Goal: Information Seeking & Learning: Compare options

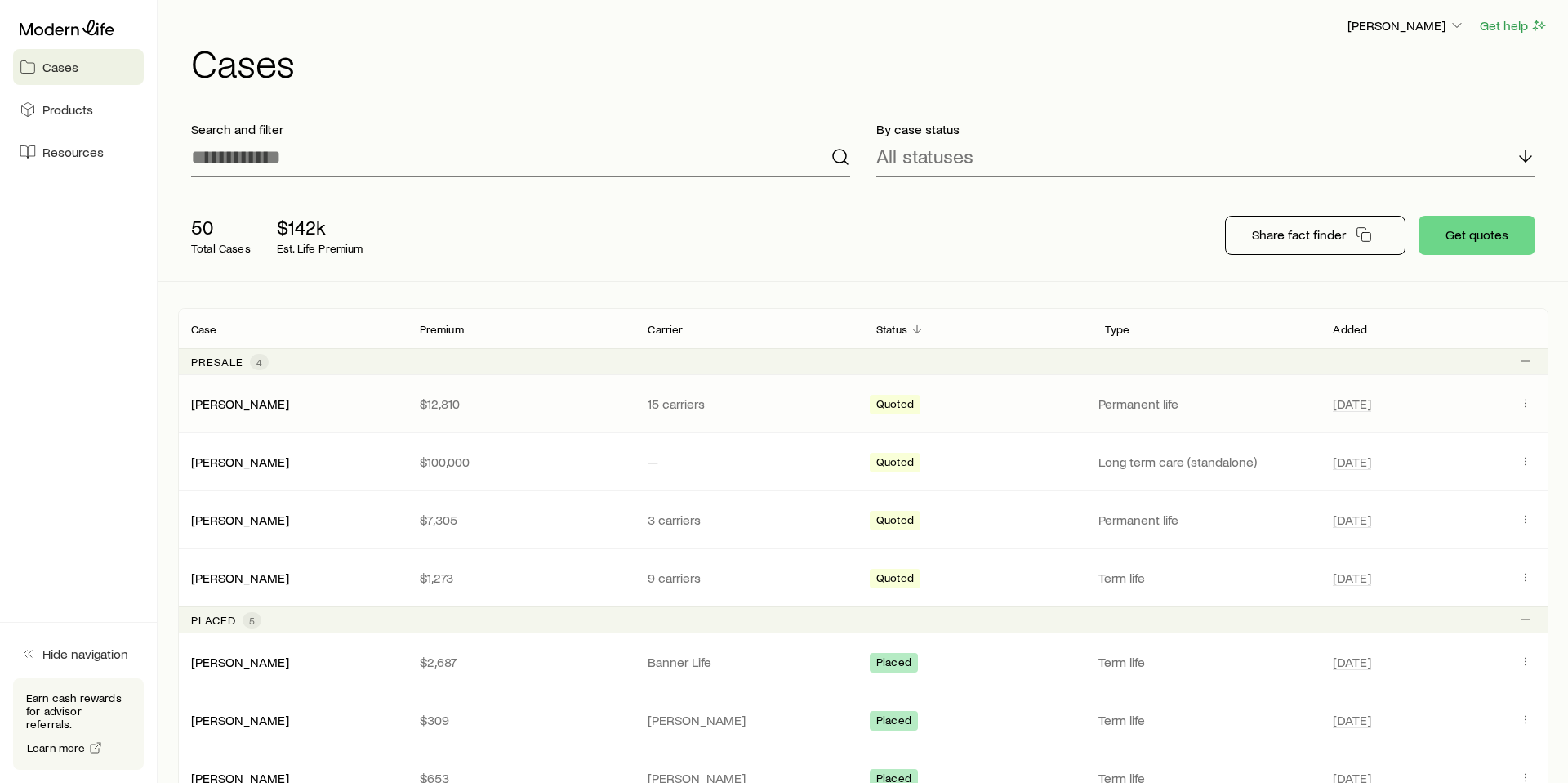
scroll to position [31, 0]
click at [250, 407] on link "[PERSON_NAME]" at bounding box center [241, 401] width 98 height 16
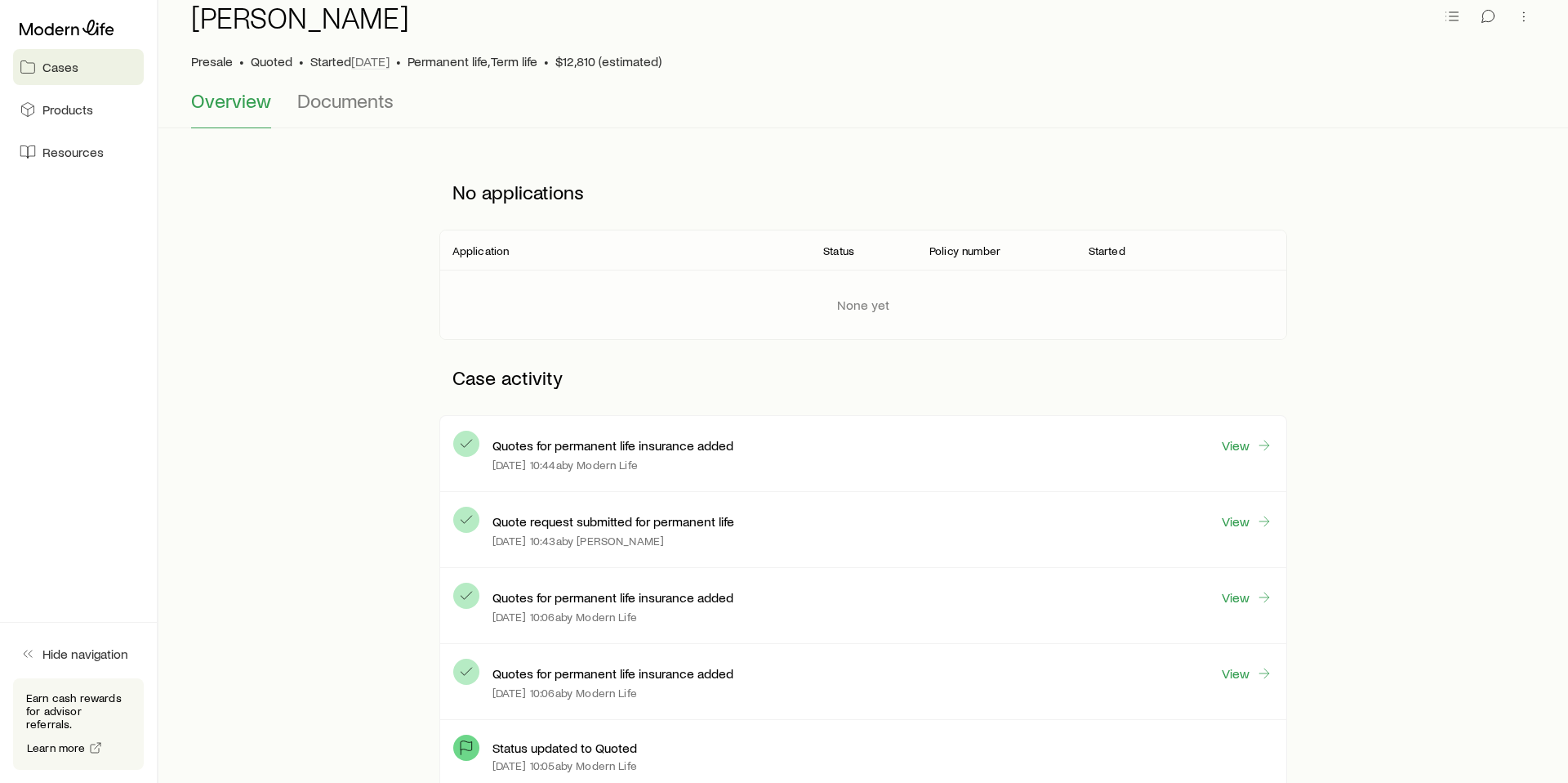
scroll to position [167, 0]
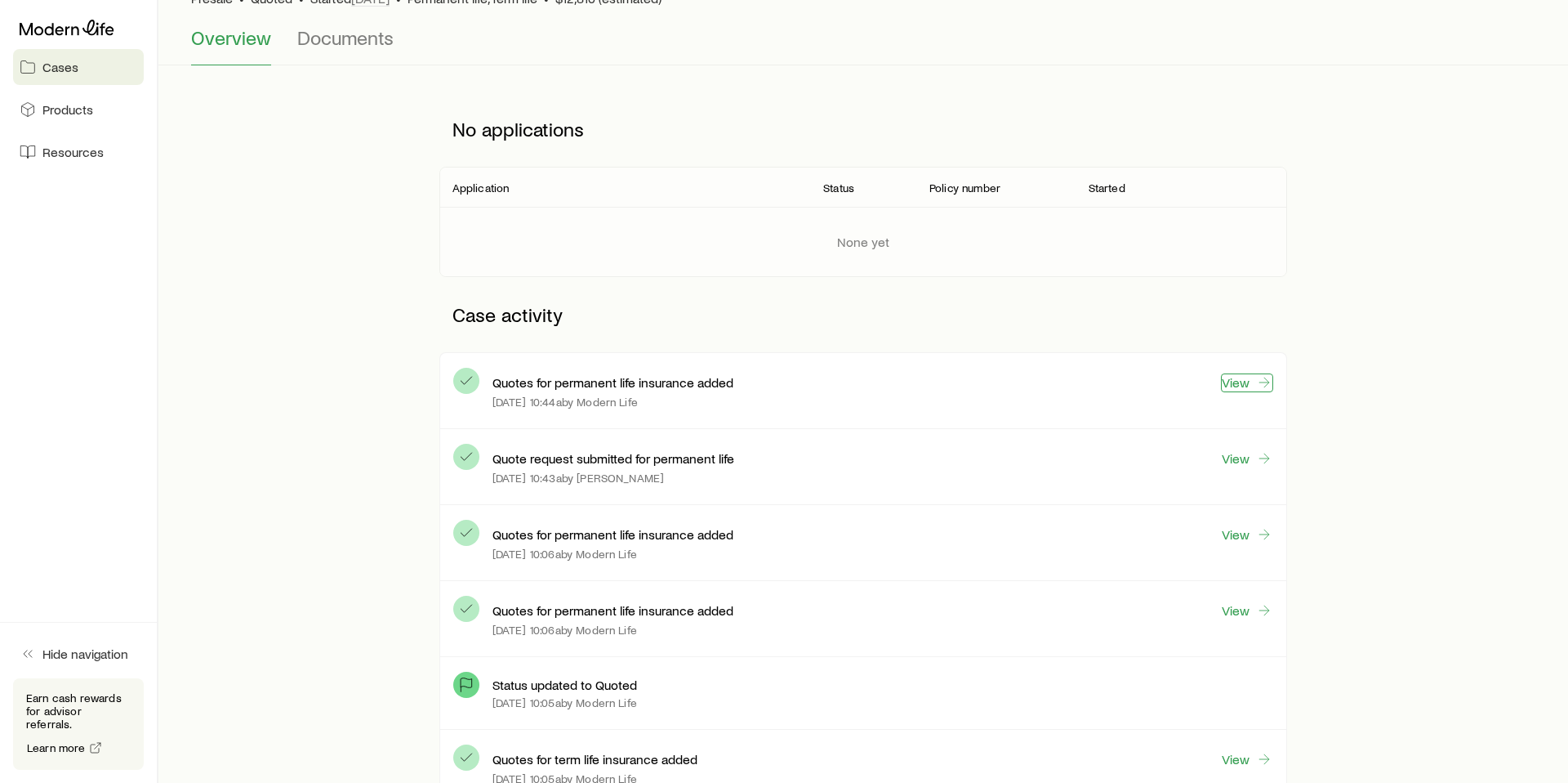
click at [1253, 381] on link "View" at bounding box center [1247, 382] width 52 height 19
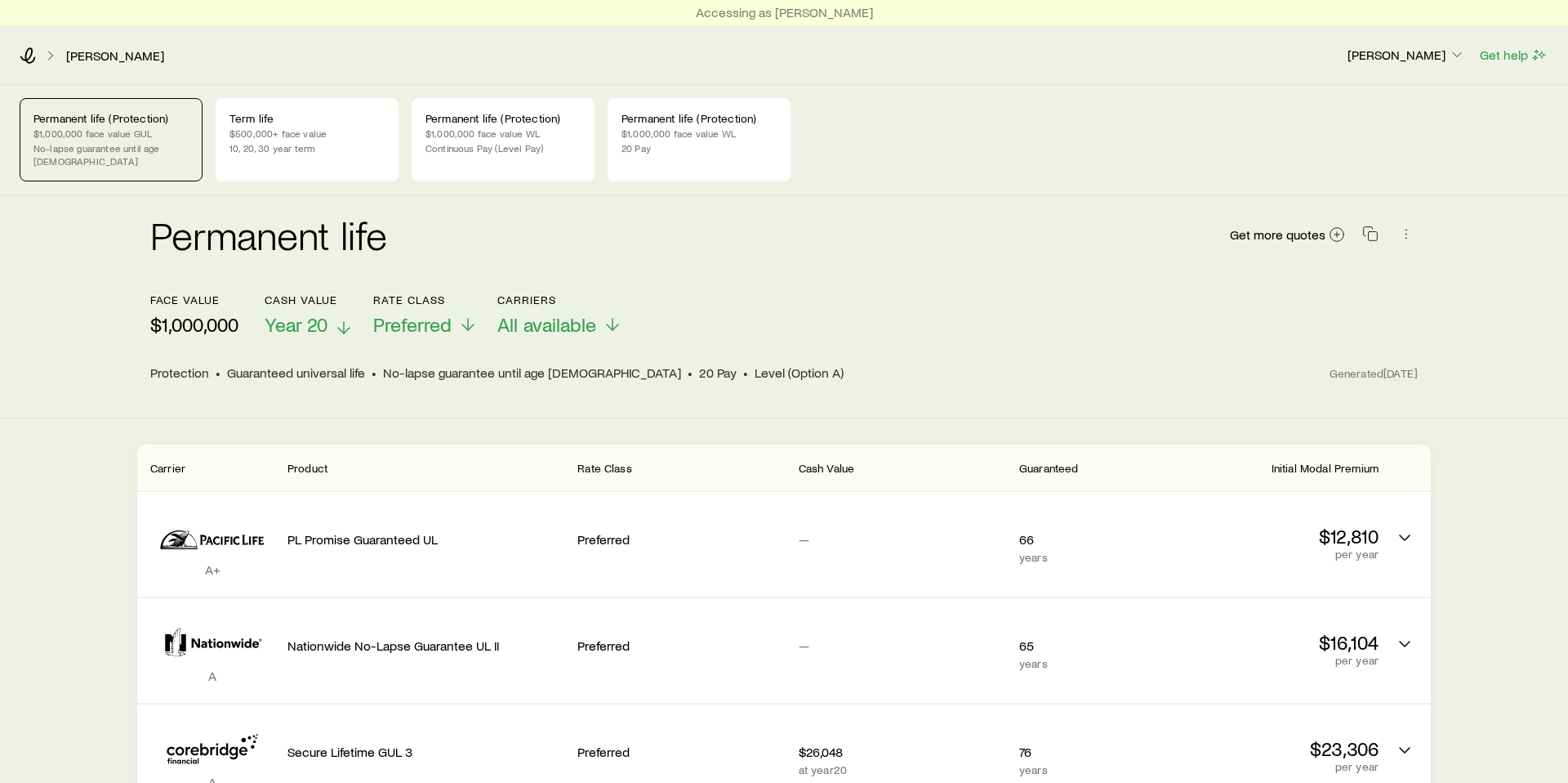
click at [337, 318] on icon at bounding box center [344, 328] width 20 height 20
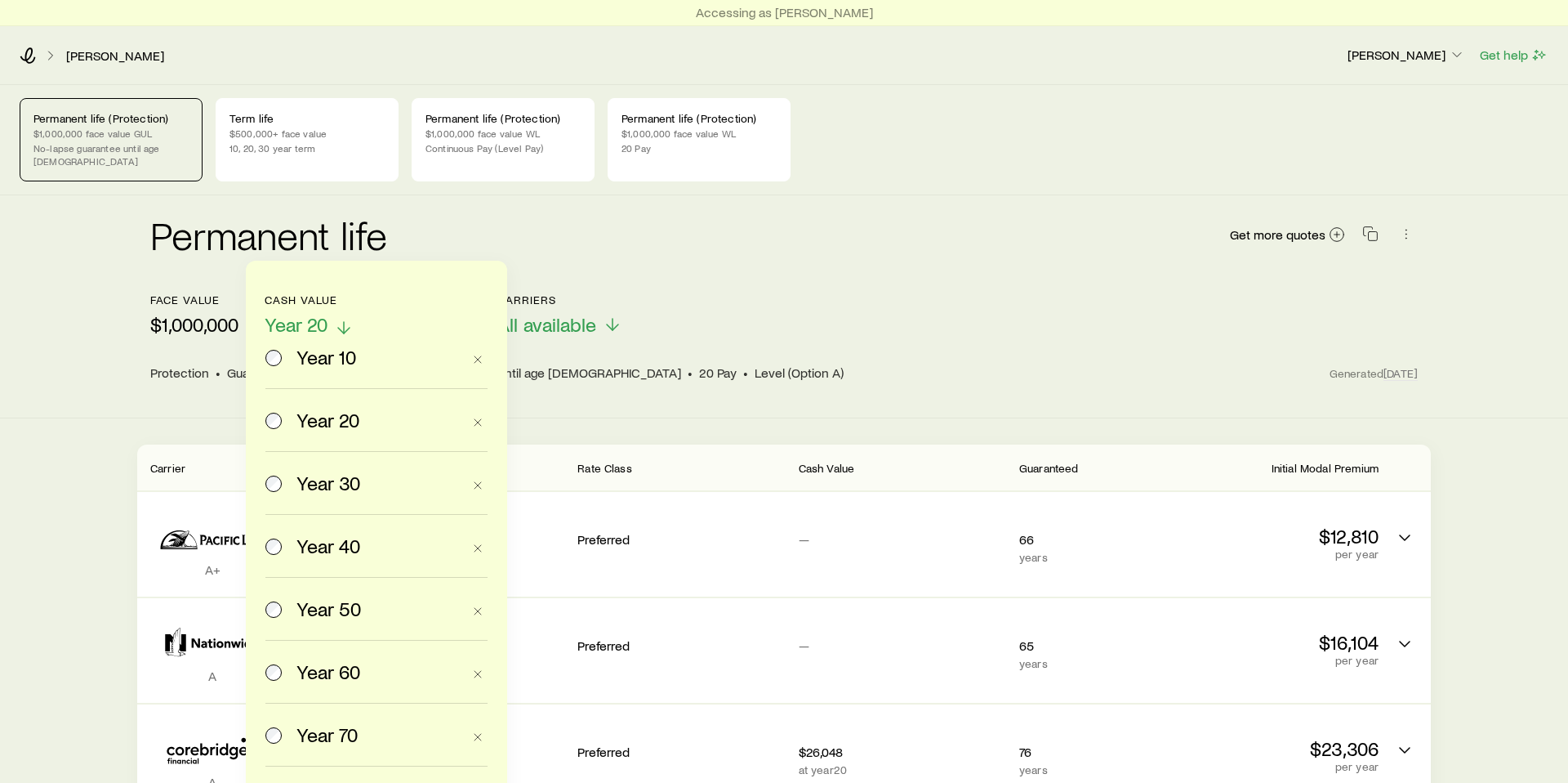
click at [337, 318] on icon at bounding box center [344, 328] width 20 height 20
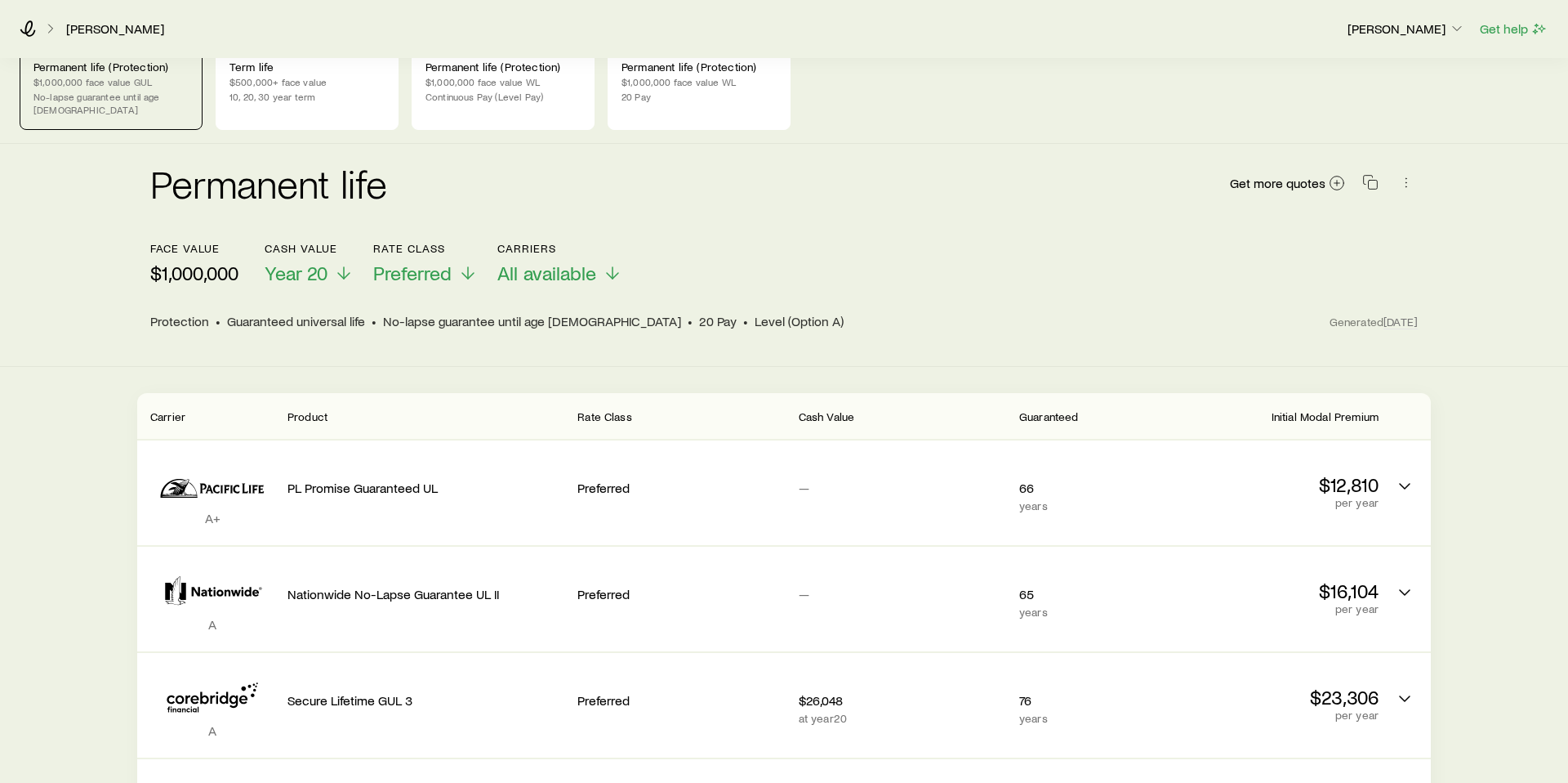
scroll to position [66, 0]
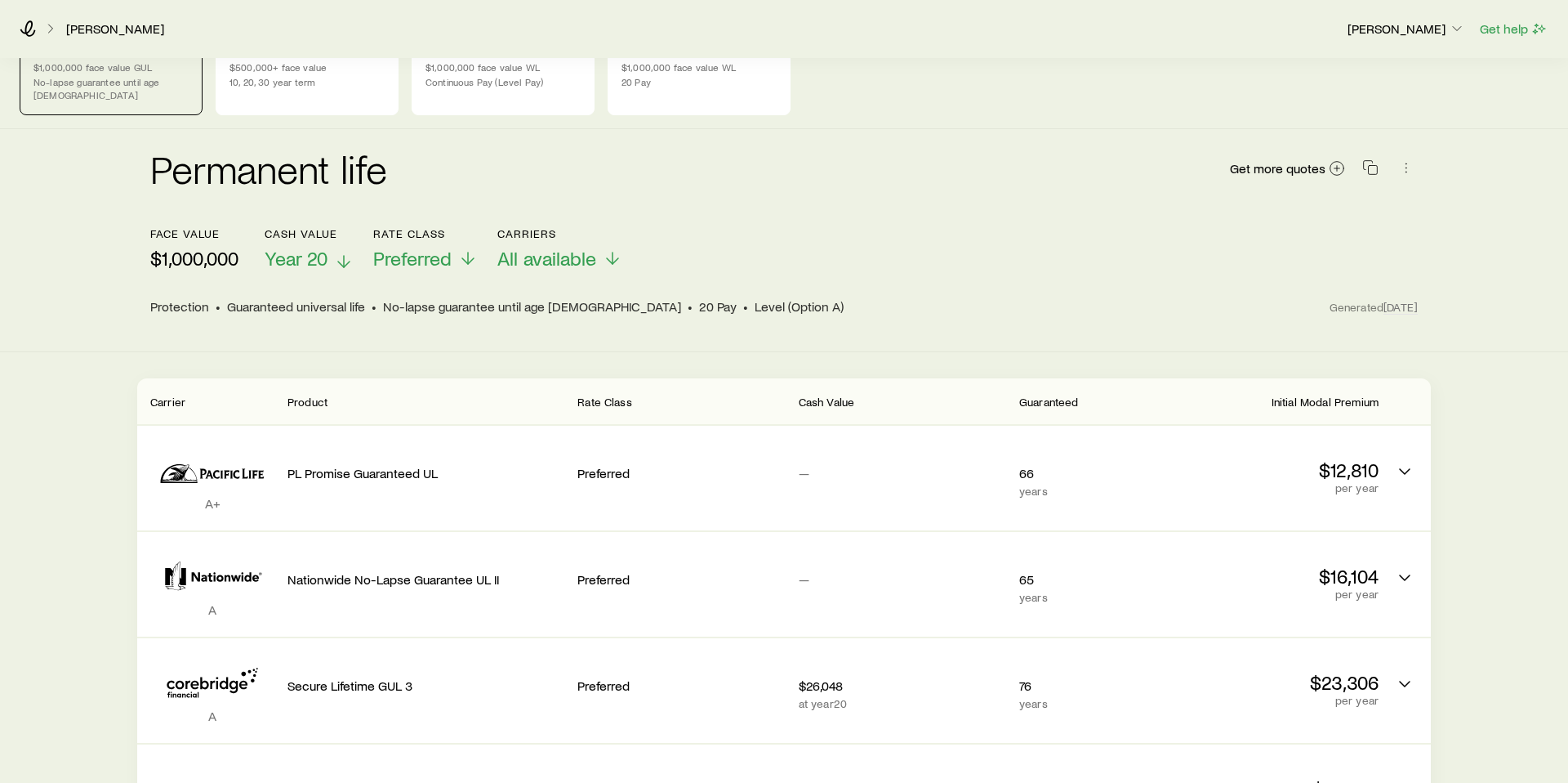
click at [320, 247] on span "Year 20" at bounding box center [296, 258] width 63 height 23
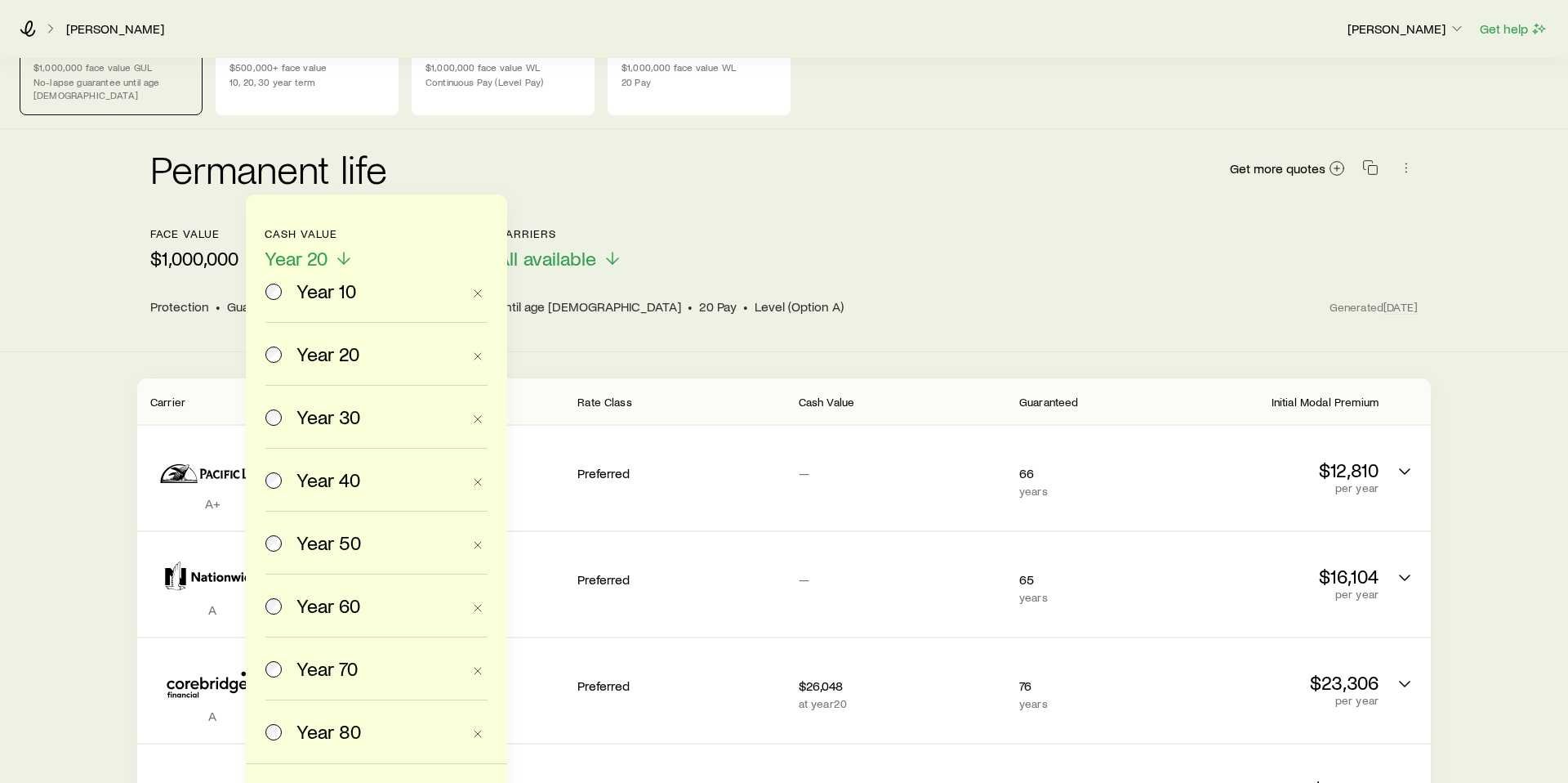
click at [339, 409] on span "Year 30" at bounding box center [328, 417] width 64 height 23
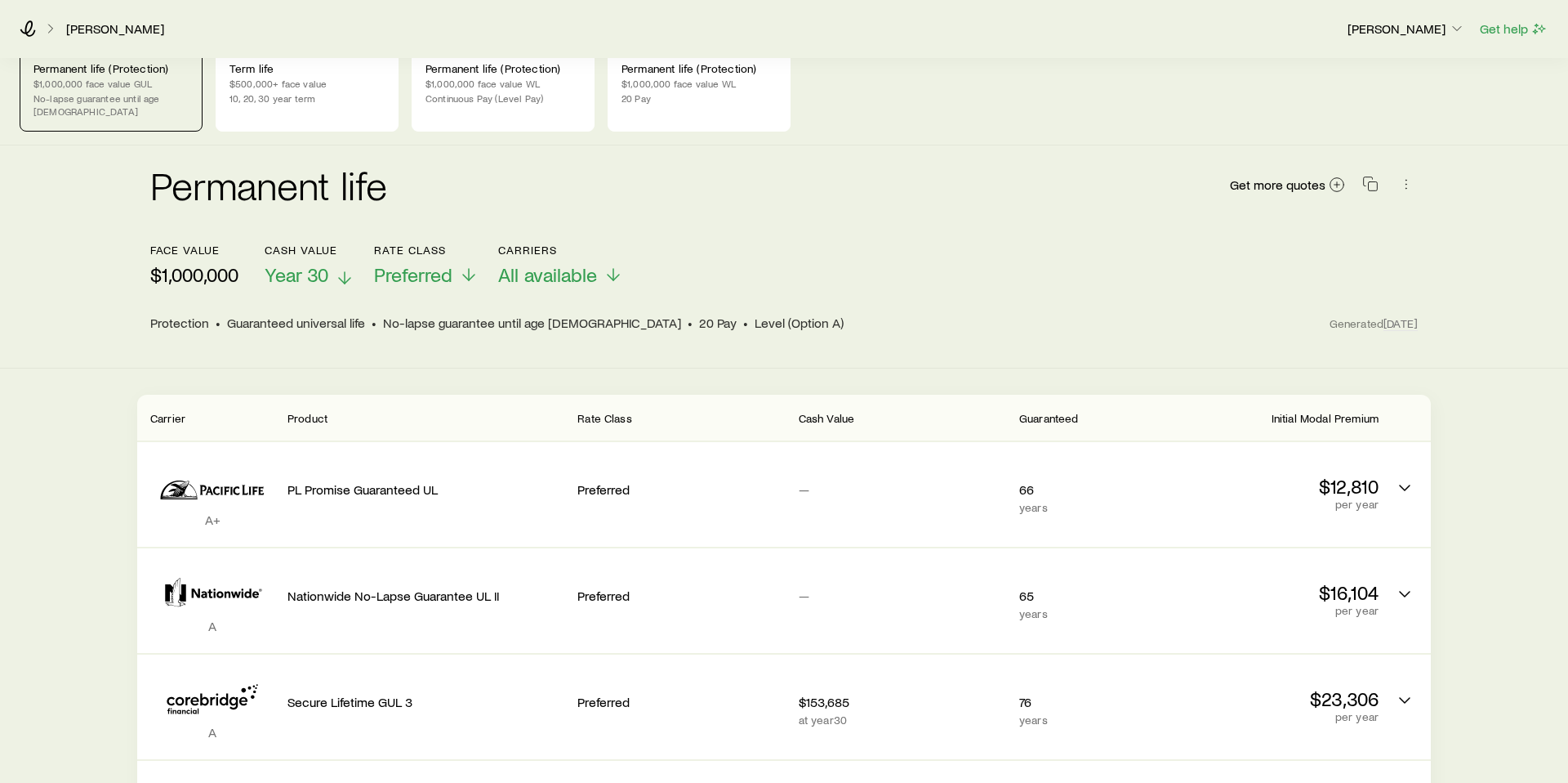
click at [314, 271] on span "Year 30" at bounding box center [296, 274] width 64 height 23
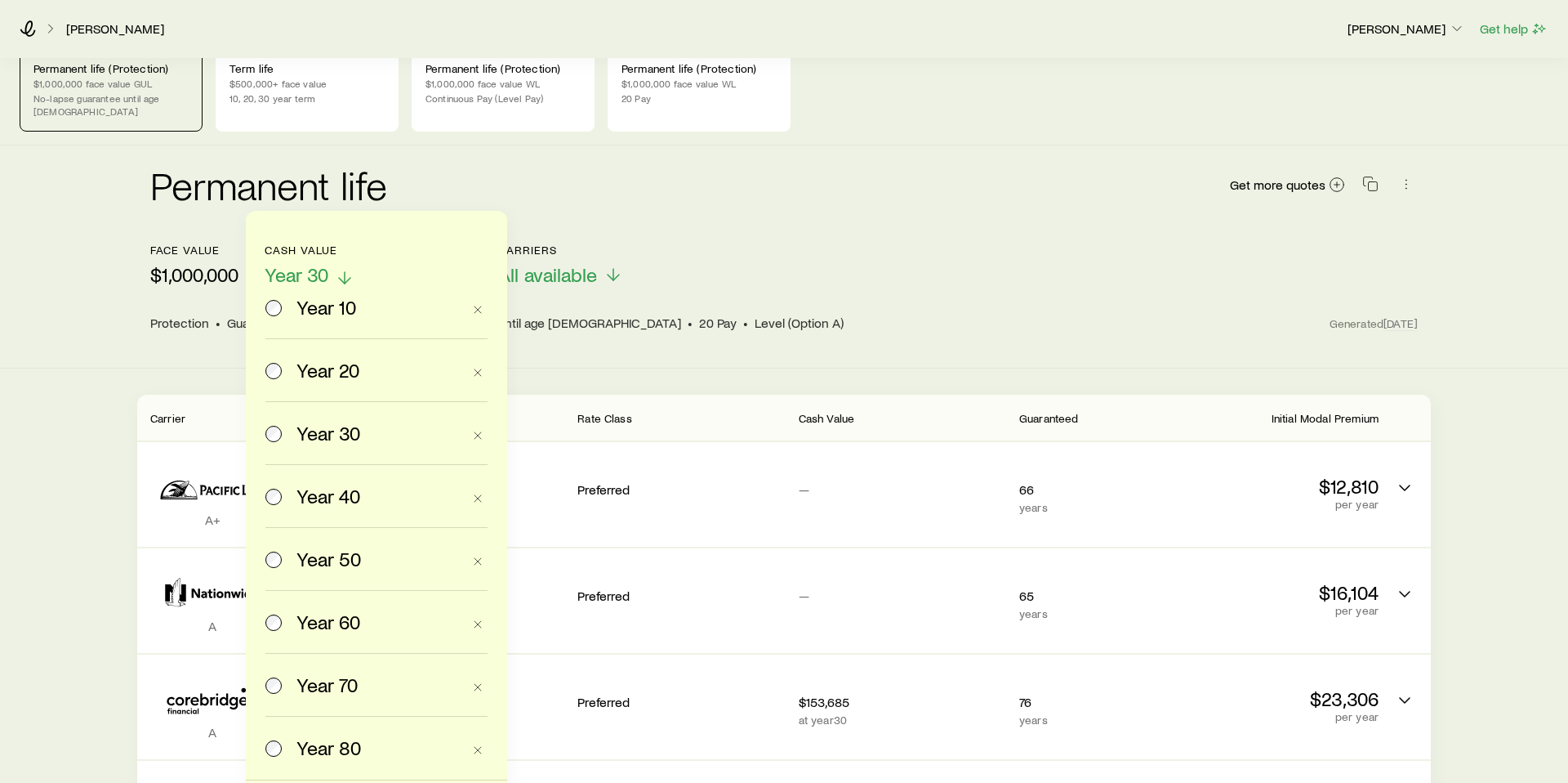
scroll to position [48, 0]
click at [316, 374] on span "Year 20" at bounding box center [328, 373] width 63 height 23
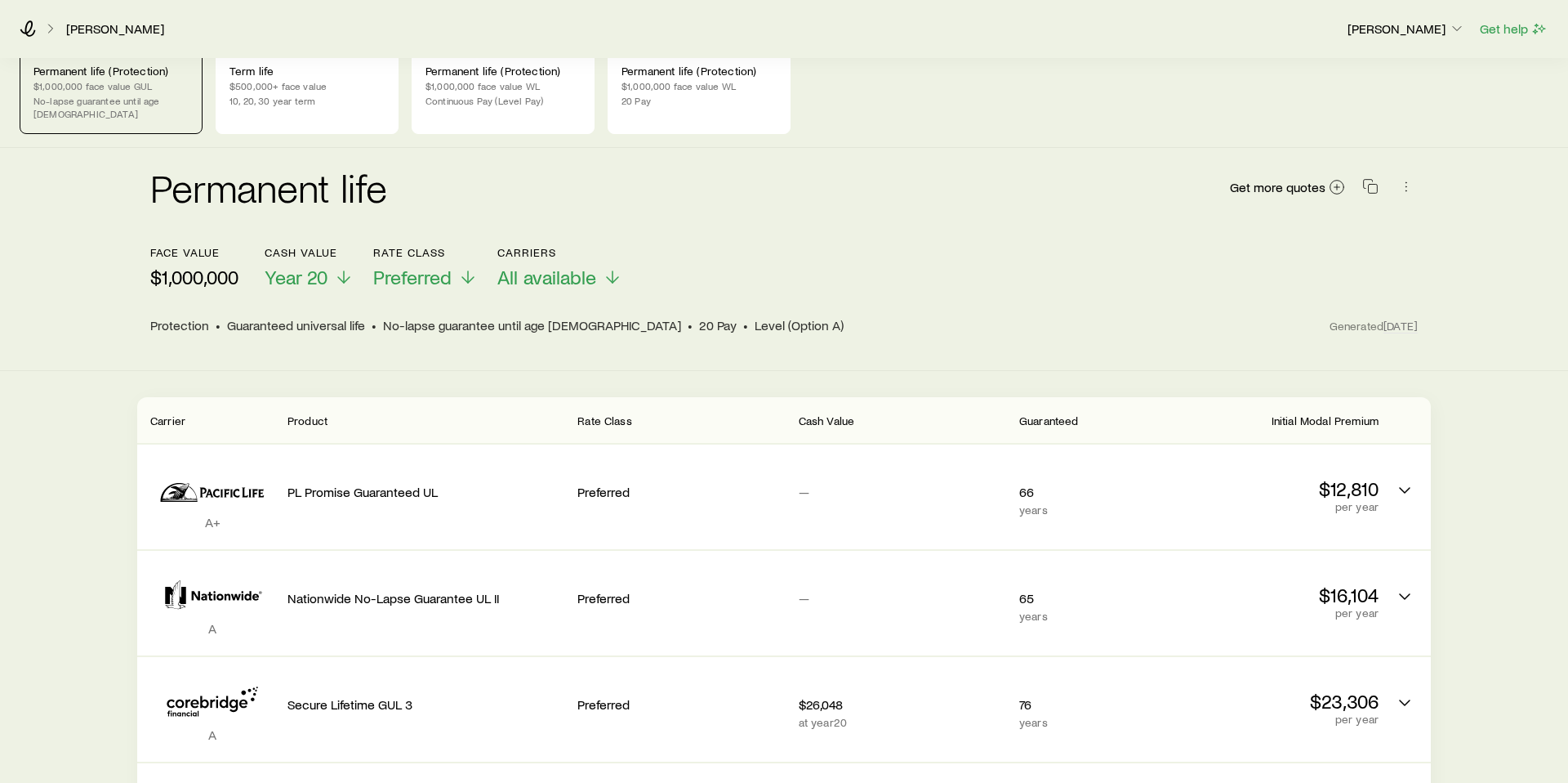
click at [212, 265] on p "$1,000,000" at bounding box center [195, 277] width 88 height 23
click at [210, 265] on p "$1,000,000" at bounding box center [195, 277] width 88 height 23
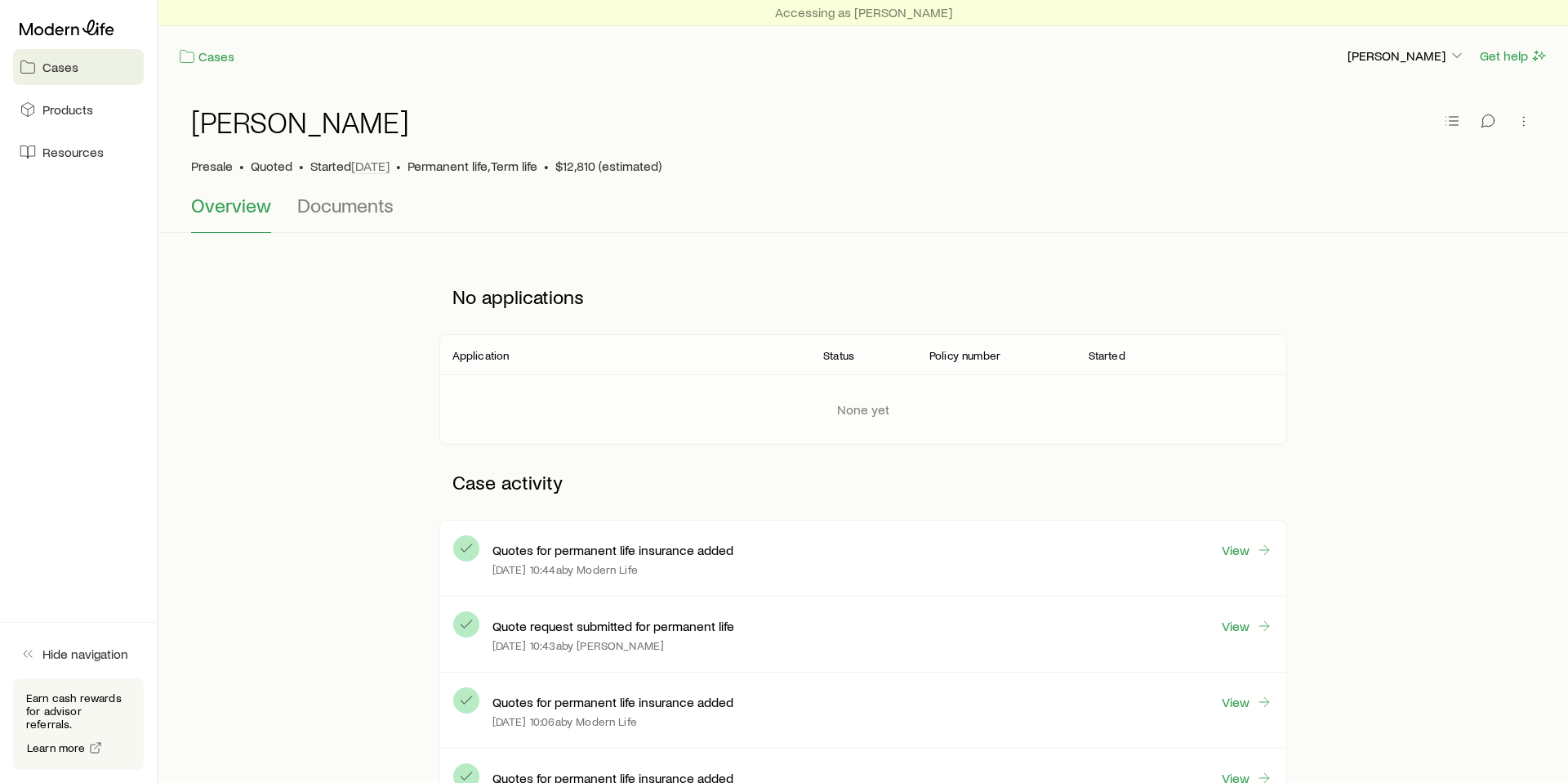
click at [47, 64] on span "Cases" at bounding box center [61, 67] width 36 height 16
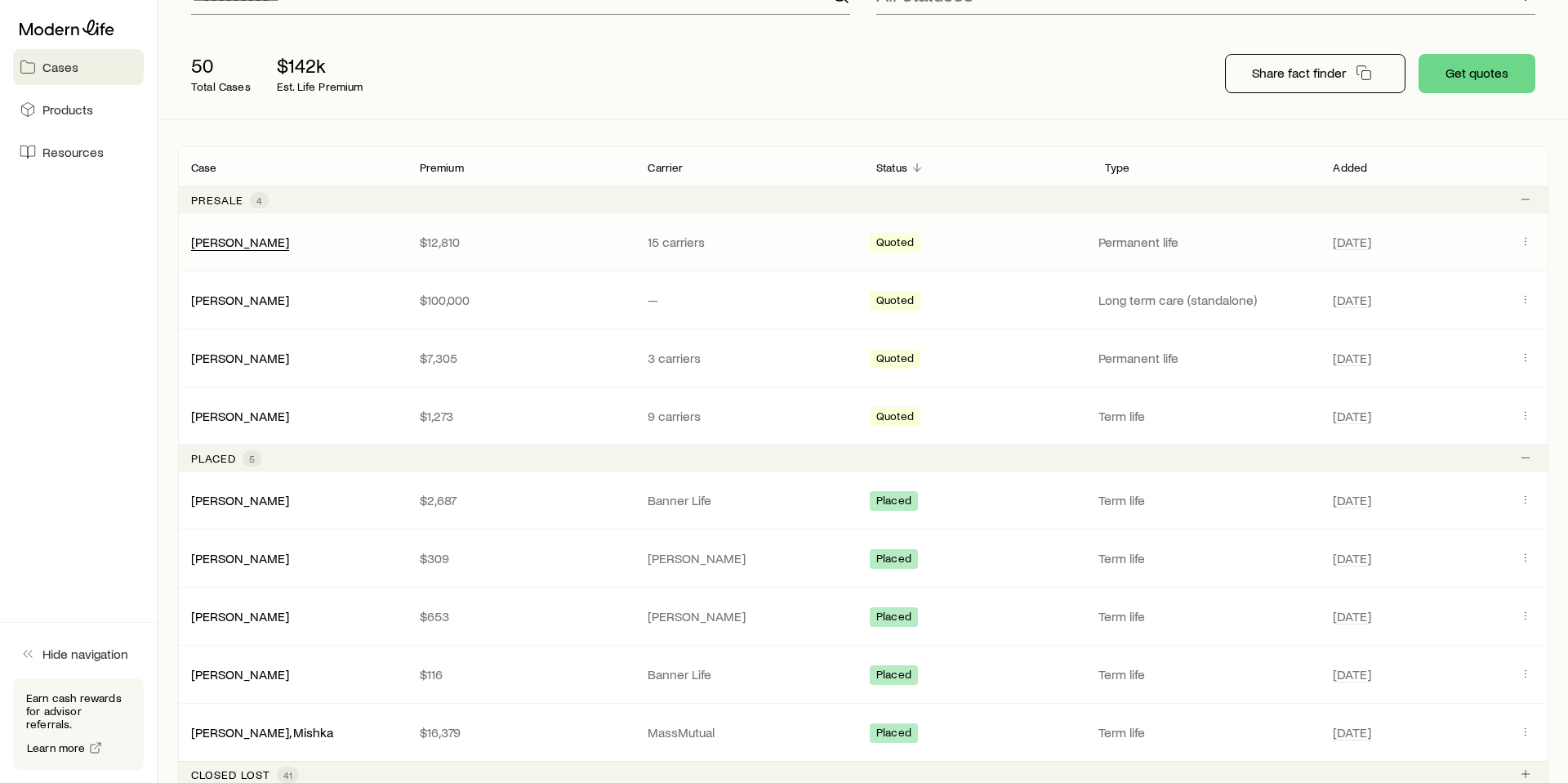
scroll to position [189, 0]
click at [237, 245] on link "[PERSON_NAME]" at bounding box center [241, 242] width 98 height 16
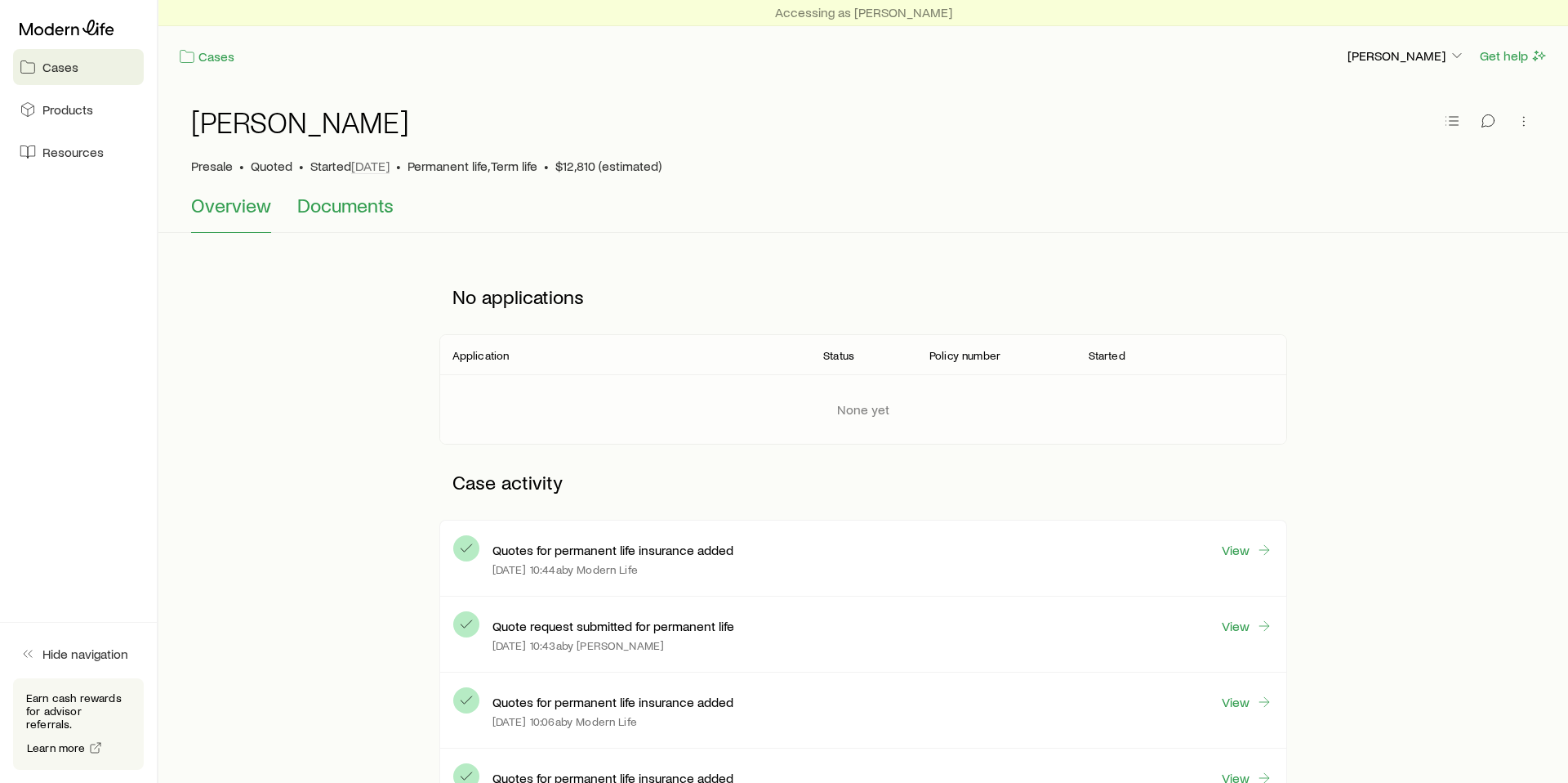
click at [351, 204] on span "Documents" at bounding box center [346, 205] width 97 height 23
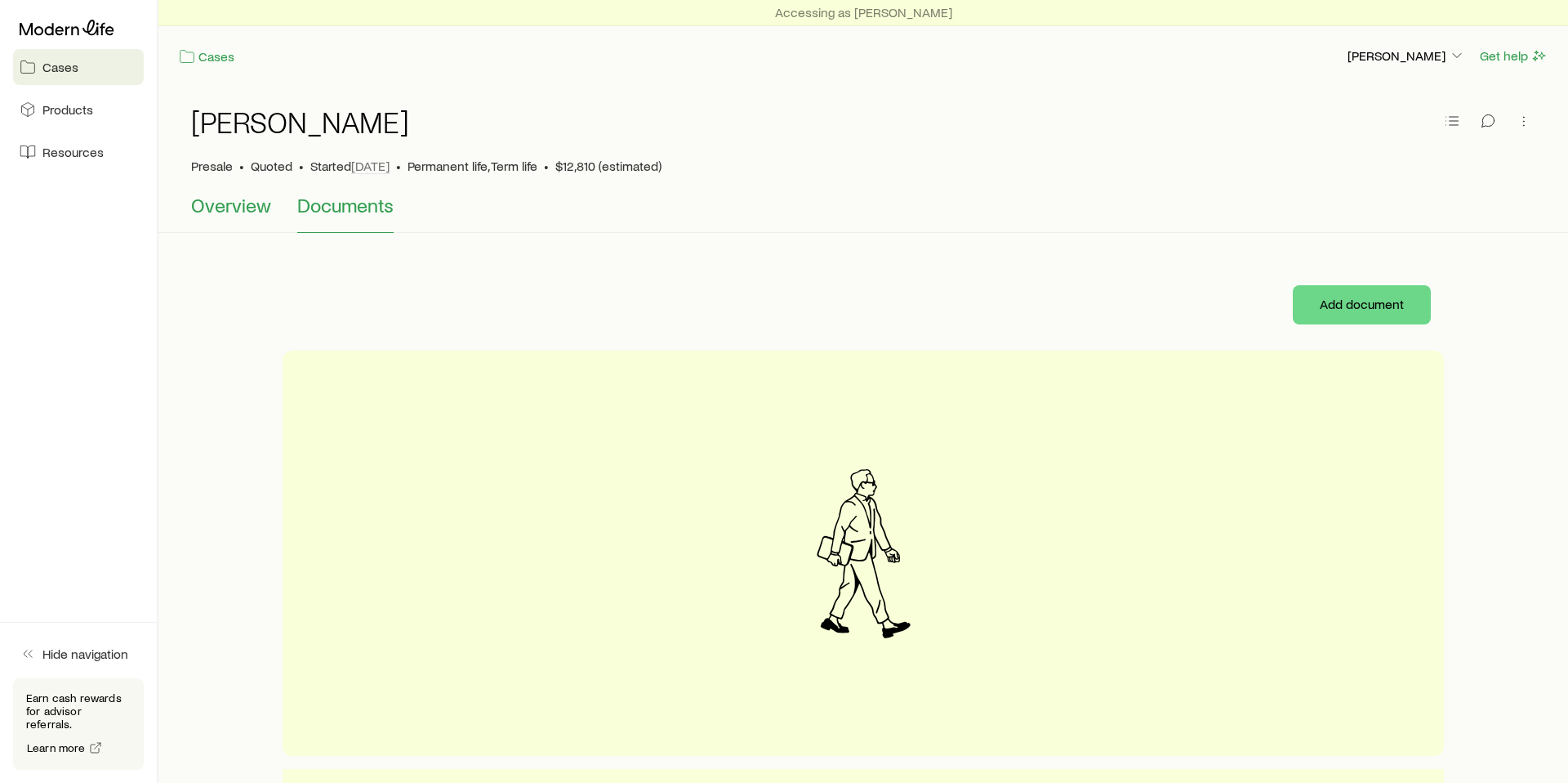
click at [224, 207] on span "Overview" at bounding box center [231, 205] width 80 height 23
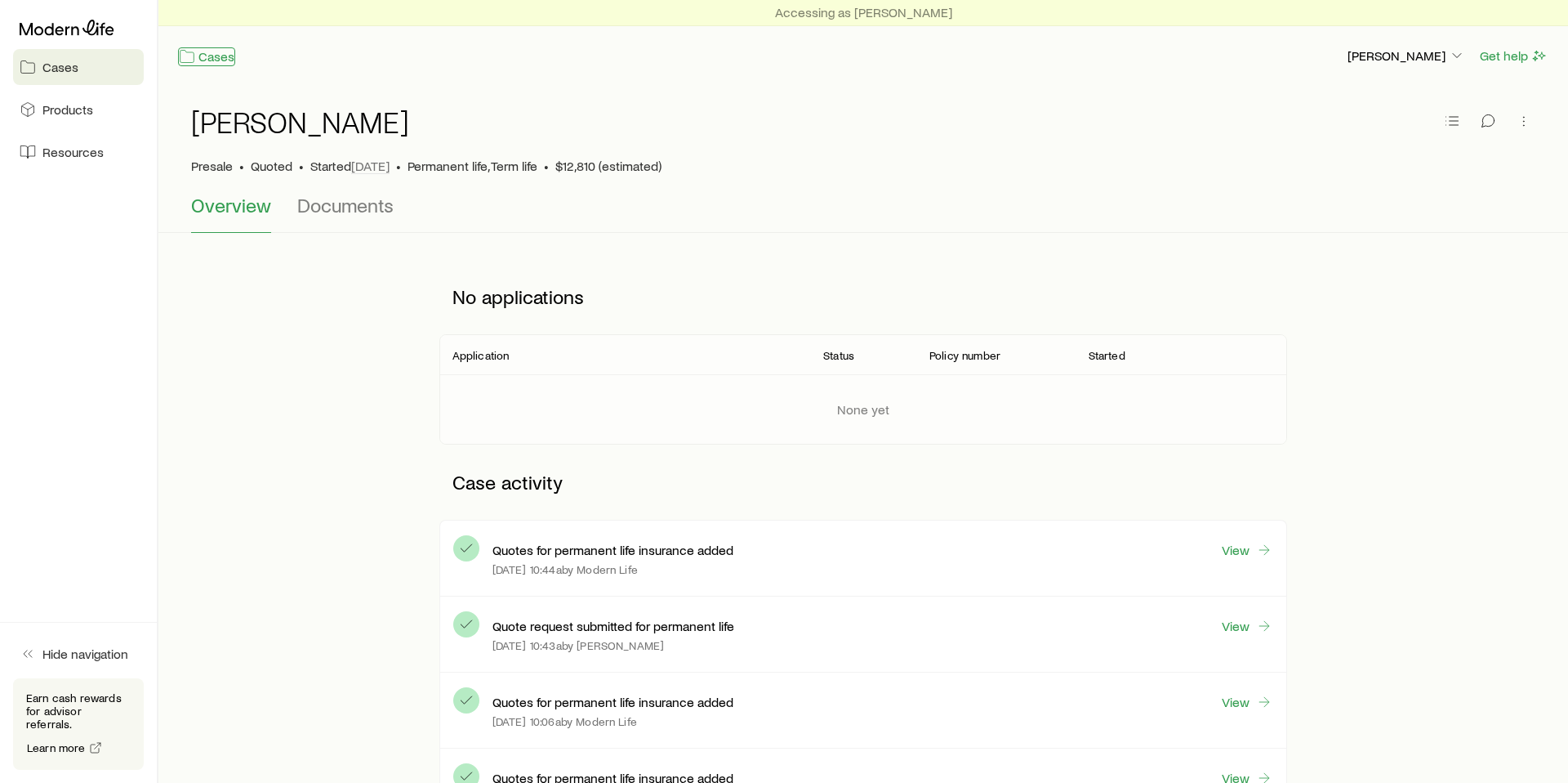
click at [201, 60] on link "Cases" at bounding box center [206, 57] width 57 height 19
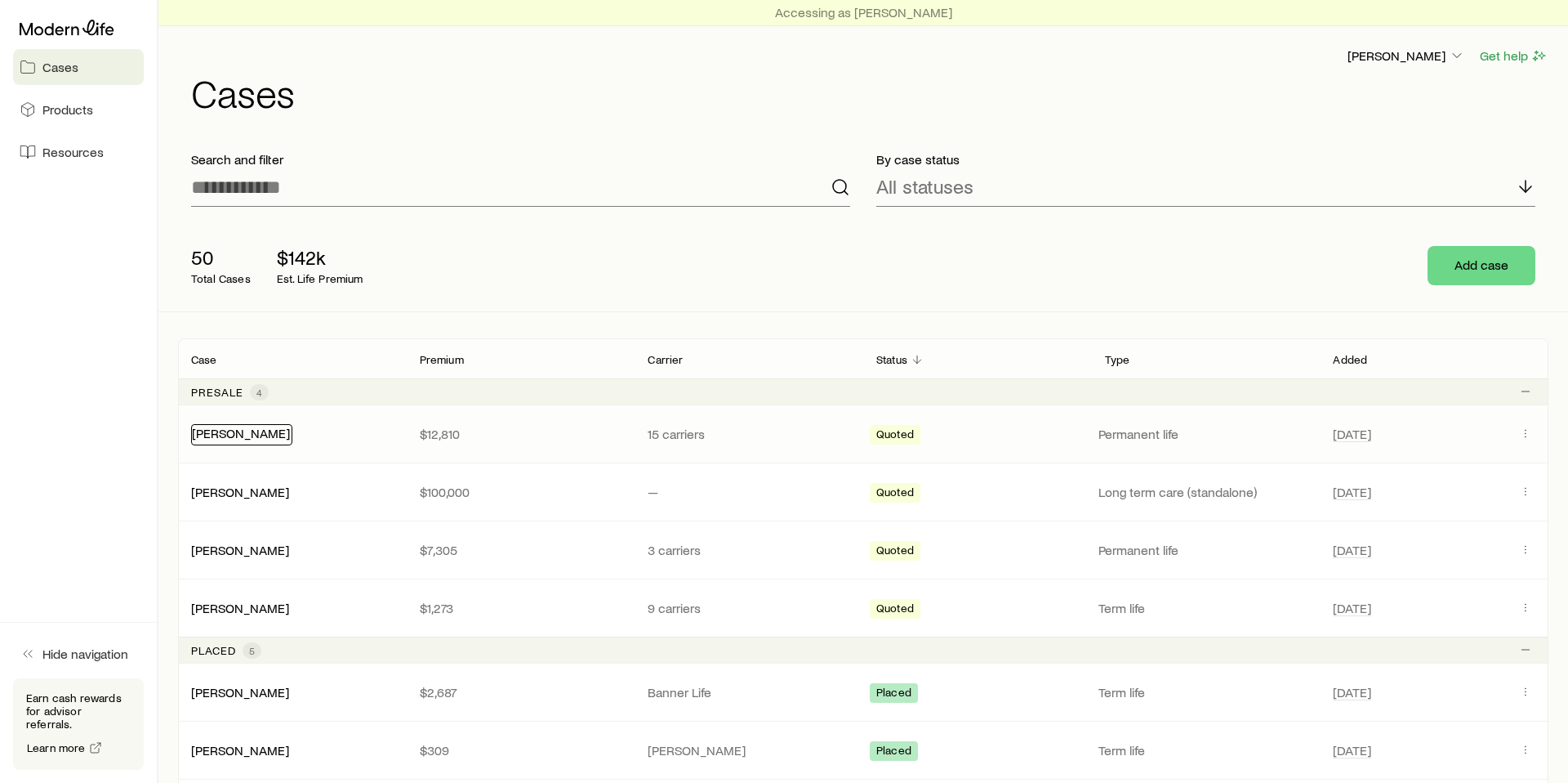
click at [219, 429] on link "[PERSON_NAME]" at bounding box center [241, 432] width 98 height 16
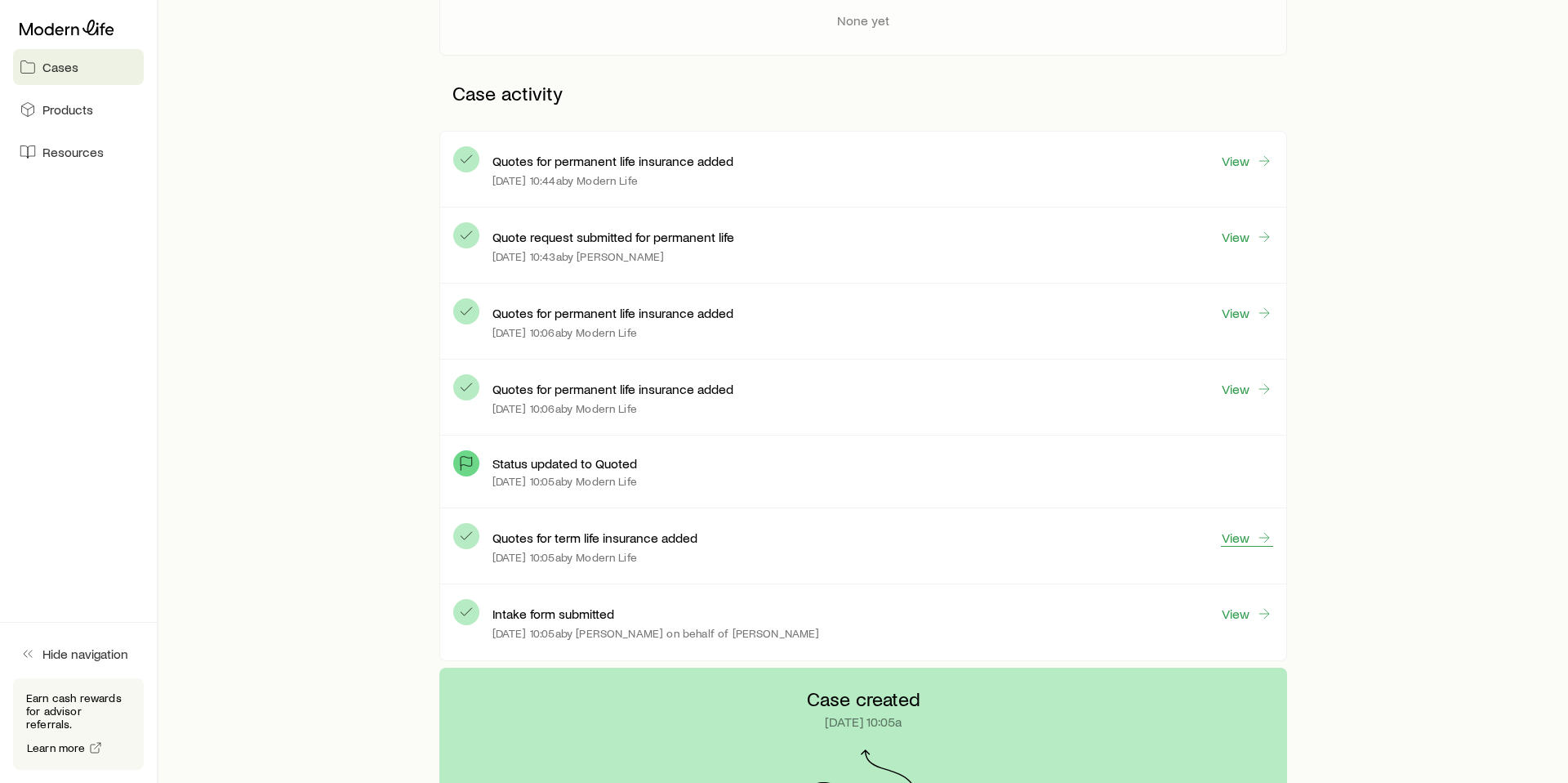
scroll to position [392, 0]
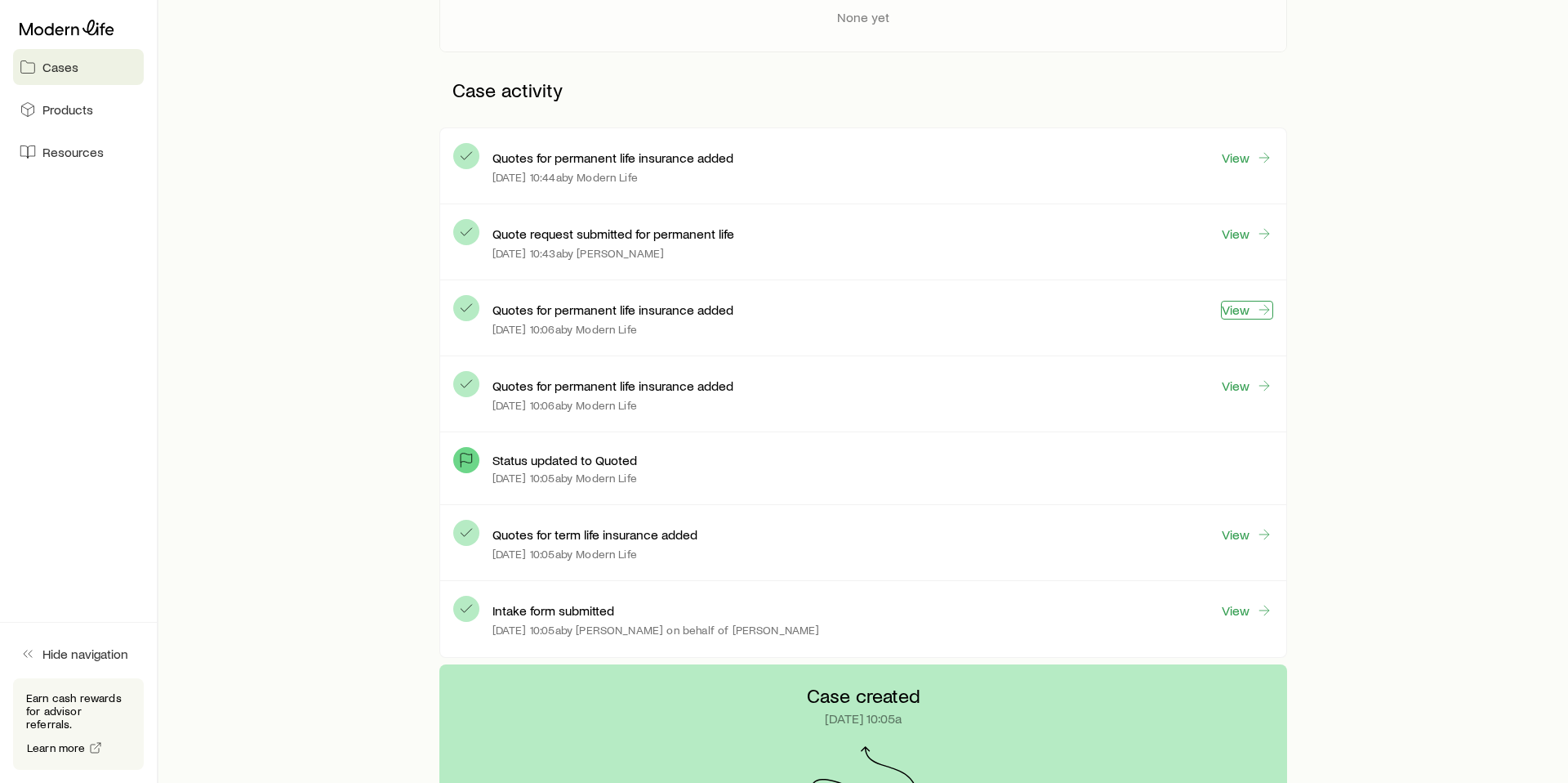
click at [1240, 315] on link "View" at bounding box center [1247, 310] width 52 height 19
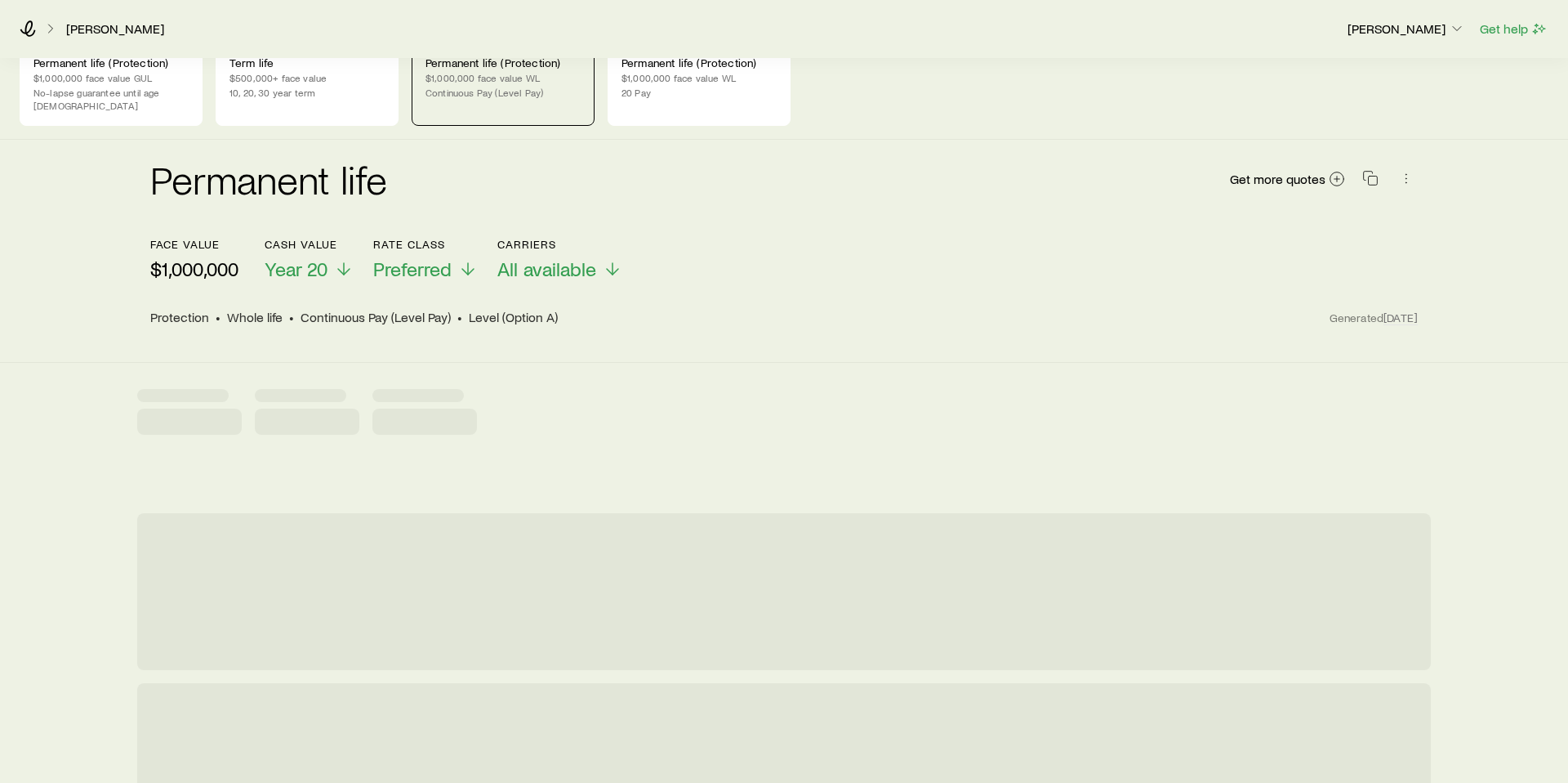
scroll to position [63, 0]
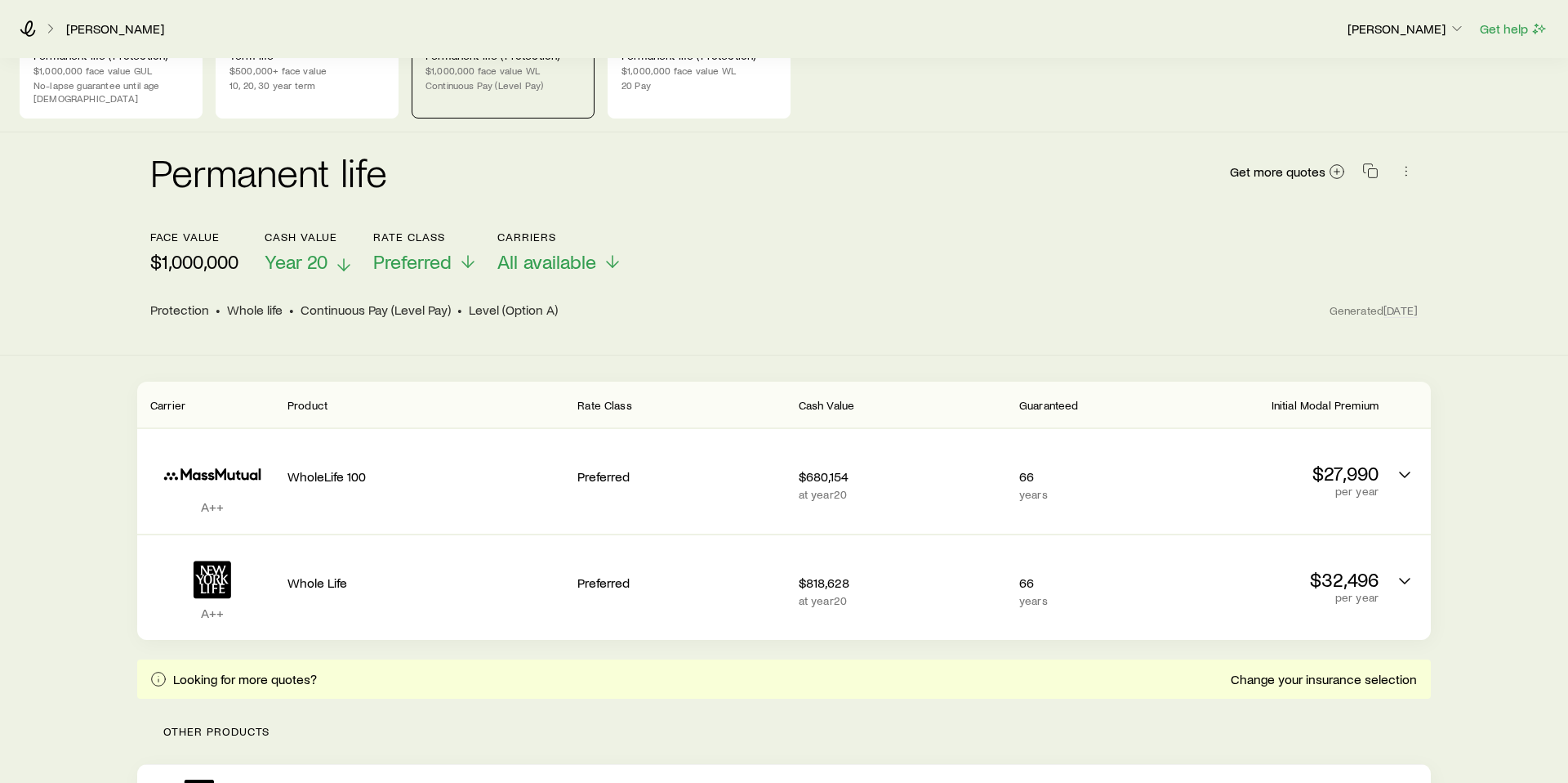
click at [312, 250] on span "Year 20" at bounding box center [296, 261] width 63 height 23
click at [846, 265] on header "face value $1,000,000 Cash Value Year 20 Rate Class Preferred Carriers All avai…" at bounding box center [784, 279] width 1268 height 98
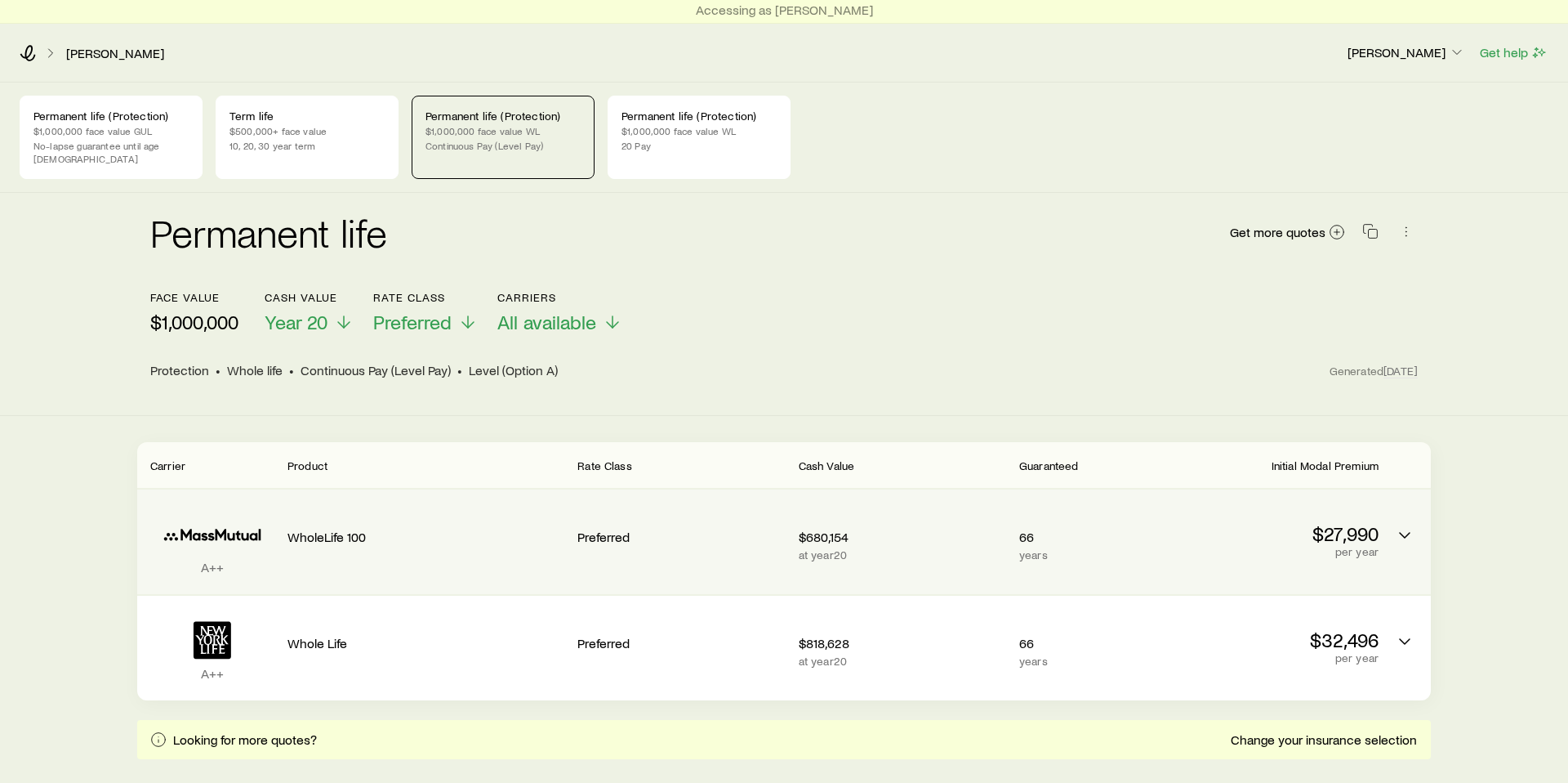
scroll to position [0, 0]
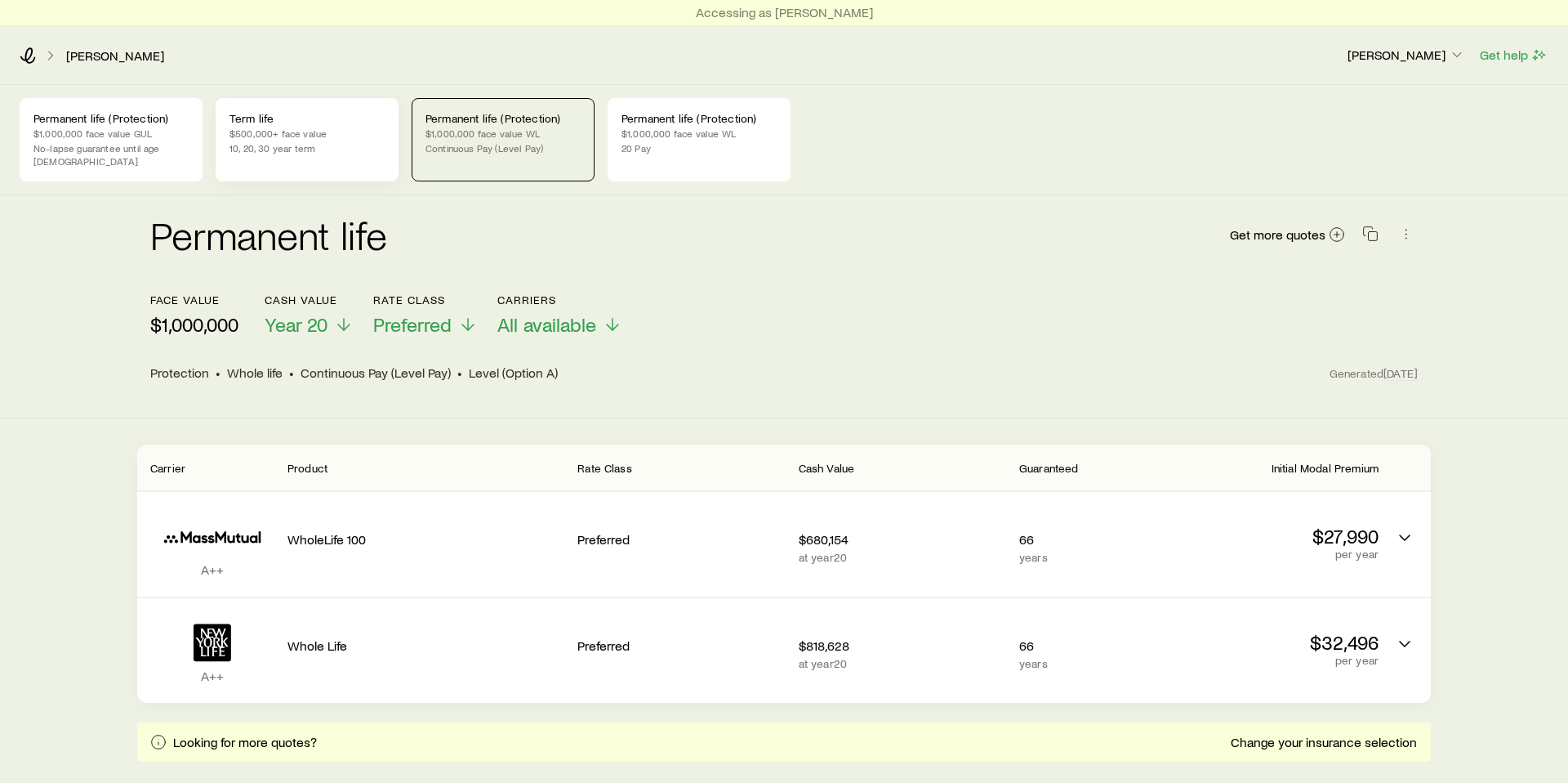
click at [278, 138] on p "$500,000+ face value" at bounding box center [307, 134] width 156 height 13
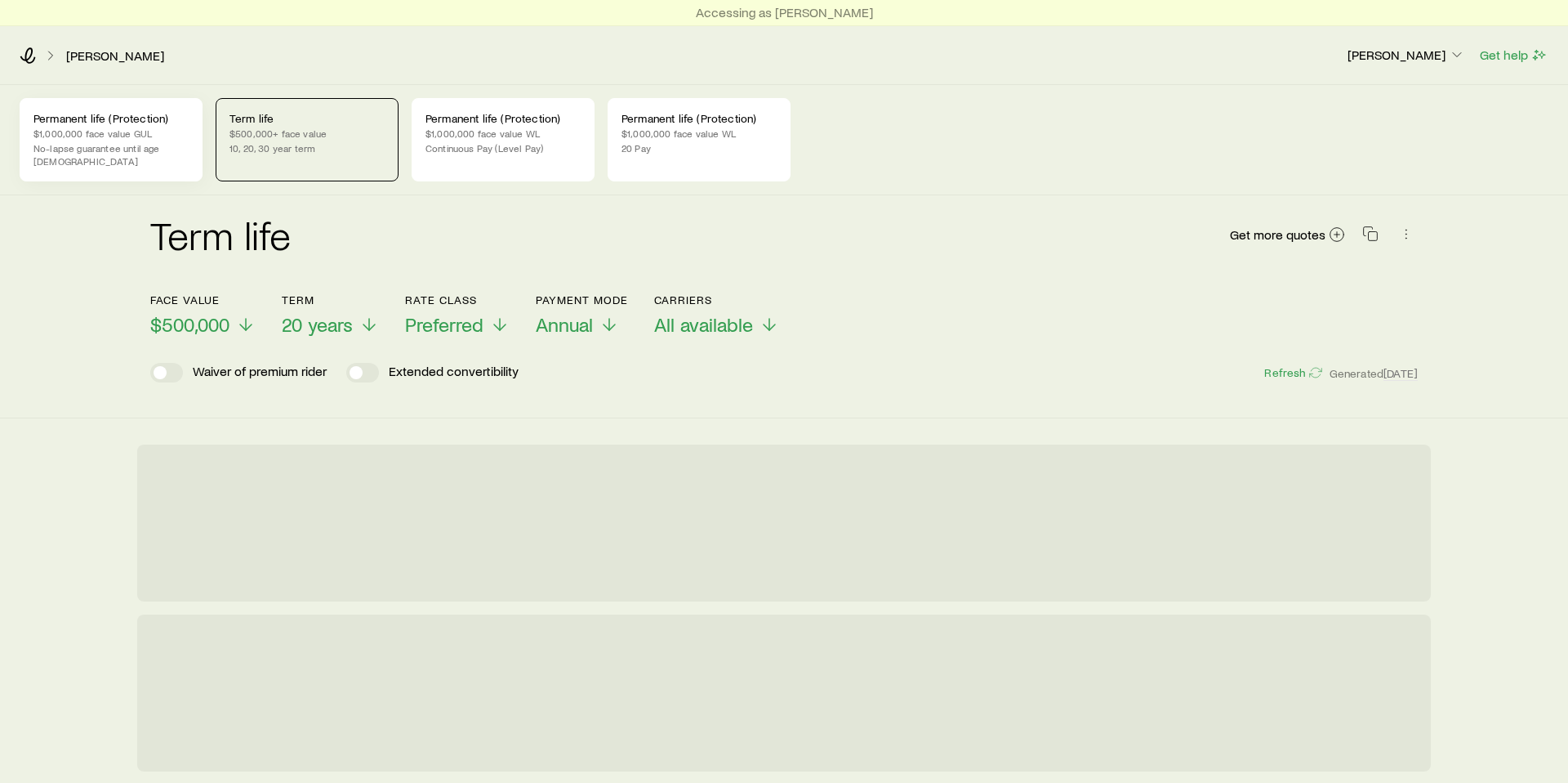
click at [115, 127] on p "$1,000,000 face value GUL" at bounding box center [111, 134] width 156 height 13
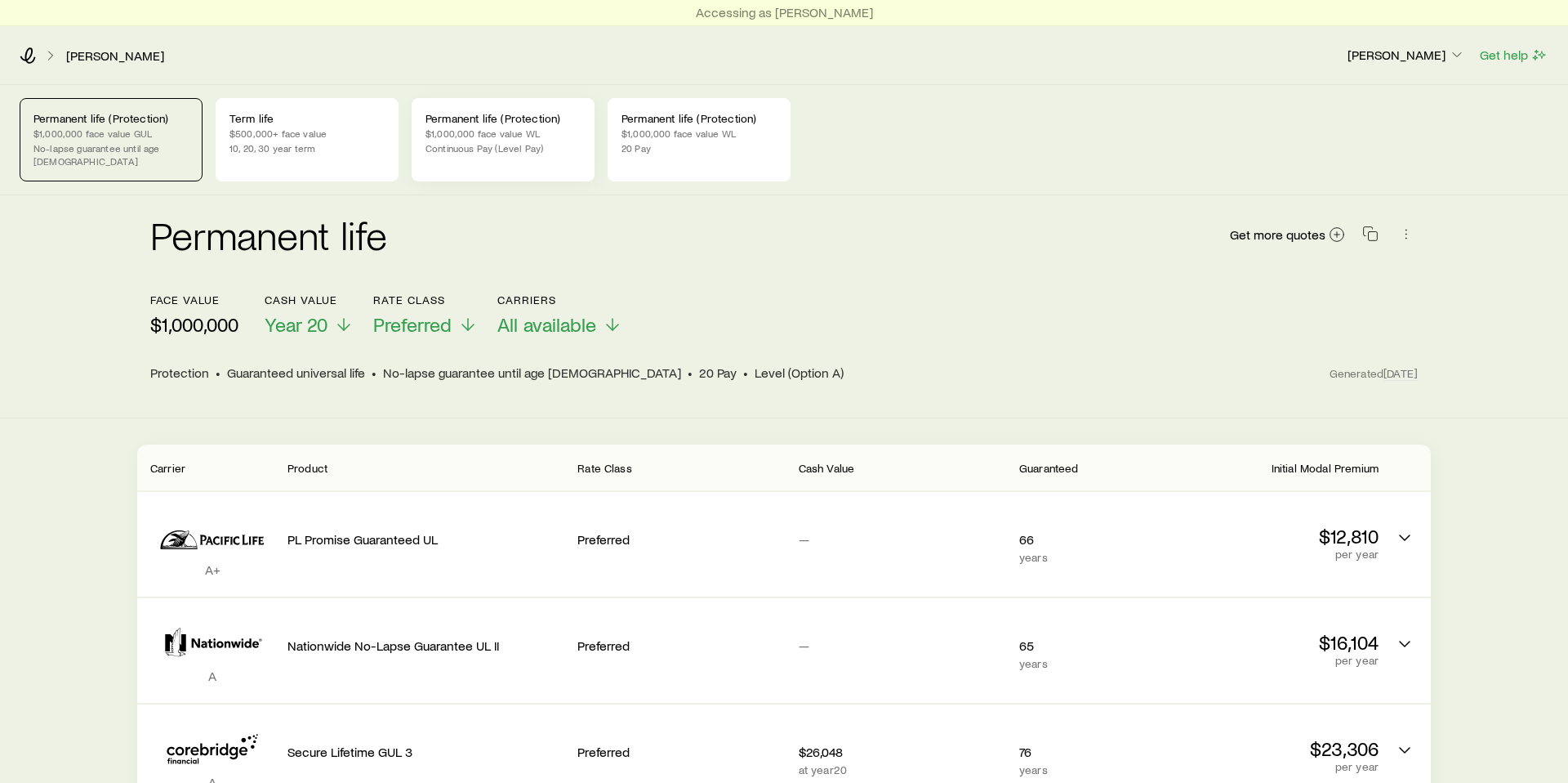
click at [508, 127] on p "$1,000,000 face value WL" at bounding box center [504, 134] width 156 height 13
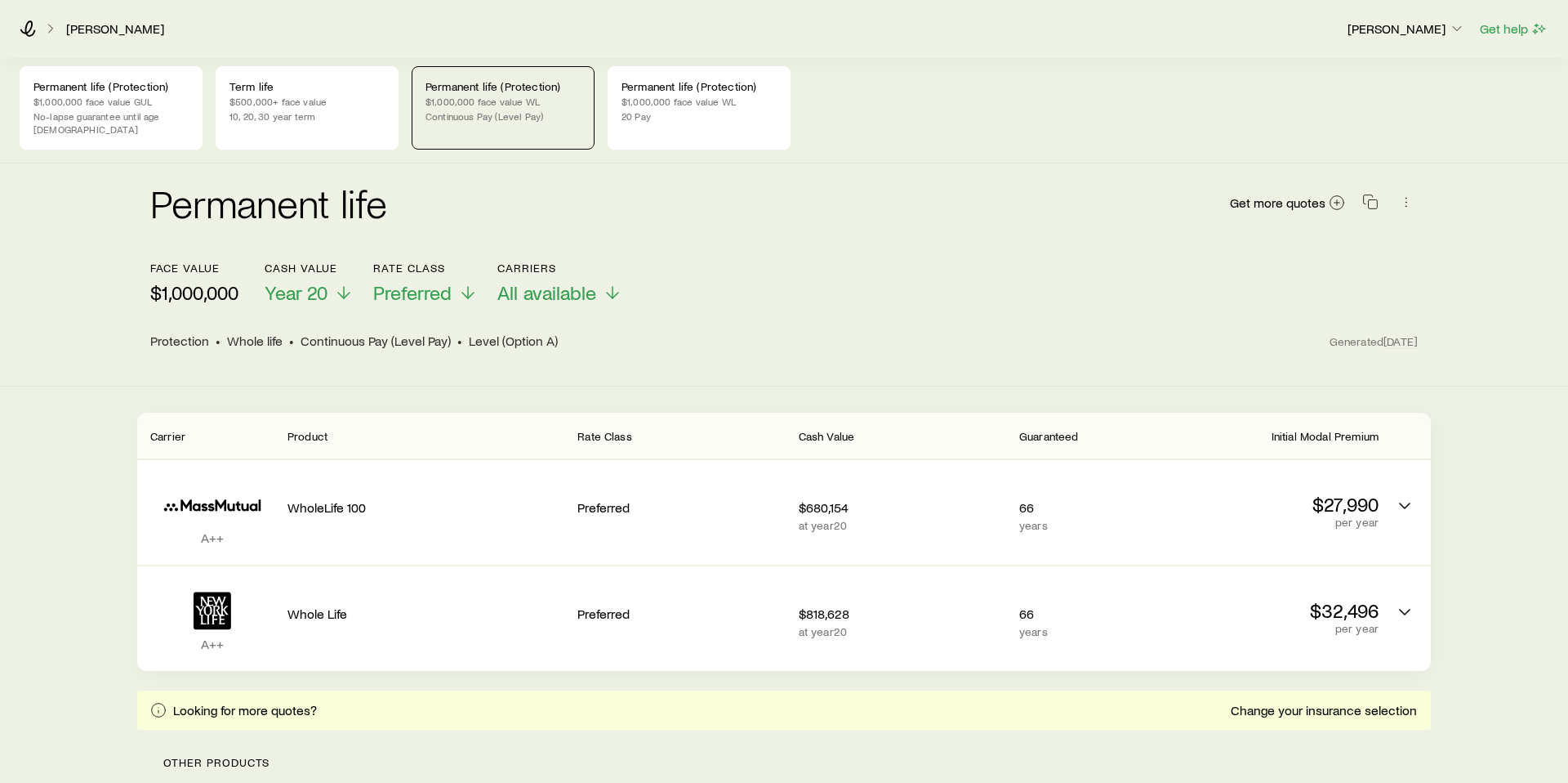
scroll to position [43, 0]
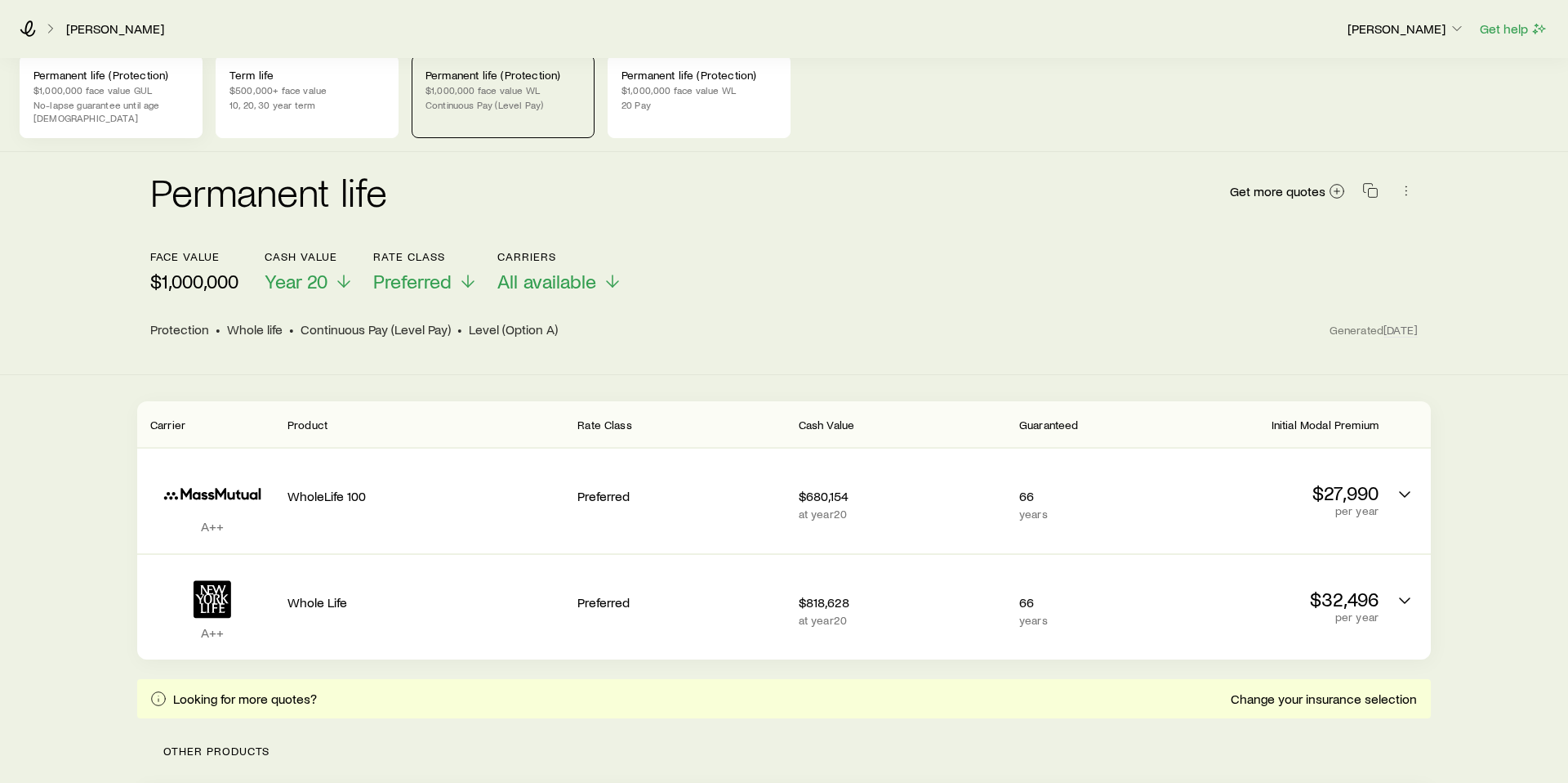
click at [133, 91] on p "$1,000,000 face value GUL" at bounding box center [111, 90] width 156 height 13
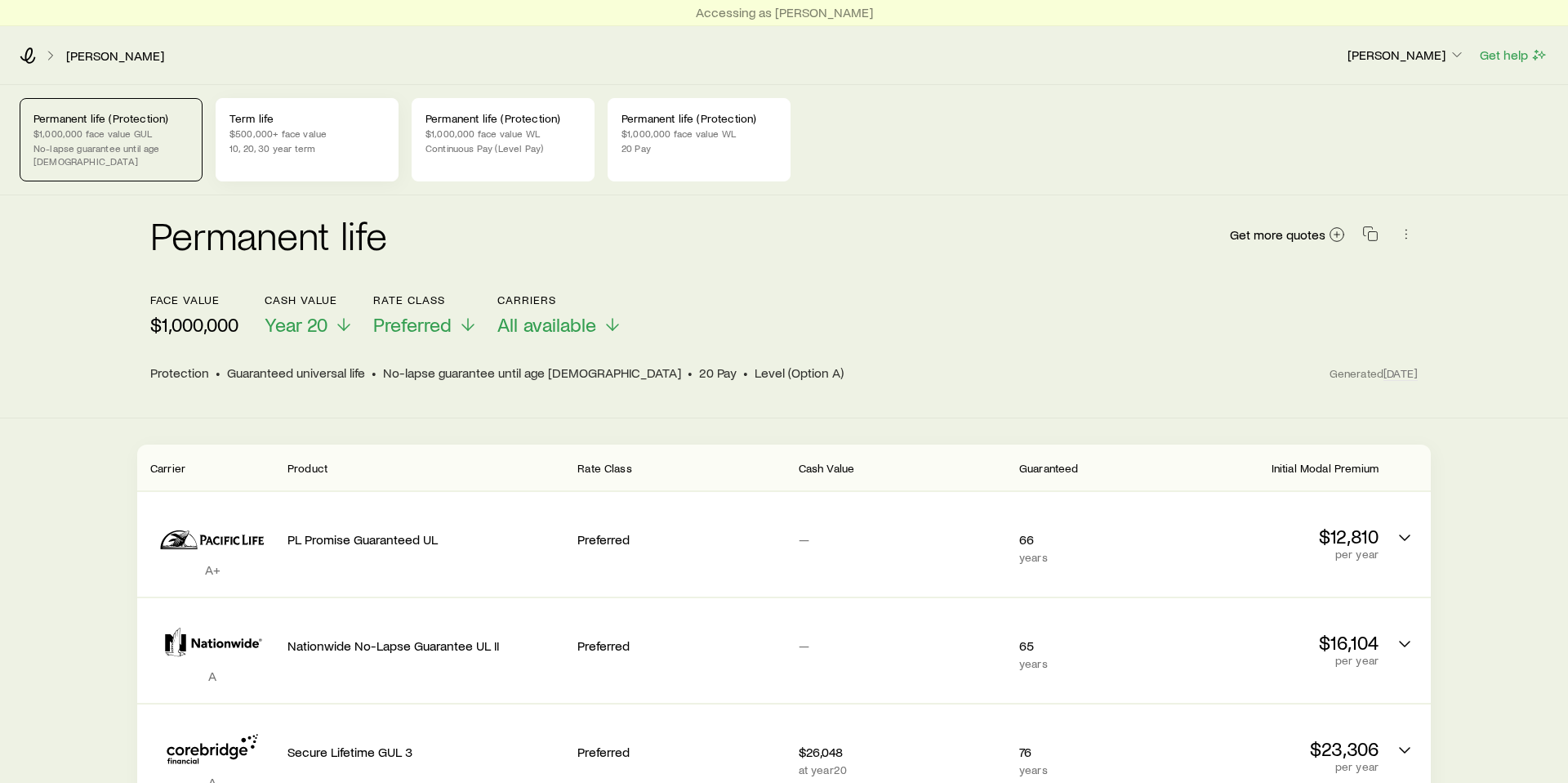
click at [299, 138] on p "$500,000+ face value" at bounding box center [307, 134] width 156 height 13
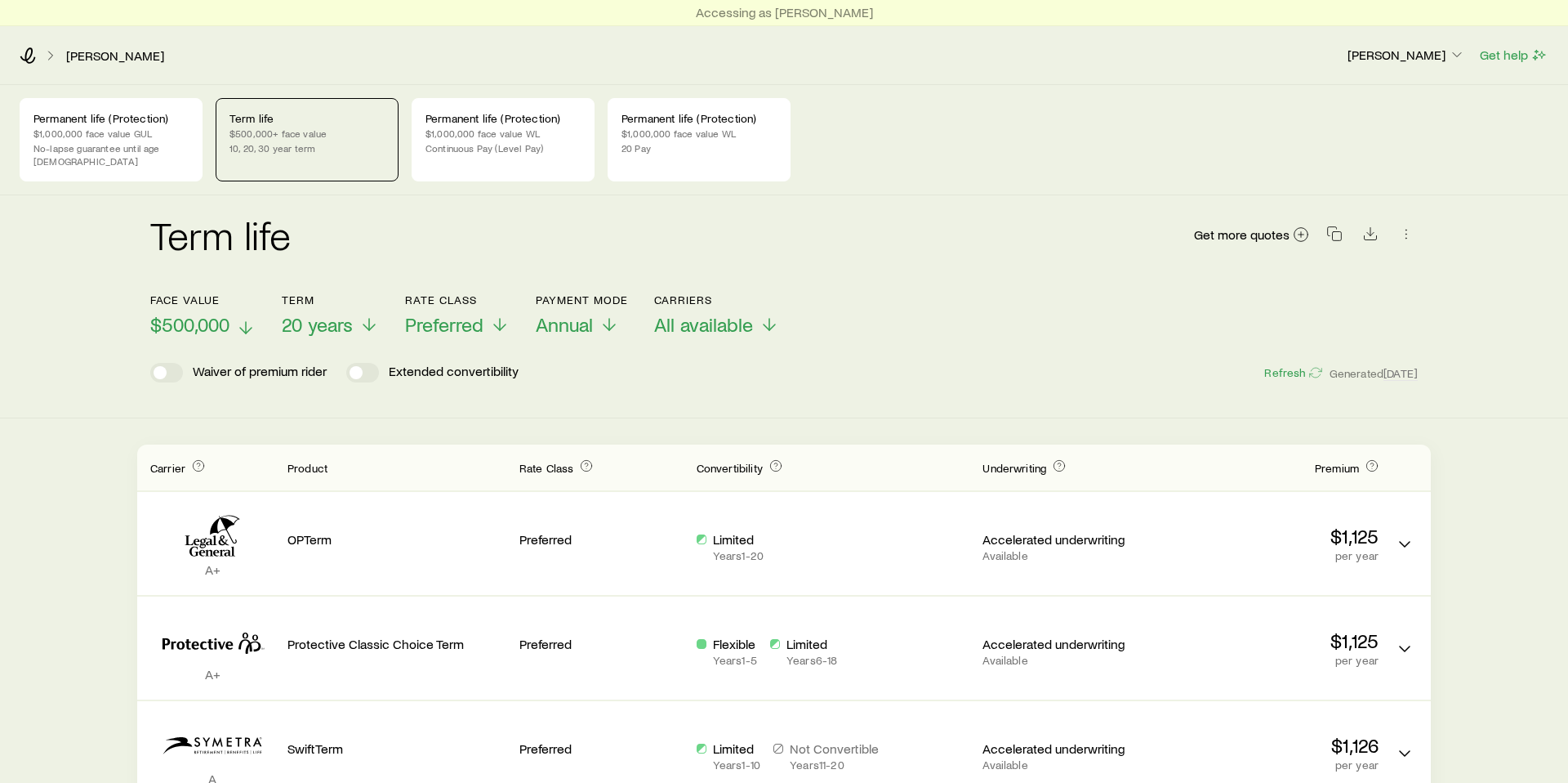
click at [230, 313] on p "$500,000" at bounding box center [203, 324] width 106 height 23
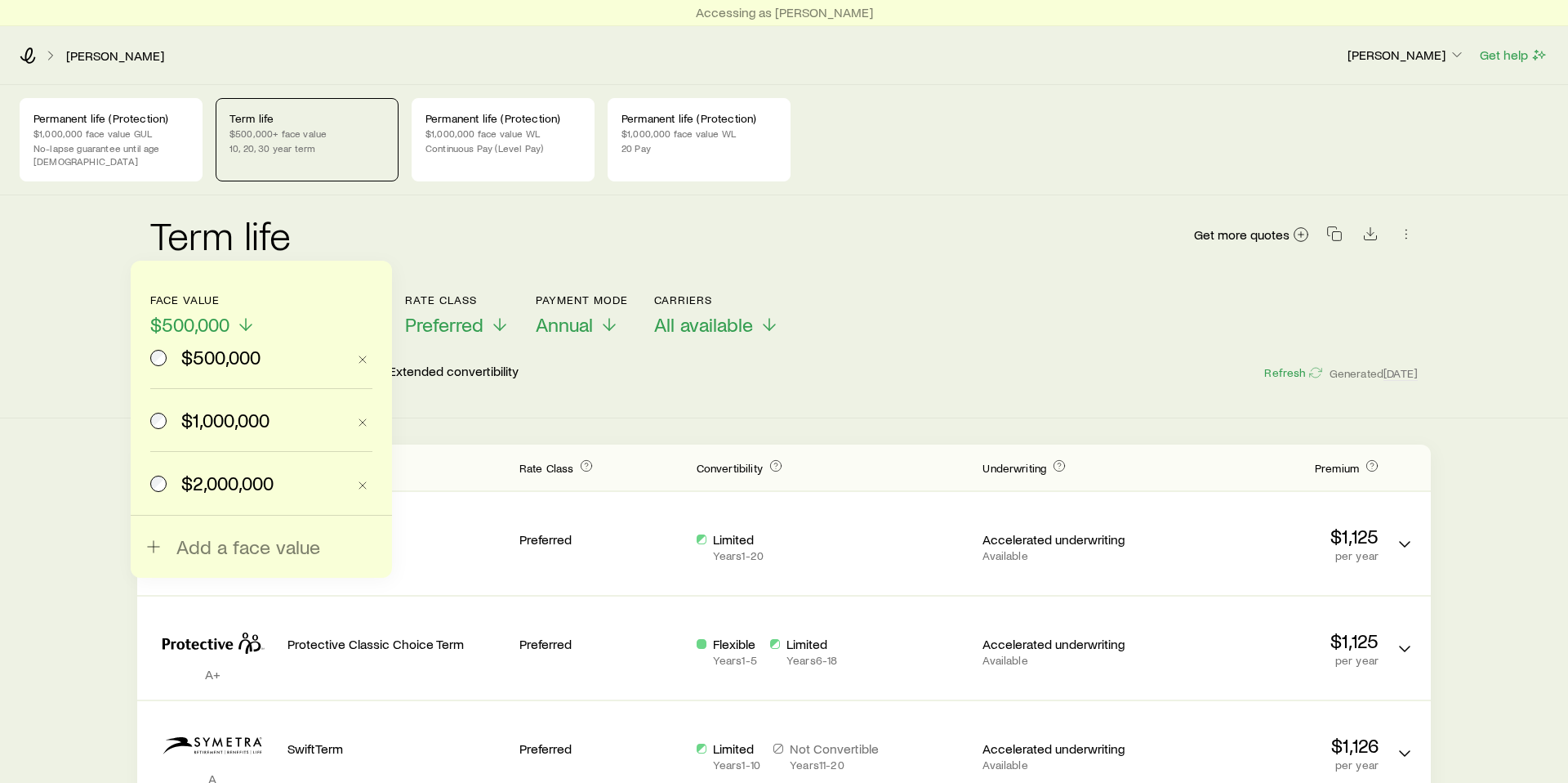
drag, startPoint x: 208, startPoint y: 411, endPoint x: 346, endPoint y: 383, distance: 140.8
click at [209, 412] on span "$1,000,000" at bounding box center [225, 420] width 88 height 23
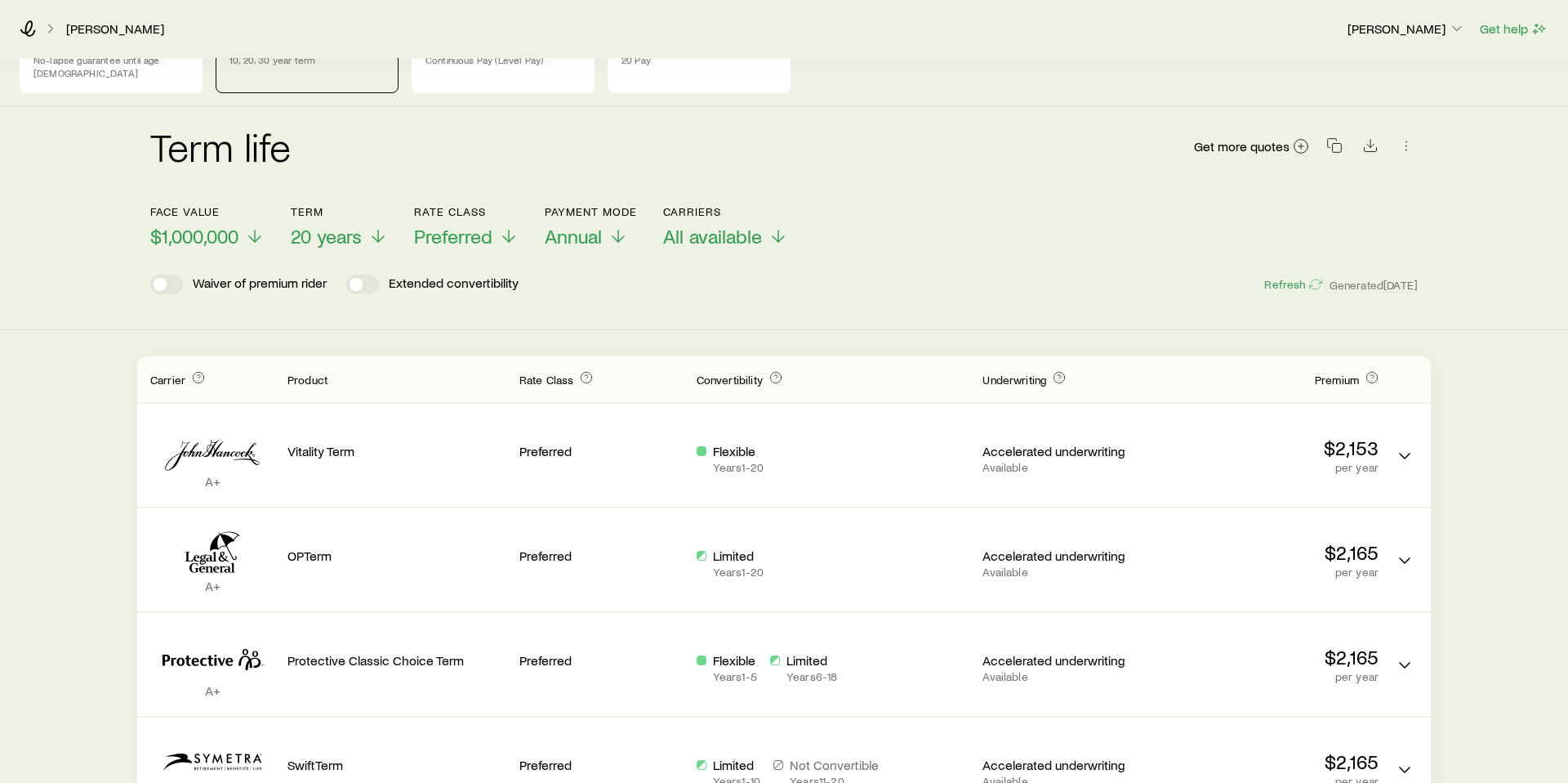
scroll to position [88, 0]
click at [351, 227] on span "20 years" at bounding box center [326, 237] width 71 height 23
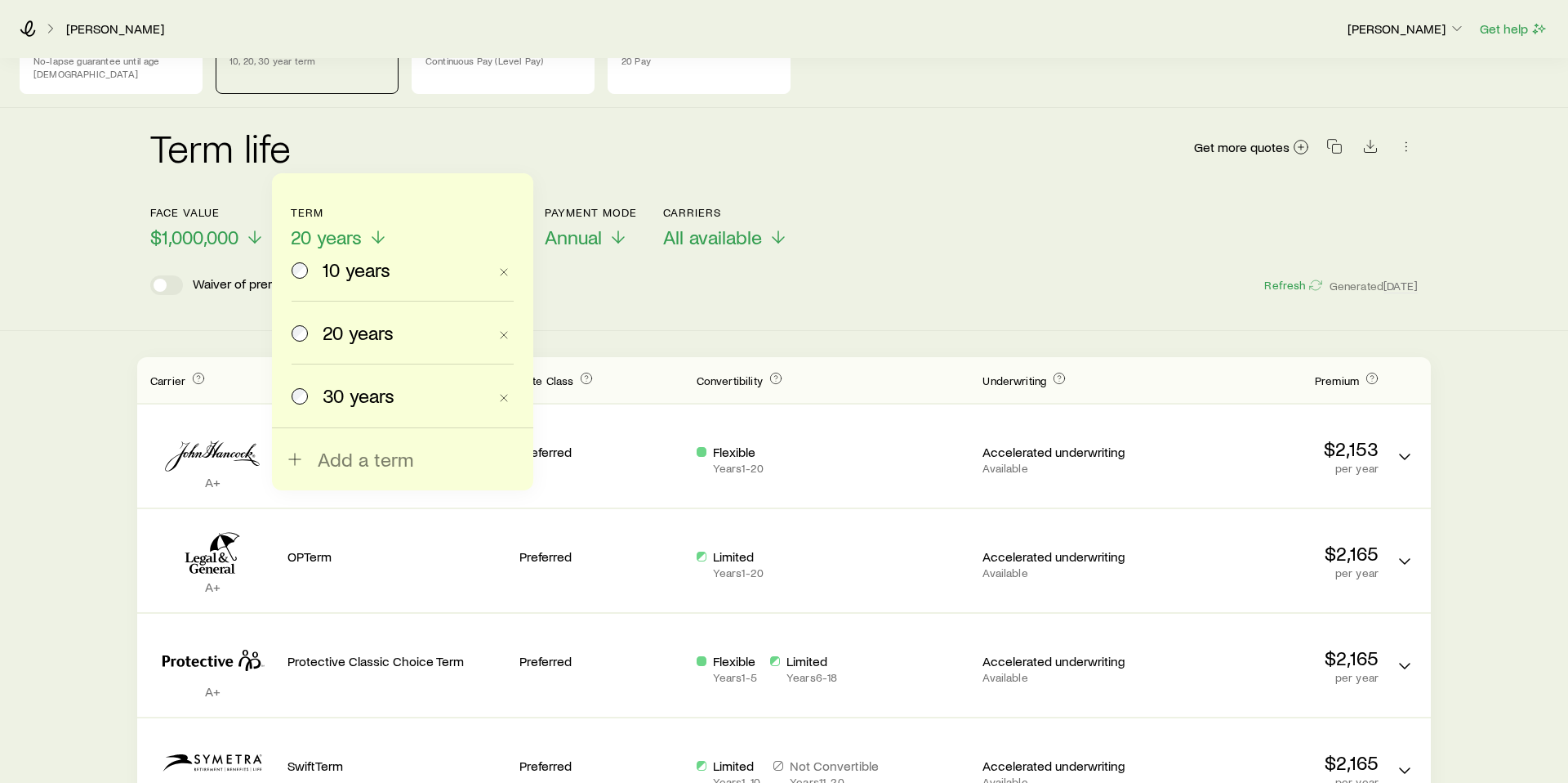
click at [344, 403] on label "30 years" at bounding box center [389, 396] width 196 height 62
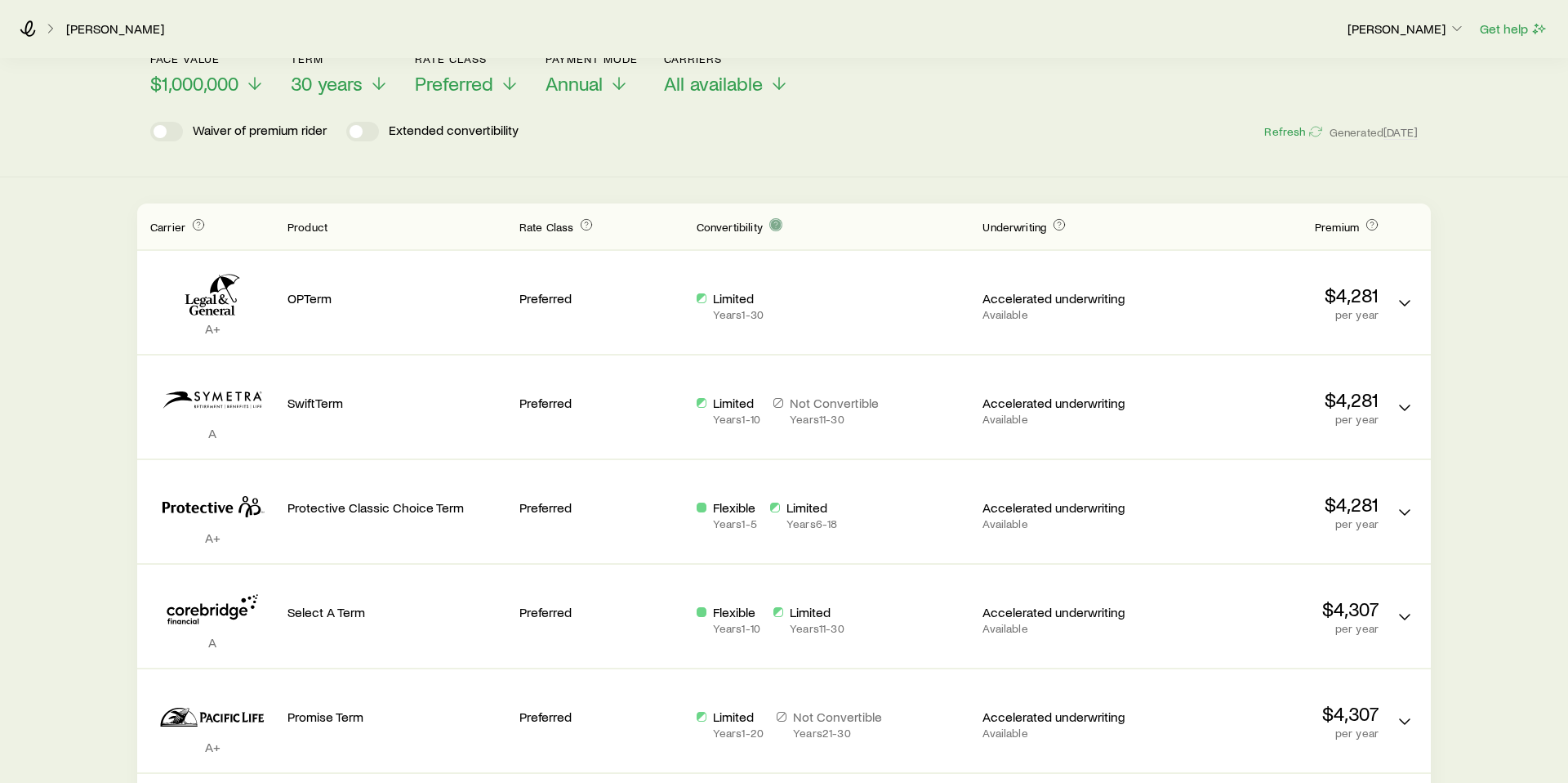
scroll to position [247, 0]
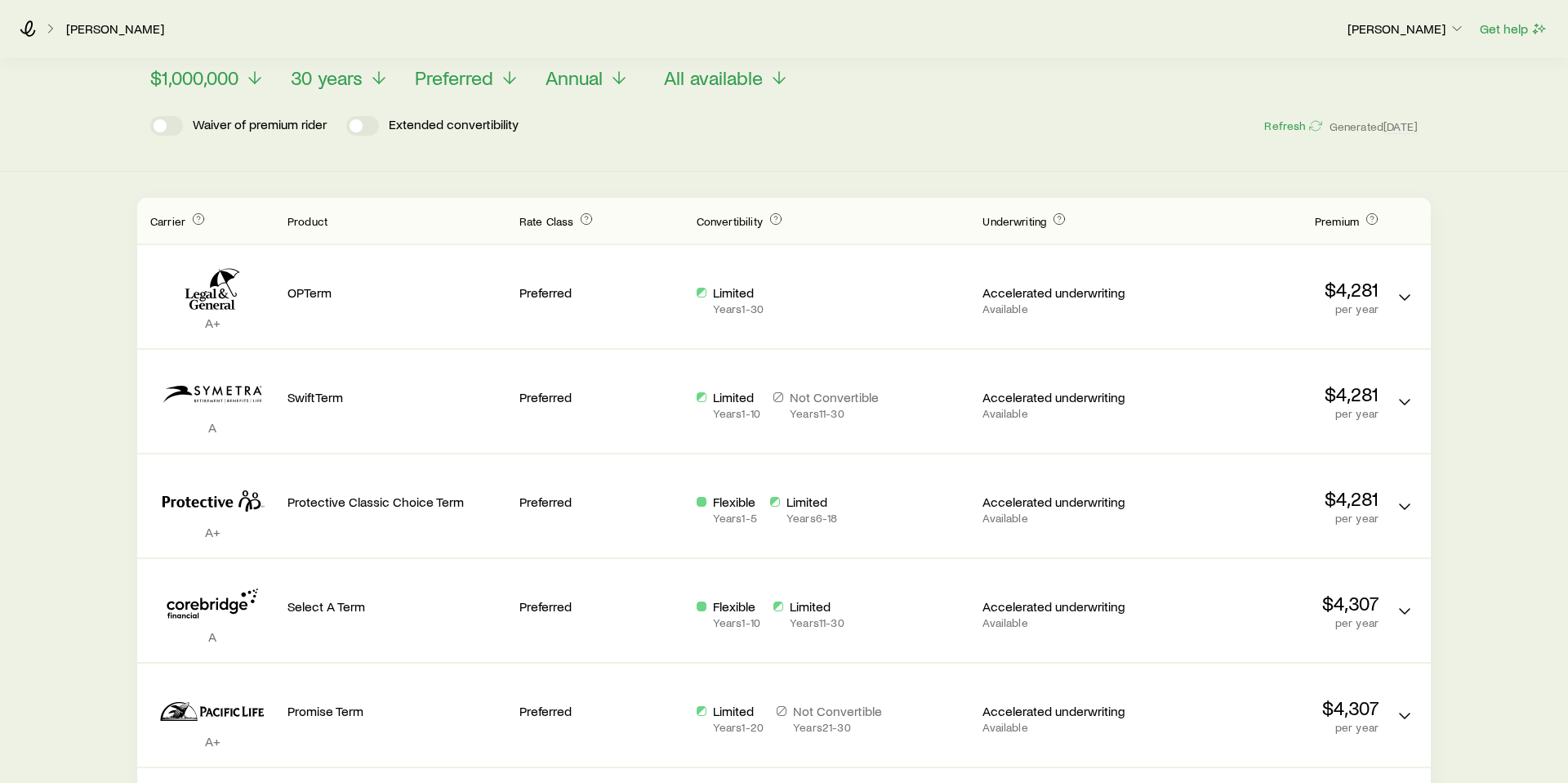
click at [475, 79] on header "Face value $1,000,000 Term 30 years Rate Class Preferred Payment Mode Annual Ca…" at bounding box center [784, 96] width 1268 height 98
click at [488, 70] on span "Preferred" at bounding box center [454, 78] width 79 height 23
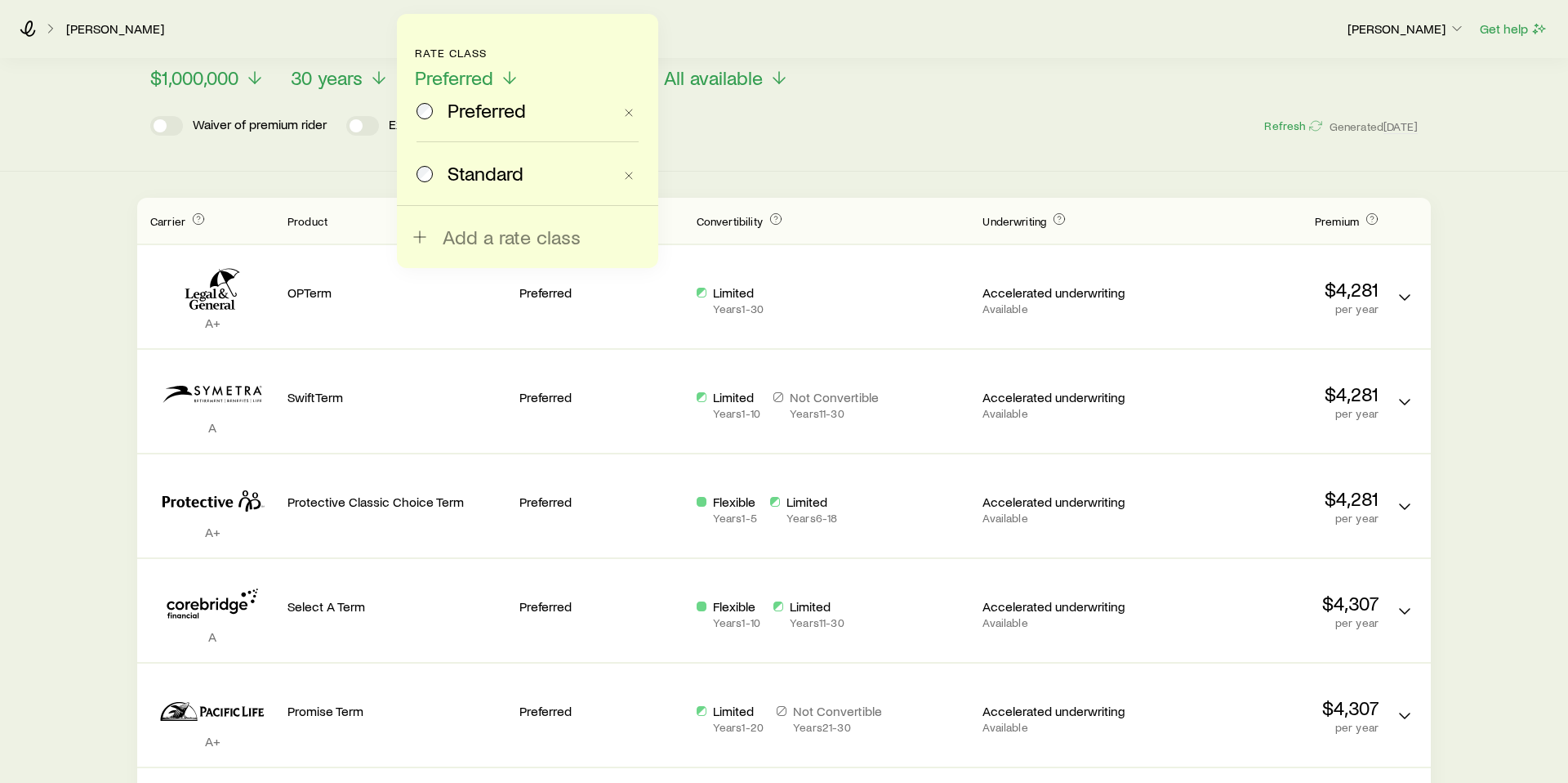
click at [476, 156] on label "Standard" at bounding box center [514, 174] width 196 height 62
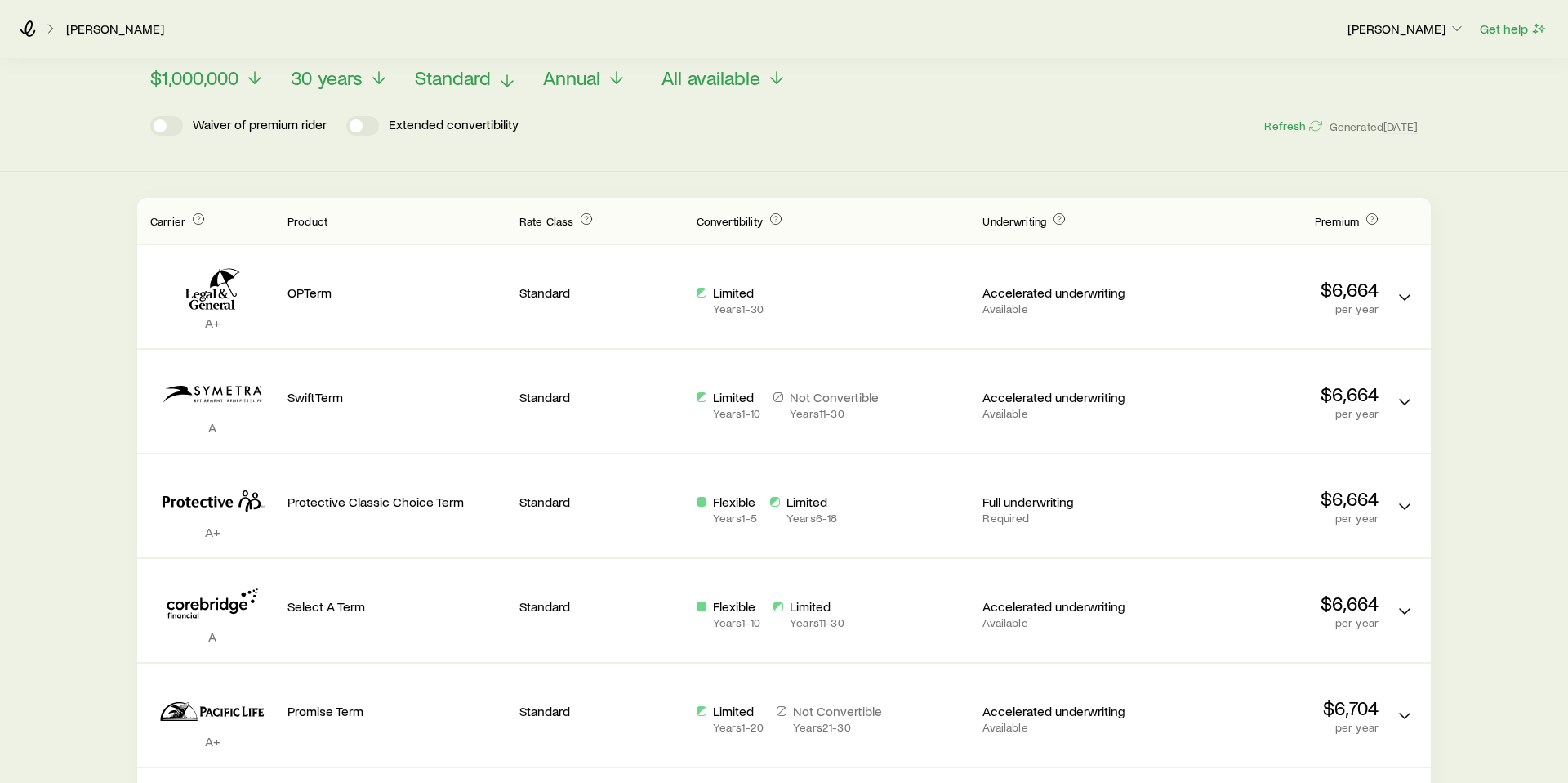
click at [457, 66] on span "Standard" at bounding box center [453, 78] width 76 height 23
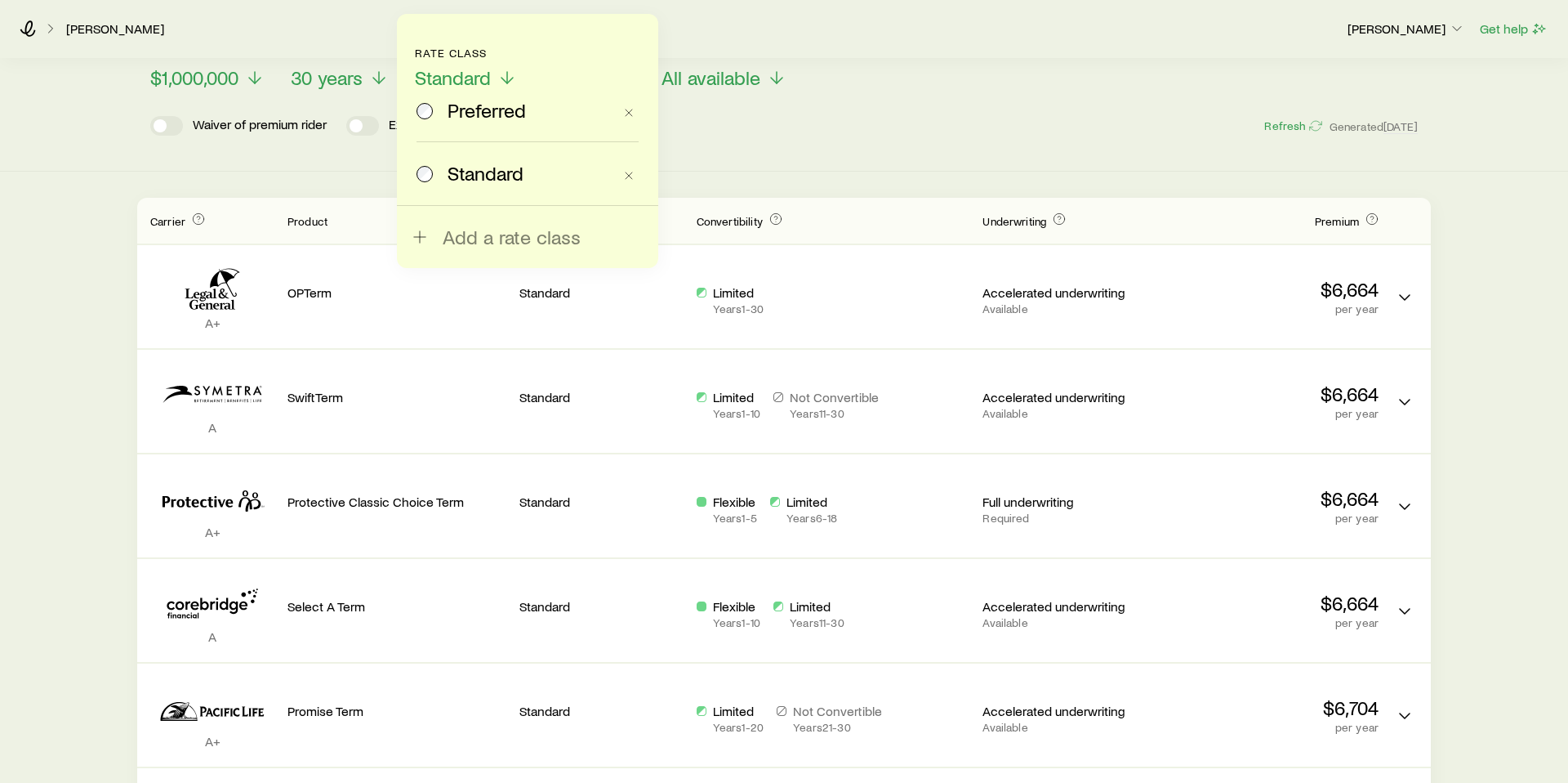
click at [476, 111] on span "Preferred" at bounding box center [487, 111] width 79 height 23
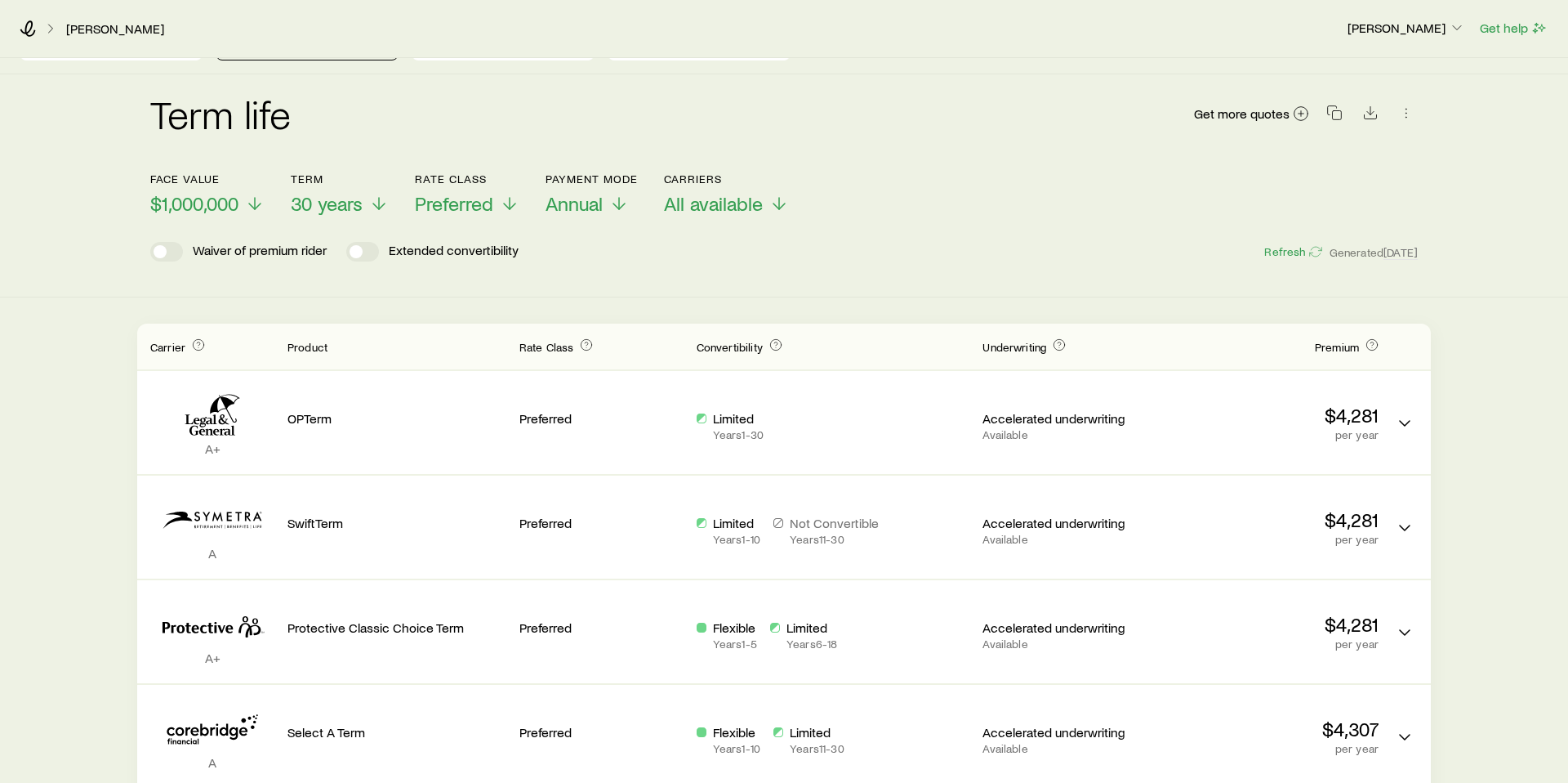
scroll to position [0, 0]
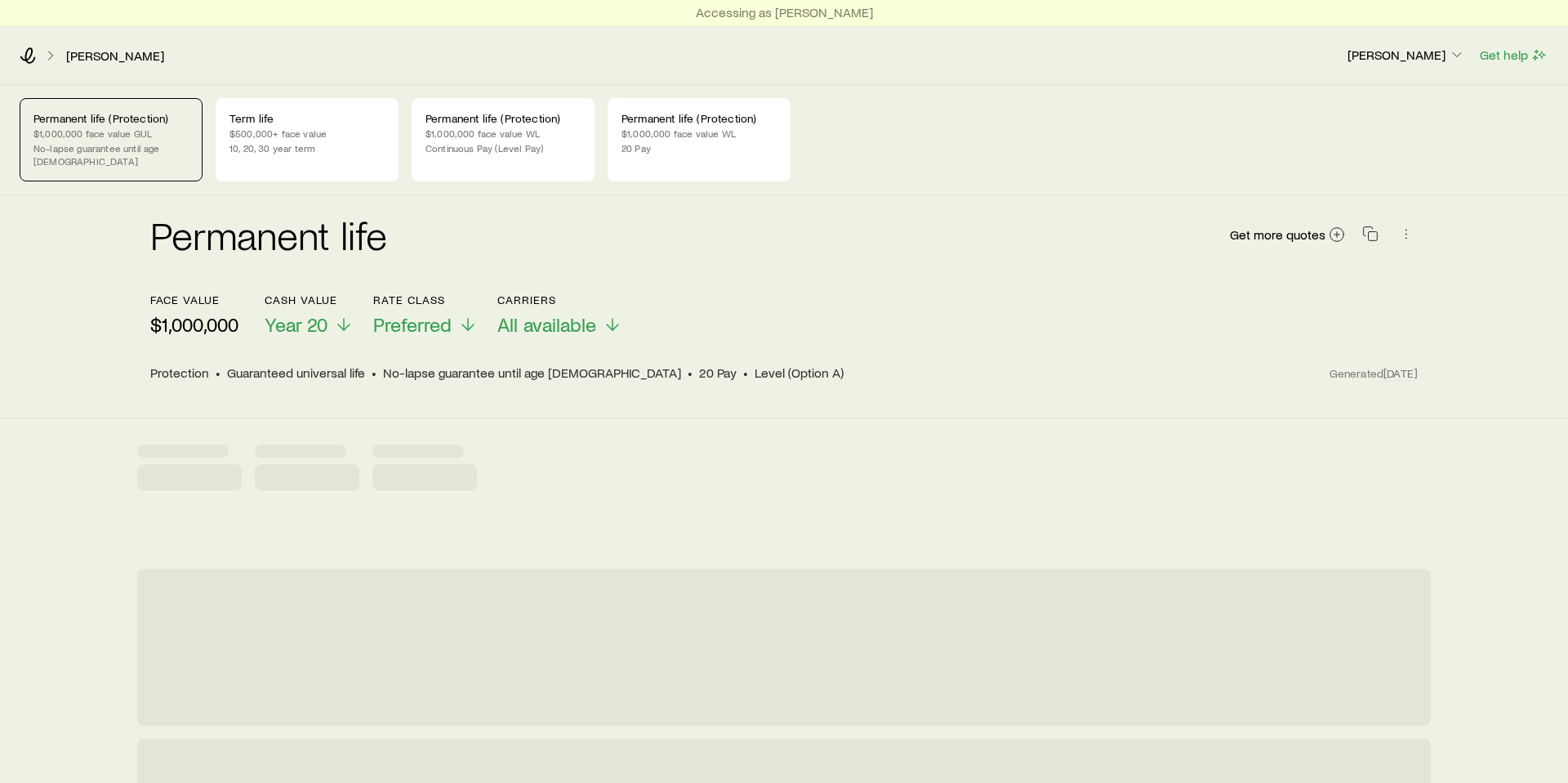
click at [197, 318] on p "$1,000,000" at bounding box center [195, 324] width 88 height 23
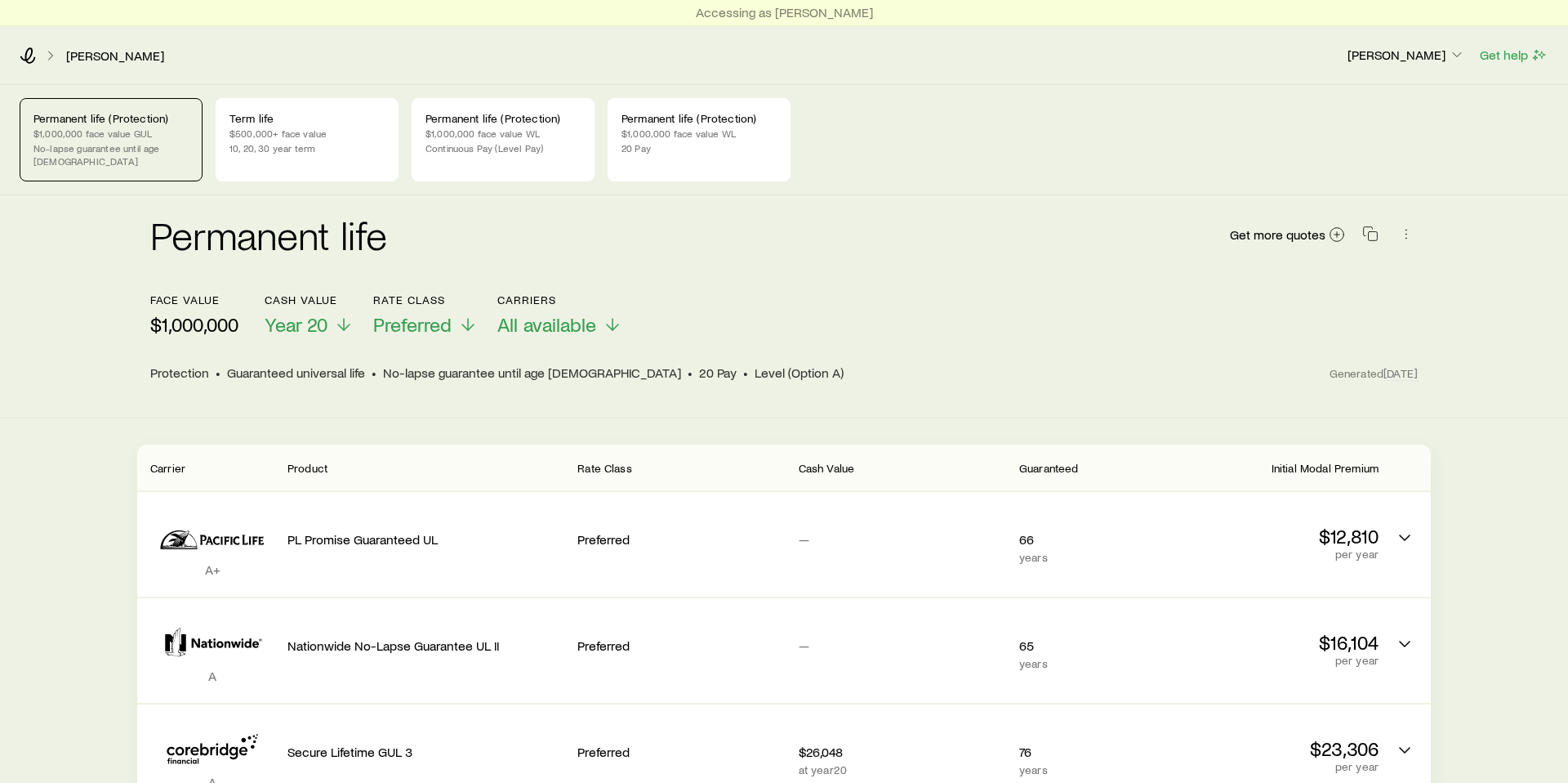
click at [196, 313] on p "$1,000,000" at bounding box center [195, 324] width 88 height 23
click at [454, 139] on p "$1,000,000 face value WL" at bounding box center [504, 134] width 156 height 13
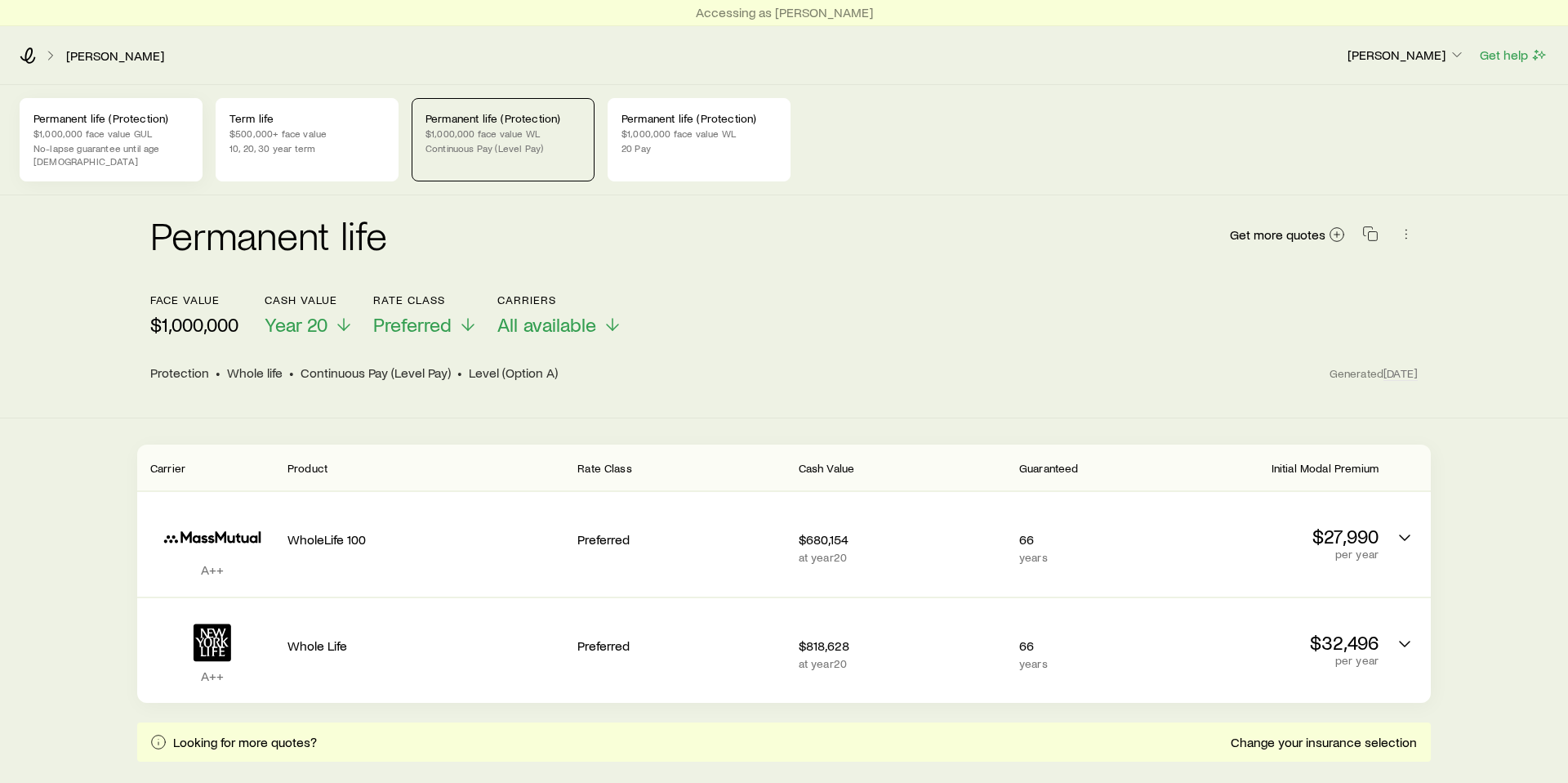
click at [100, 120] on p "Permanent life (Protection)" at bounding box center [111, 119] width 156 height 13
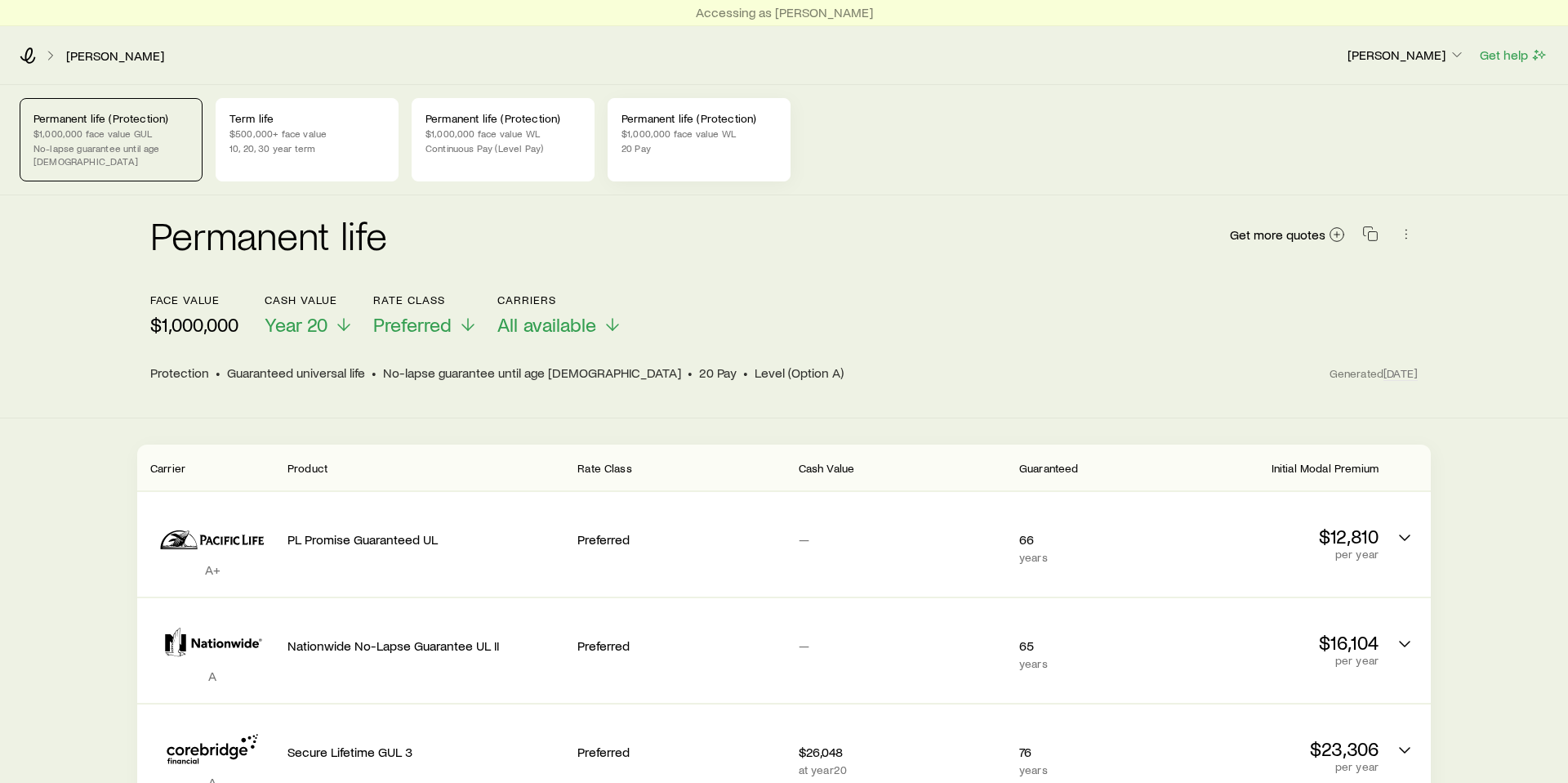
click at [691, 129] on p "$1,000,000 face value WL" at bounding box center [699, 134] width 156 height 13
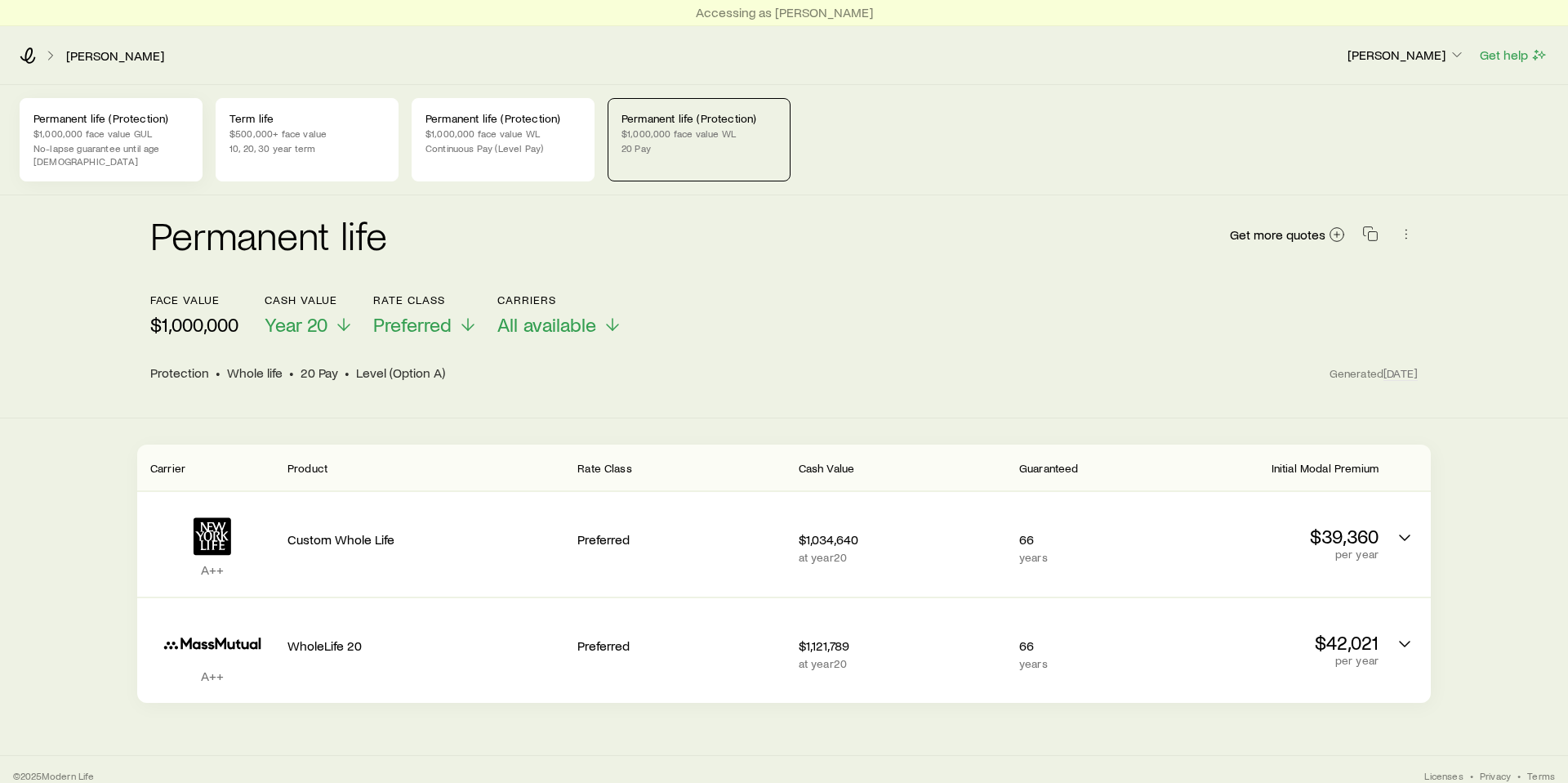
click at [152, 125] on div "Permanent life (Protection) $1,000,000 face value GUL No-lapse guarantee until …" at bounding box center [111, 140] width 183 height 84
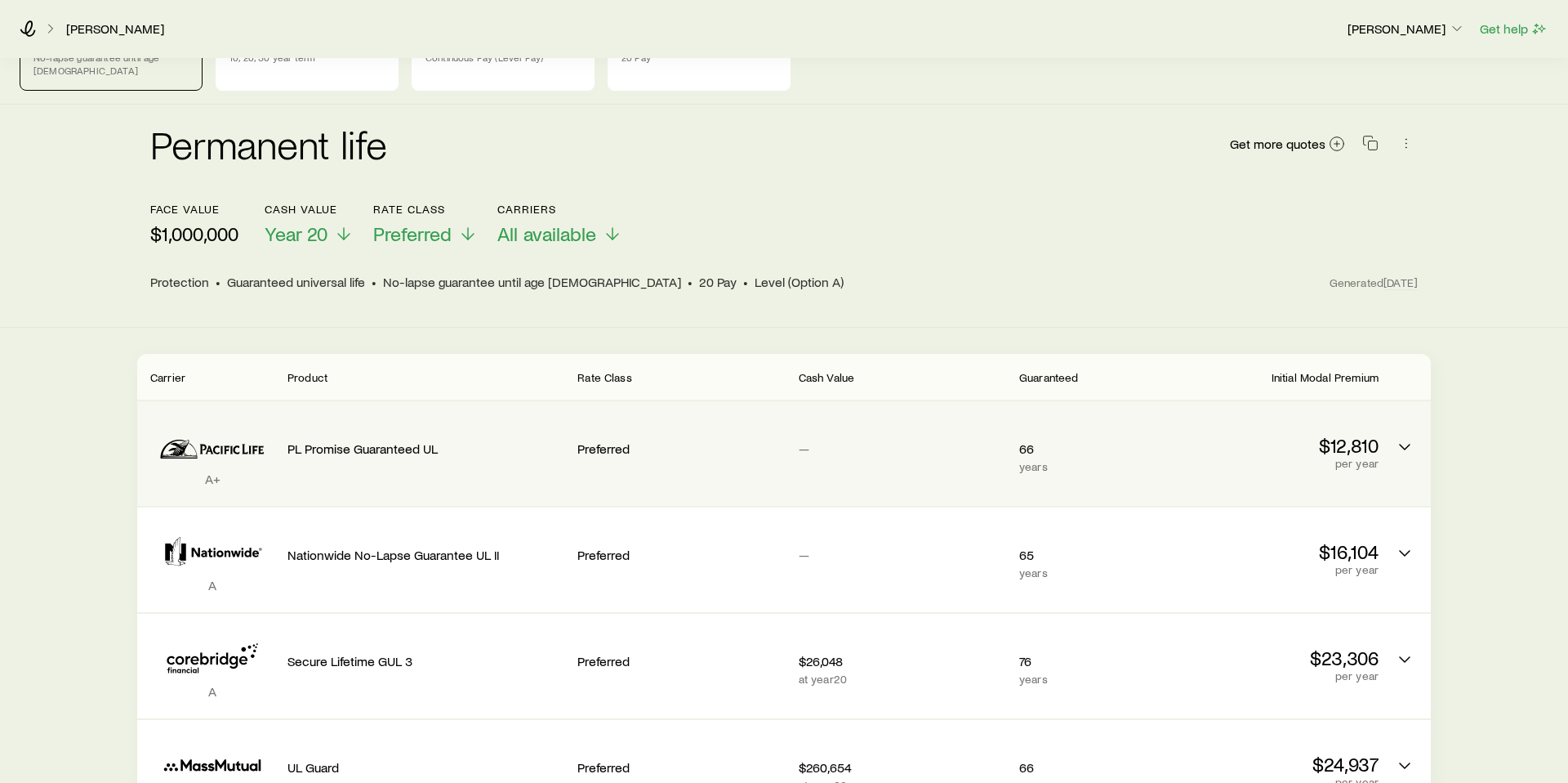
scroll to position [108, 0]
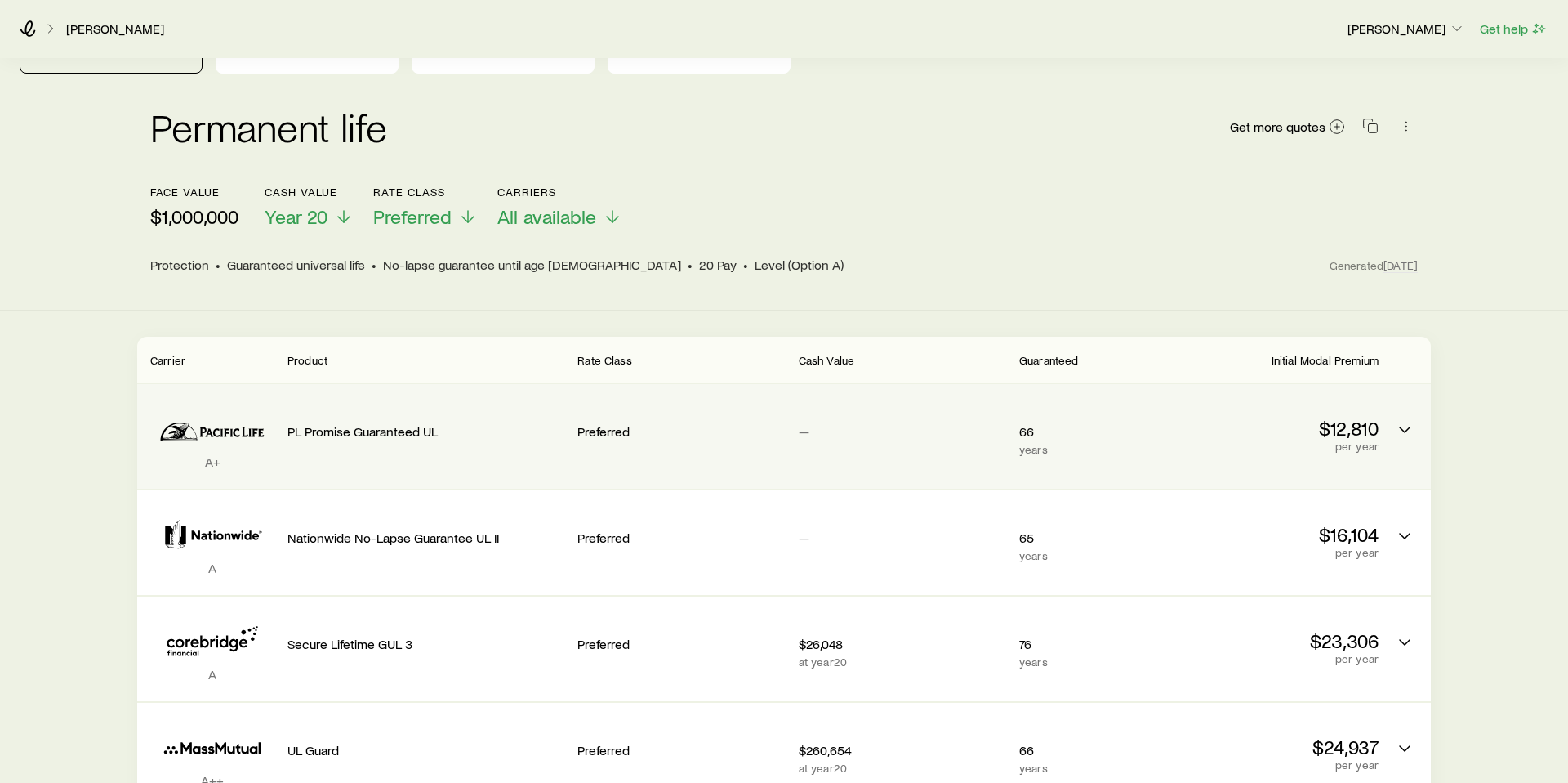
click at [1420, 420] on div "A+ PL Promise Guaranteed UL Preferred — 66 years $12,810 per year" at bounding box center [784, 437] width 1294 height 105
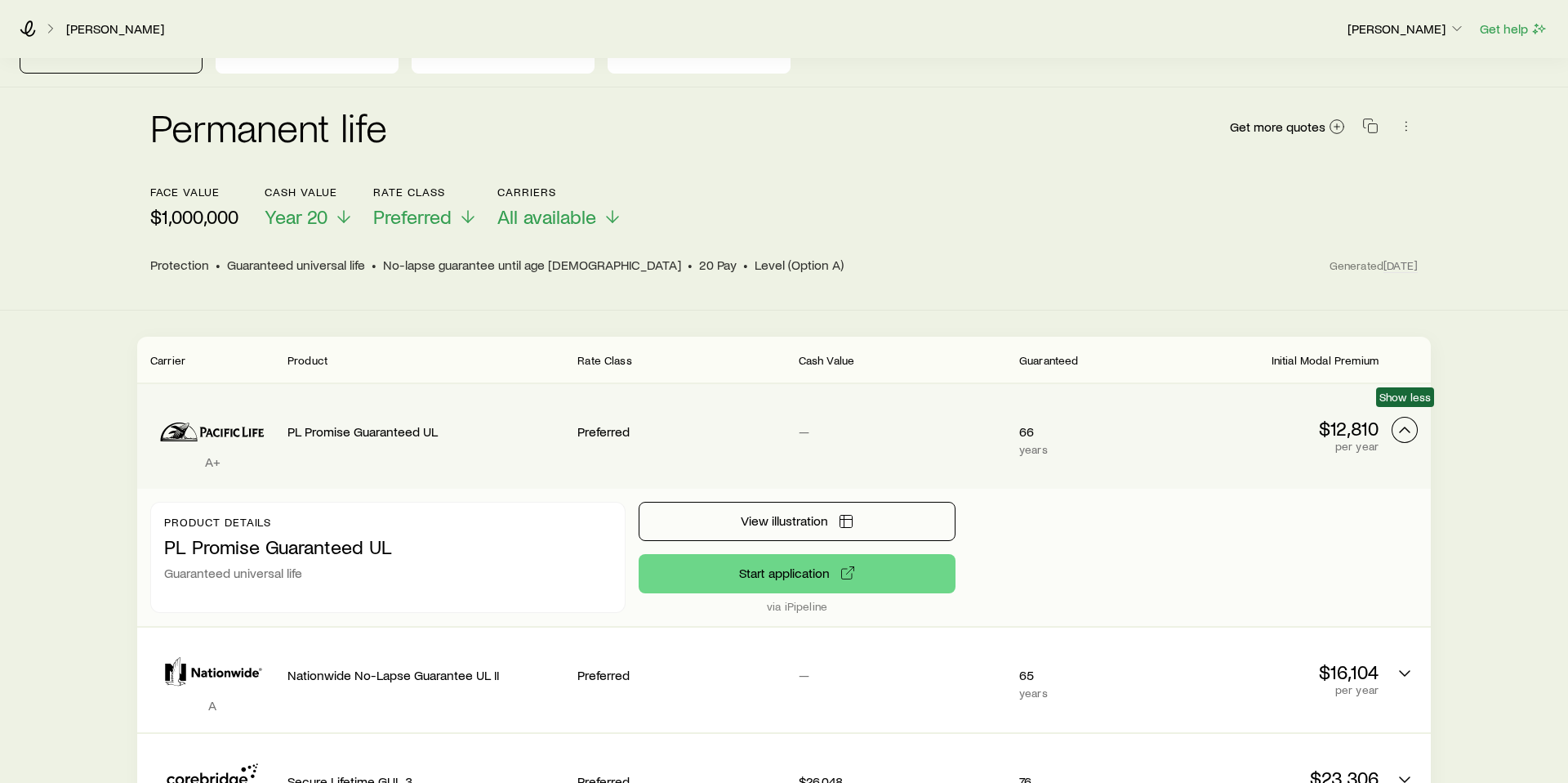
click at [1408, 420] on icon "Permanent quotes" at bounding box center [1405, 430] width 20 height 20
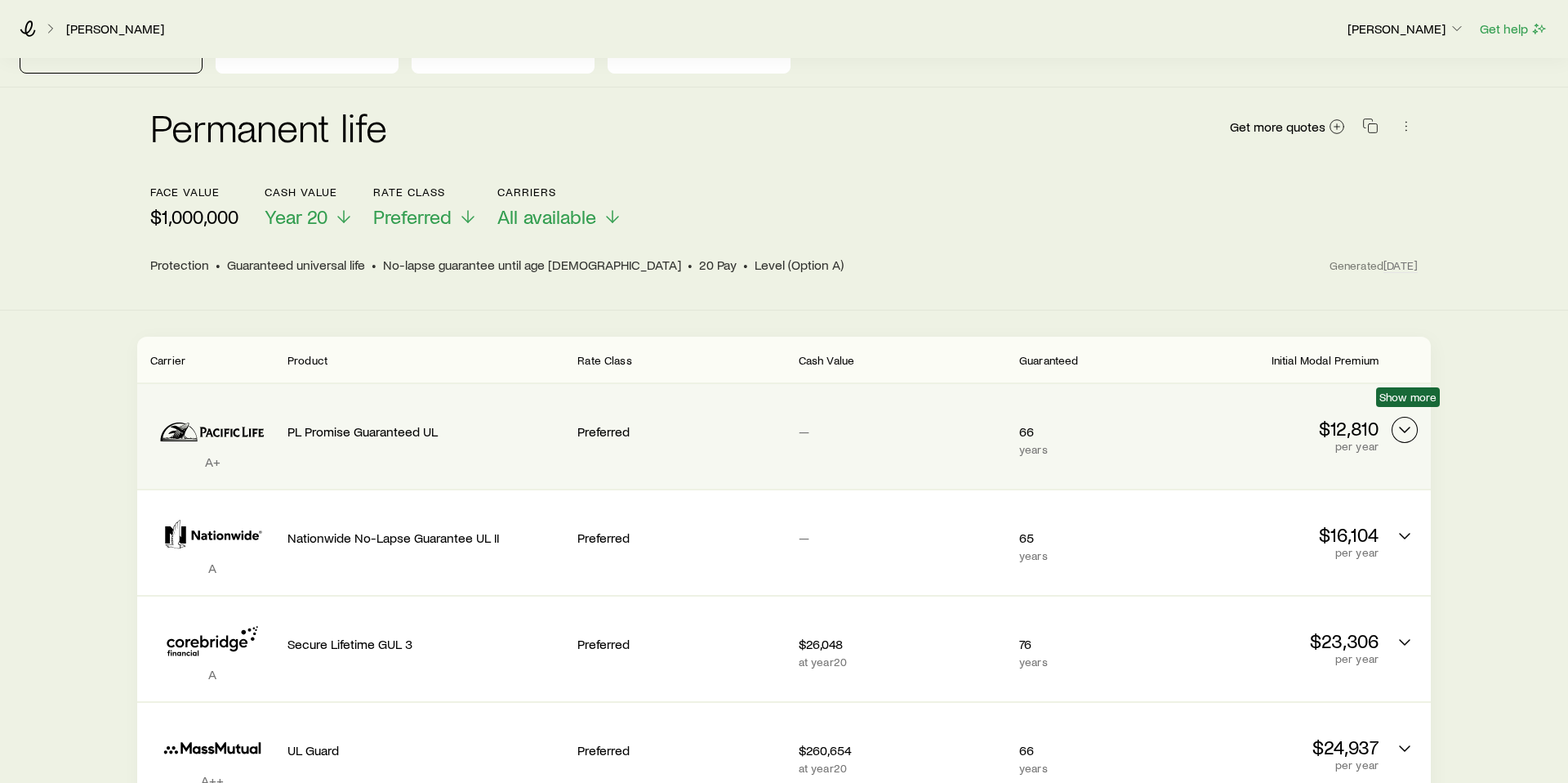
click at [1408, 420] on icon "Permanent quotes" at bounding box center [1405, 430] width 20 height 20
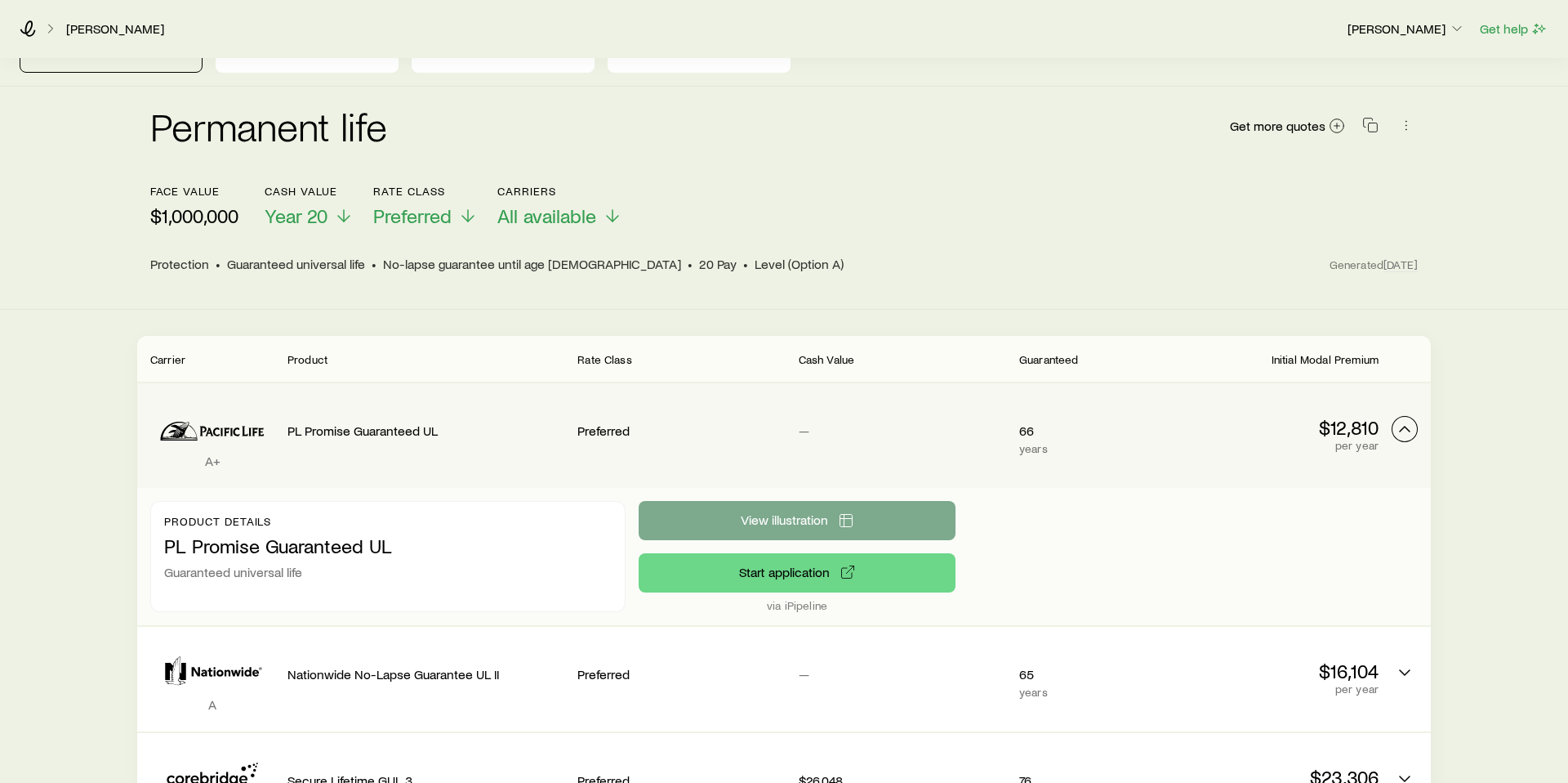
scroll to position [118, 0]
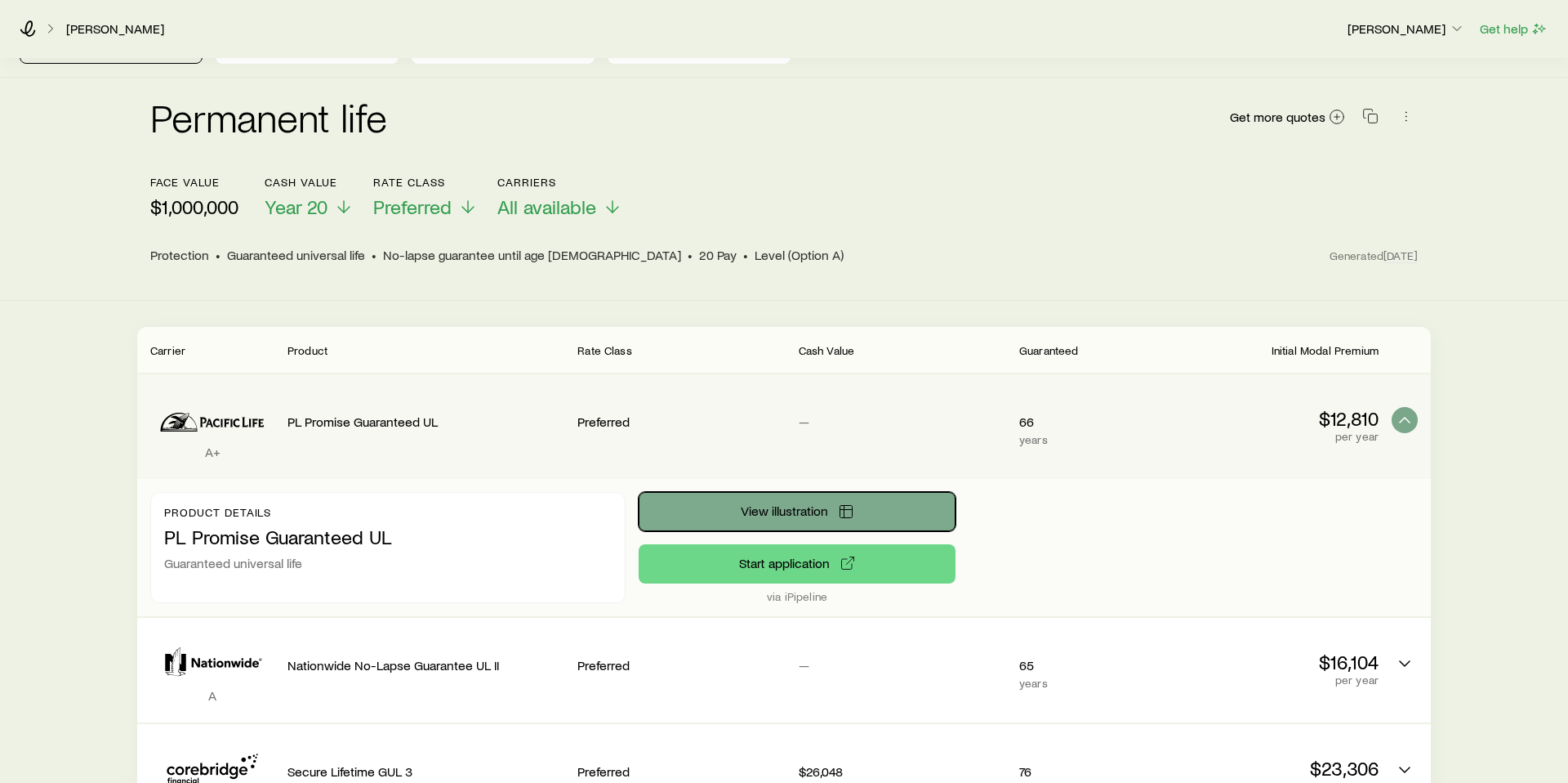
click at [734, 504] on button "View illustration" at bounding box center [797, 512] width 317 height 39
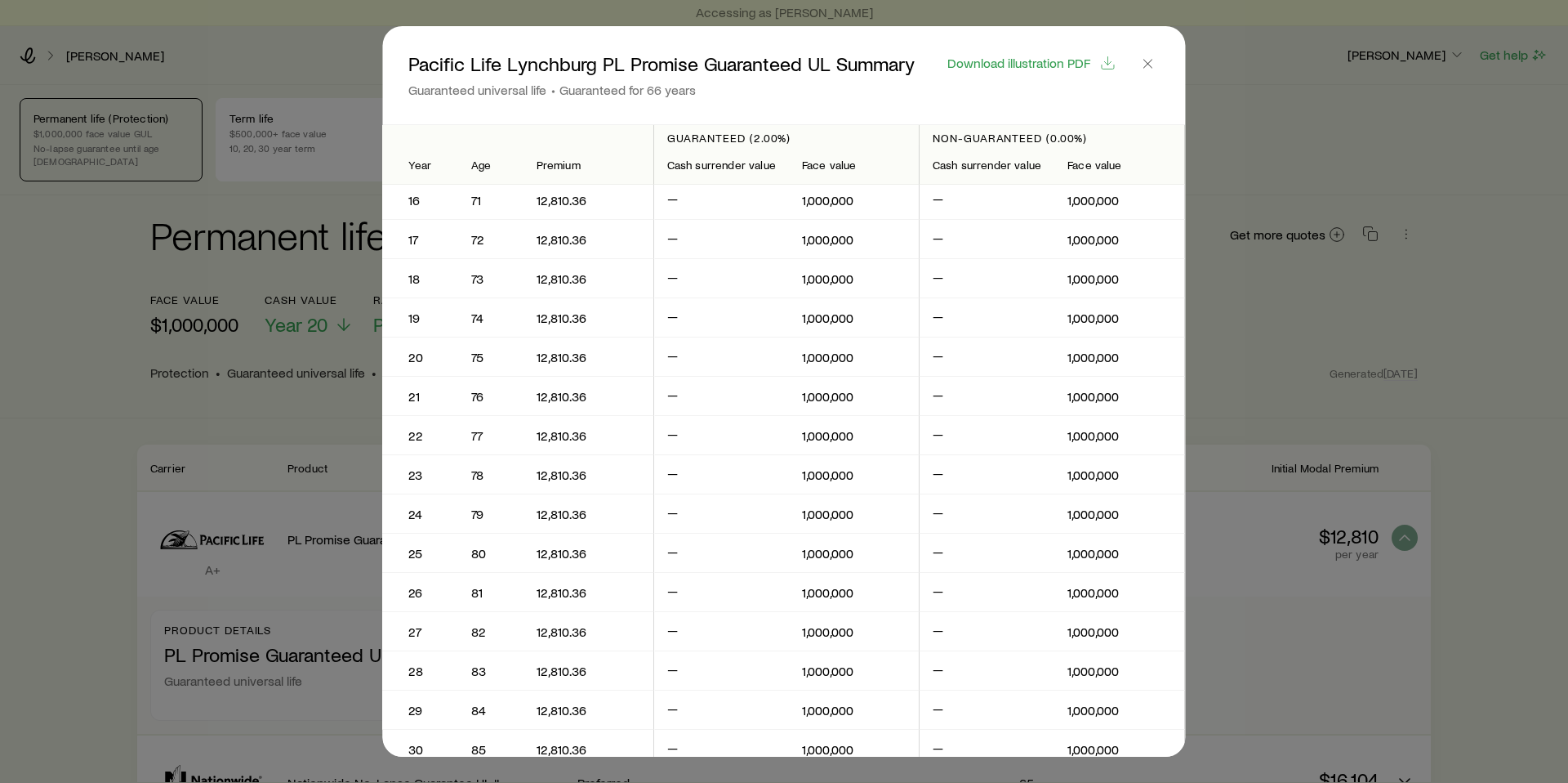
scroll to position [0, 0]
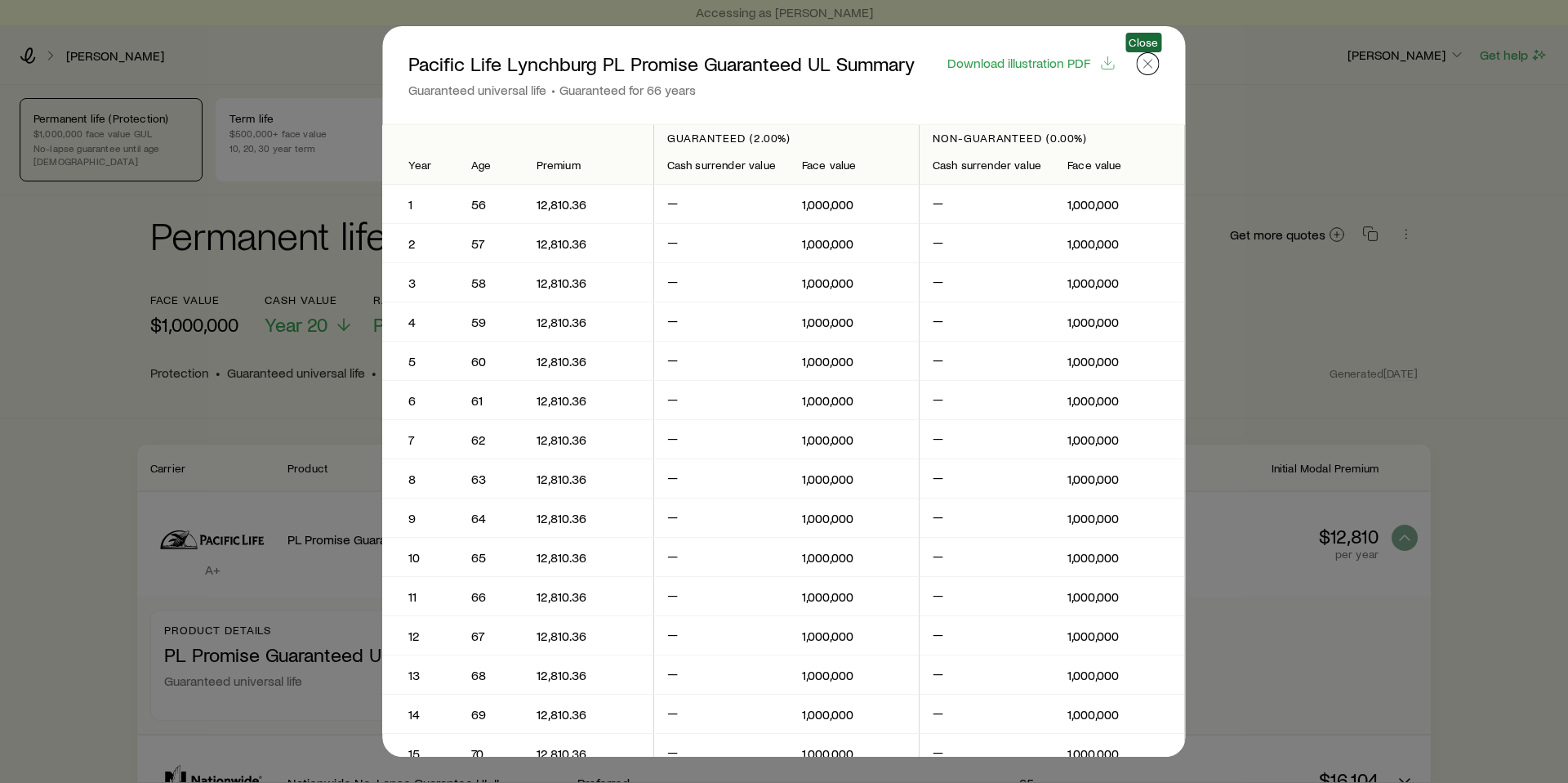
click at [1155, 66] on button "button" at bounding box center [1149, 64] width 23 height 23
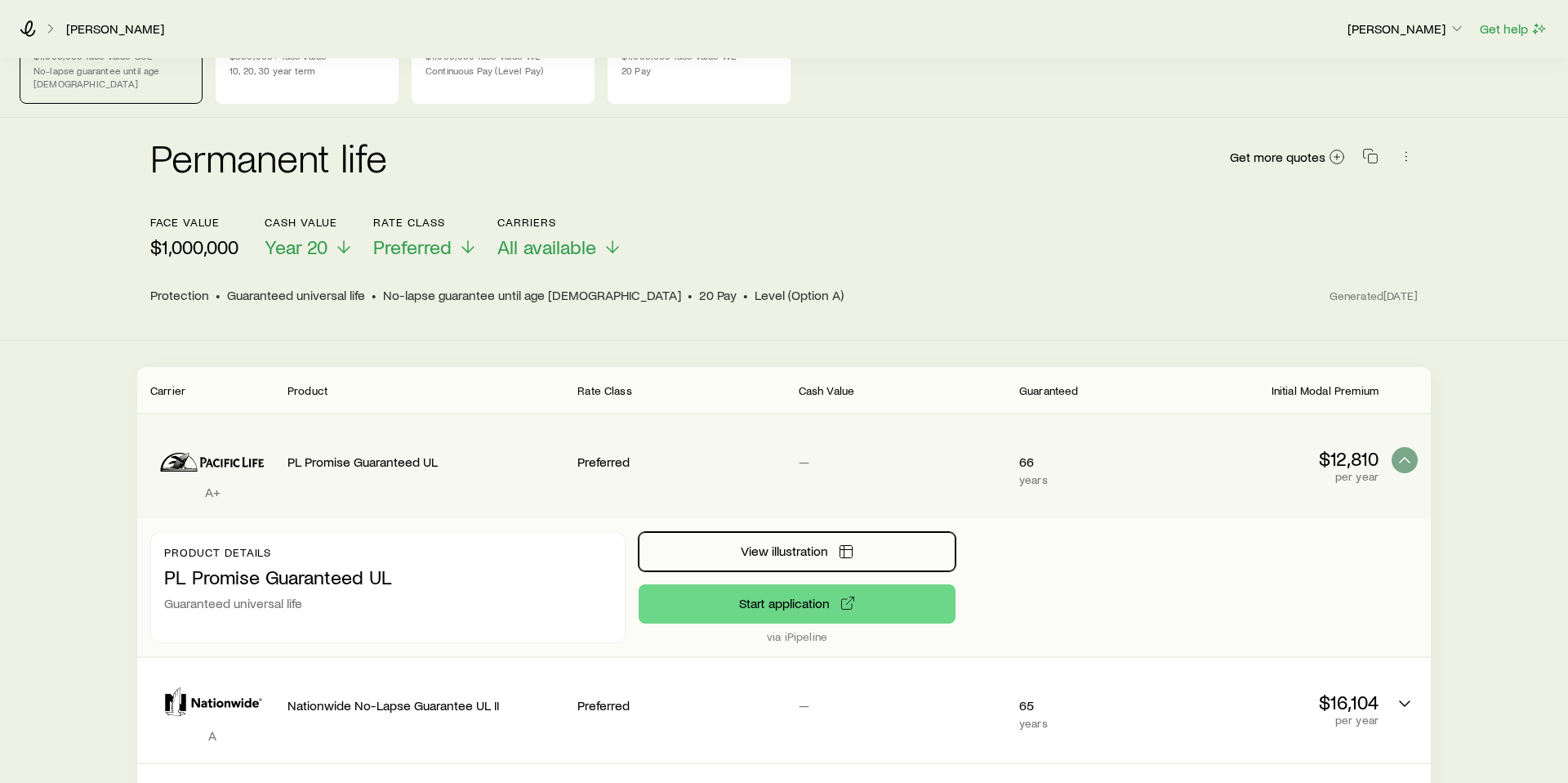
scroll to position [77, 0]
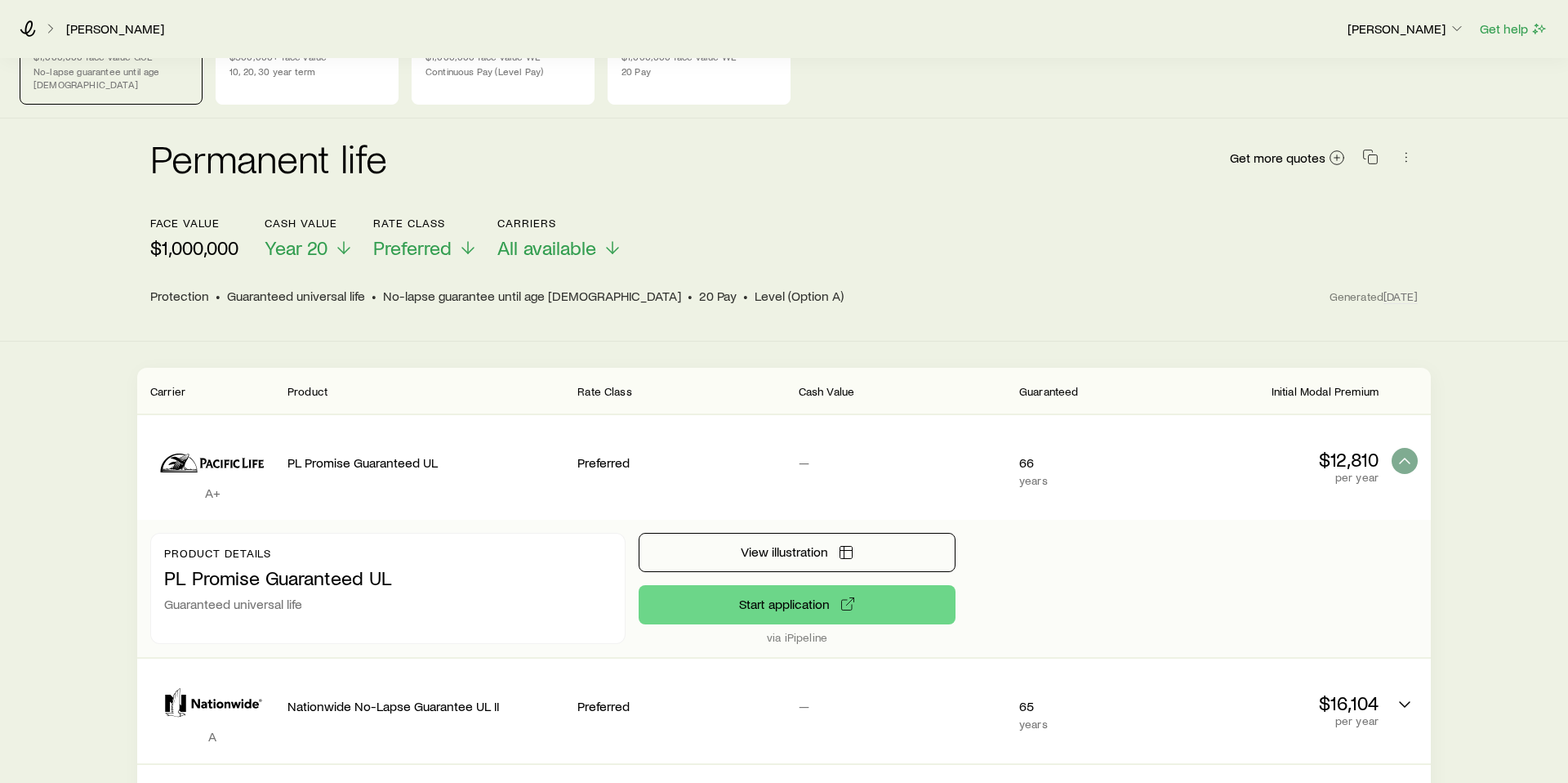
click at [431, 415] on div "A+ PL Promise Guaranteed UL Preferred — 66 years $12,810 per year" at bounding box center [784, 468] width 1294 height 105
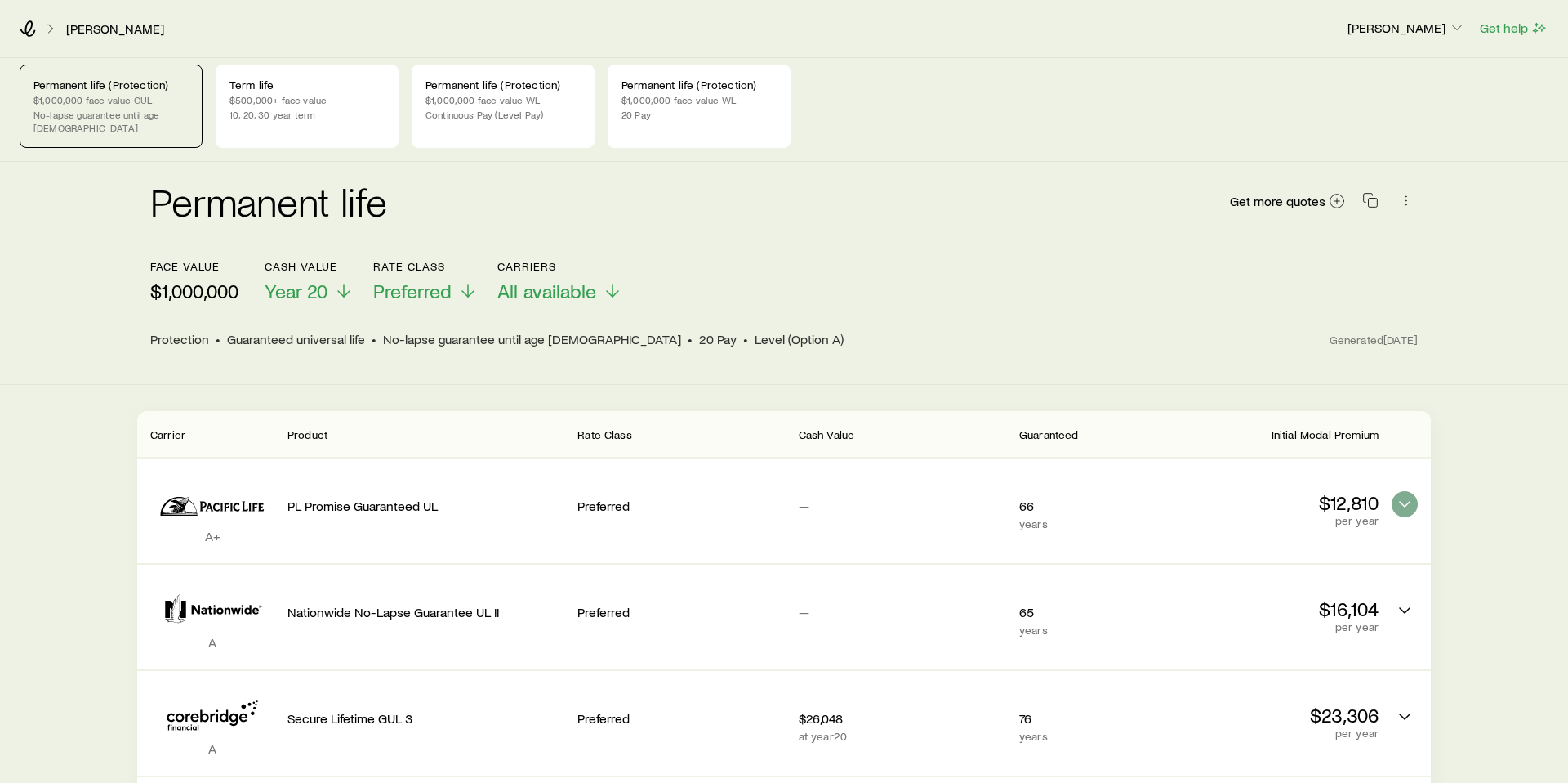
scroll to position [0, 0]
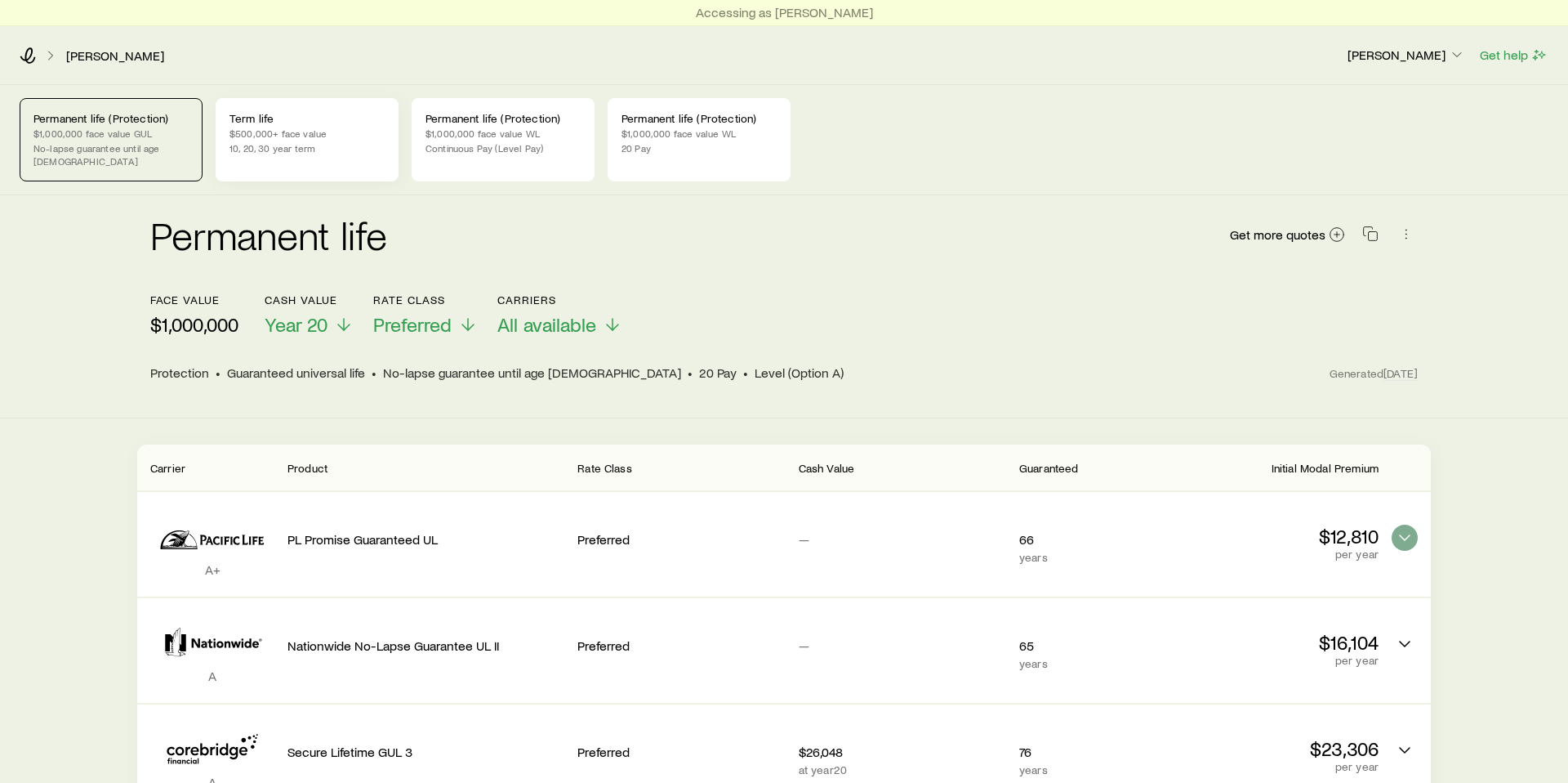
click at [264, 130] on p "$500,000+ face value" at bounding box center [307, 134] width 156 height 13
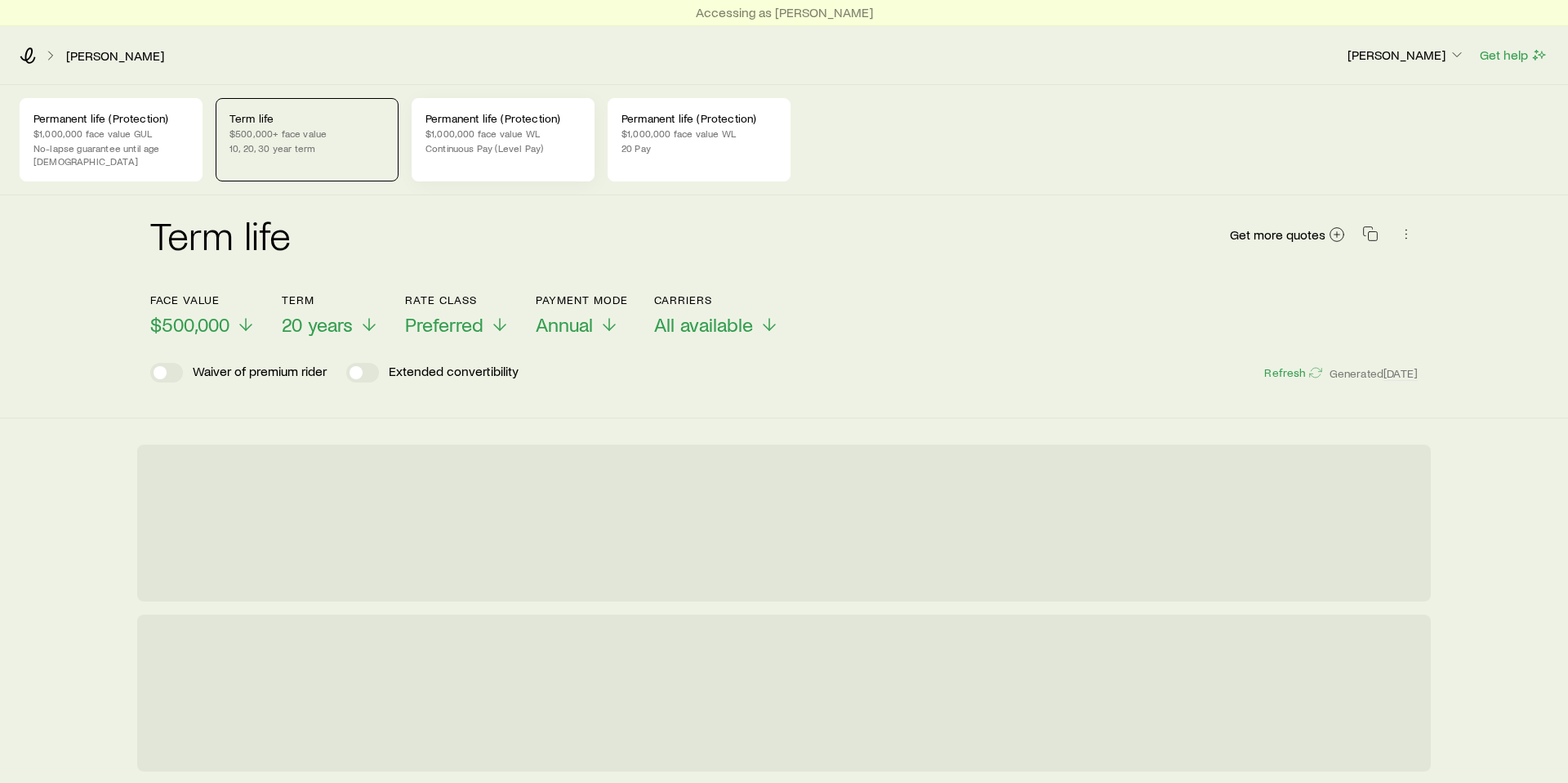
click at [477, 131] on p "$1,000,000 face value WL" at bounding box center [504, 134] width 156 height 13
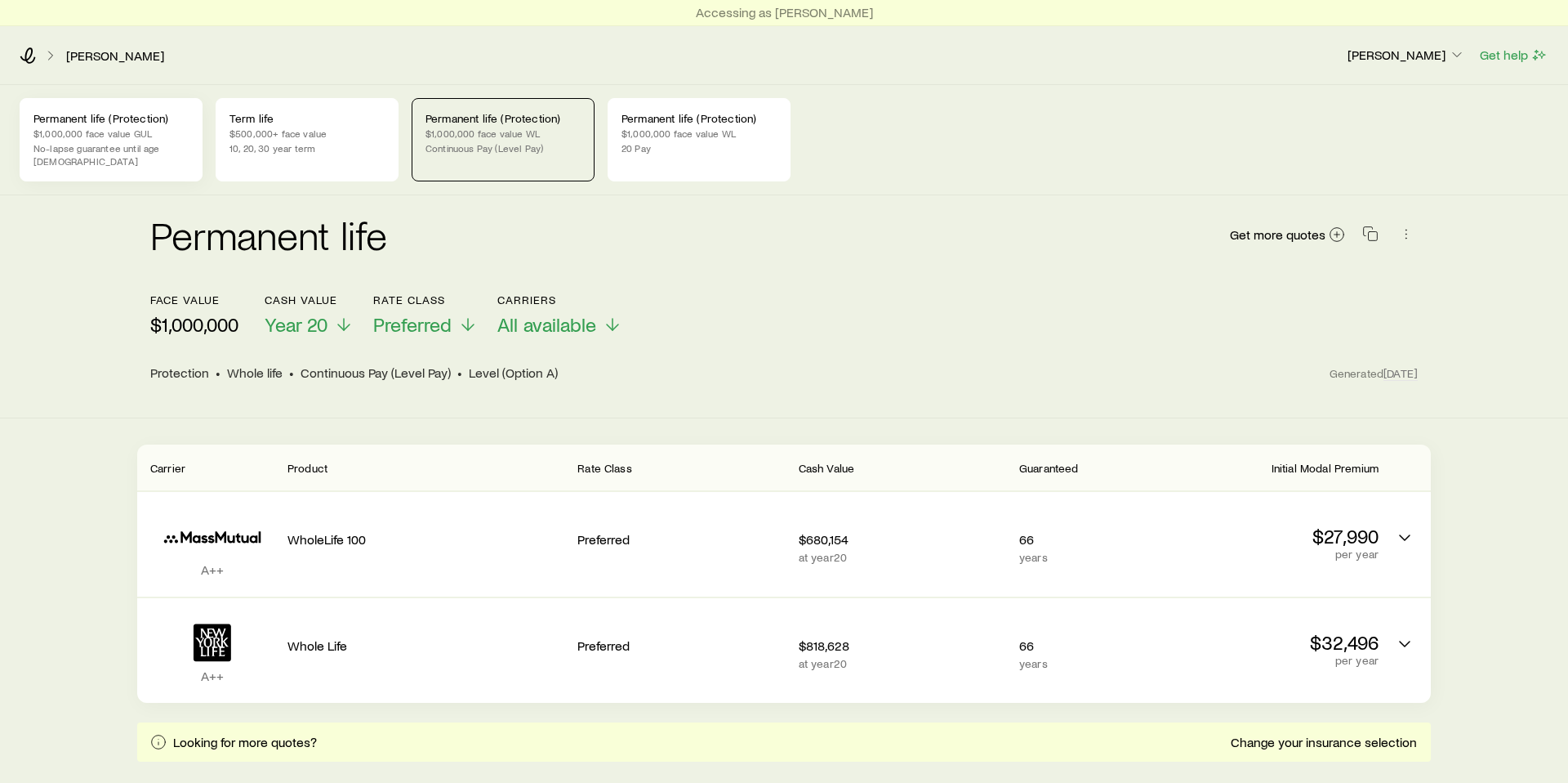
click at [111, 134] on p "$1,000,000 face value GUL" at bounding box center [111, 134] width 156 height 13
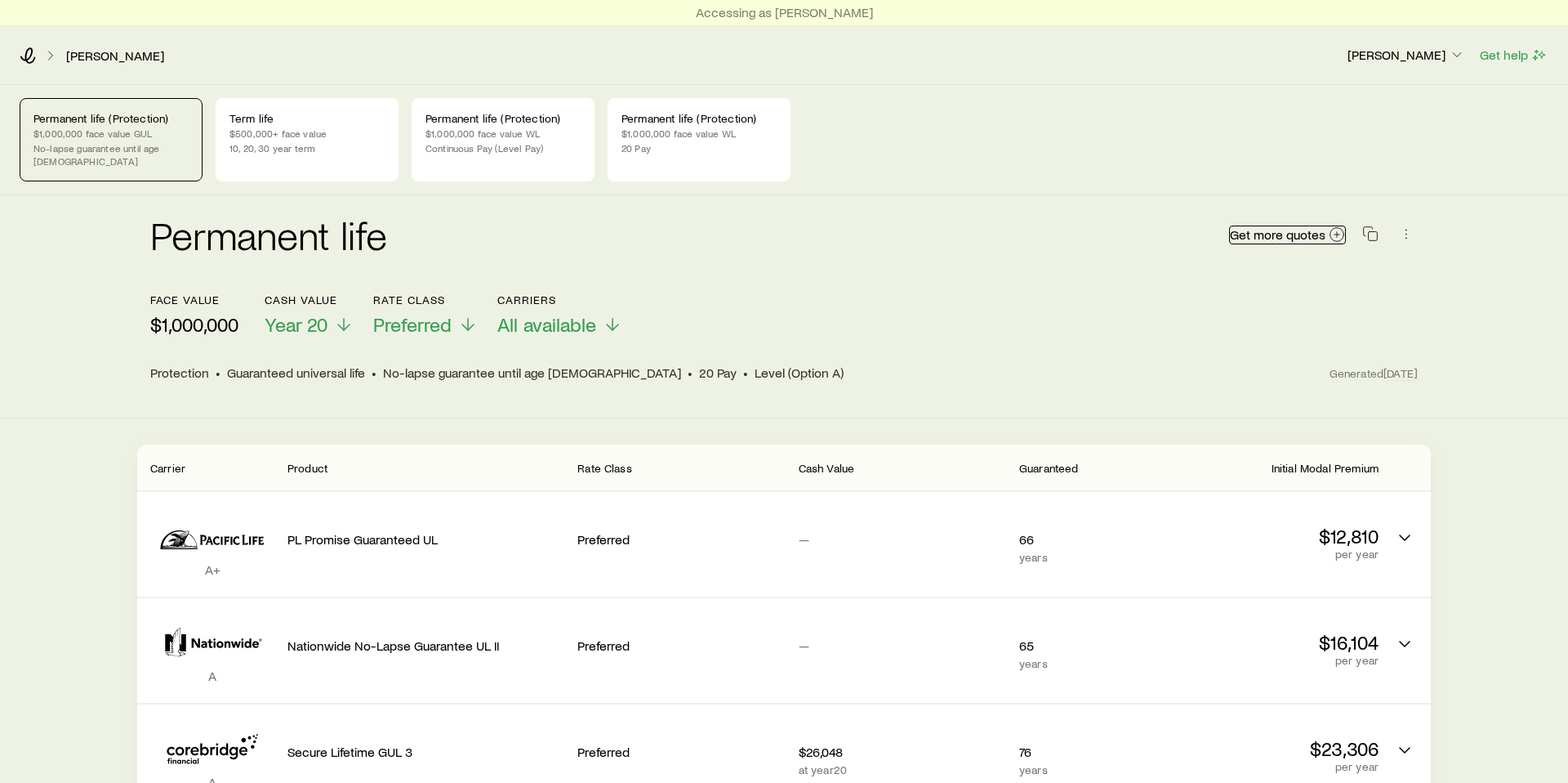
click at [1314, 228] on span "Get more quotes" at bounding box center [1277, 234] width 96 height 13
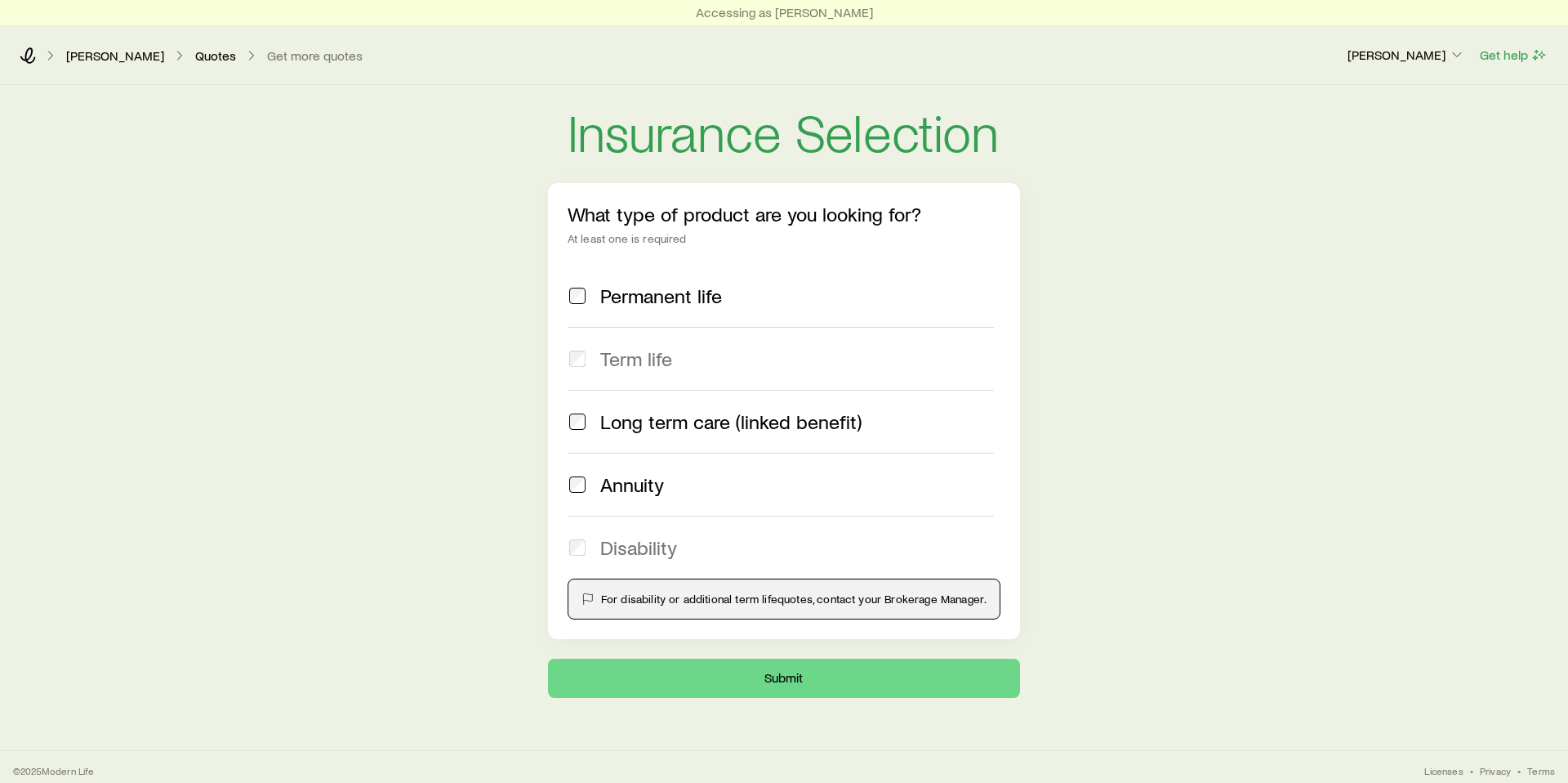
click at [617, 305] on span "Permanent life" at bounding box center [661, 296] width 122 height 23
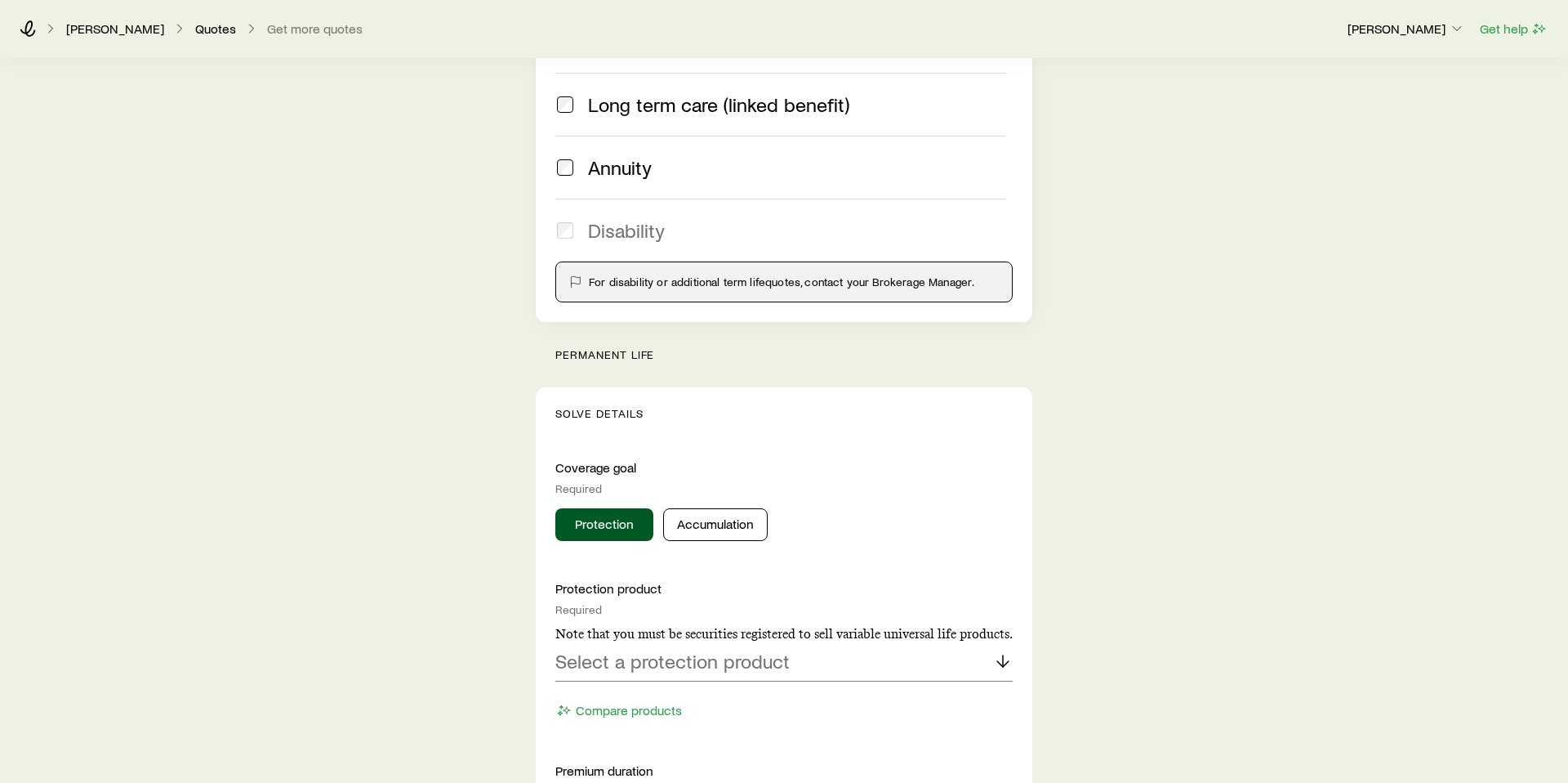
scroll to position [320, 0]
click at [620, 411] on p "Solve Details" at bounding box center [784, 410] width 458 height 13
click at [619, 348] on p "permanent life" at bounding box center [793, 351] width 477 height 13
click at [622, 410] on p "Solve Details" at bounding box center [784, 410] width 458 height 13
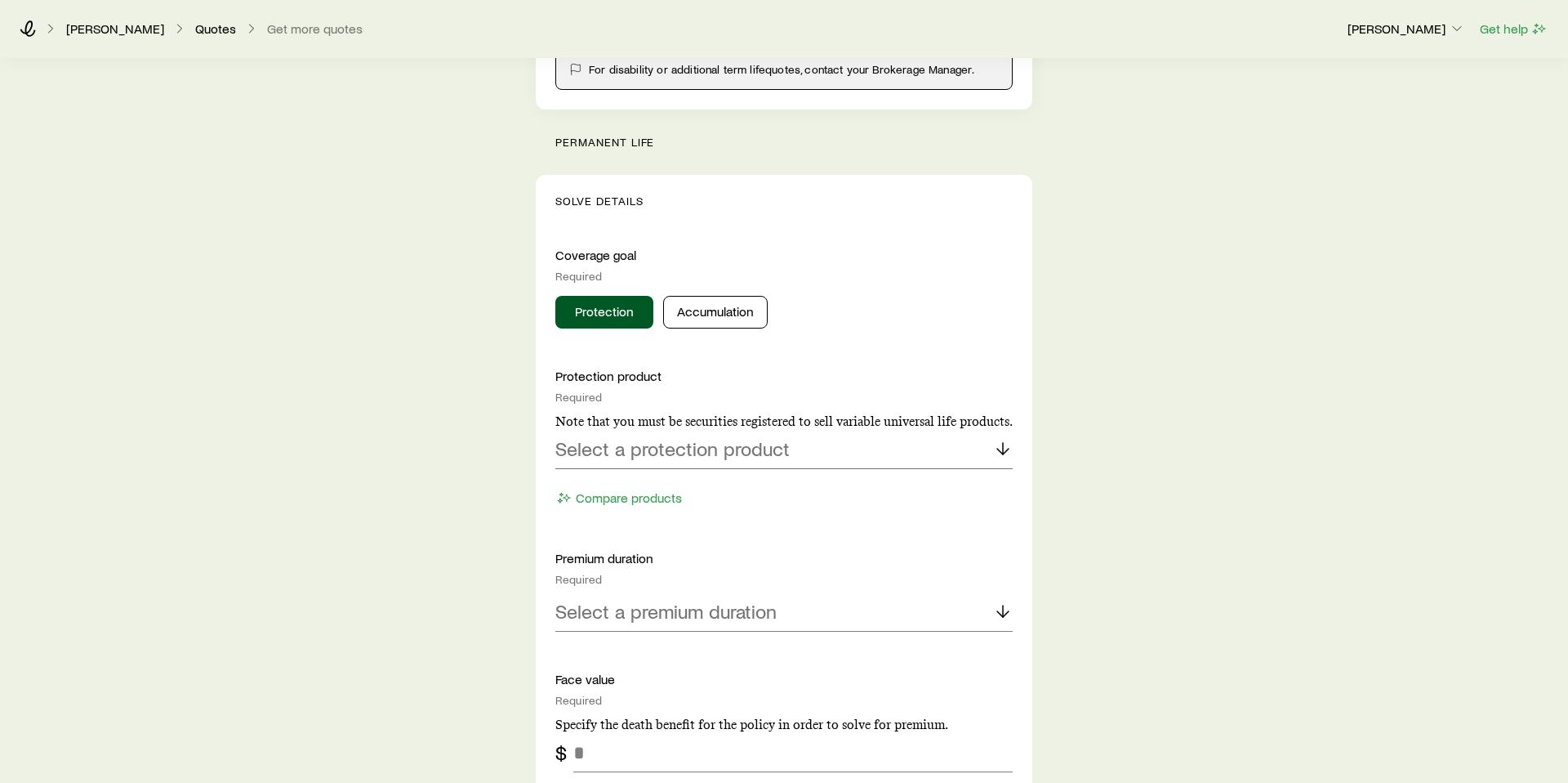
scroll to position [533, 0]
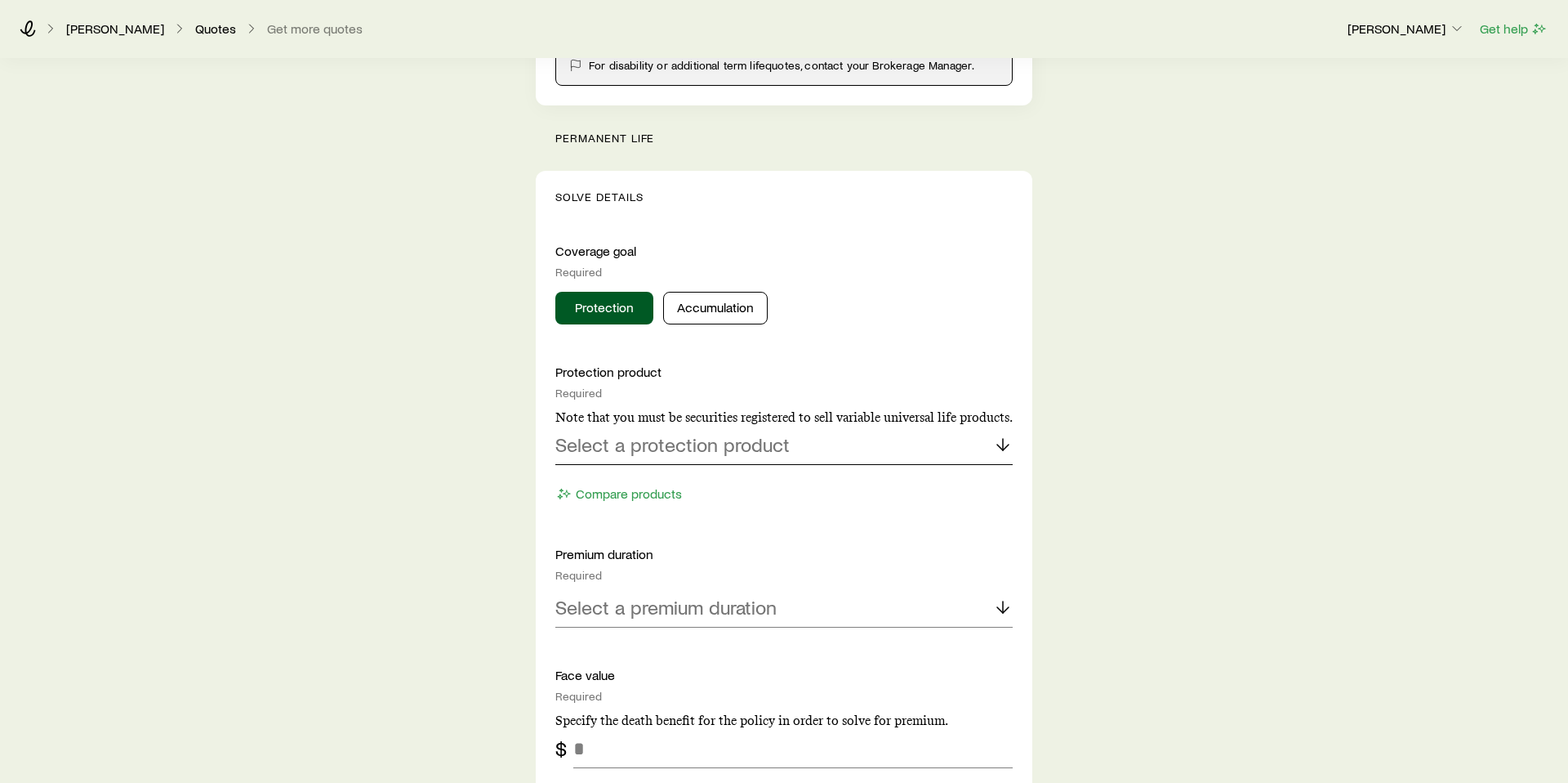
click at [736, 450] on p "Select a protection product" at bounding box center [672, 445] width 234 height 23
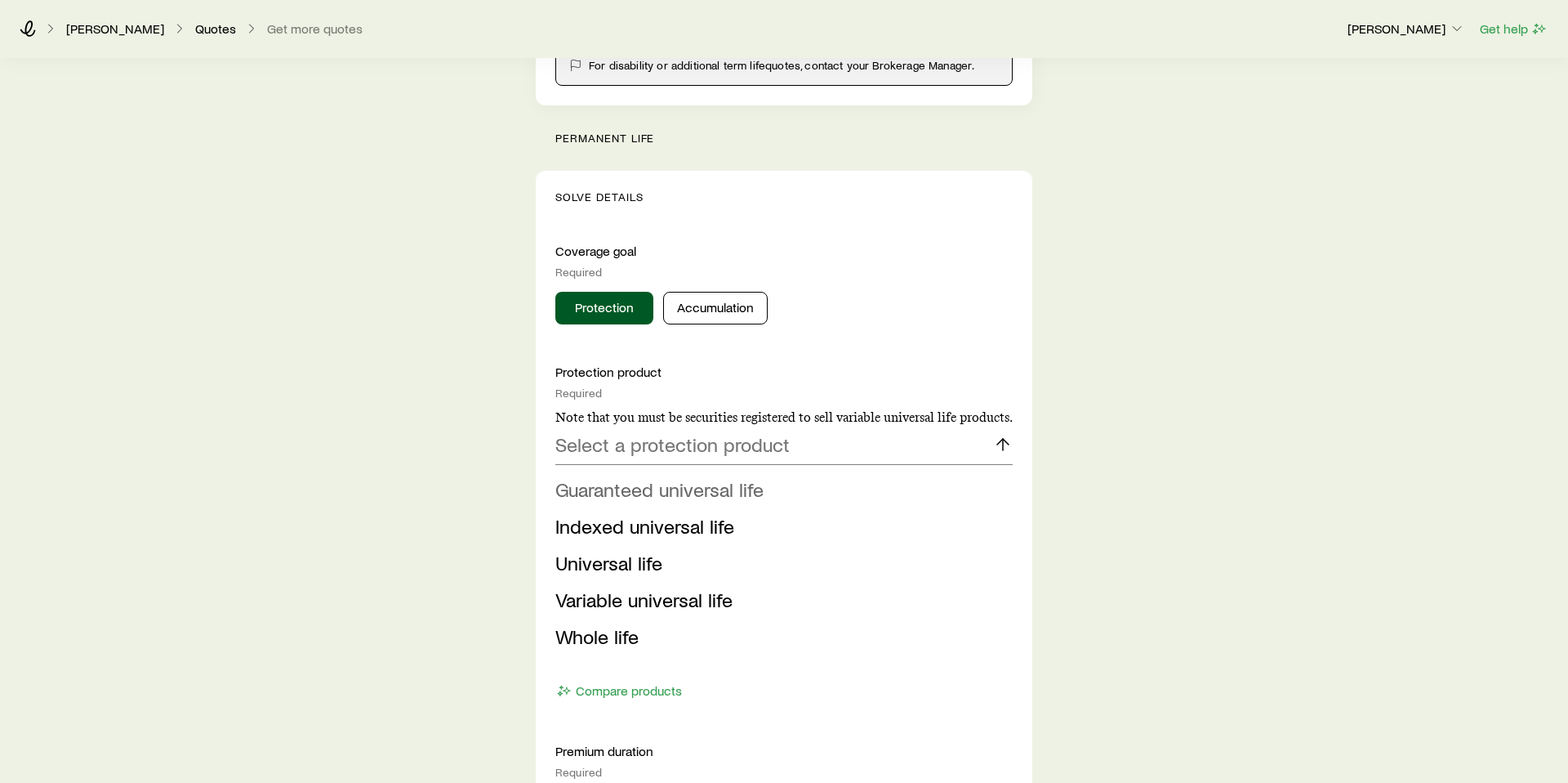
click at [734, 491] on span "Guaranteed universal life" at bounding box center [659, 489] width 208 height 24
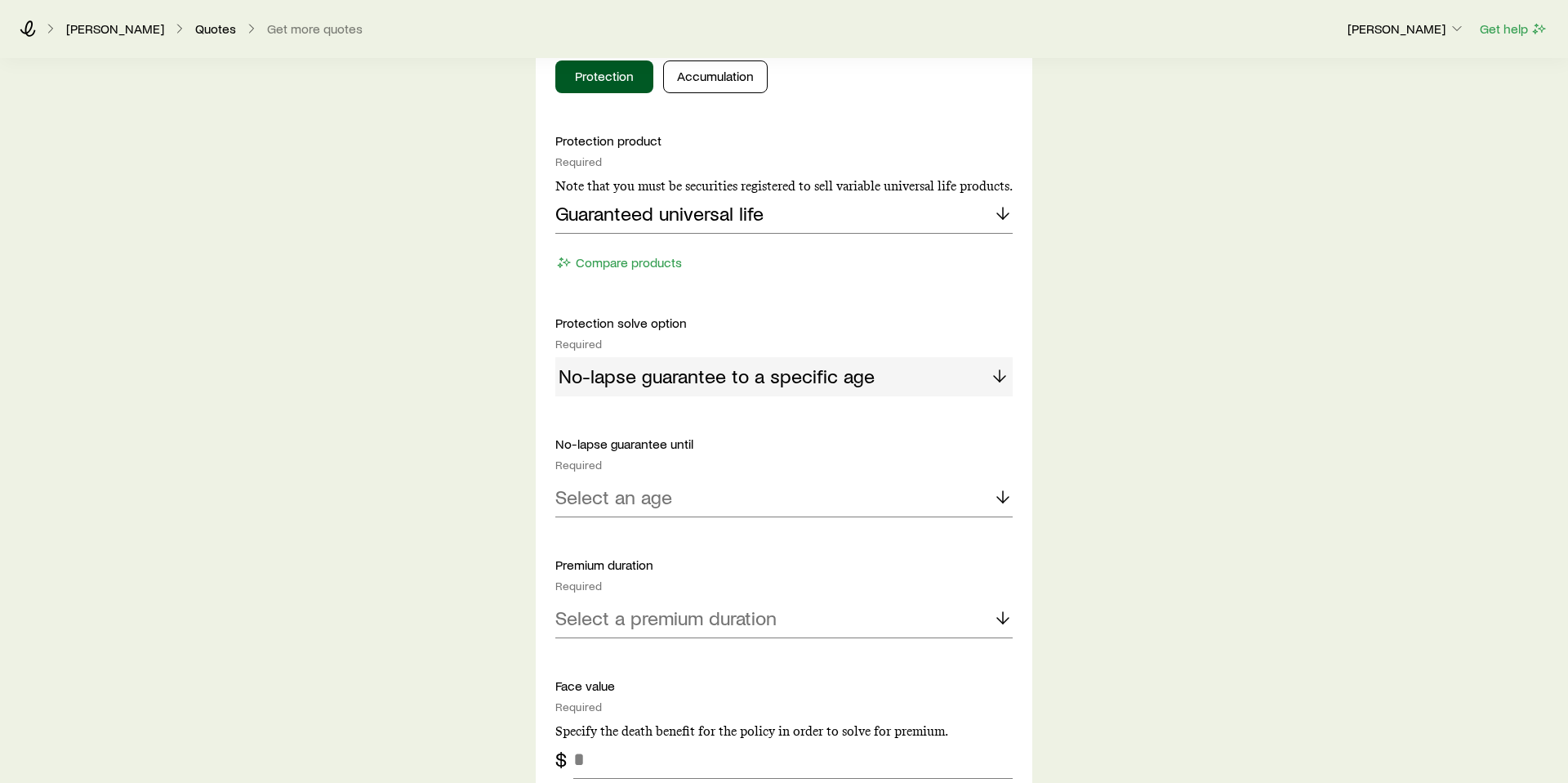
scroll to position [767, 0]
click at [915, 475] on div "No-lapse guarantee until Required Select an age" at bounding box center [784, 475] width 458 height 82
click at [897, 500] on div "Select an age" at bounding box center [784, 496] width 458 height 39
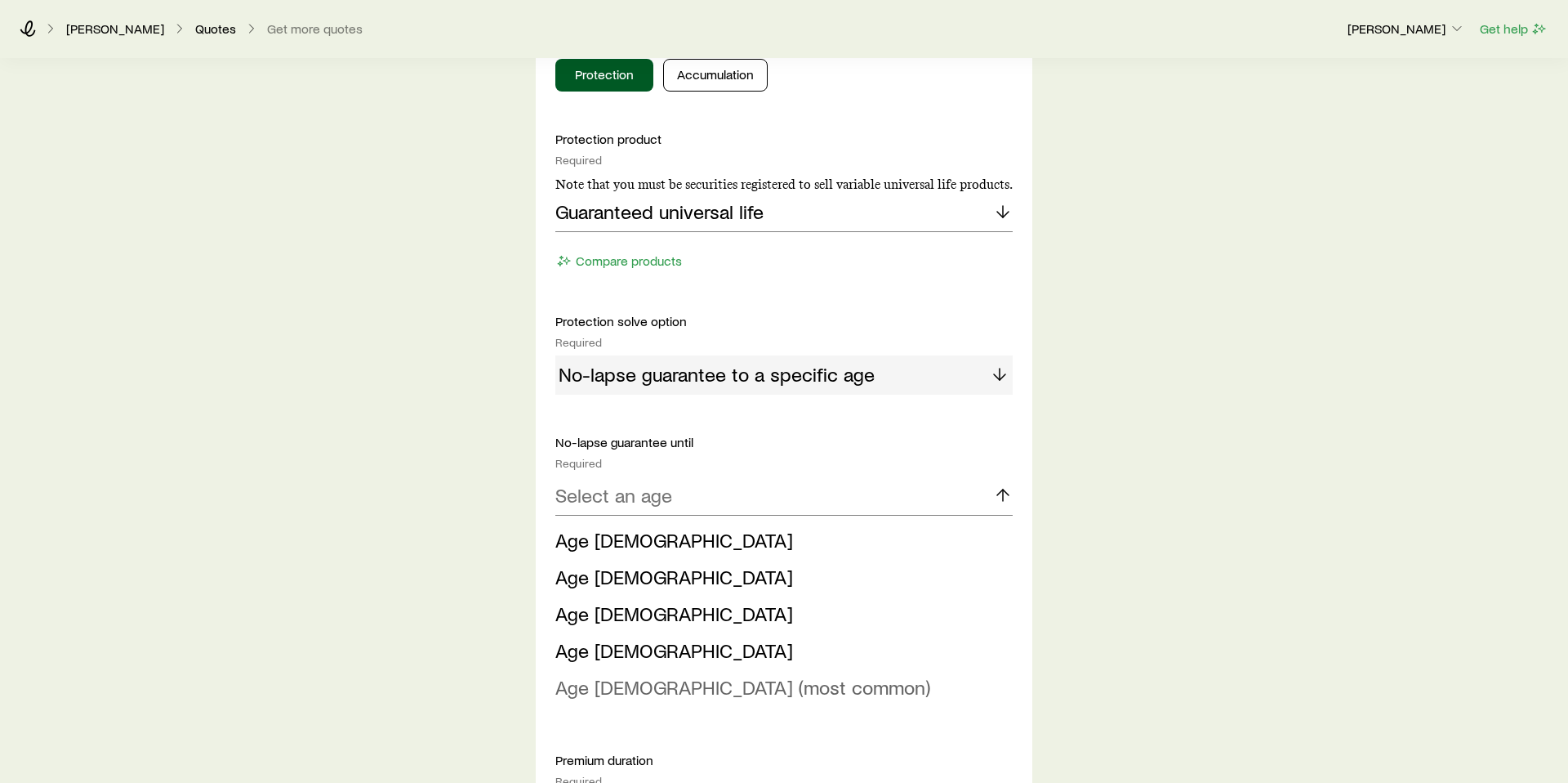
click at [671, 691] on span "Age 121 (most common)" at bounding box center [743, 686] width 375 height 24
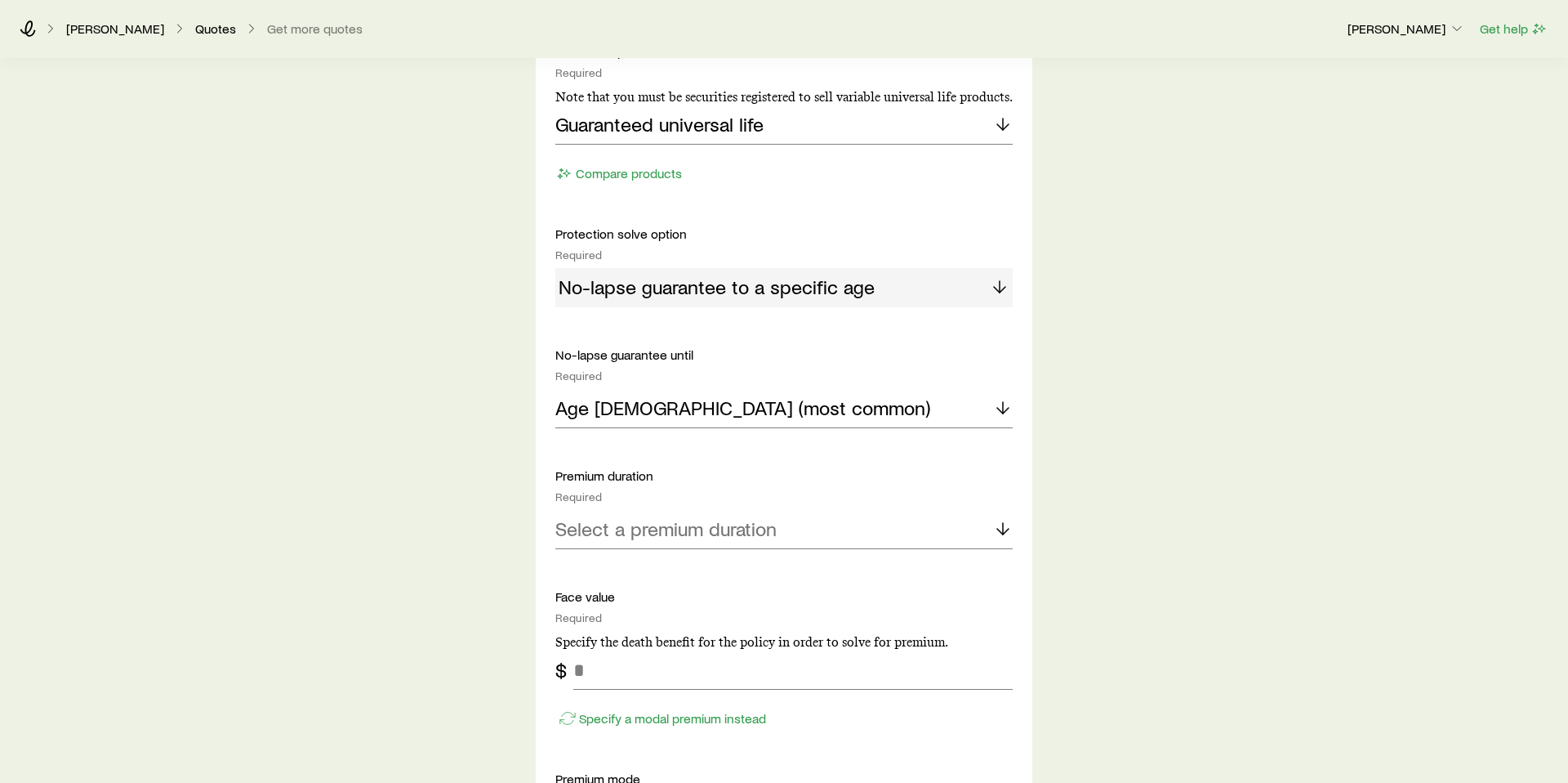
scroll to position [855, 0]
click at [702, 545] on div "Select a premium duration" at bounding box center [784, 527] width 458 height 39
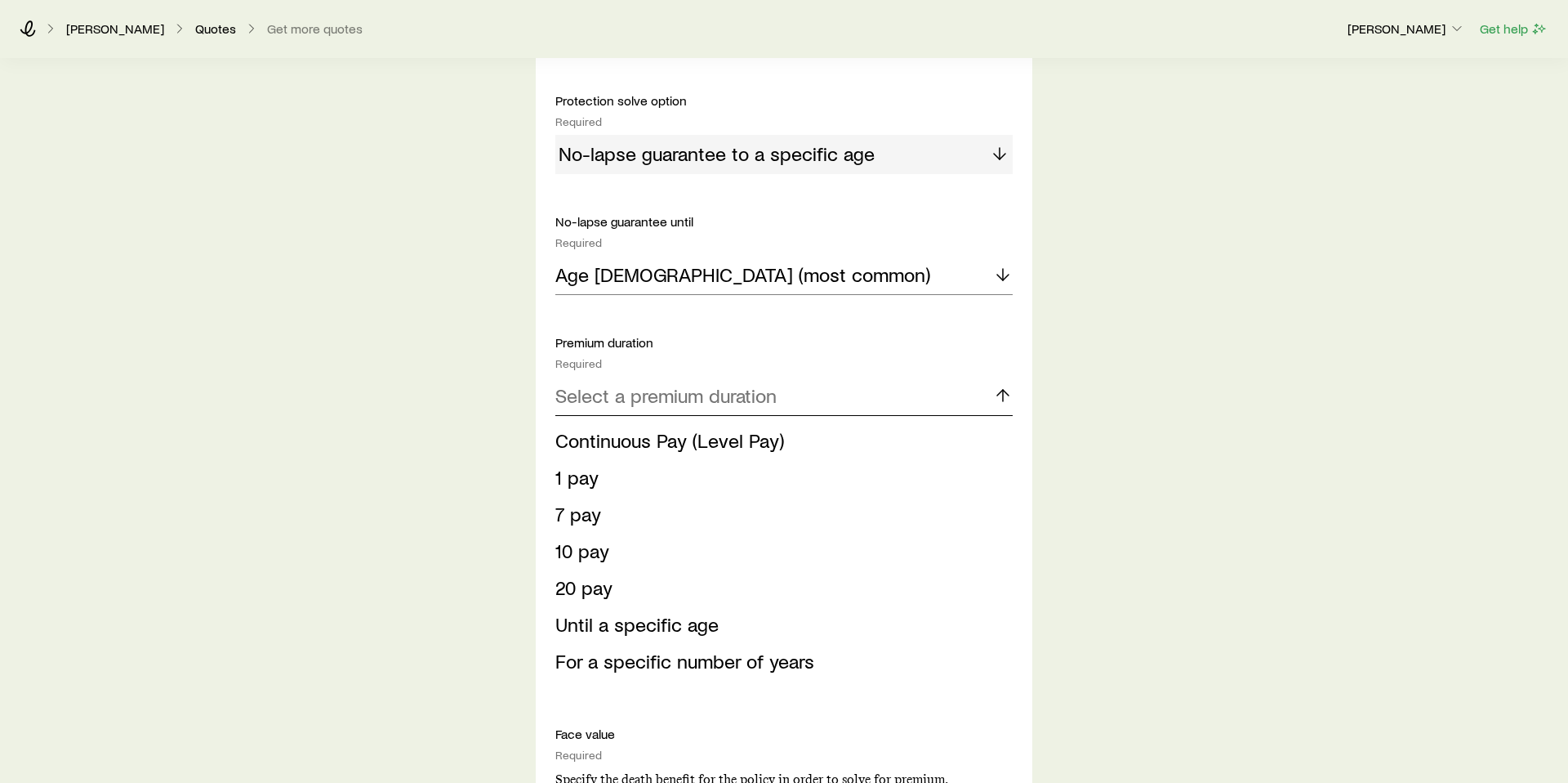
scroll to position [990, 0]
click at [730, 437] on span "Continuous Pay (Level Pay)" at bounding box center [669, 437] width 228 height 24
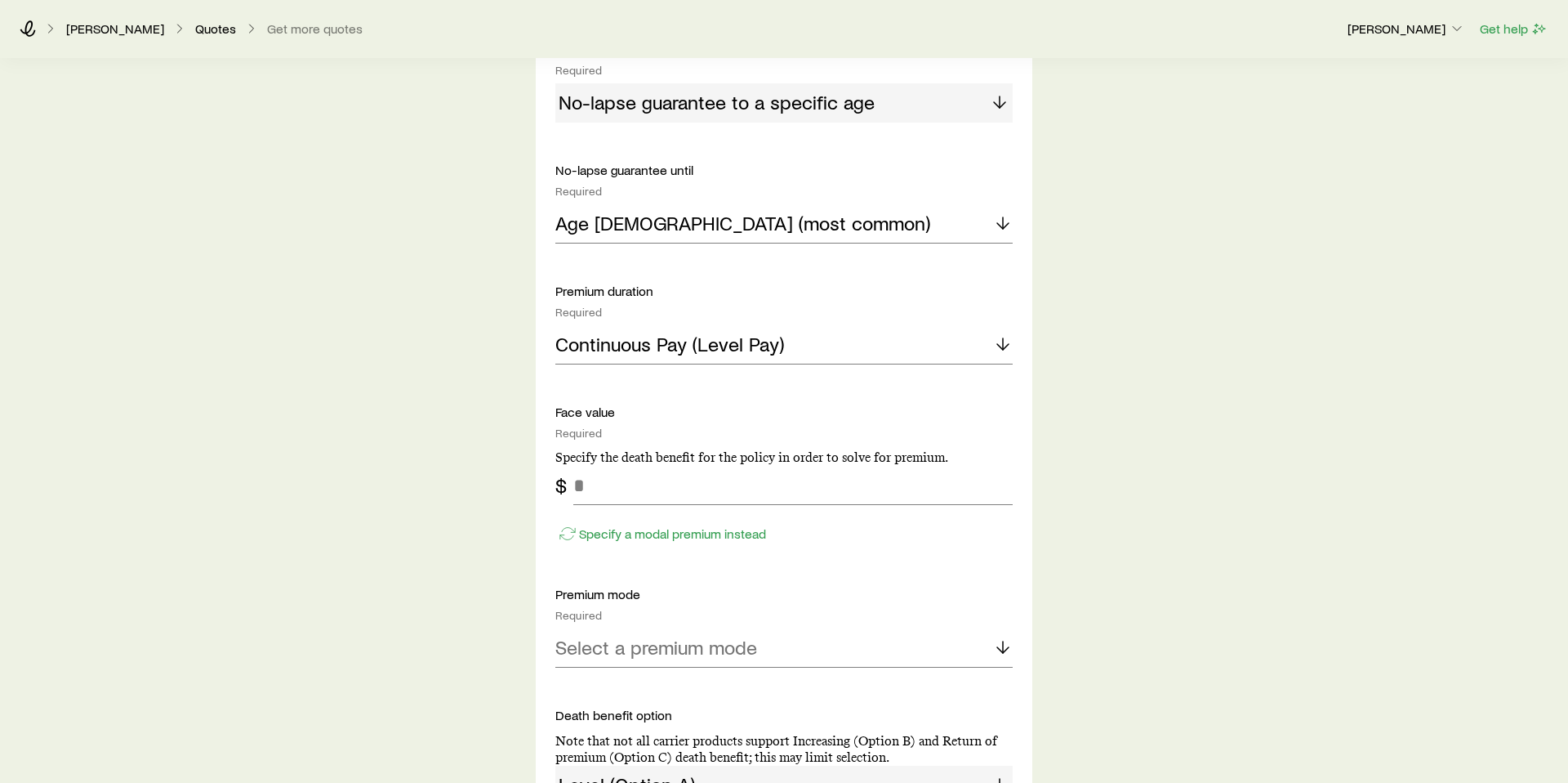
scroll to position [1062, 0]
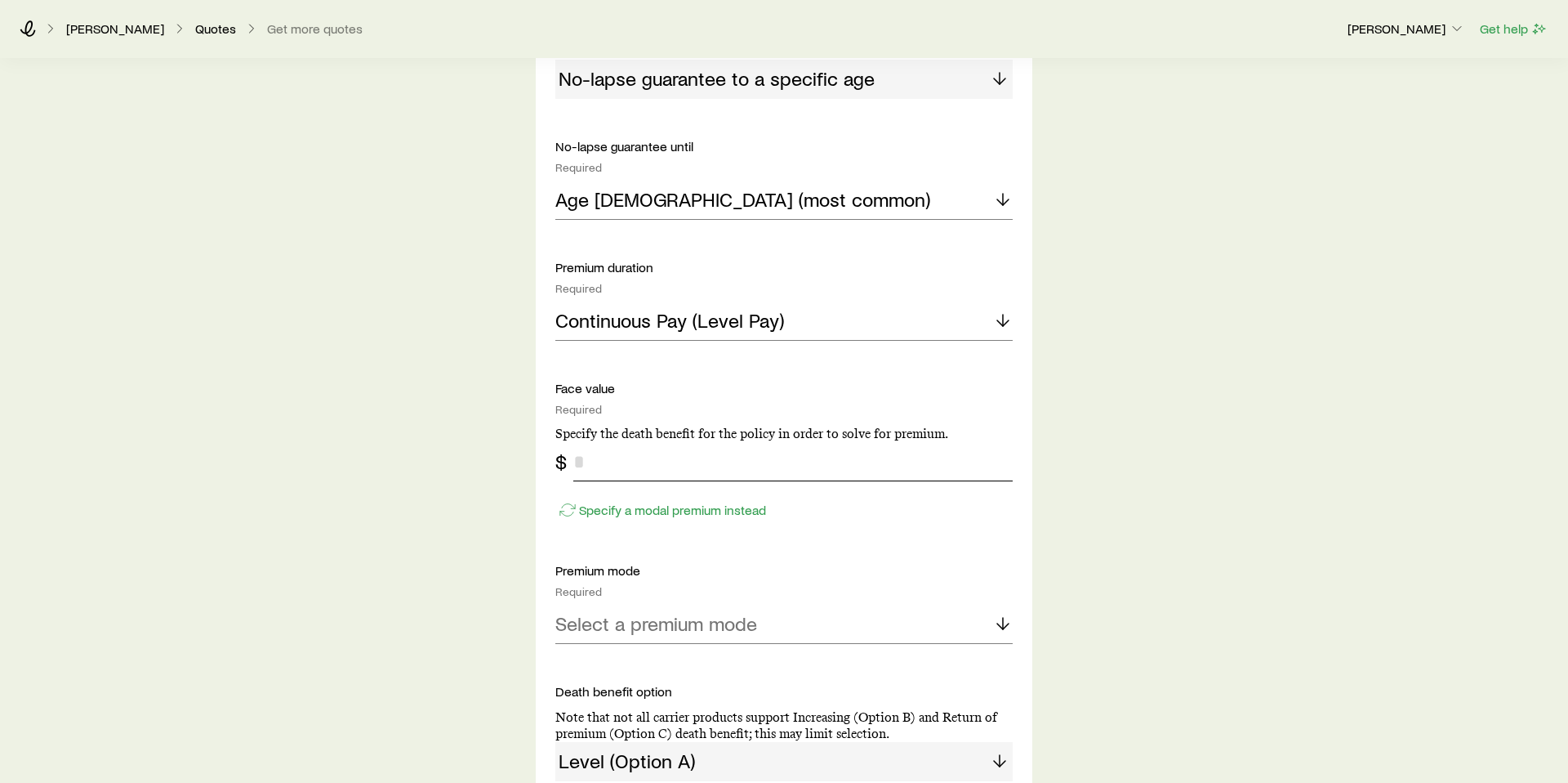
click at [677, 454] on input "tel" at bounding box center [793, 462] width 440 height 39
type input "*******"
click at [1178, 575] on div "Insurance Selection What type of product are you looking for? At least one is r…" at bounding box center [784, 263] width 1568 height 2481
click at [1003, 634] on div "Select a premium mode" at bounding box center [784, 624] width 458 height 39
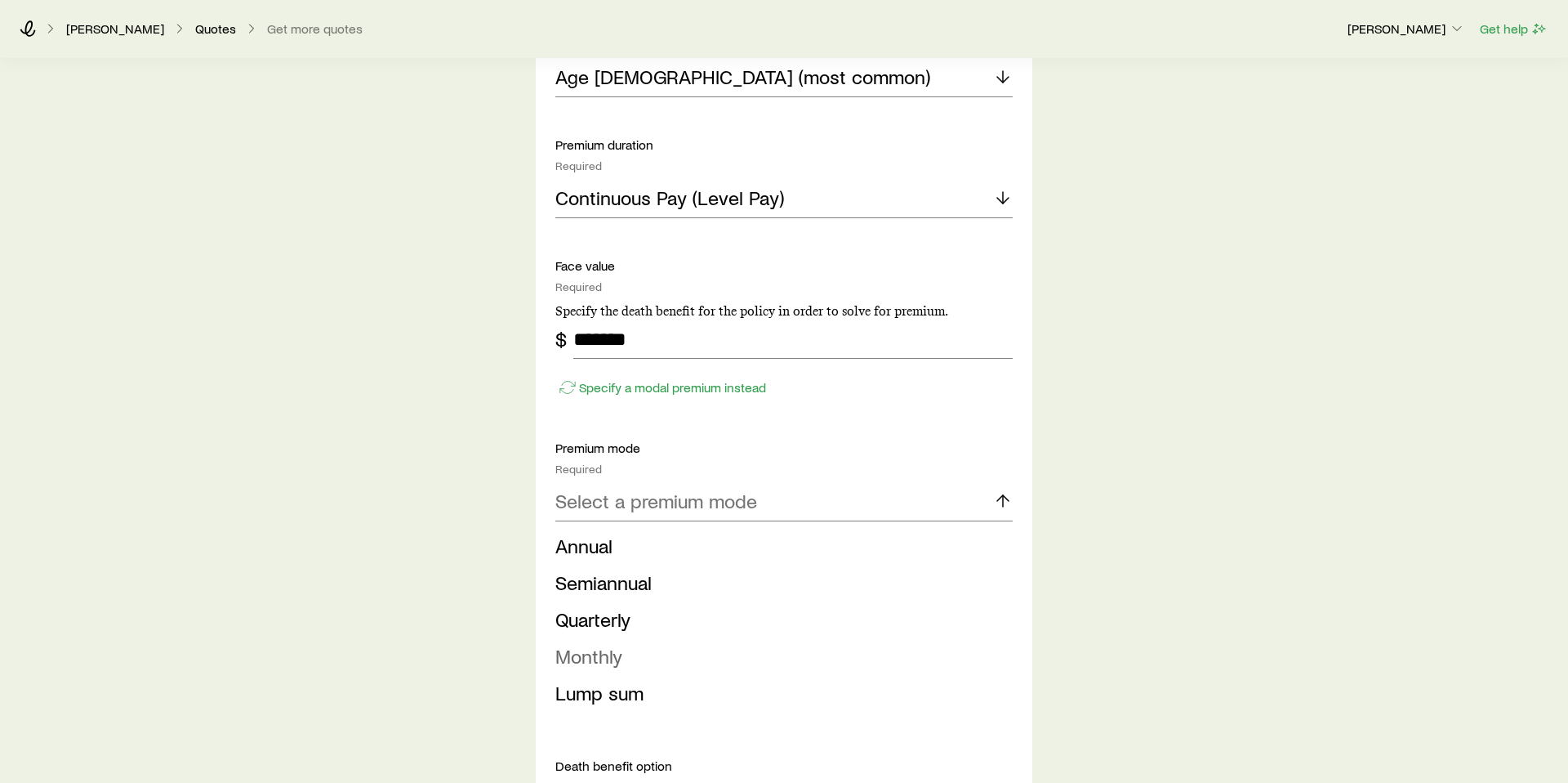
click at [621, 659] on li "Monthly" at bounding box center [779, 656] width 448 height 37
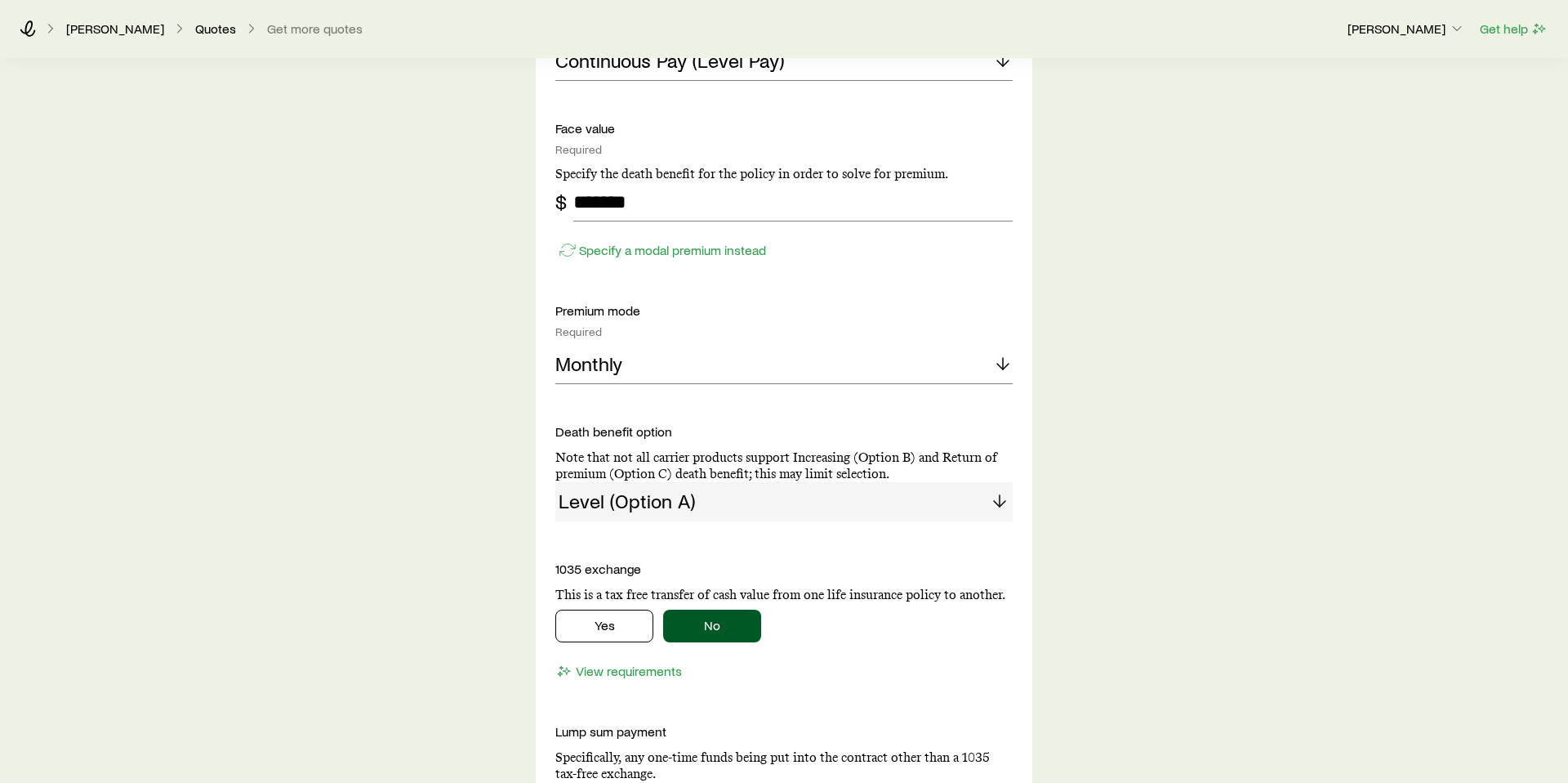
scroll to position [1324, 0]
click at [924, 505] on div "Level (Option A)" at bounding box center [784, 500] width 458 height 39
click at [978, 494] on div "Level (Option A)" at bounding box center [784, 500] width 458 height 39
click at [1001, 498] on div "Level (Option A)" at bounding box center [784, 500] width 458 height 39
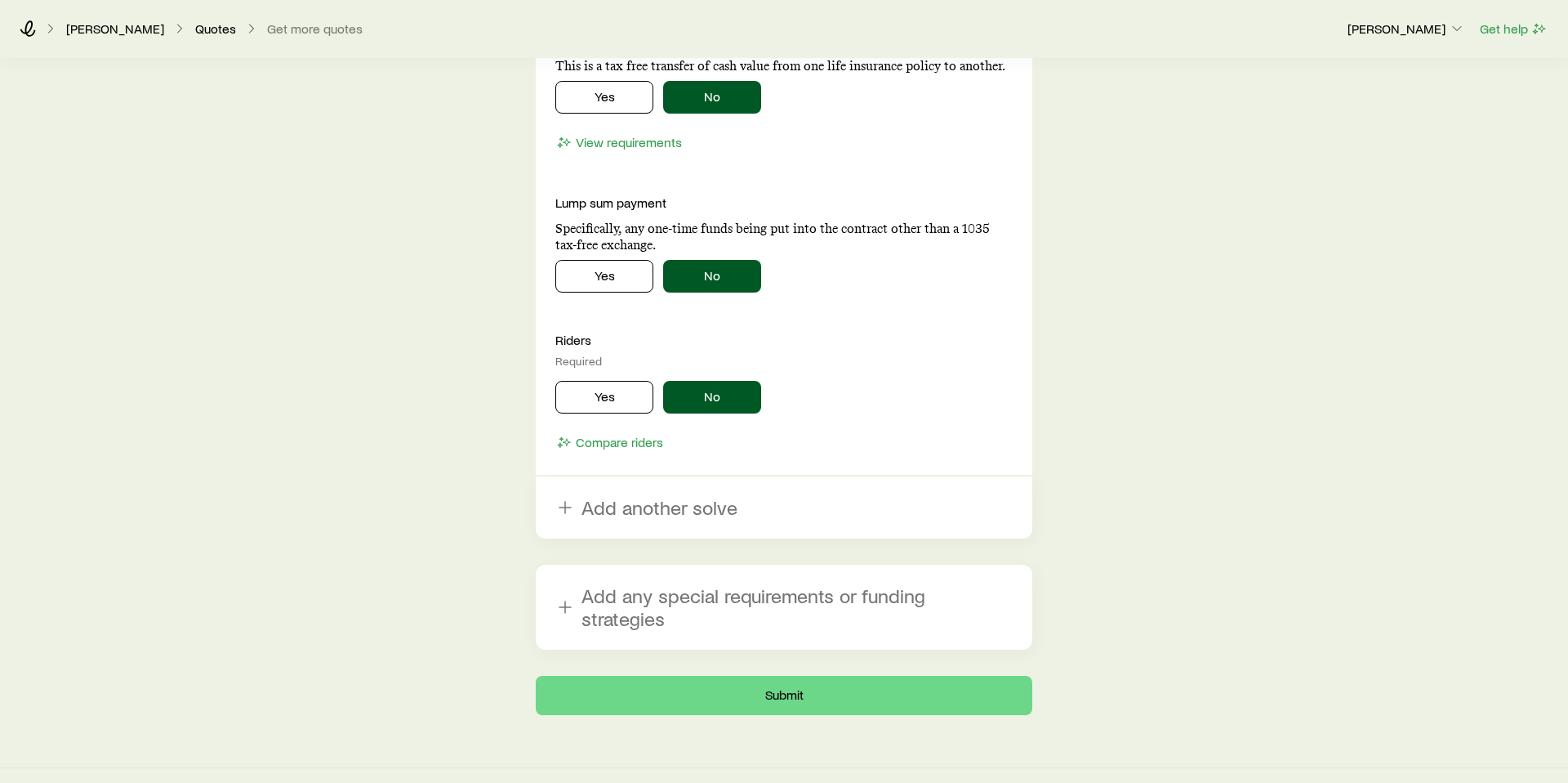
scroll to position [1852, 0]
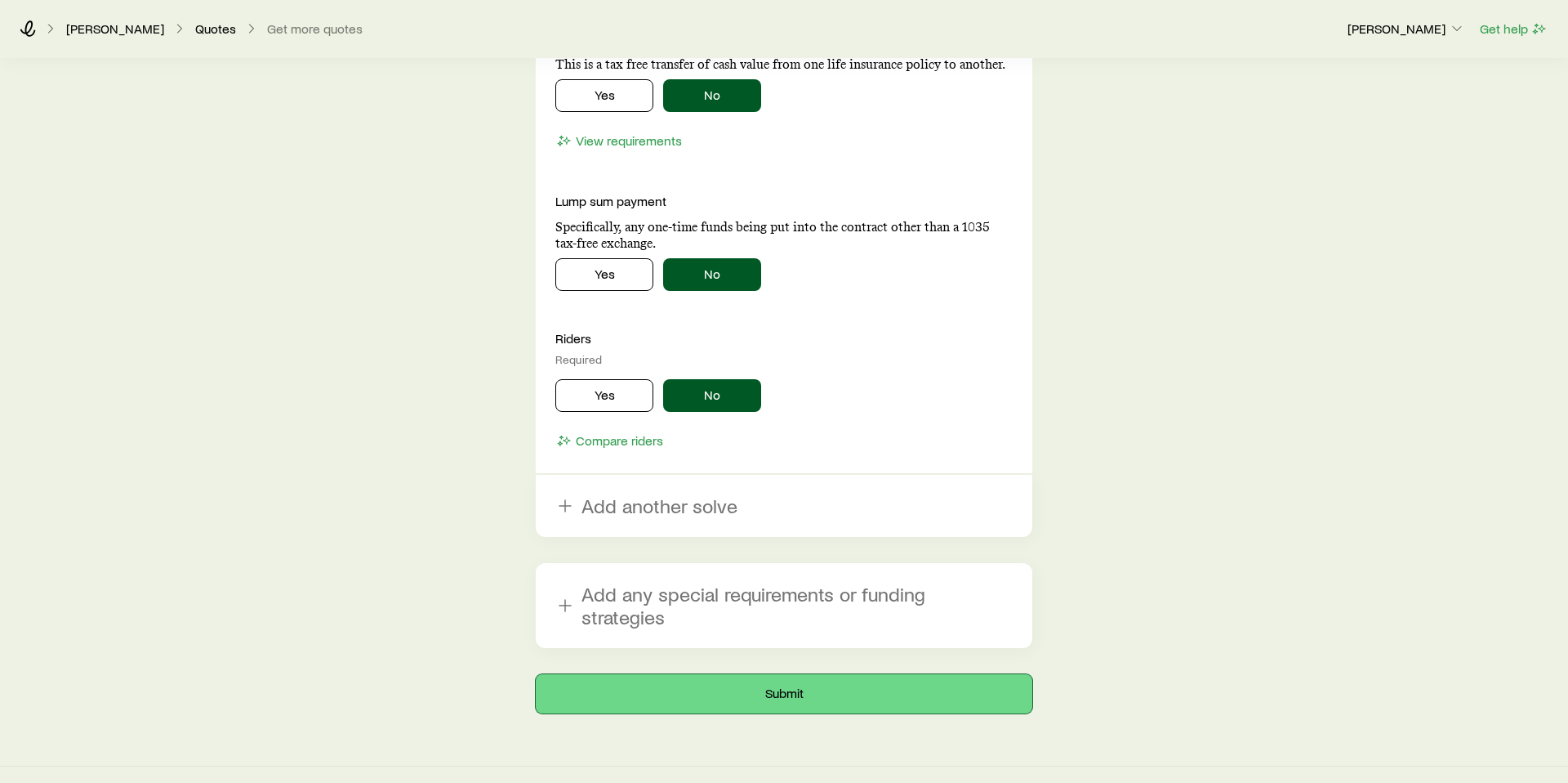
click at [803, 674] on button "Submit" at bounding box center [784, 694] width 497 height 39
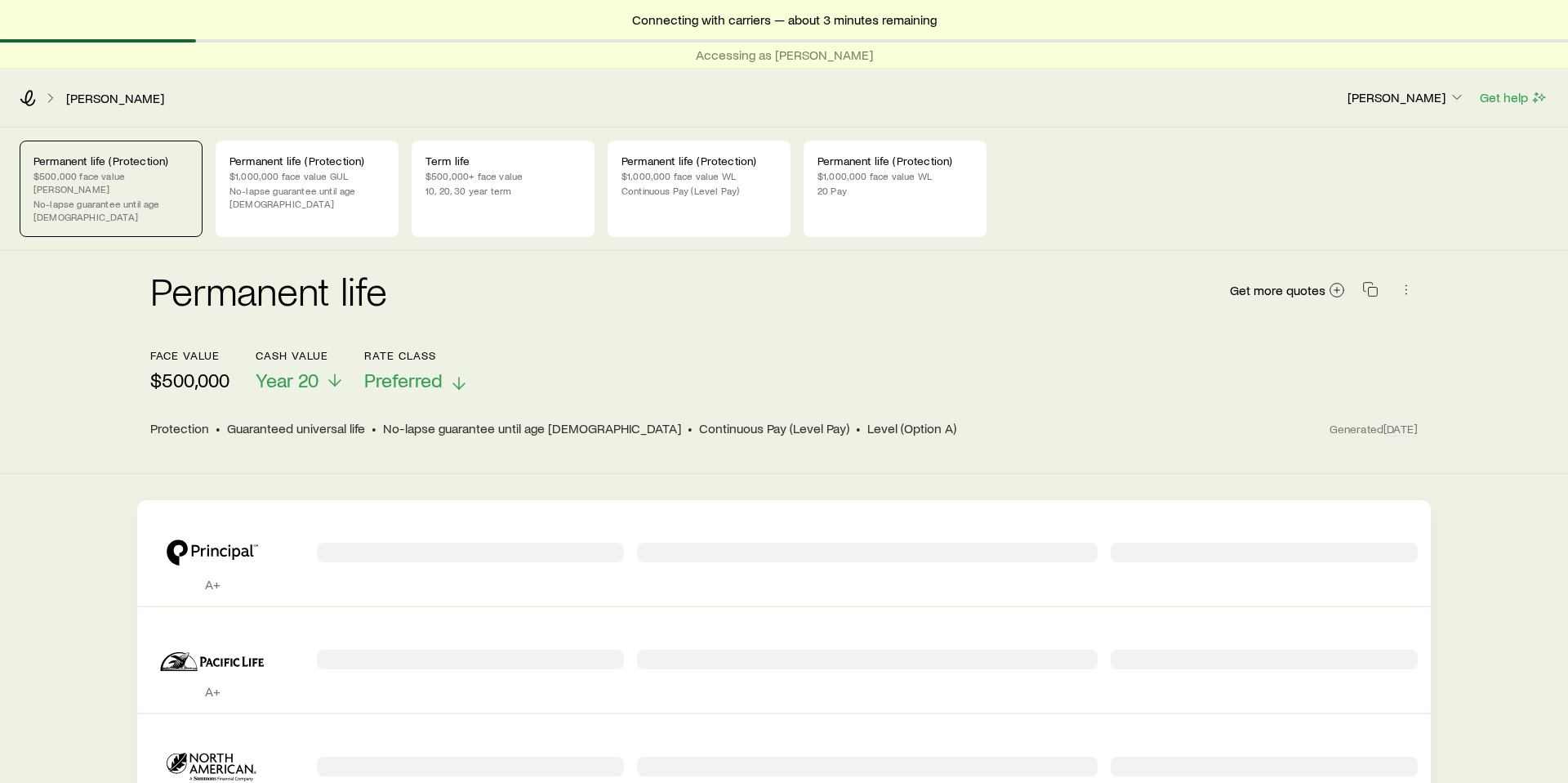
click at [437, 369] on span "Preferred" at bounding box center [404, 380] width 79 height 23
click at [676, 349] on div "face value $500,000 Cash Value Year 20 Rate Class Preferred" at bounding box center [784, 370] width 1268 height 43
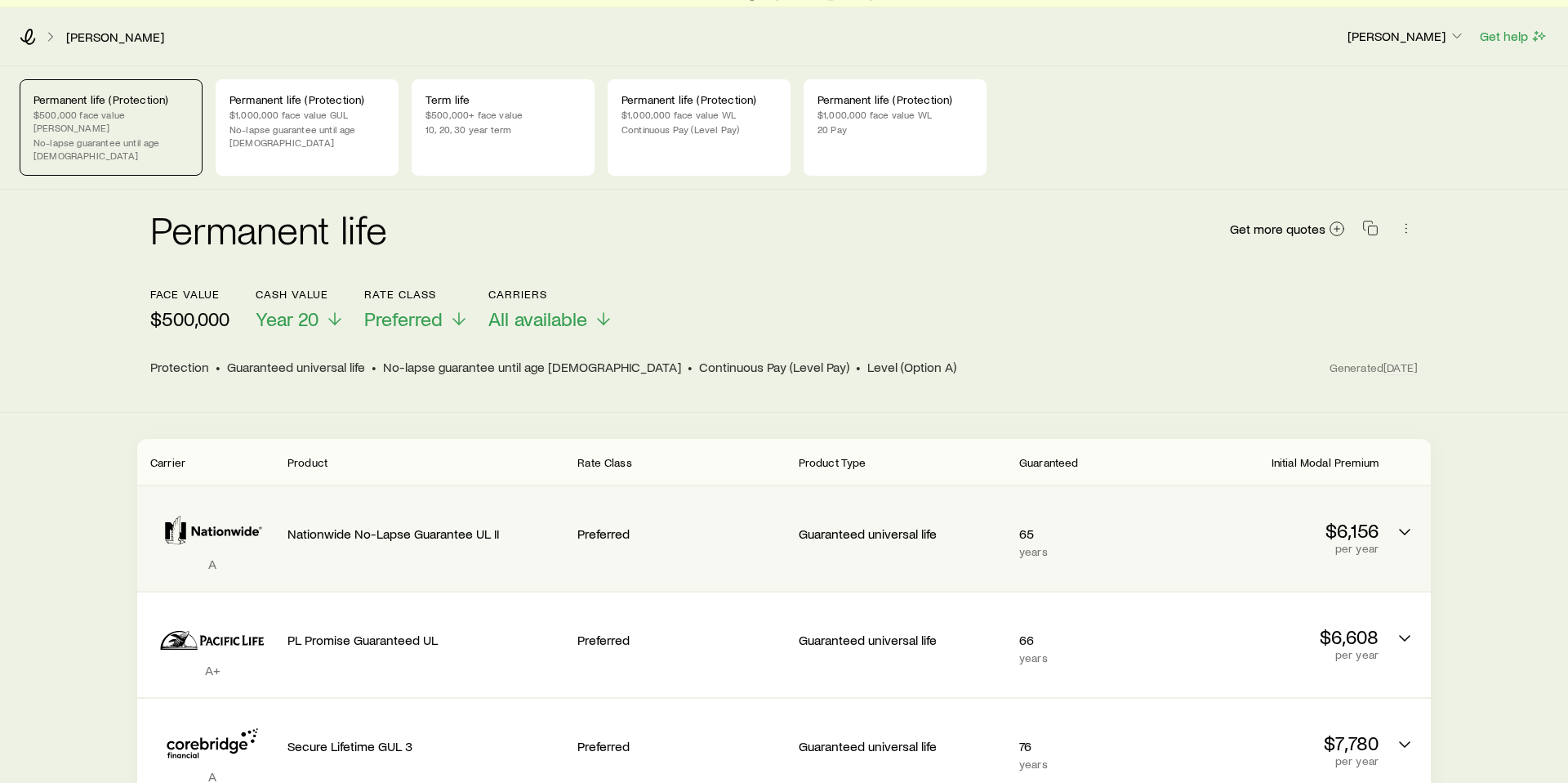
scroll to position [1, 0]
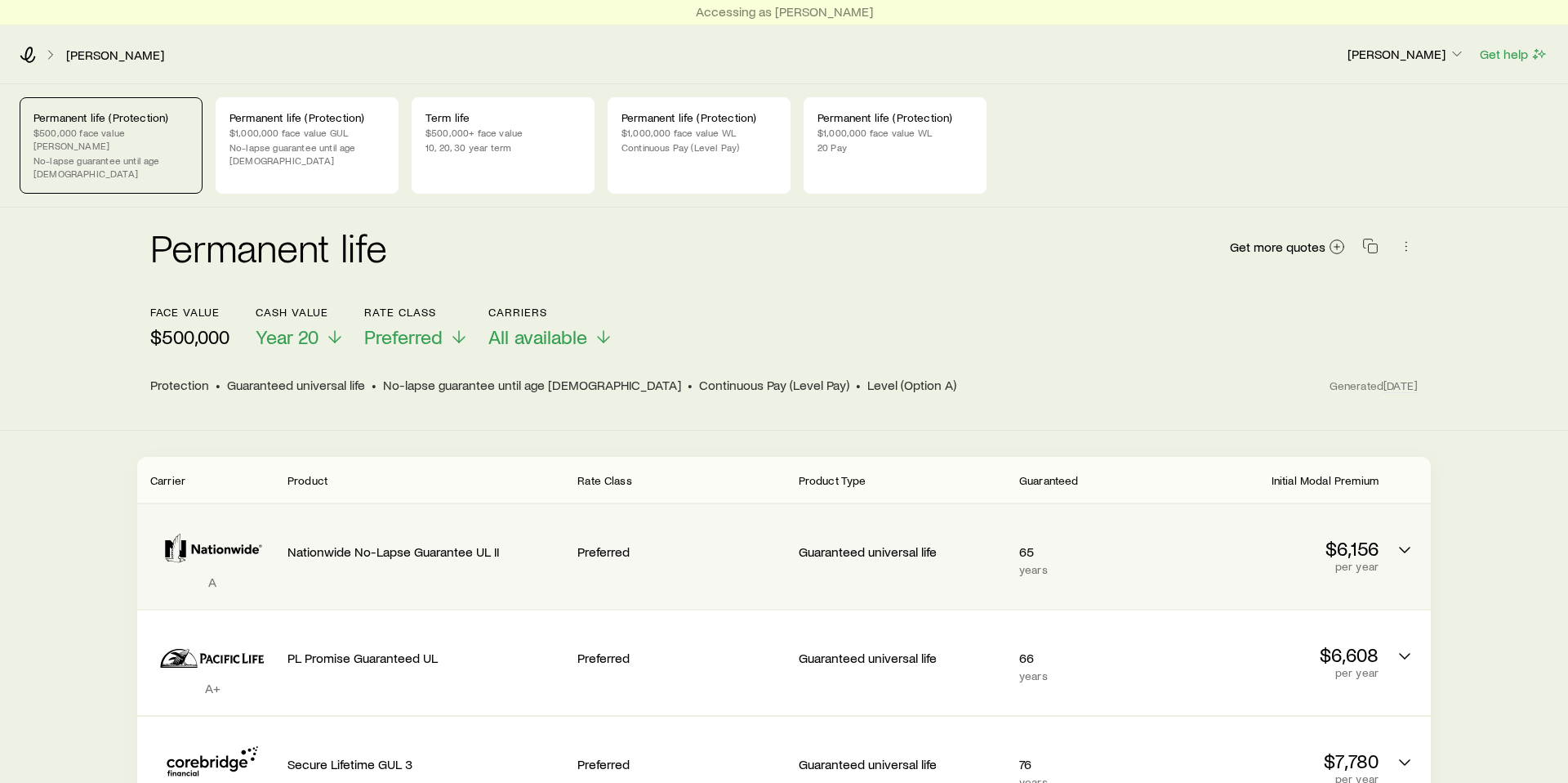
click at [1023, 563] on p "years" at bounding box center [1089, 569] width 139 height 13
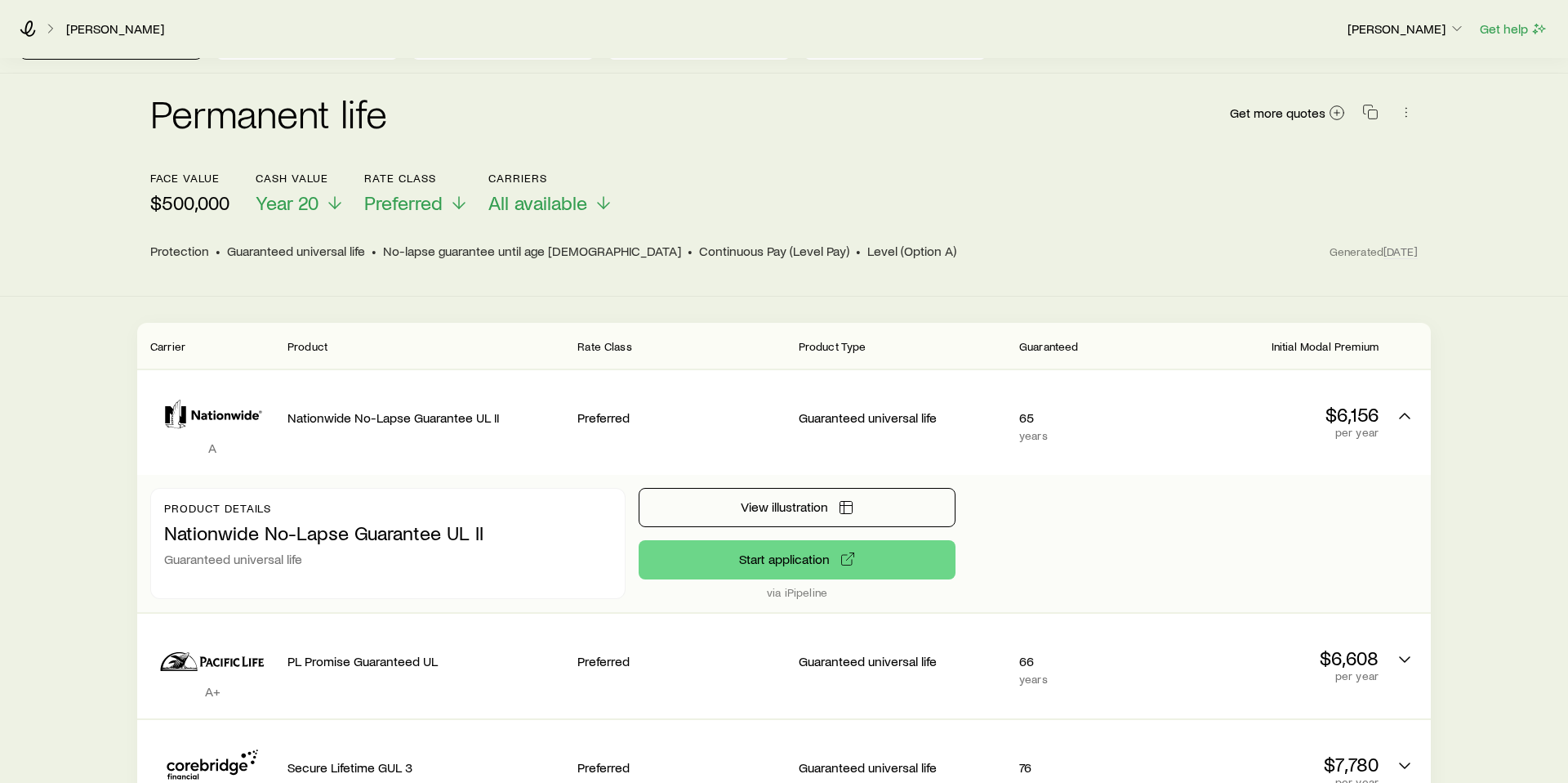
scroll to position [125, 0]
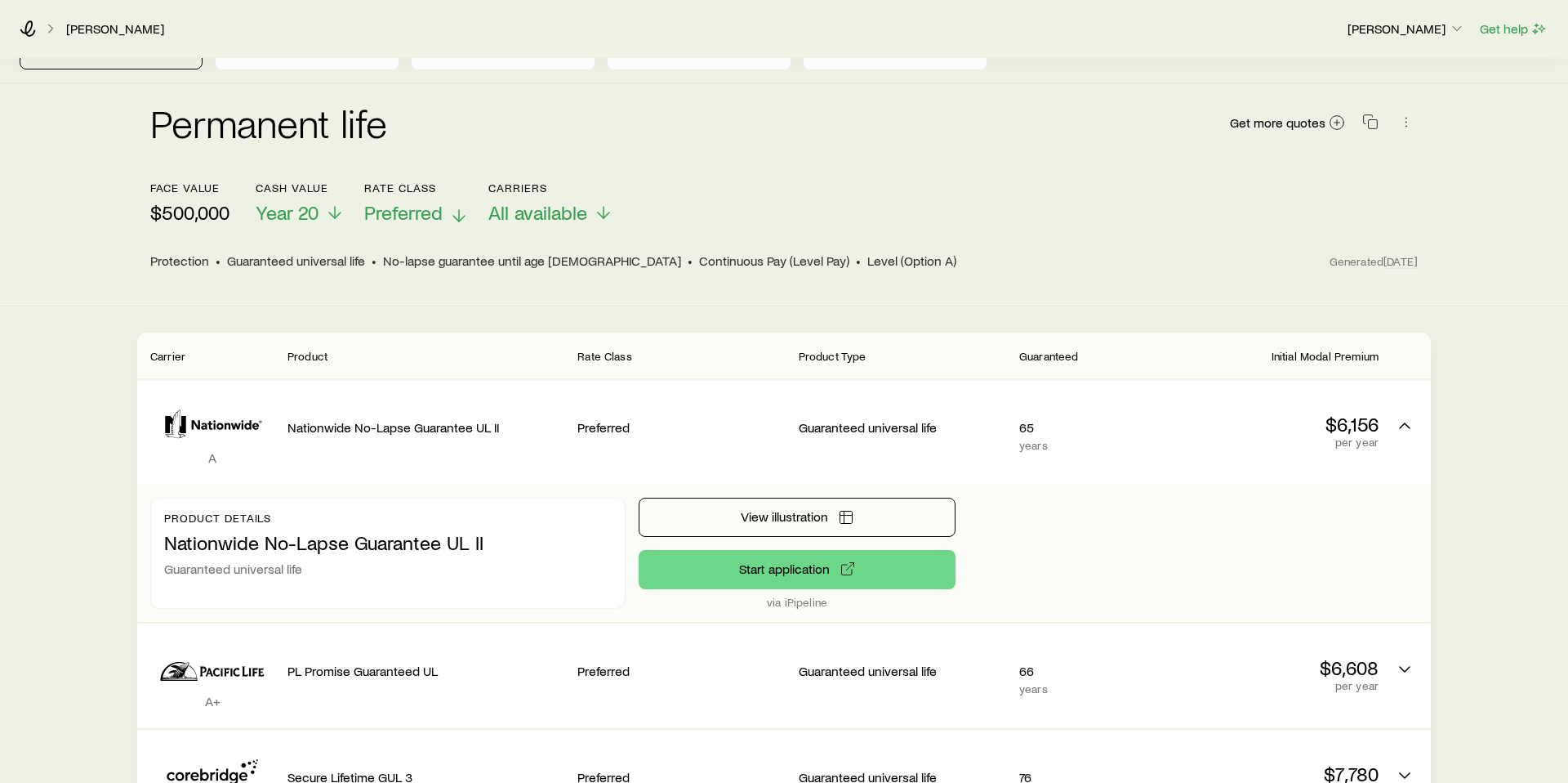
click at [439, 201] on span "Preferred" at bounding box center [404, 212] width 79 height 23
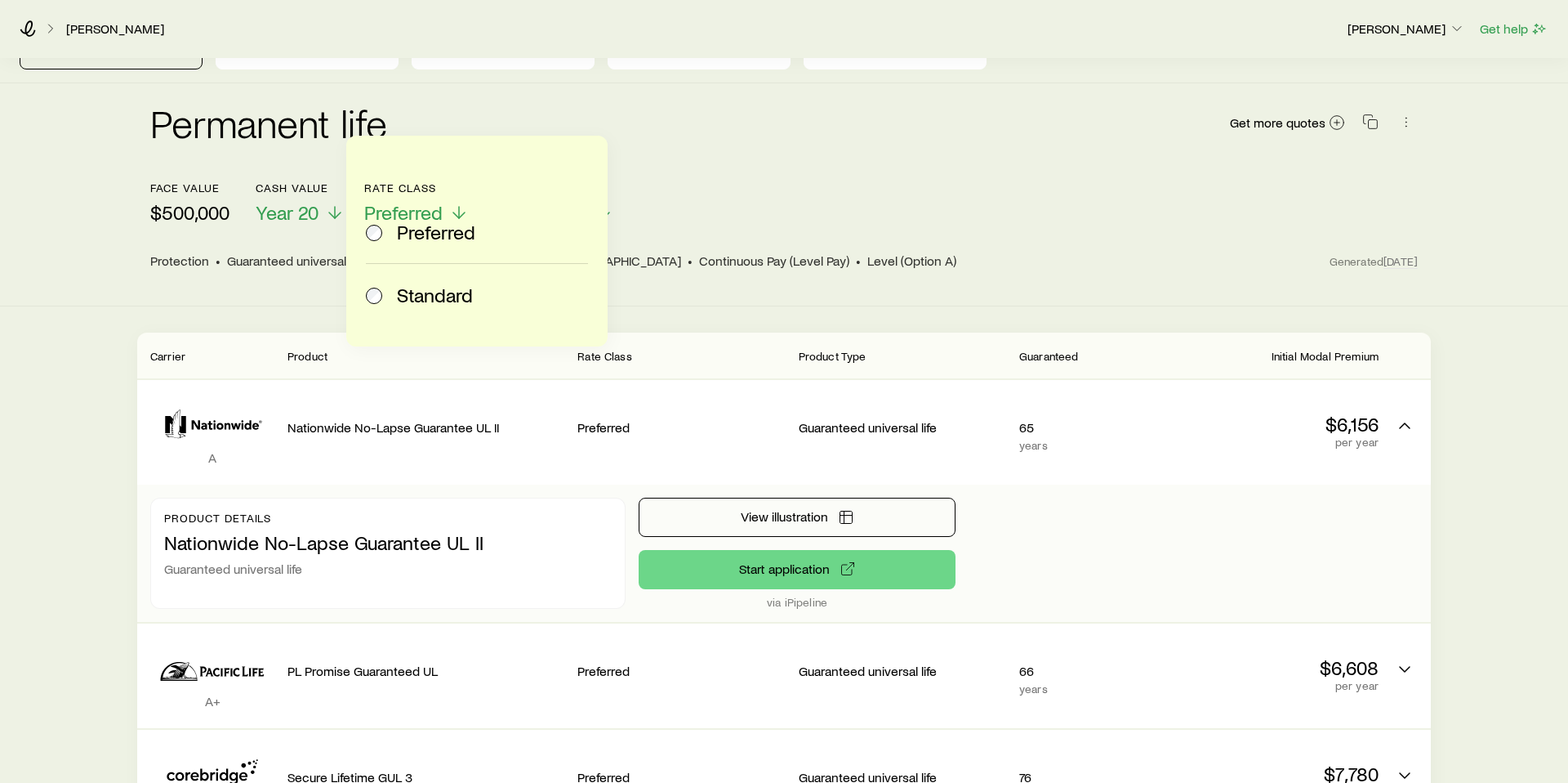
click at [422, 281] on label "Standard" at bounding box center [473, 295] width 215 height 62
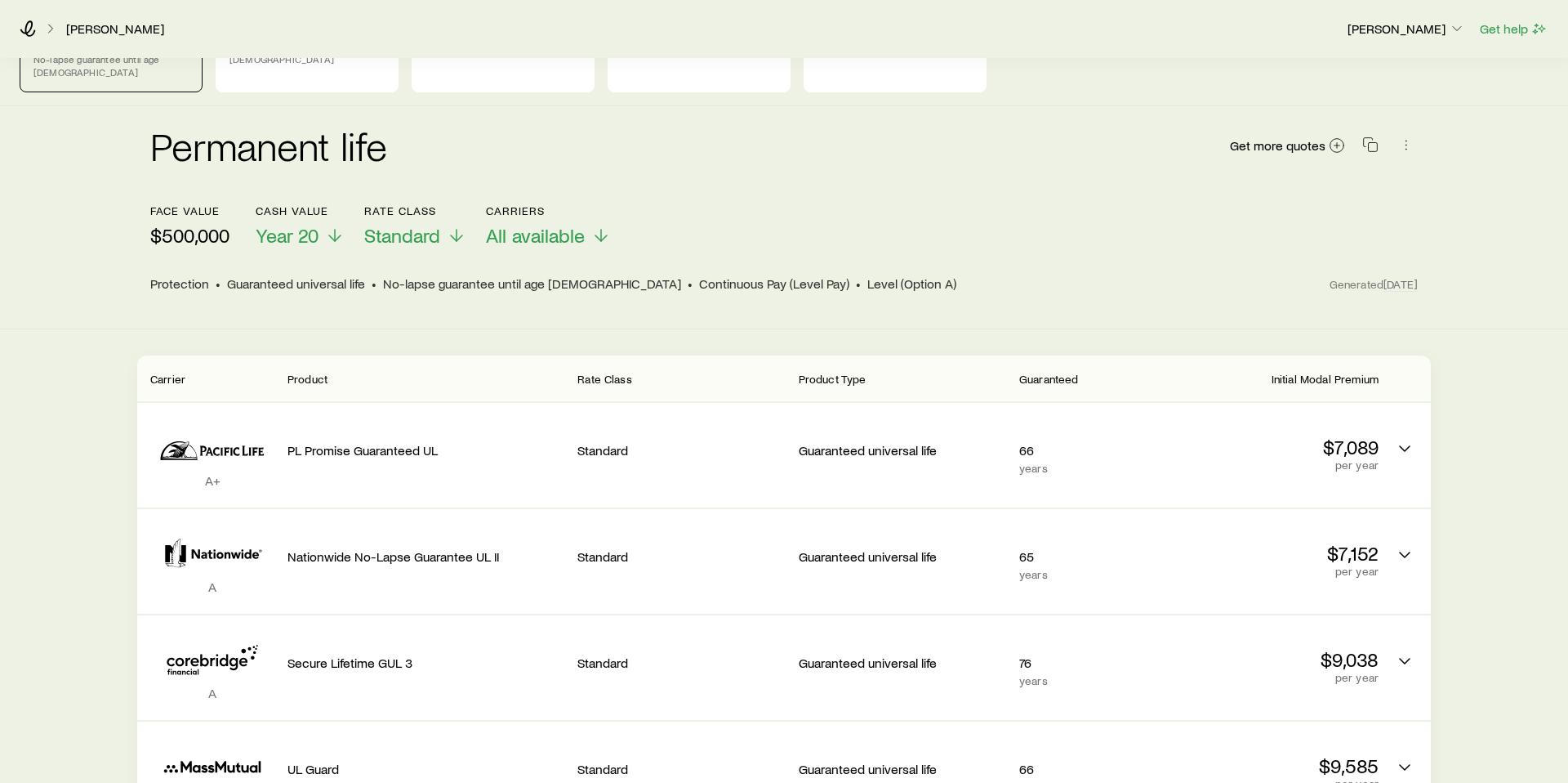
scroll to position [100, 0]
click at [376, 226] on span "Standard" at bounding box center [402, 238] width 76 height 23
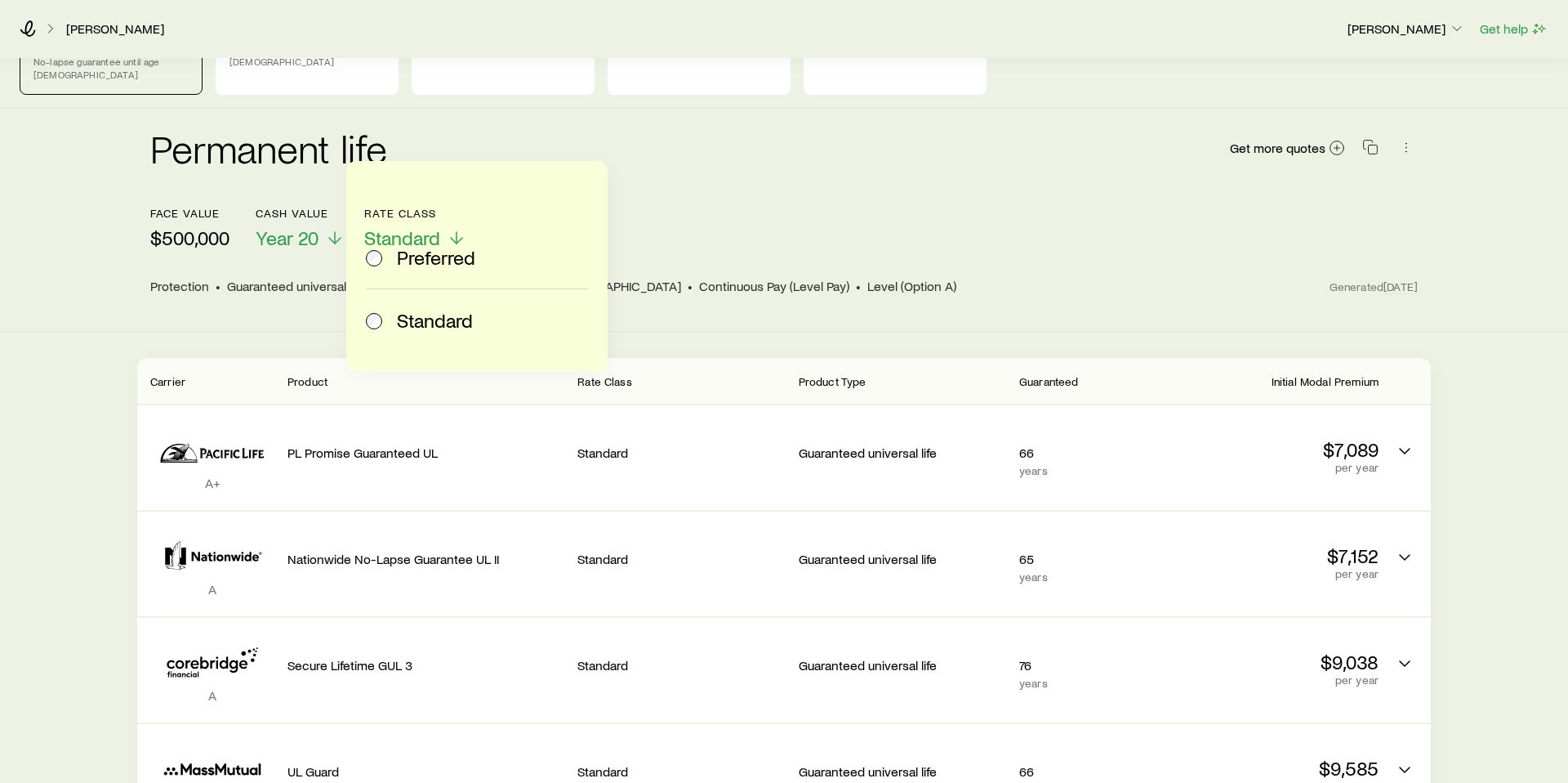
click at [433, 255] on span "Preferred" at bounding box center [436, 257] width 79 height 23
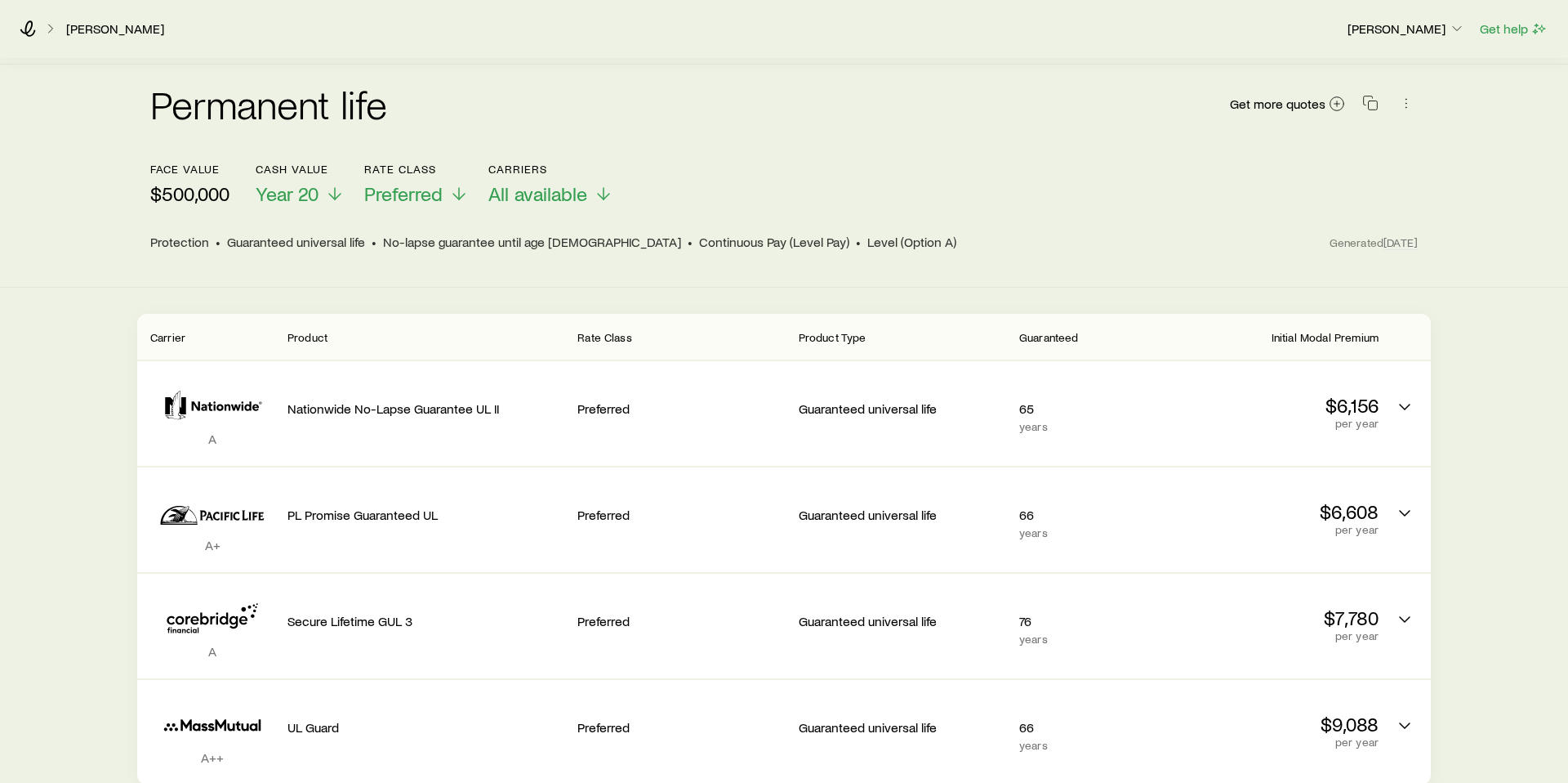
scroll to position [164, 0]
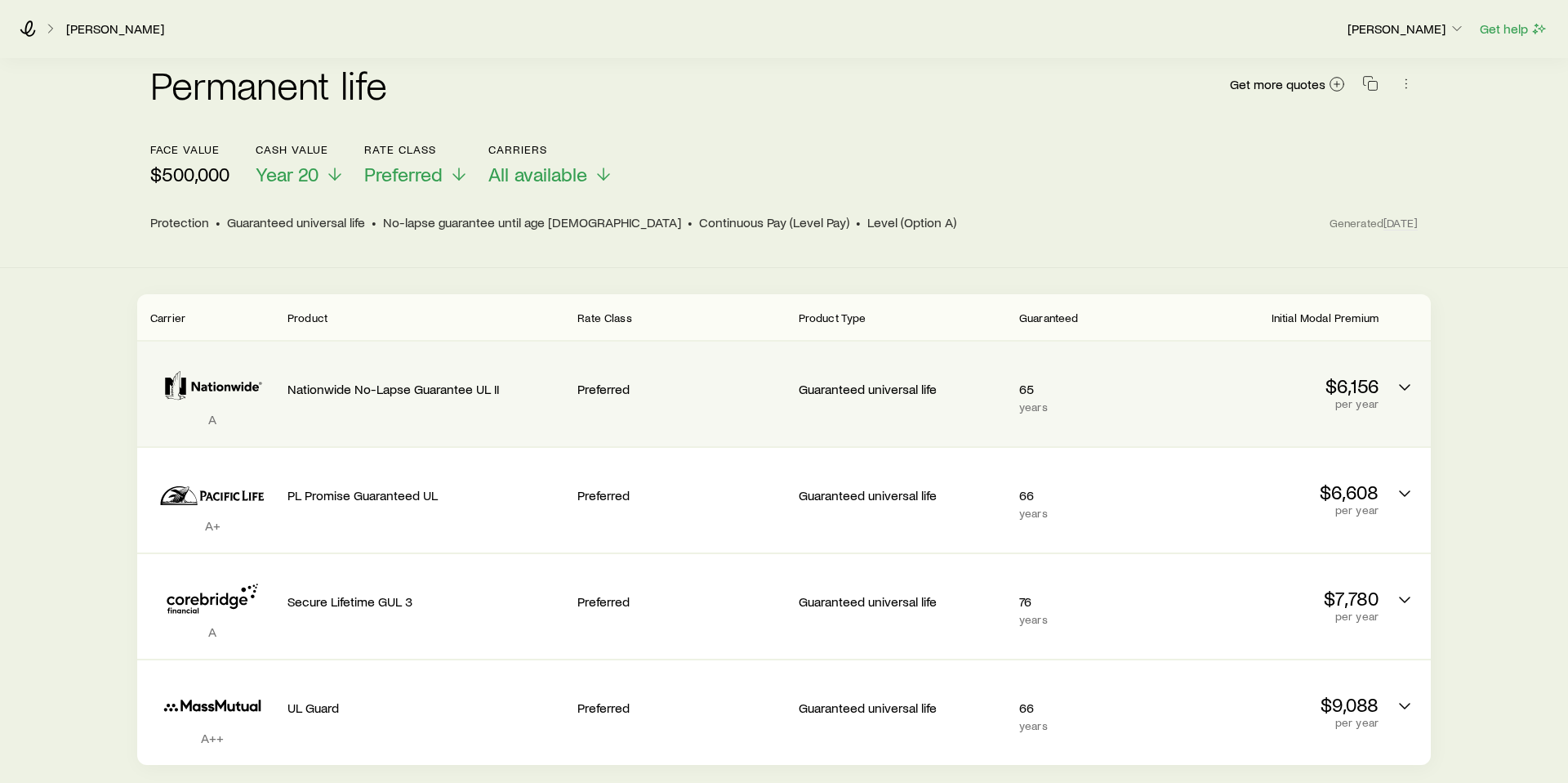
click at [781, 398] on div "Preferred" at bounding box center [680, 394] width 207 height 79
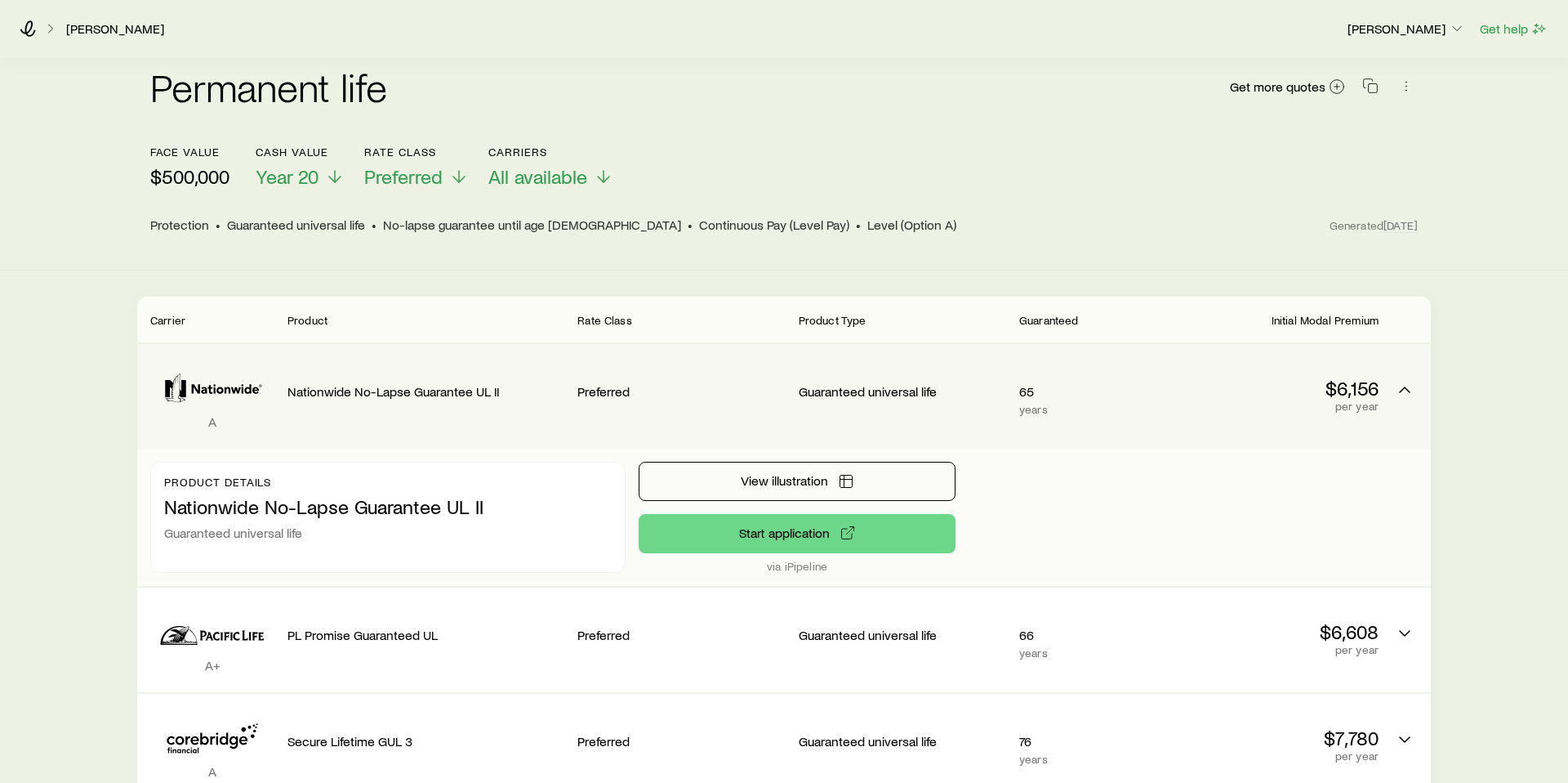
scroll to position [155, 0]
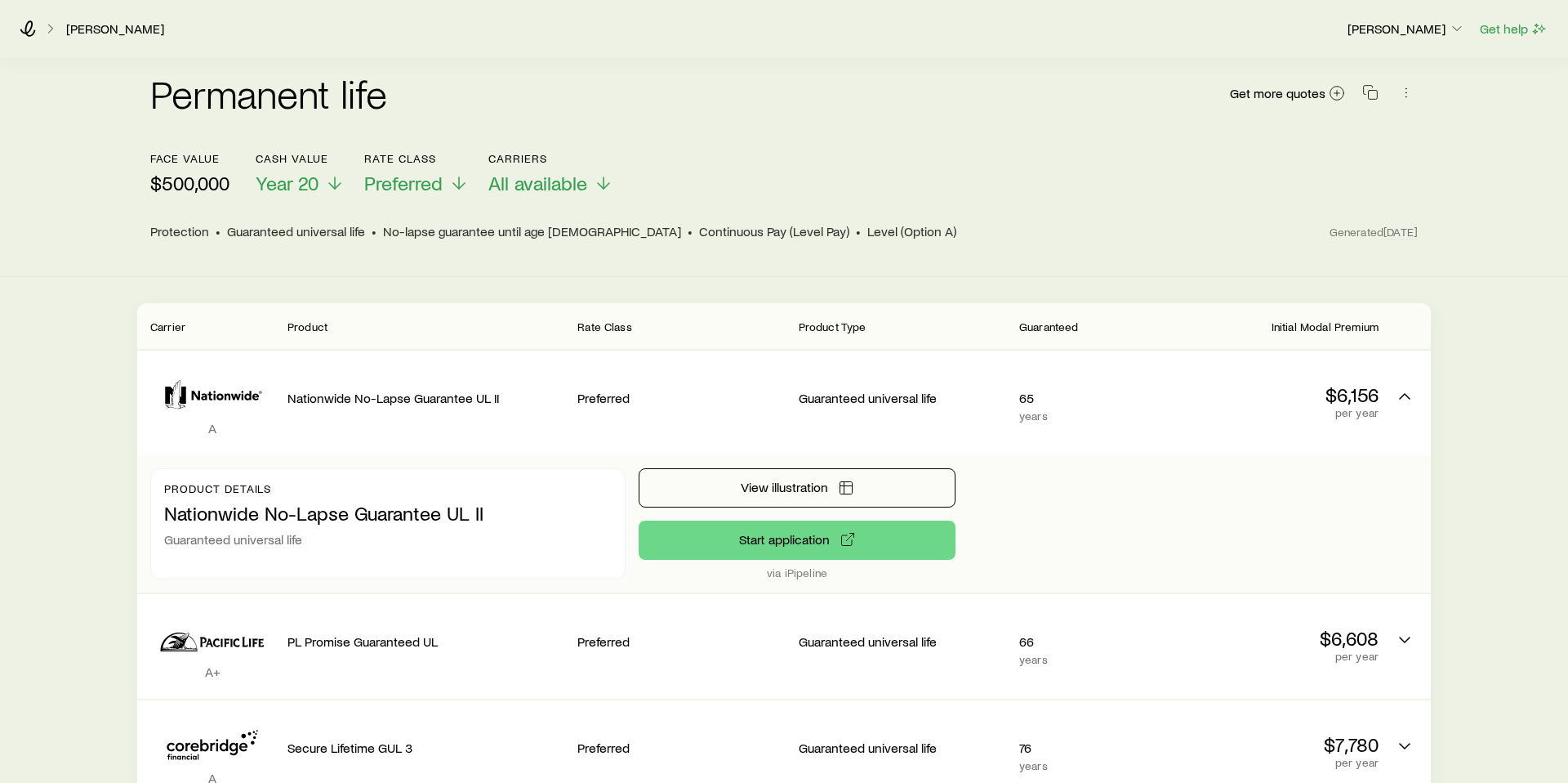
click at [920, 236] on div "Permanent life Get more quotes face value $500,000 Cash Value Year 20 Rate Clas…" at bounding box center [784, 165] width 1568 height 223
click at [86, 484] on div "Permanent life (Protection) $500,000 face value GUL No-lapse guarantee until ag…" at bounding box center [784, 512] width 1568 height 1164
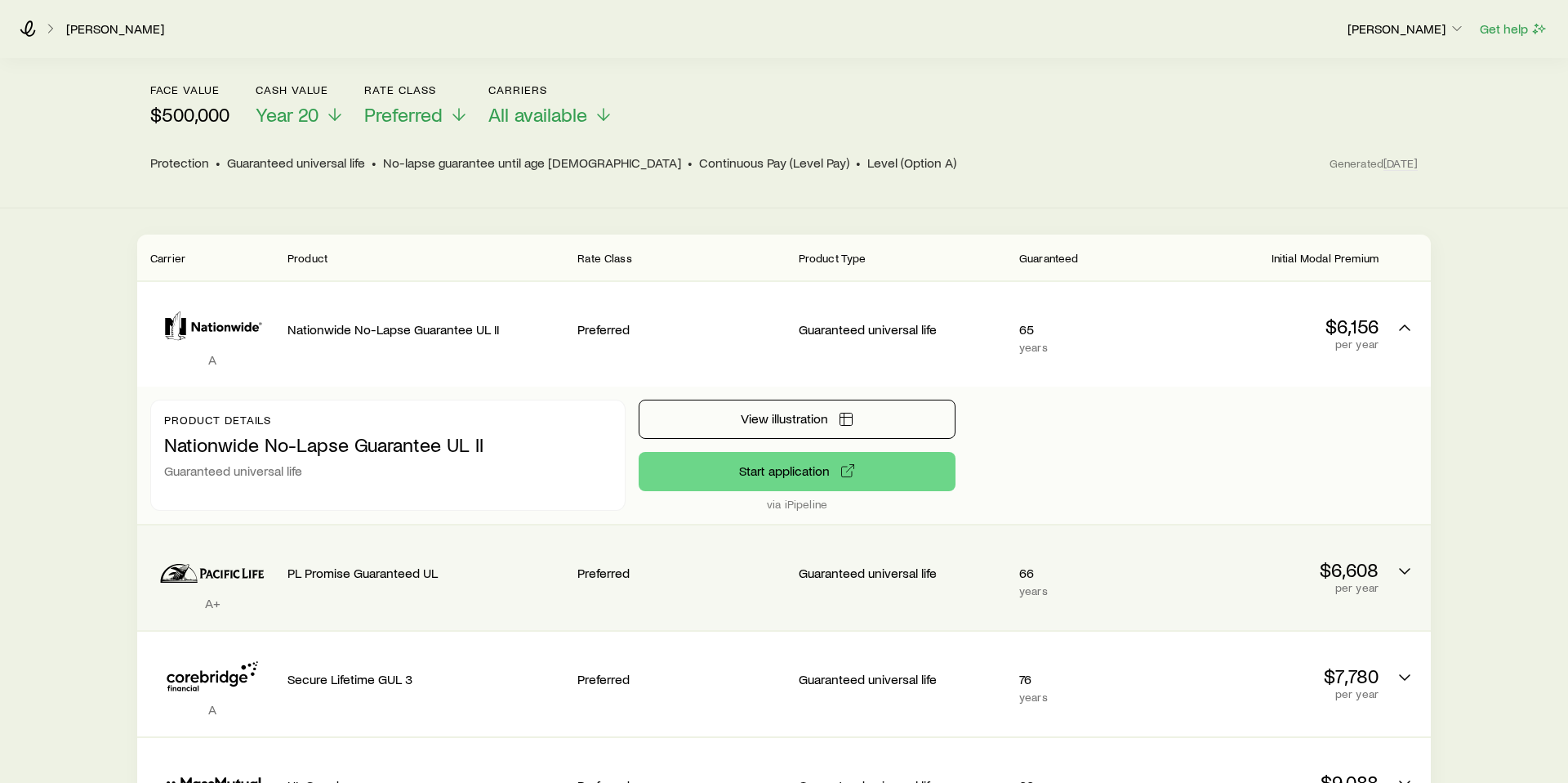
scroll to position [246, 0]
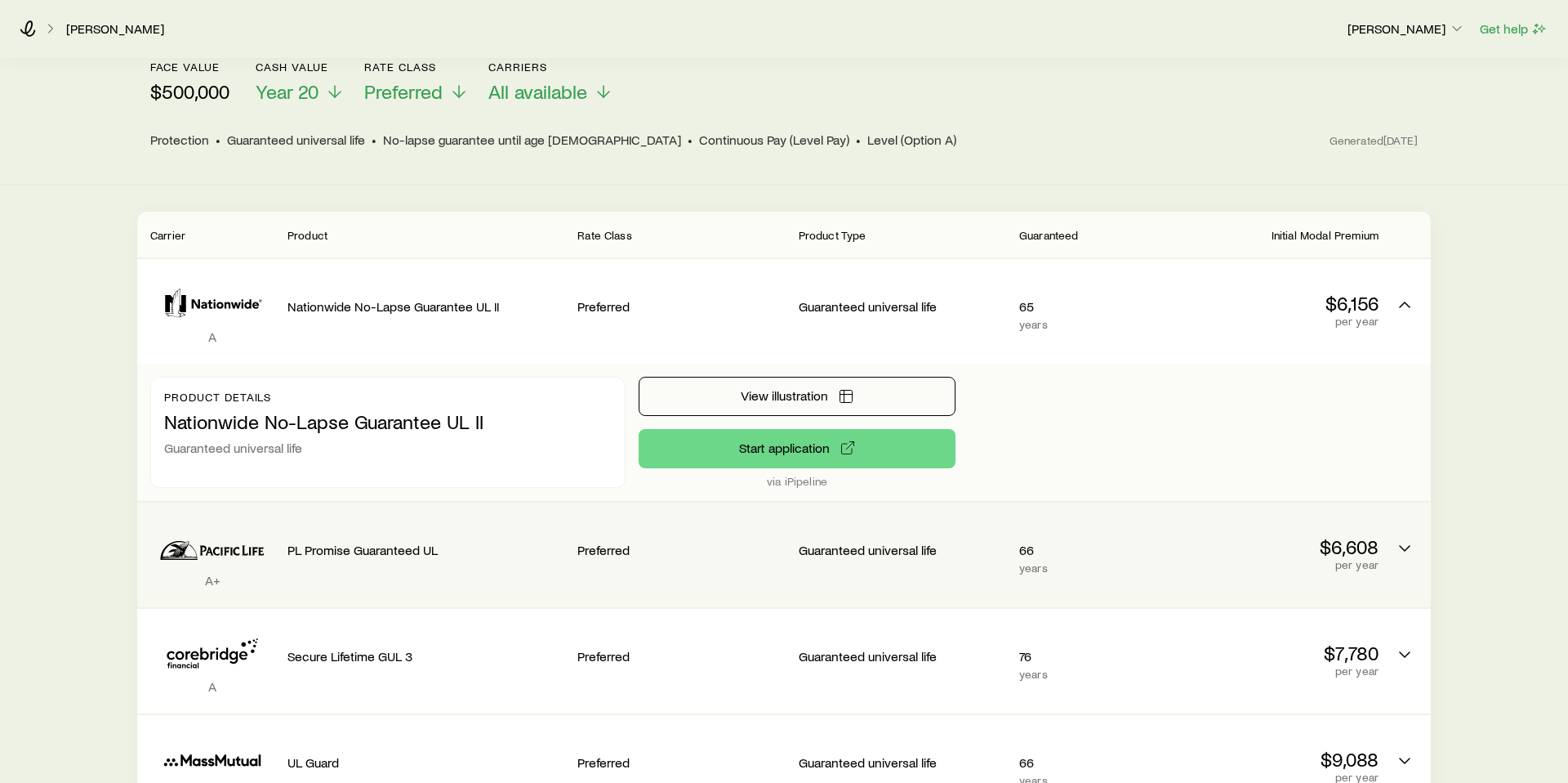
click at [385, 541] on p "PL Promise Guaranteed UL" at bounding box center [426, 550] width 277 height 16
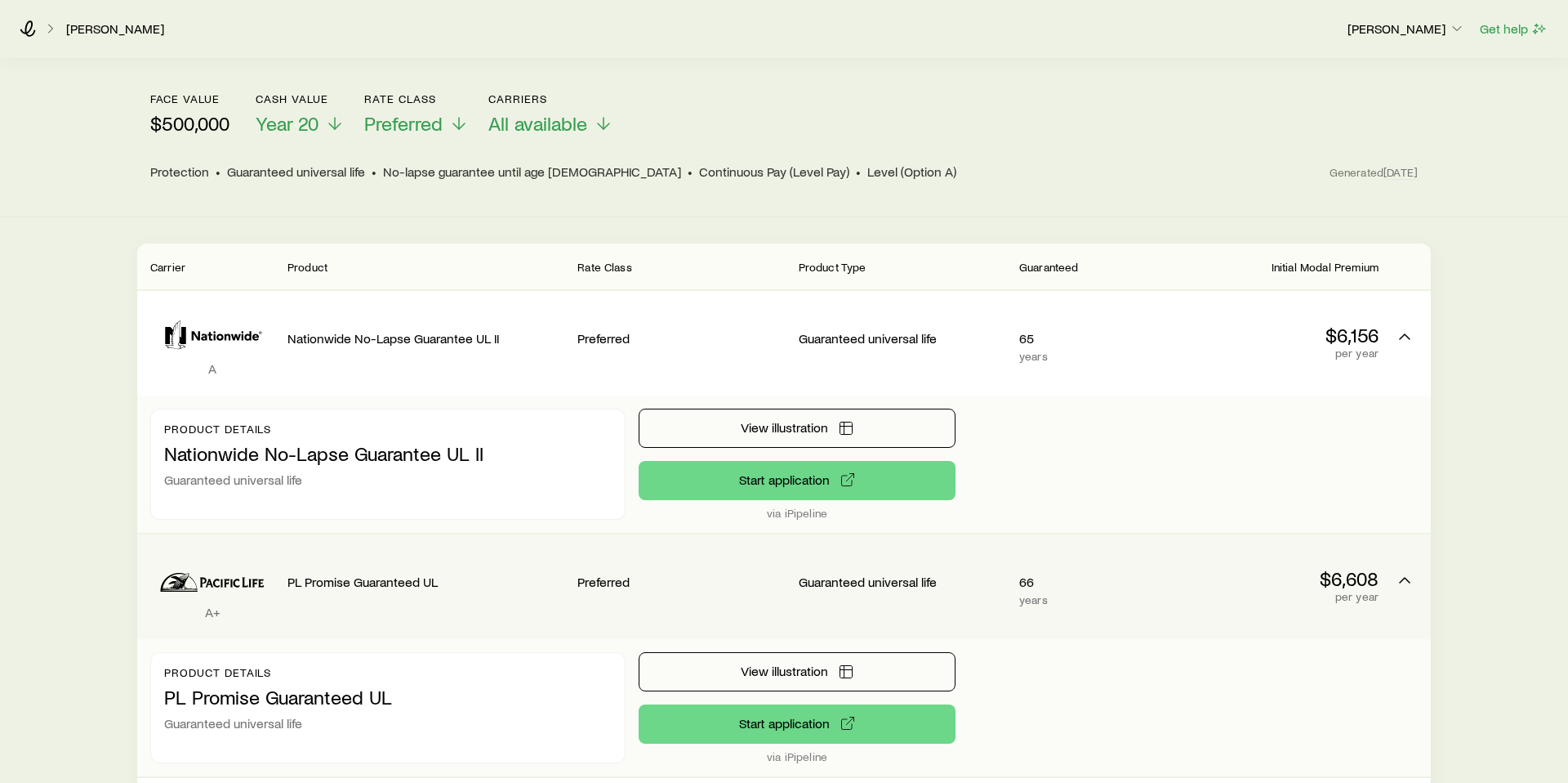
scroll to position [0, 0]
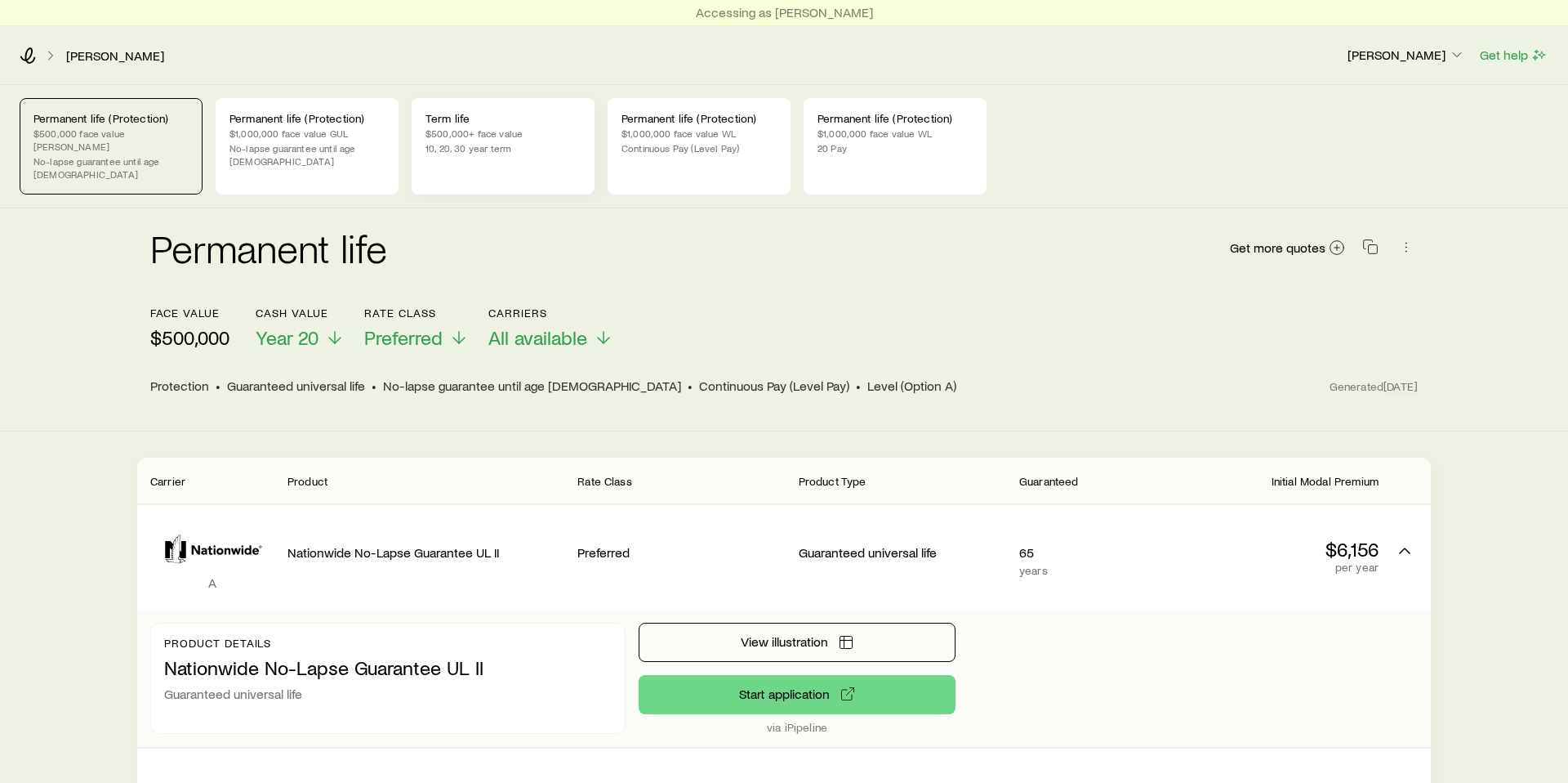
click at [476, 127] on p "$500,000+ face value" at bounding box center [504, 134] width 156 height 13
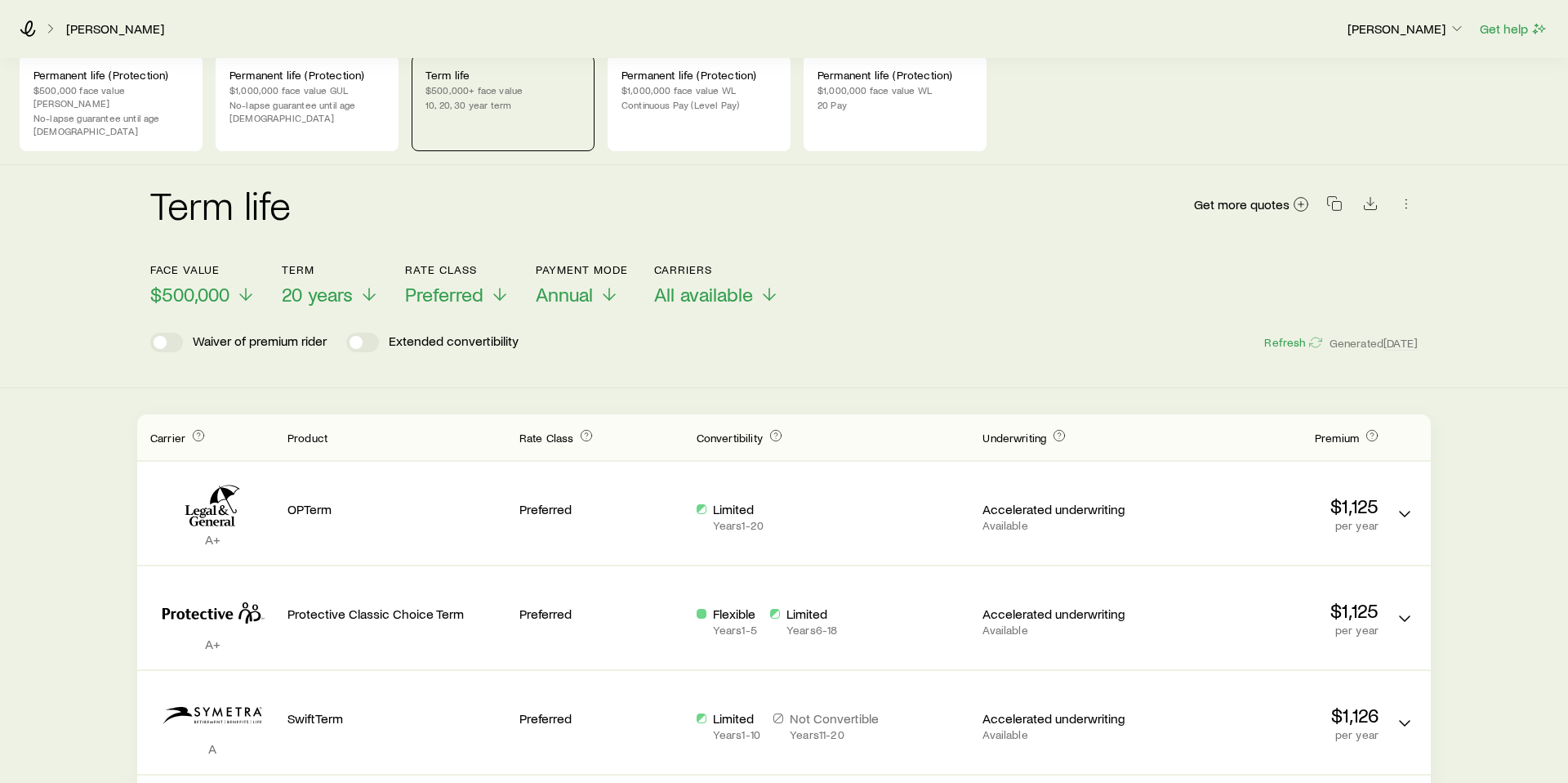
scroll to position [57, 0]
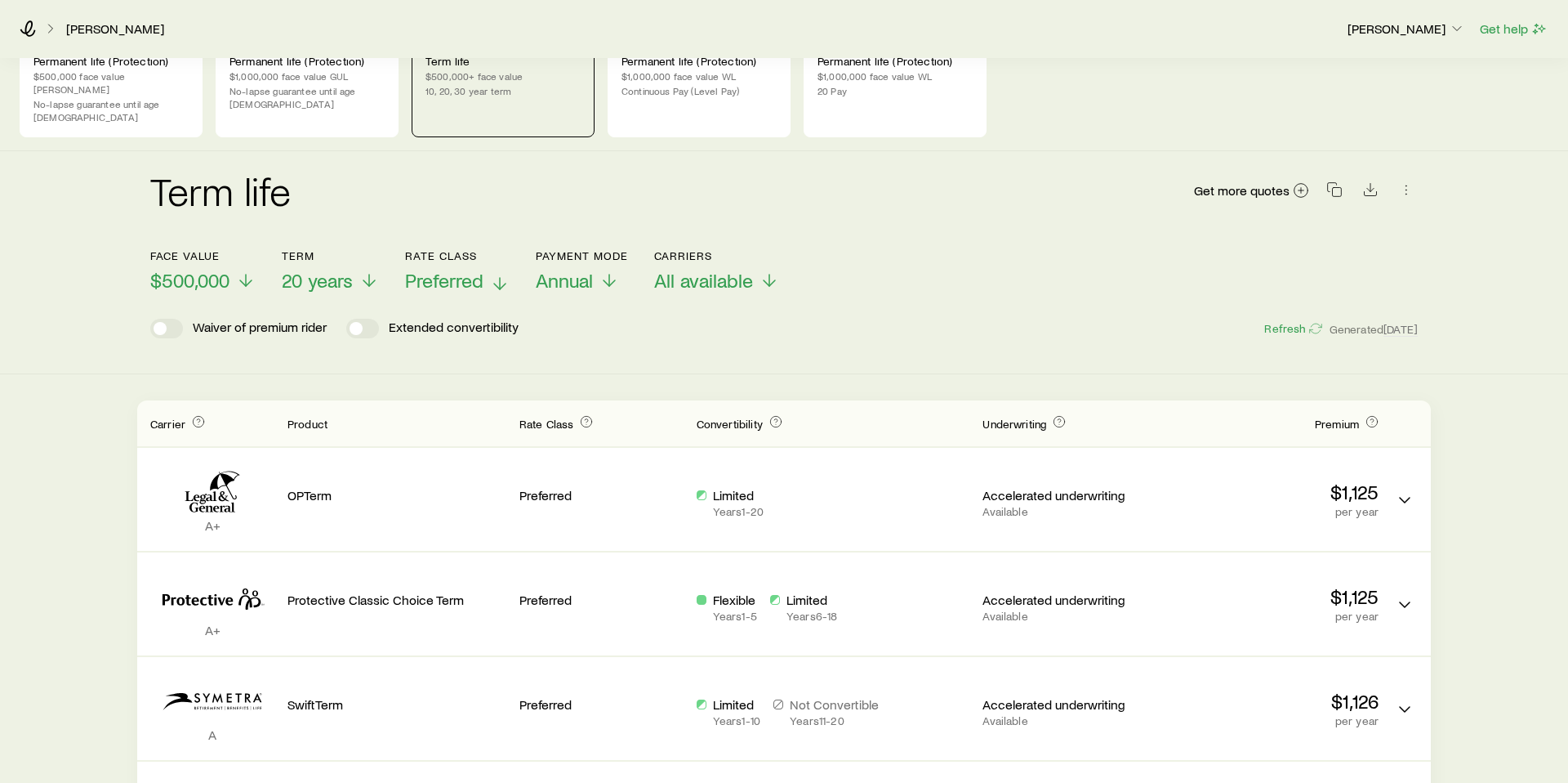
click at [482, 269] on span "Preferred" at bounding box center [445, 280] width 79 height 23
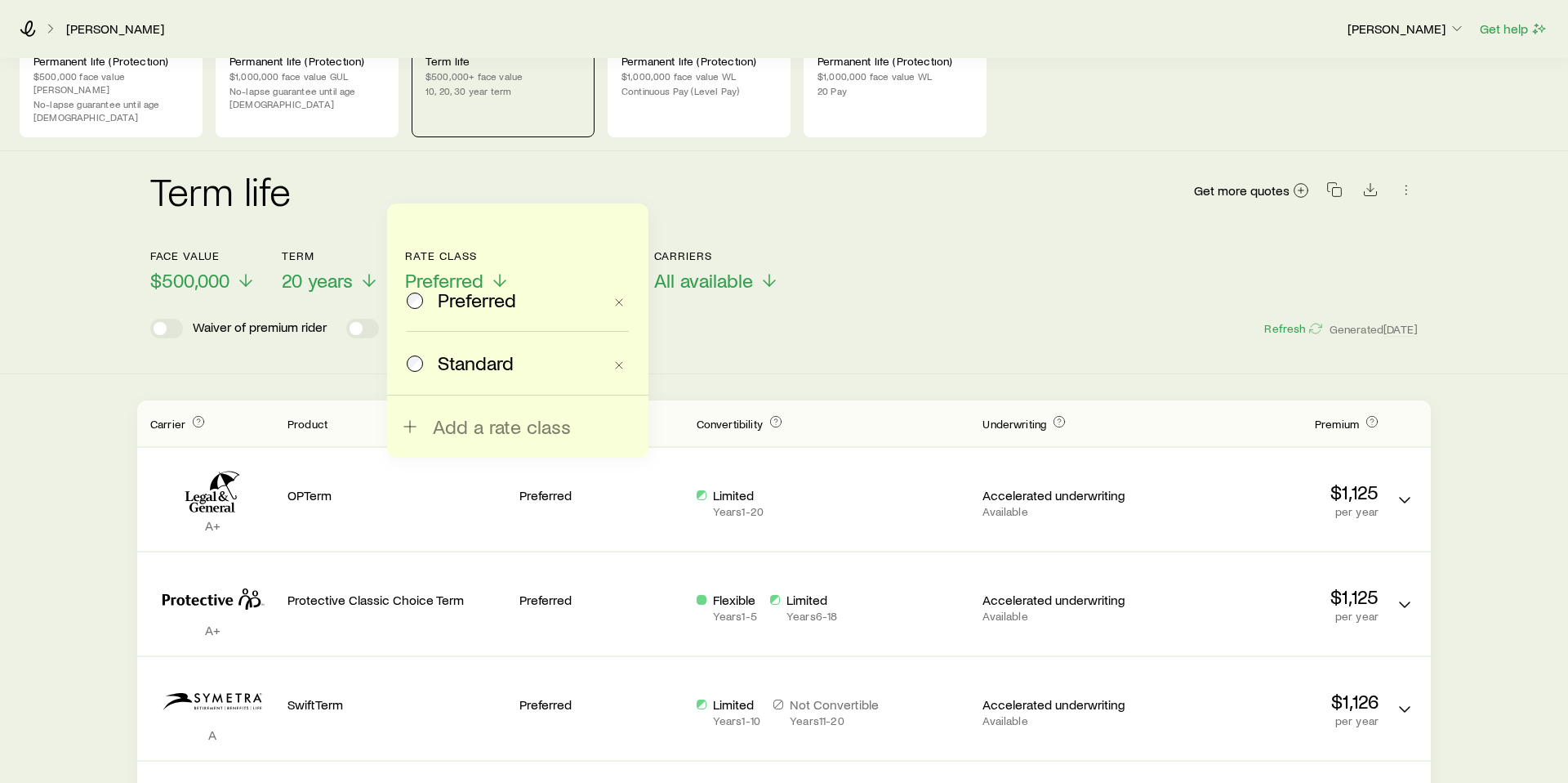
click at [478, 364] on span "Standard" at bounding box center [476, 363] width 76 height 23
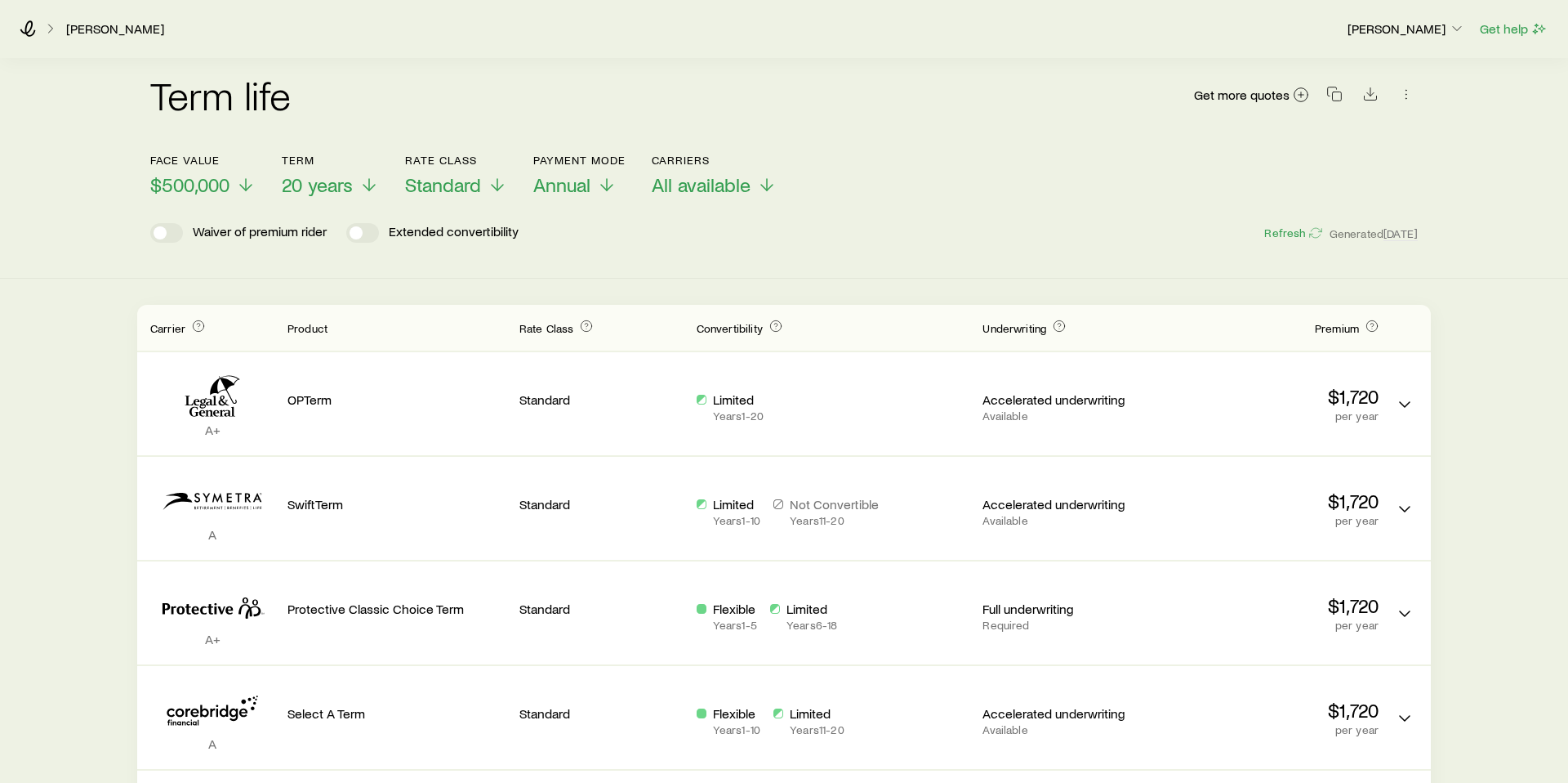
scroll to position [159, 0]
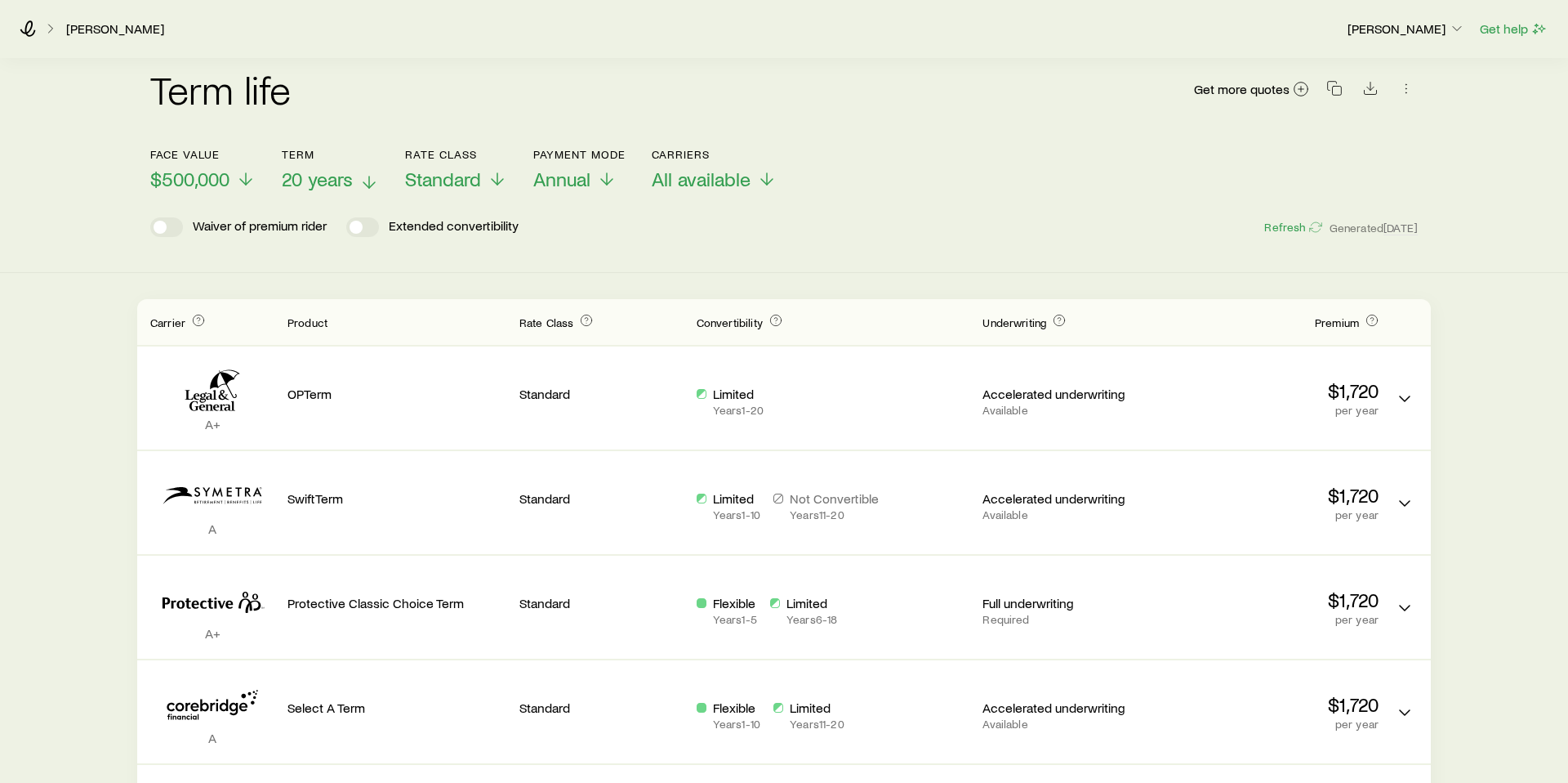
click at [328, 167] on span "20 years" at bounding box center [317, 179] width 71 height 23
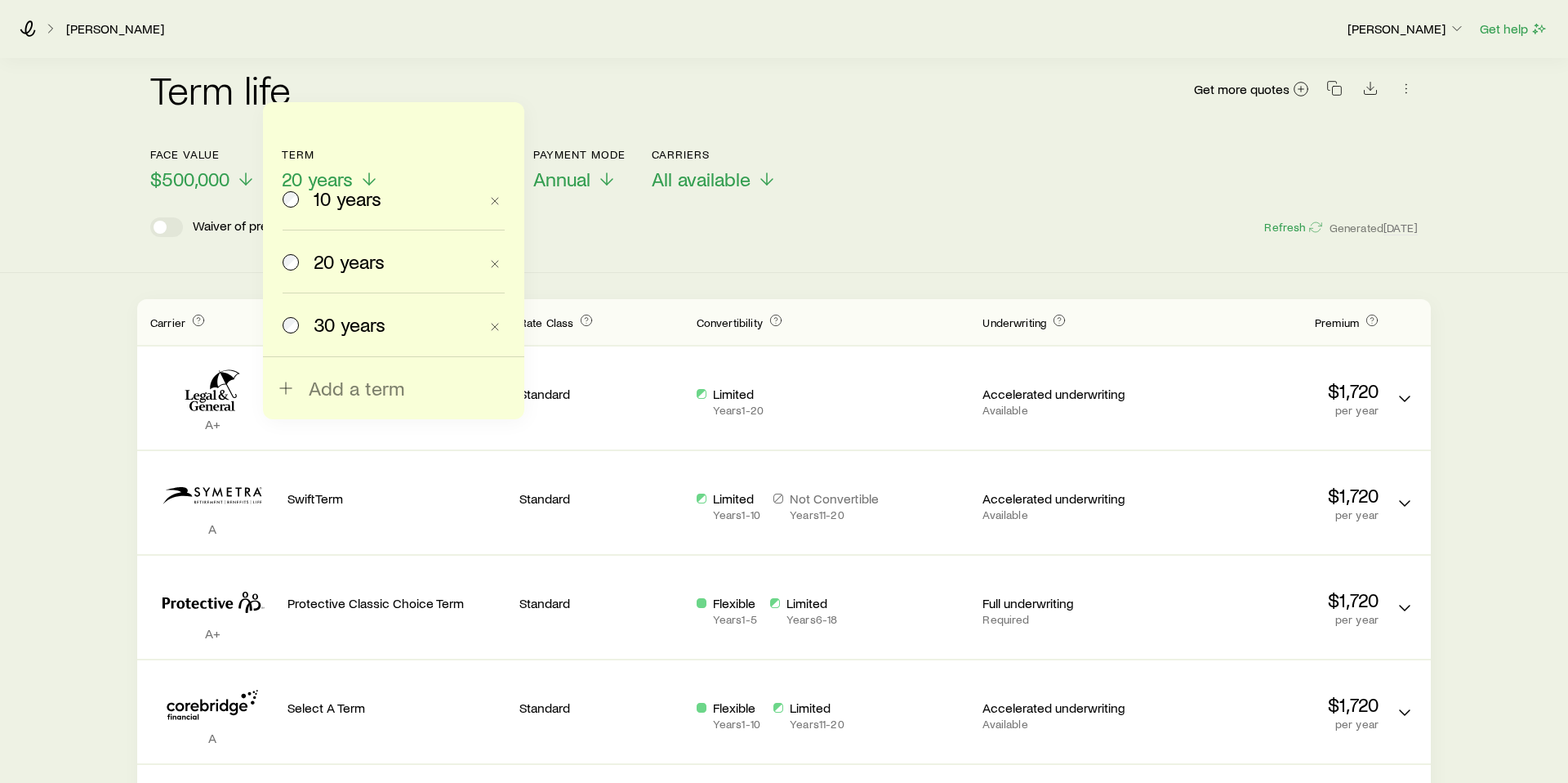
click at [343, 315] on span "30 years" at bounding box center [350, 324] width 72 height 23
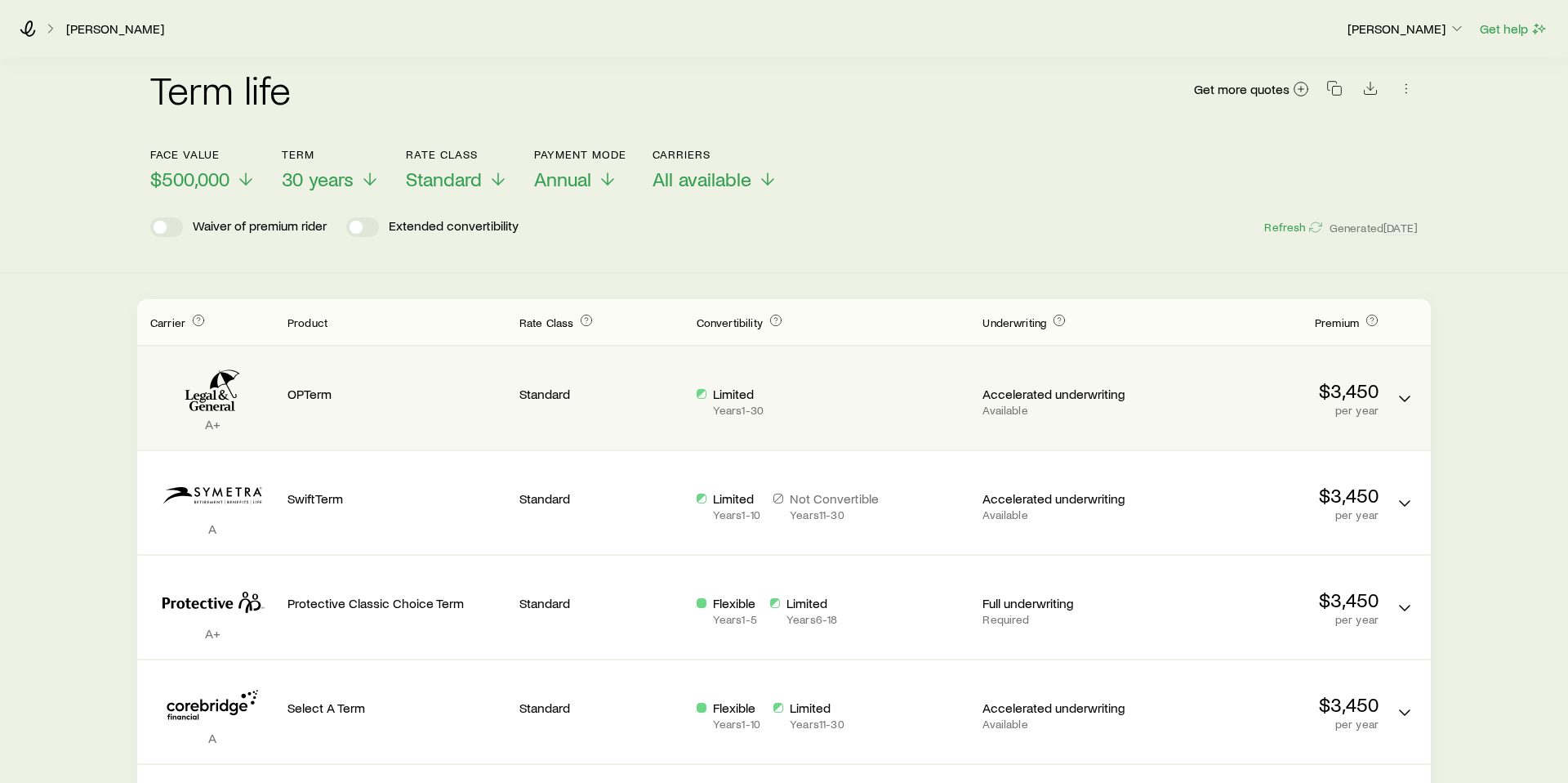
click at [1403, 386] on div "Term quotes" at bounding box center [1405, 387] width 26 height 54
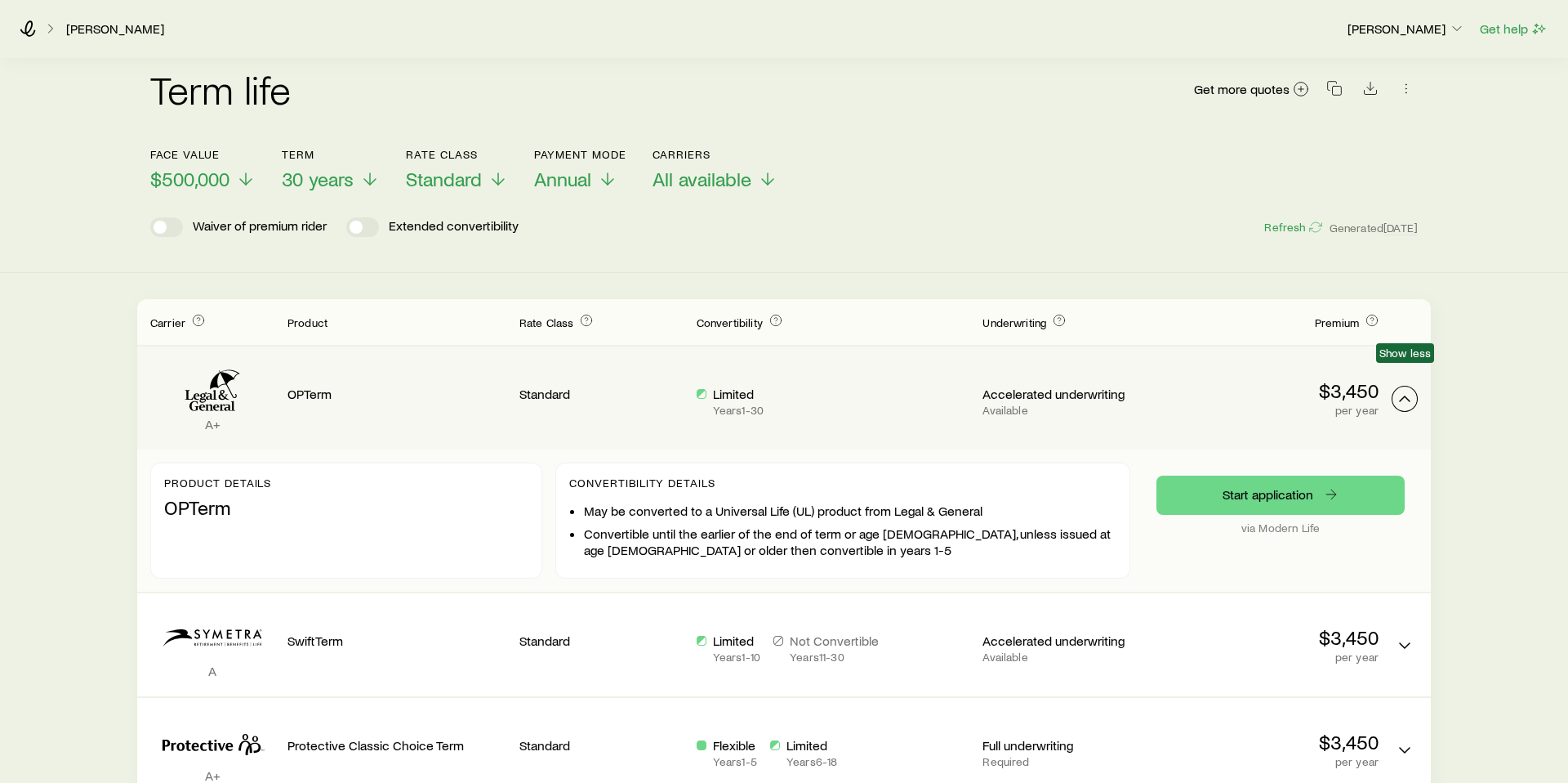
click at [1411, 389] on icon "Term quotes" at bounding box center [1405, 399] width 20 height 20
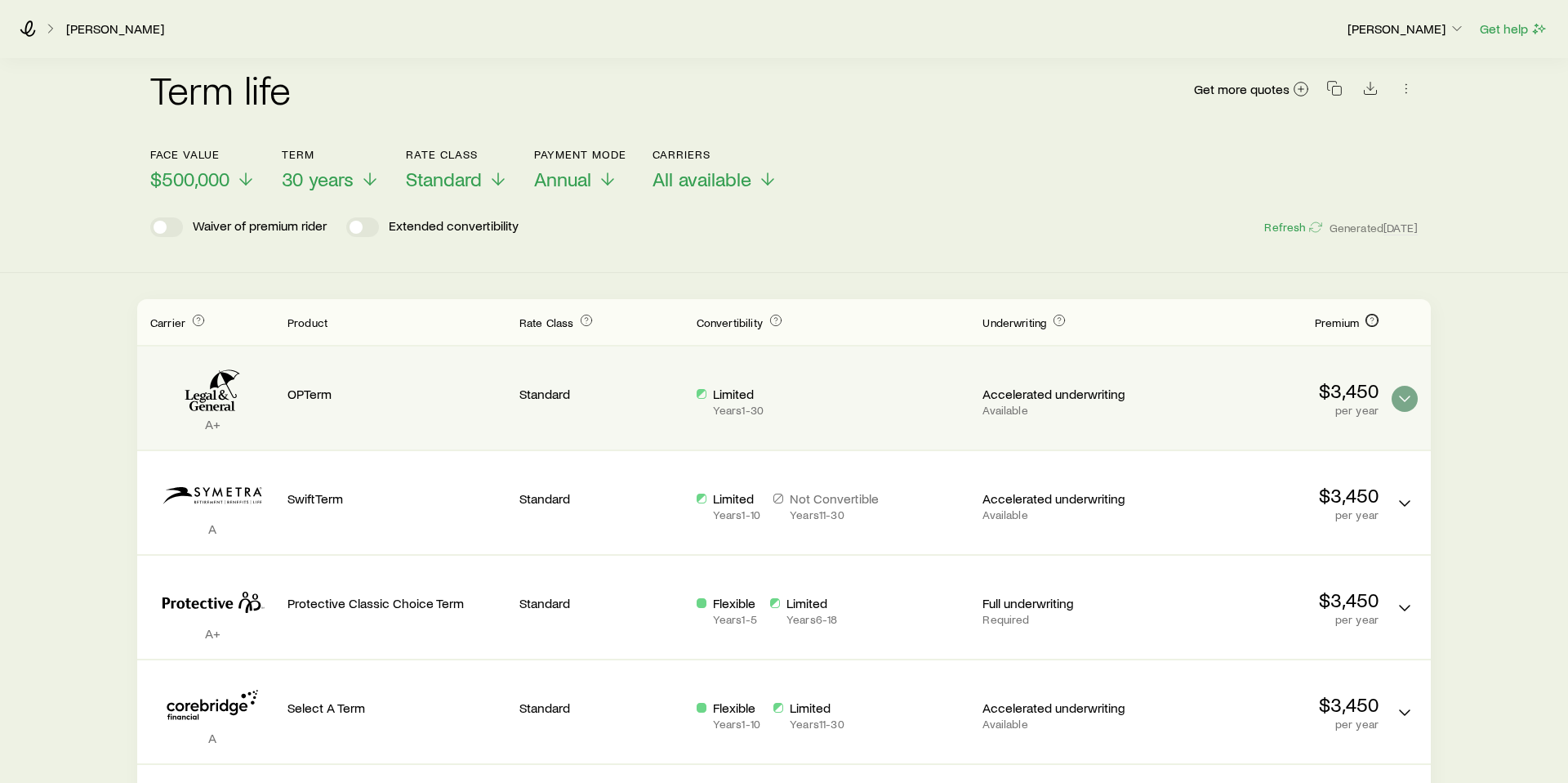
click at [1369, 314] on icon "Term quotes" at bounding box center [1372, 320] width 13 height 13
click at [1426, 230] on div "Term life Get more quotes Face value $500,000 Term 30 years Rate Class Standard…" at bounding box center [784, 161] width 1568 height 223
click at [579, 167] on span "Annual" at bounding box center [563, 179] width 57 height 23
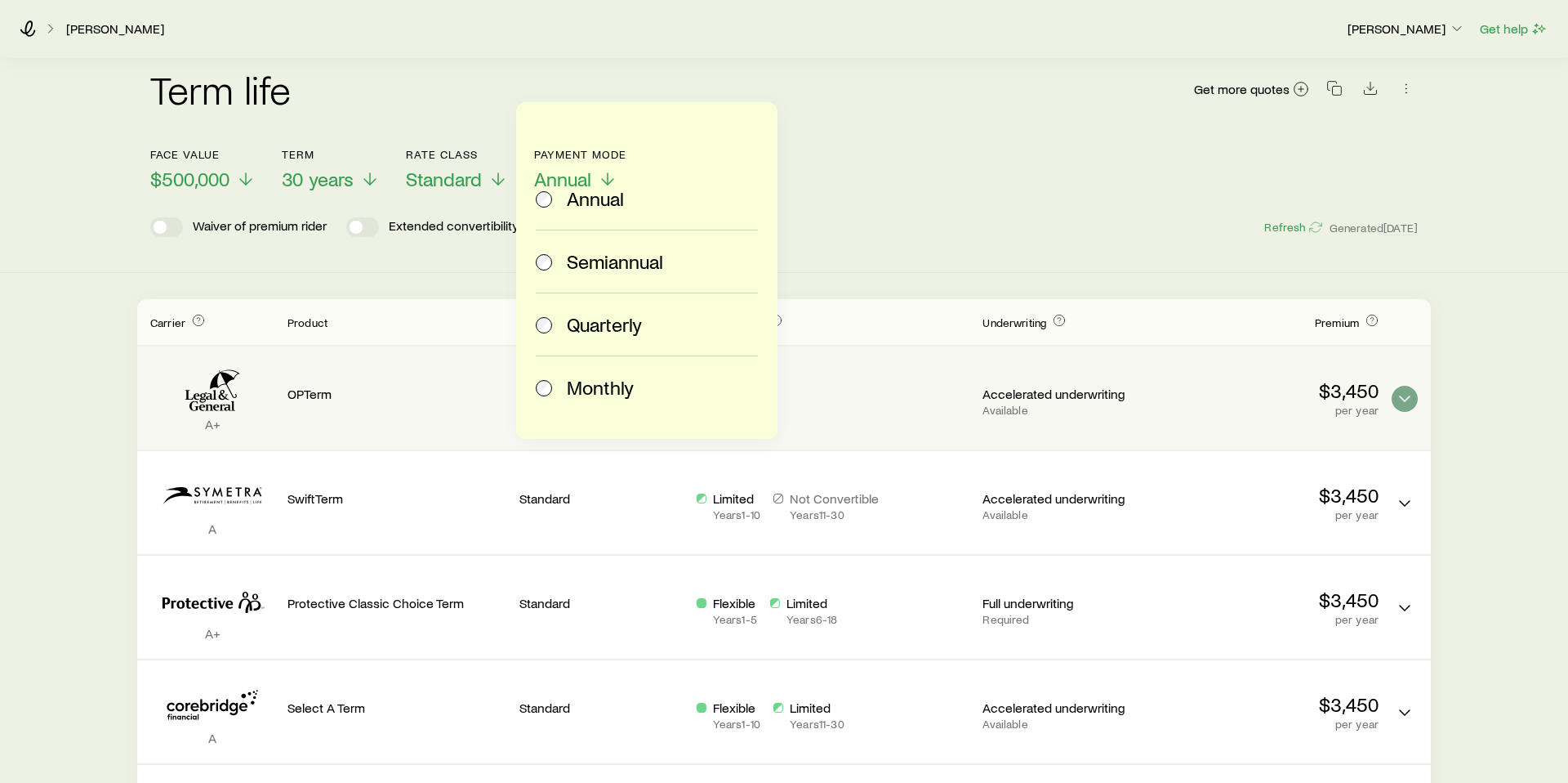
click at [576, 397] on span "Monthly" at bounding box center [600, 387] width 67 height 23
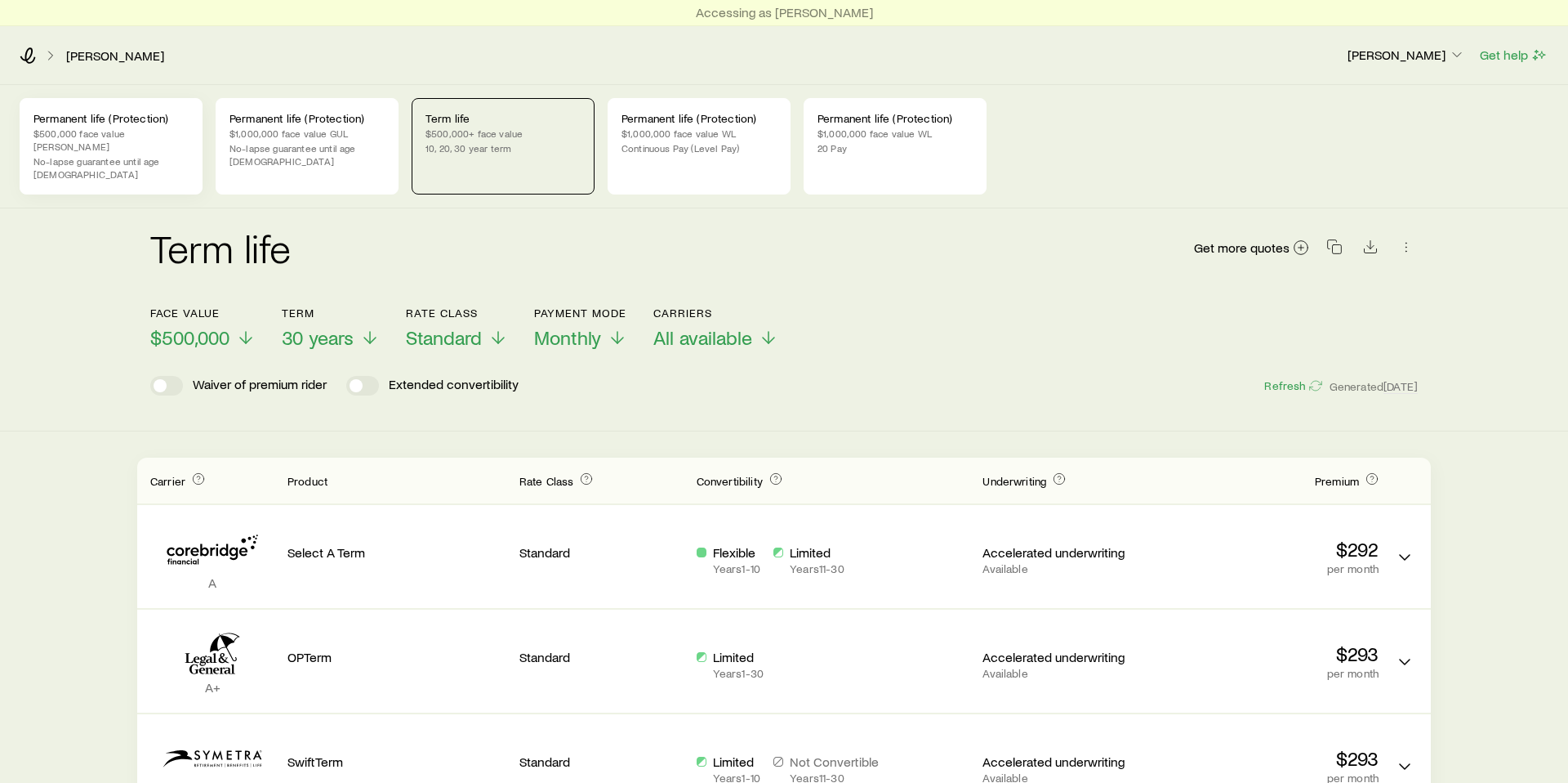
scroll to position [7, 0]
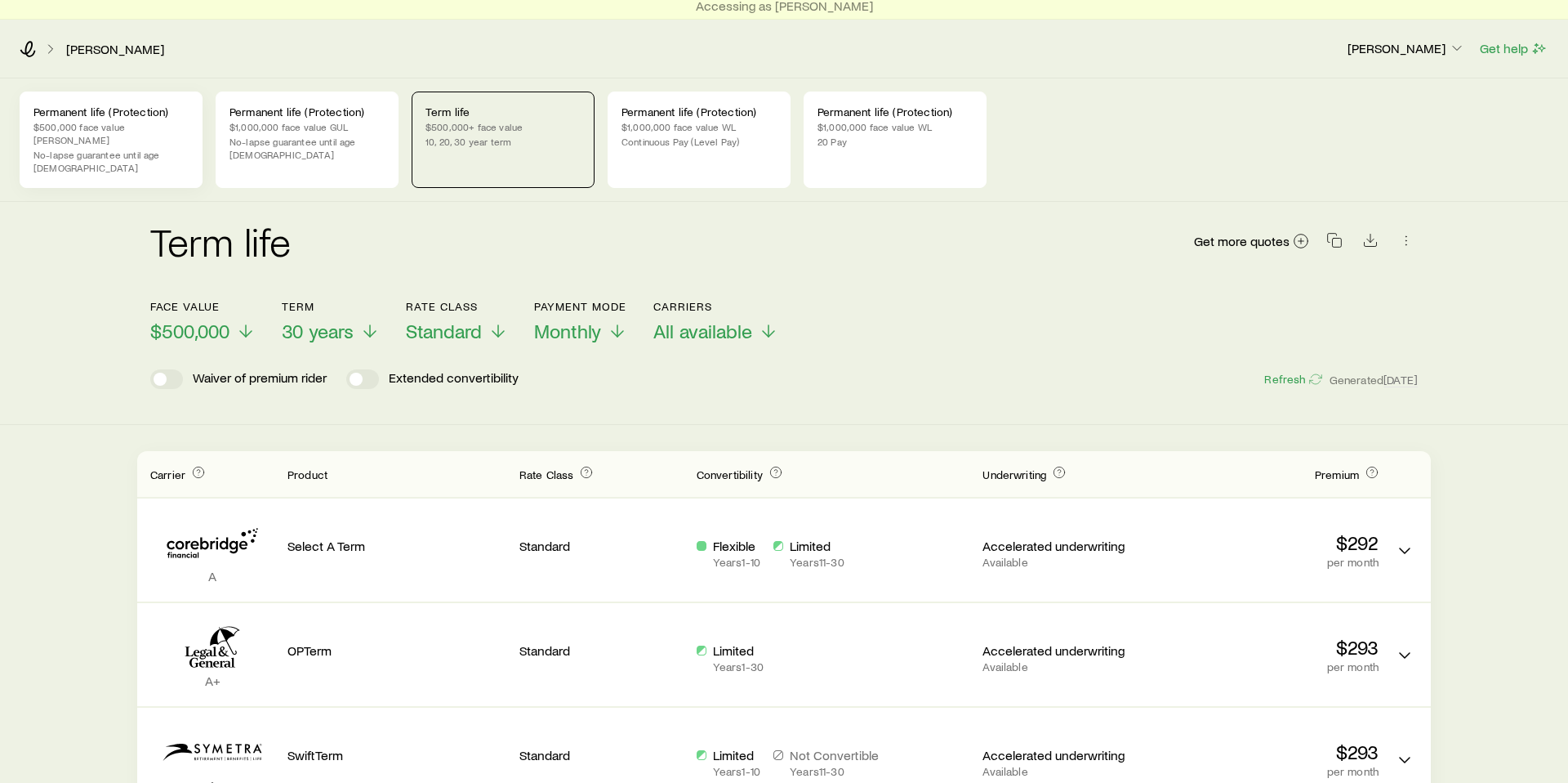
click at [102, 128] on p "$500,000 face value [PERSON_NAME]" at bounding box center [111, 134] width 156 height 26
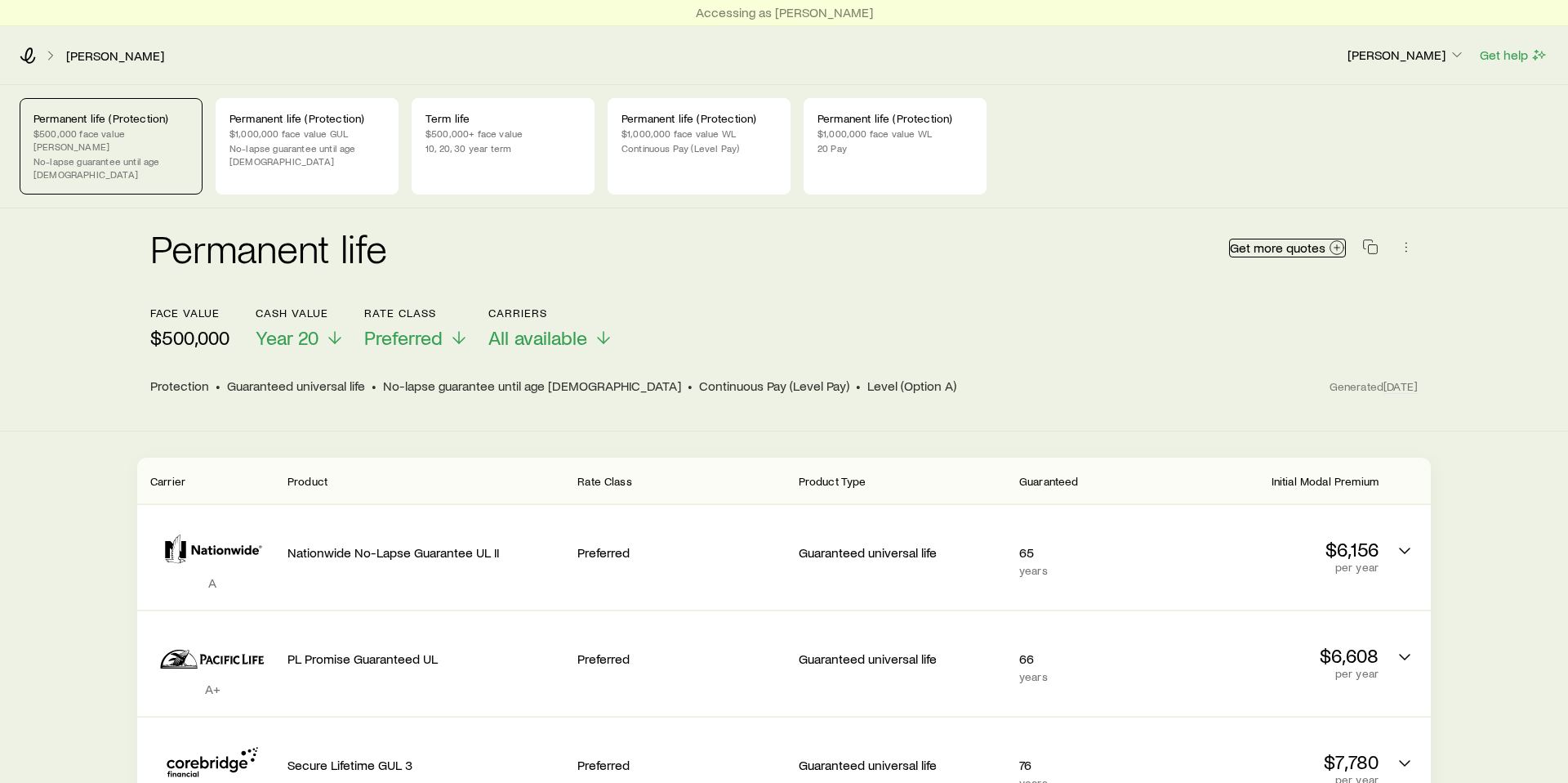
click at [1331, 241] on circle at bounding box center [1337, 247] width 14 height 14
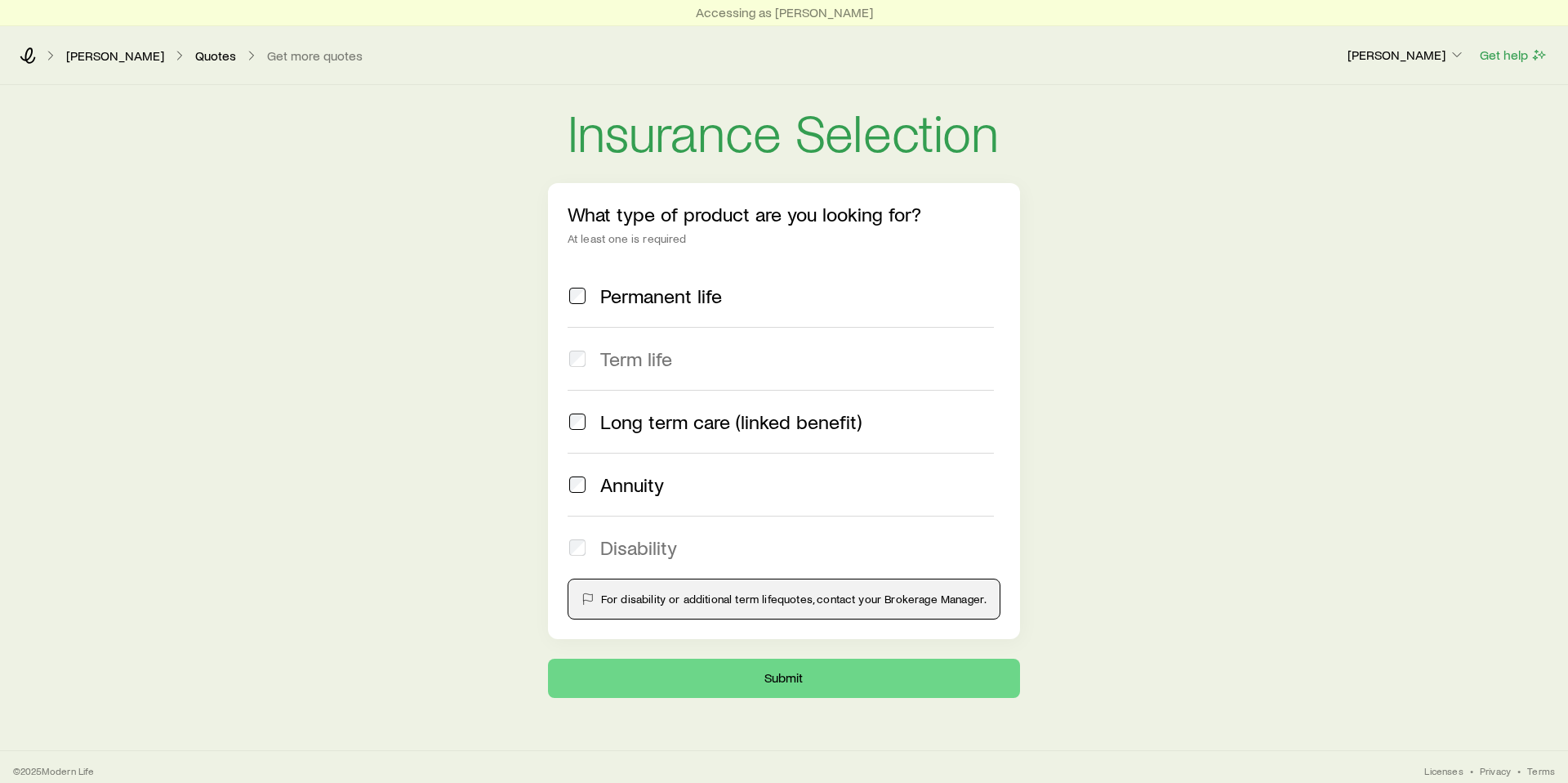
scroll to position [7, 0]
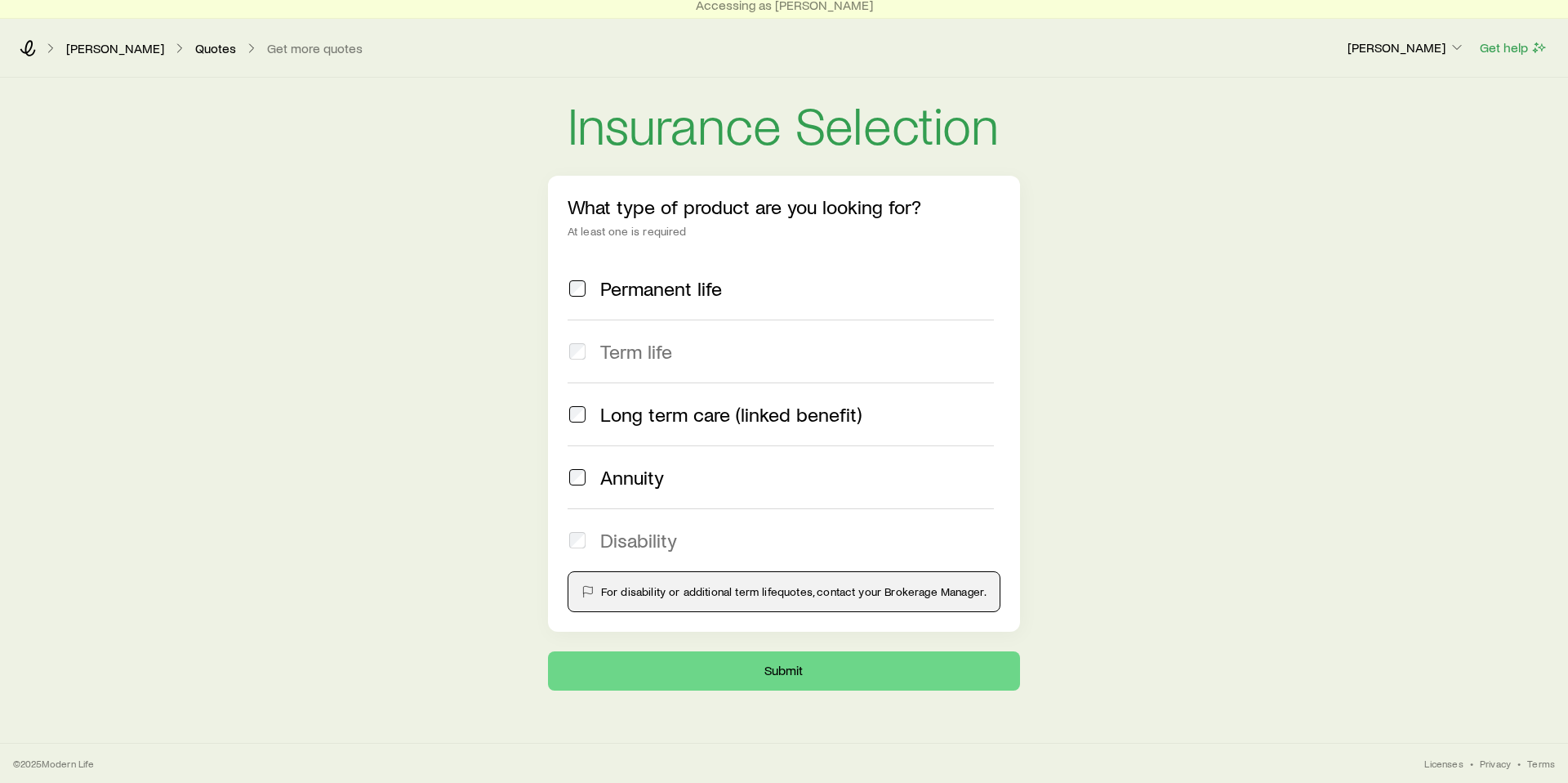
click at [481, 415] on div "Insurance Selection What type of product are you looking for? At least one is r…" at bounding box center [784, 384] width 1568 height 613
click at [676, 288] on span "Permanent life" at bounding box center [661, 288] width 122 height 23
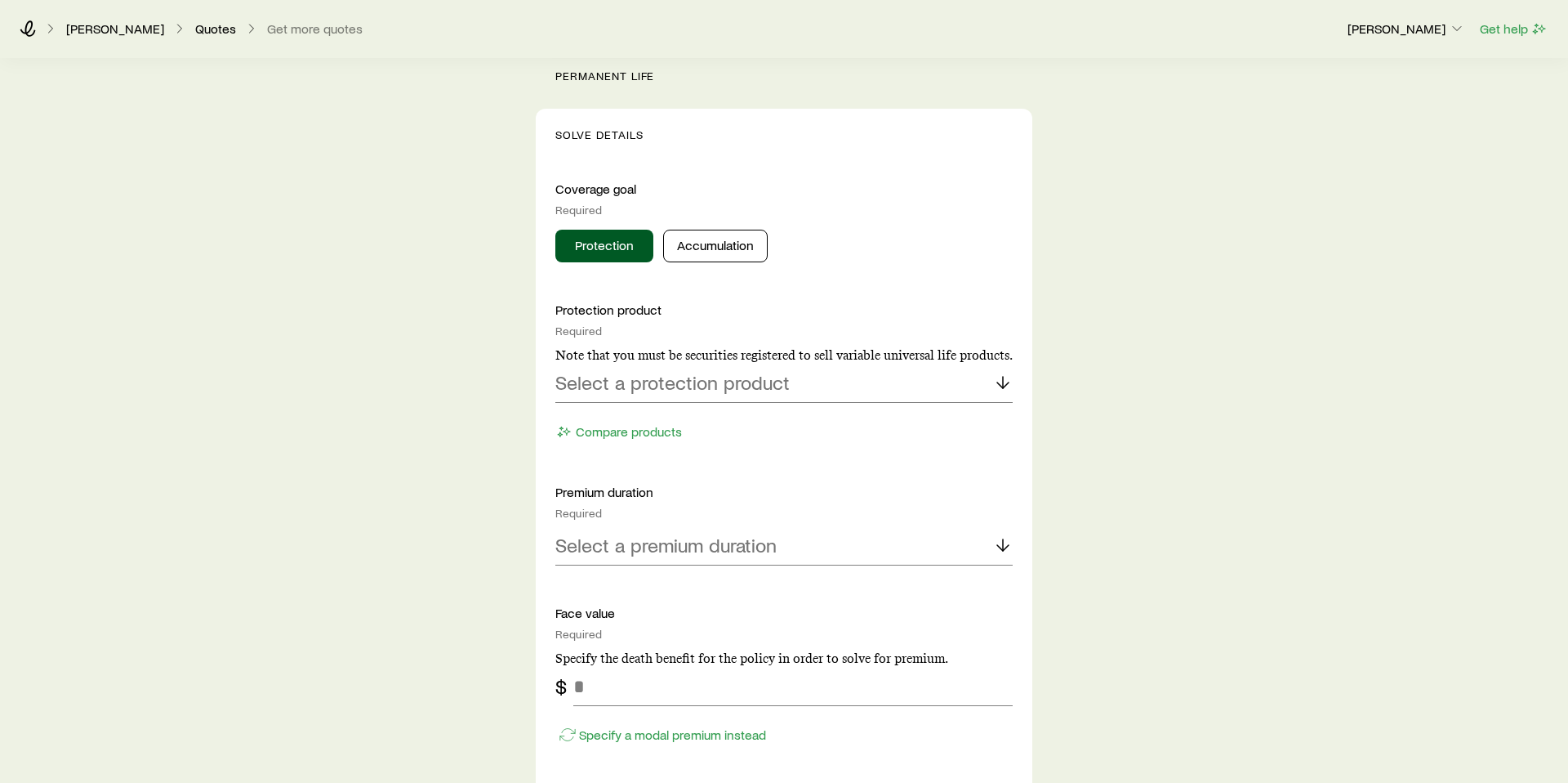
scroll to position [602, 0]
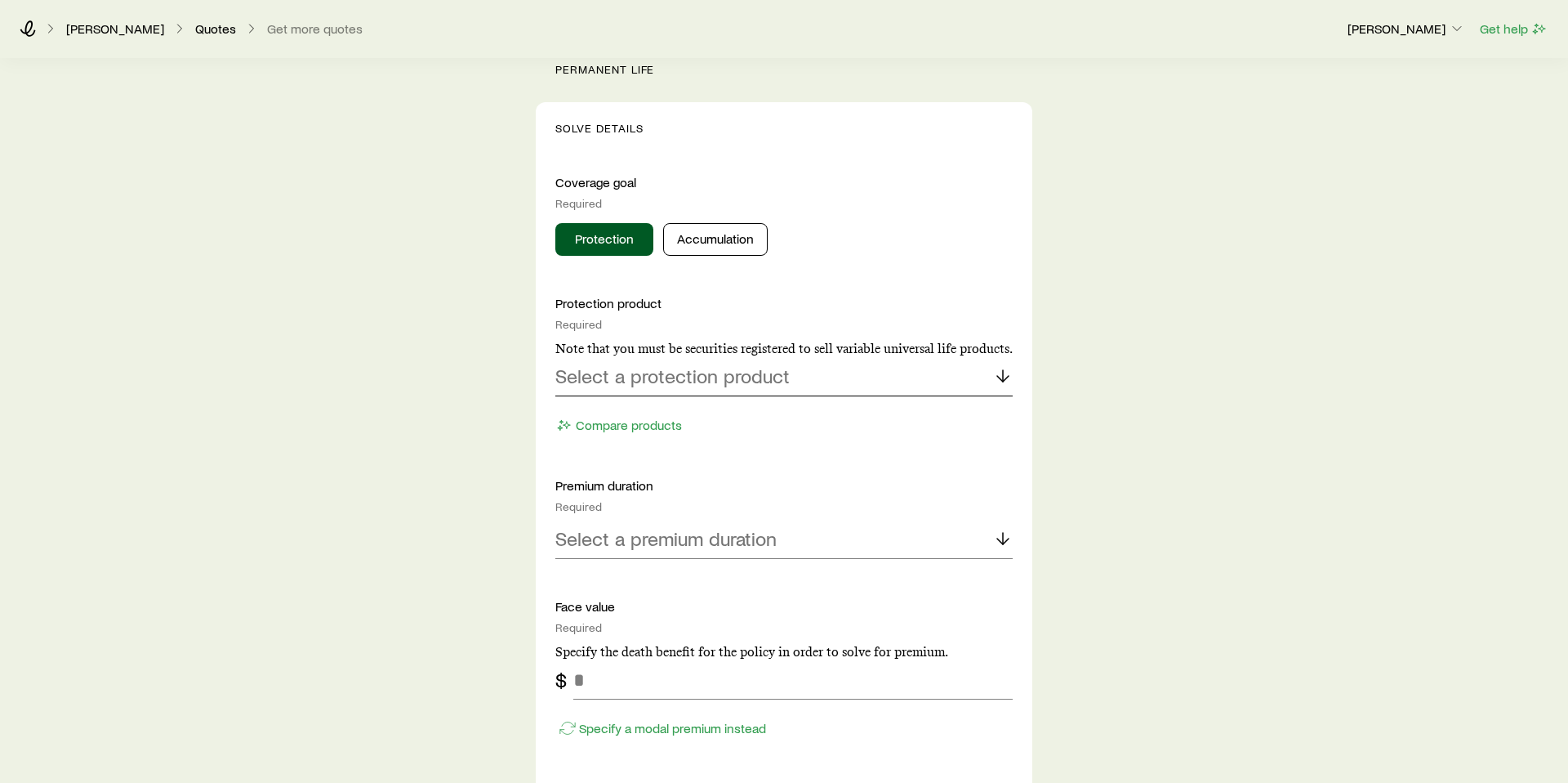
click at [773, 378] on p "Select a protection product" at bounding box center [672, 376] width 234 height 23
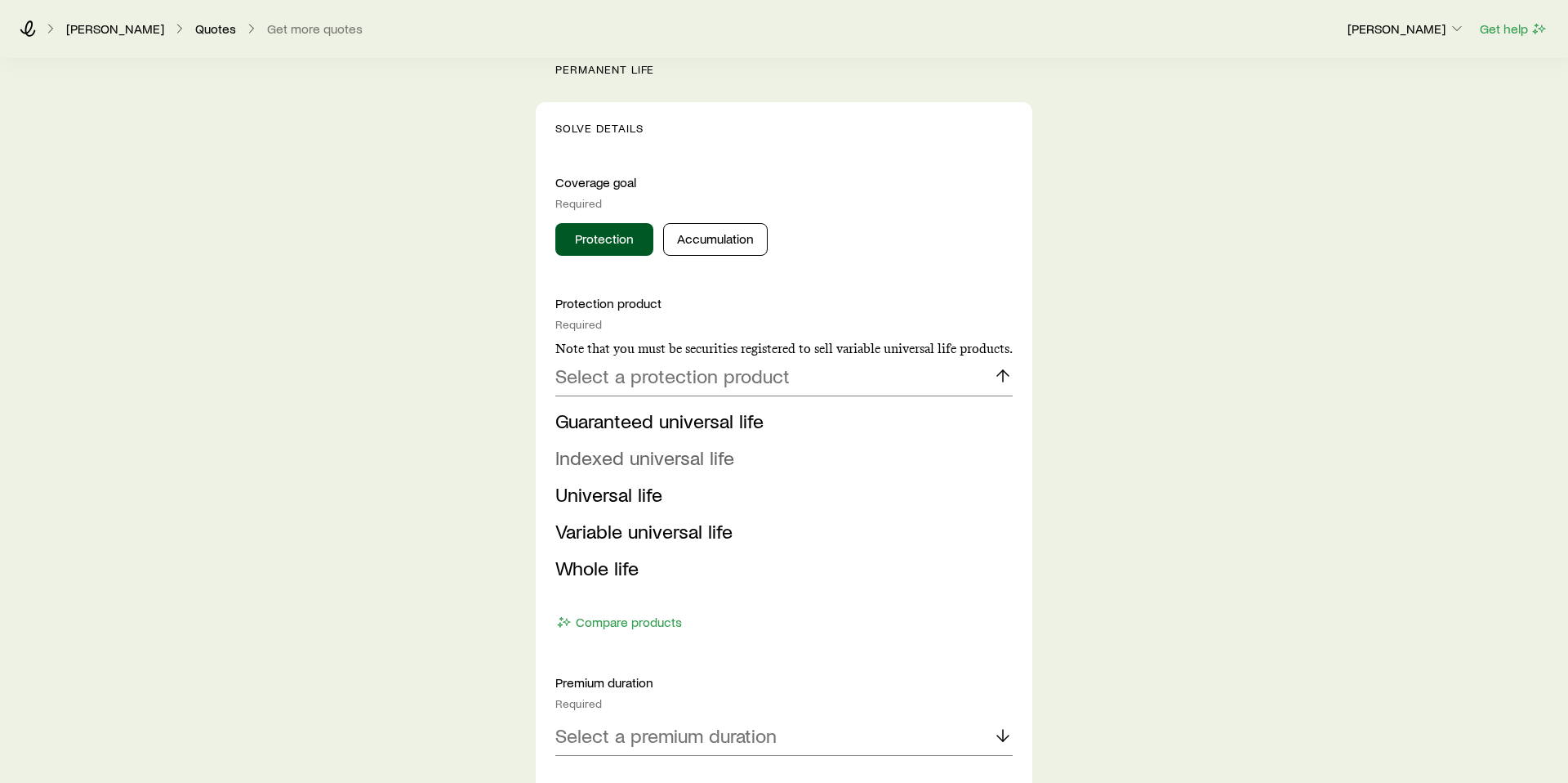
click at [685, 466] on span "Indexed universal life" at bounding box center [644, 457] width 178 height 24
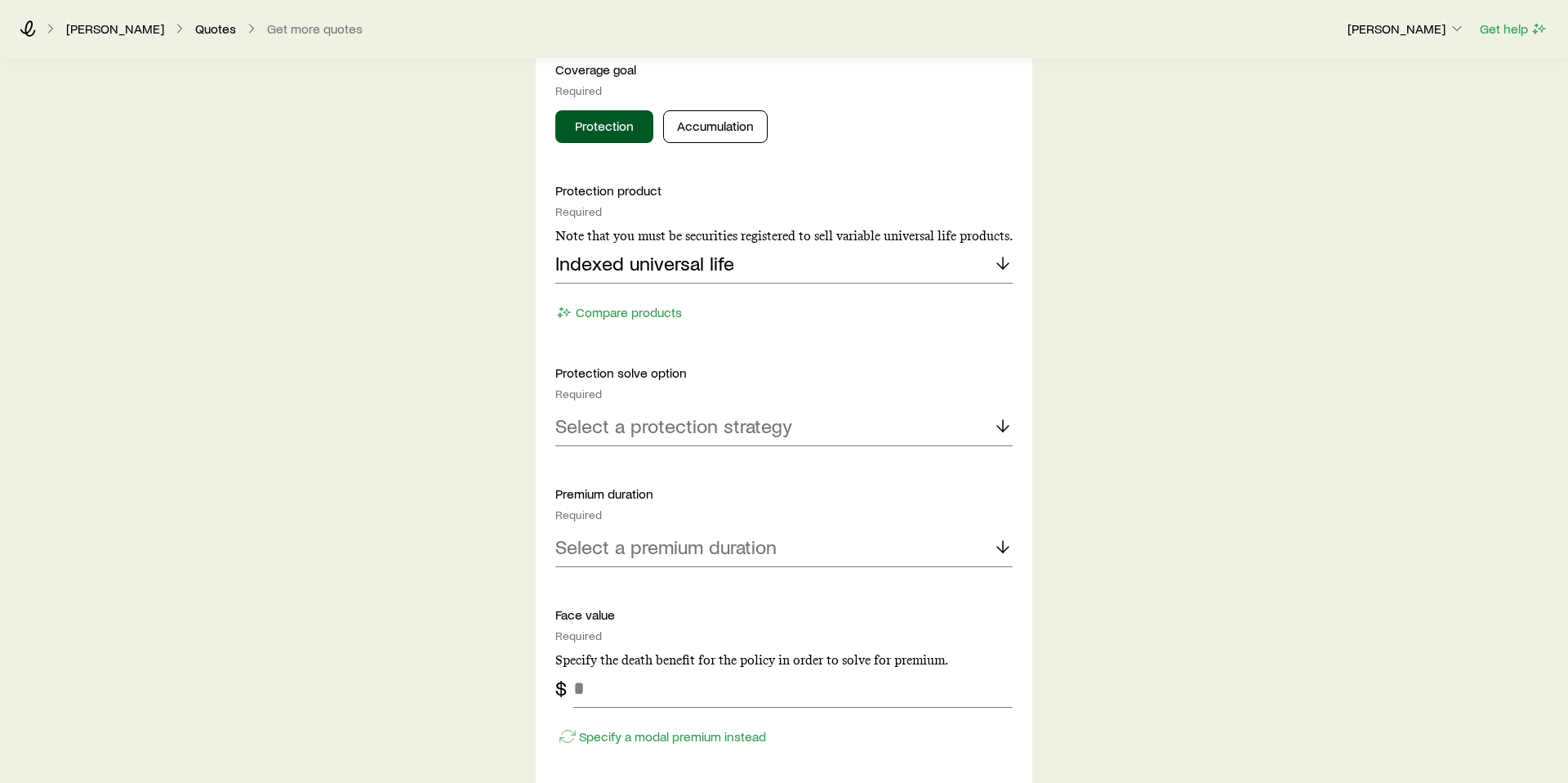
click at [905, 452] on div "Protection product Required Note that you must be securities registered to sell…" at bounding box center [784, 668] width 458 height 971
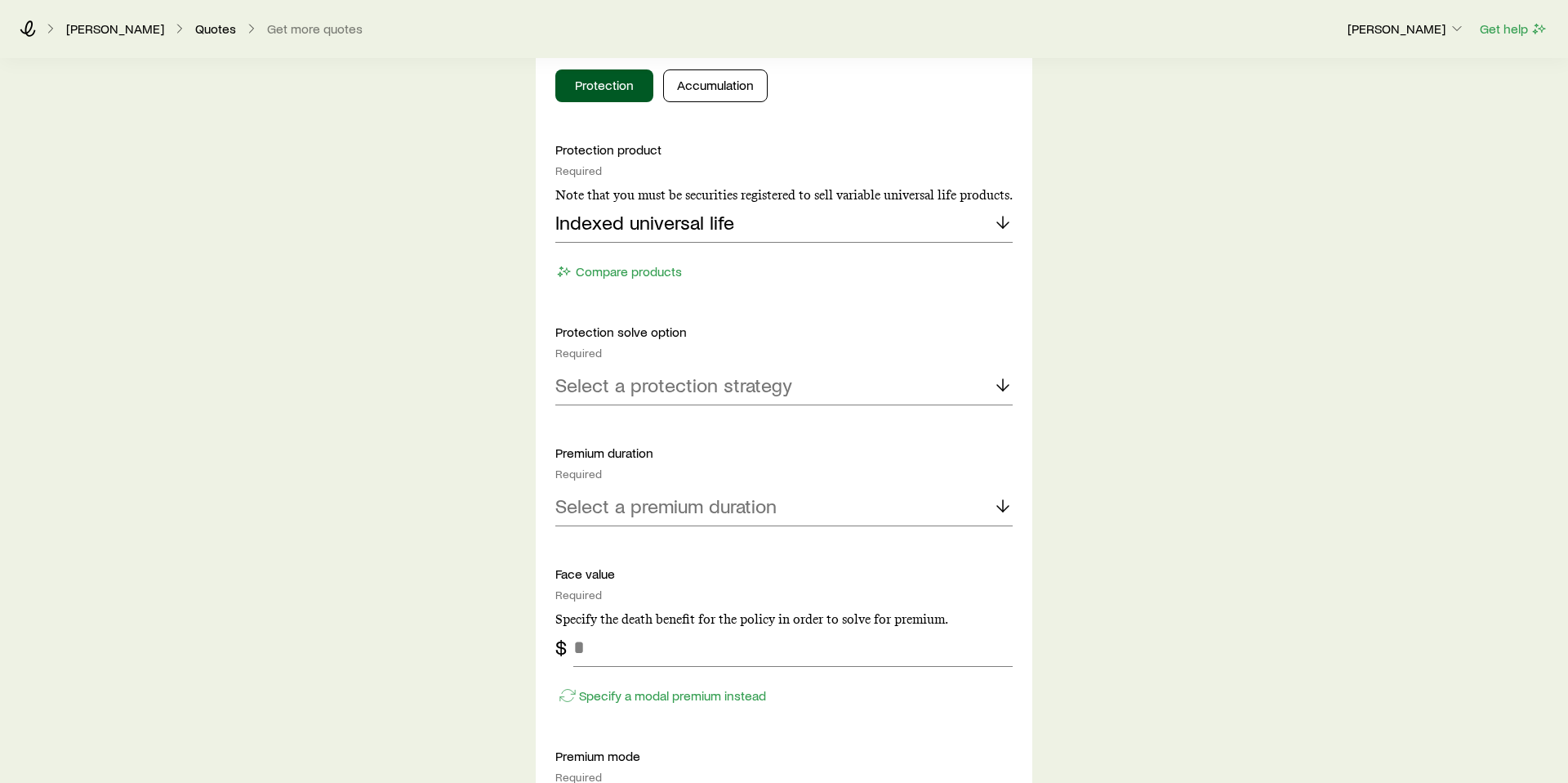
scroll to position [766, 0]
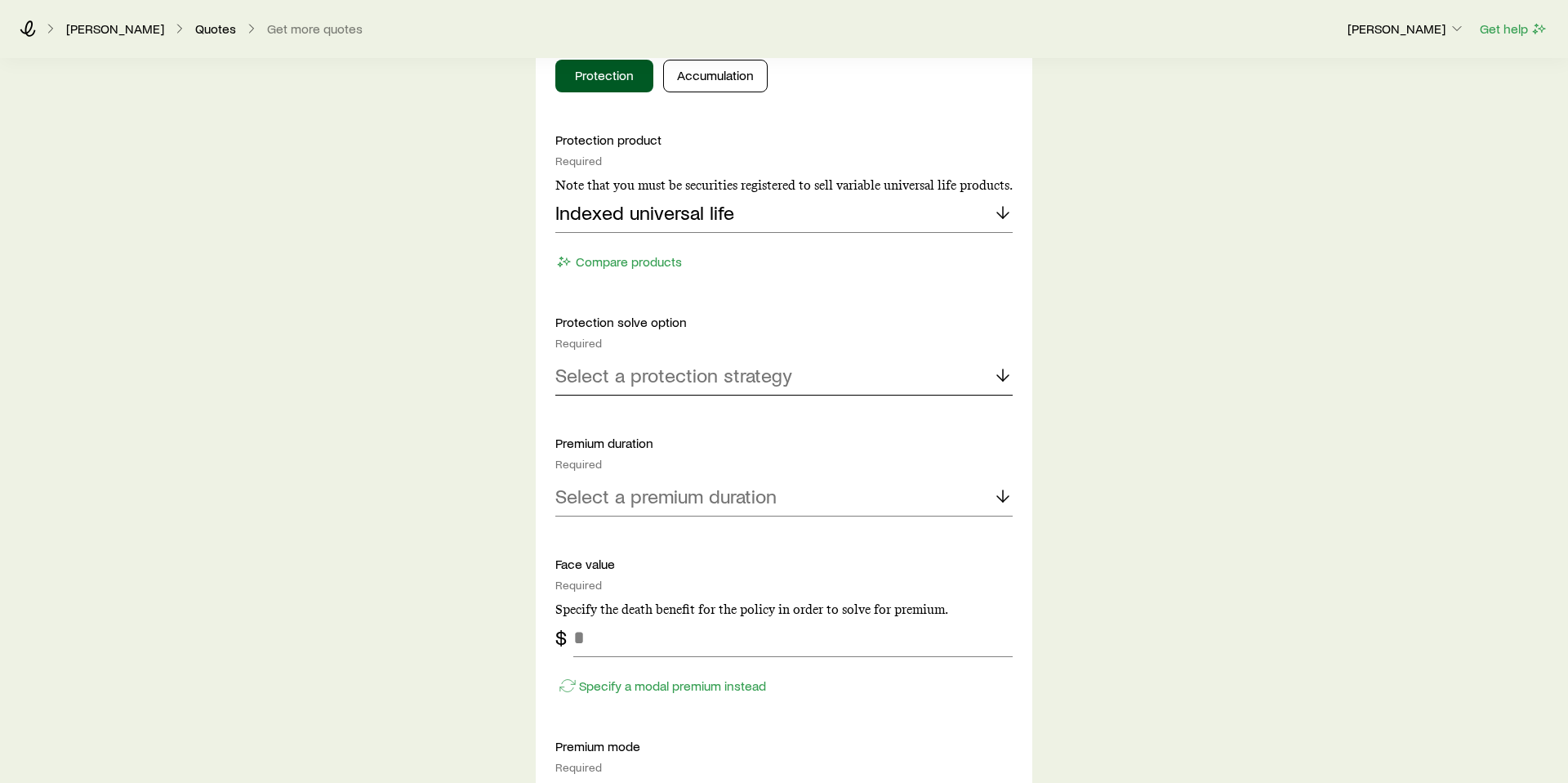
click at [1005, 378] on polyline at bounding box center [1003, 378] width 11 height 6
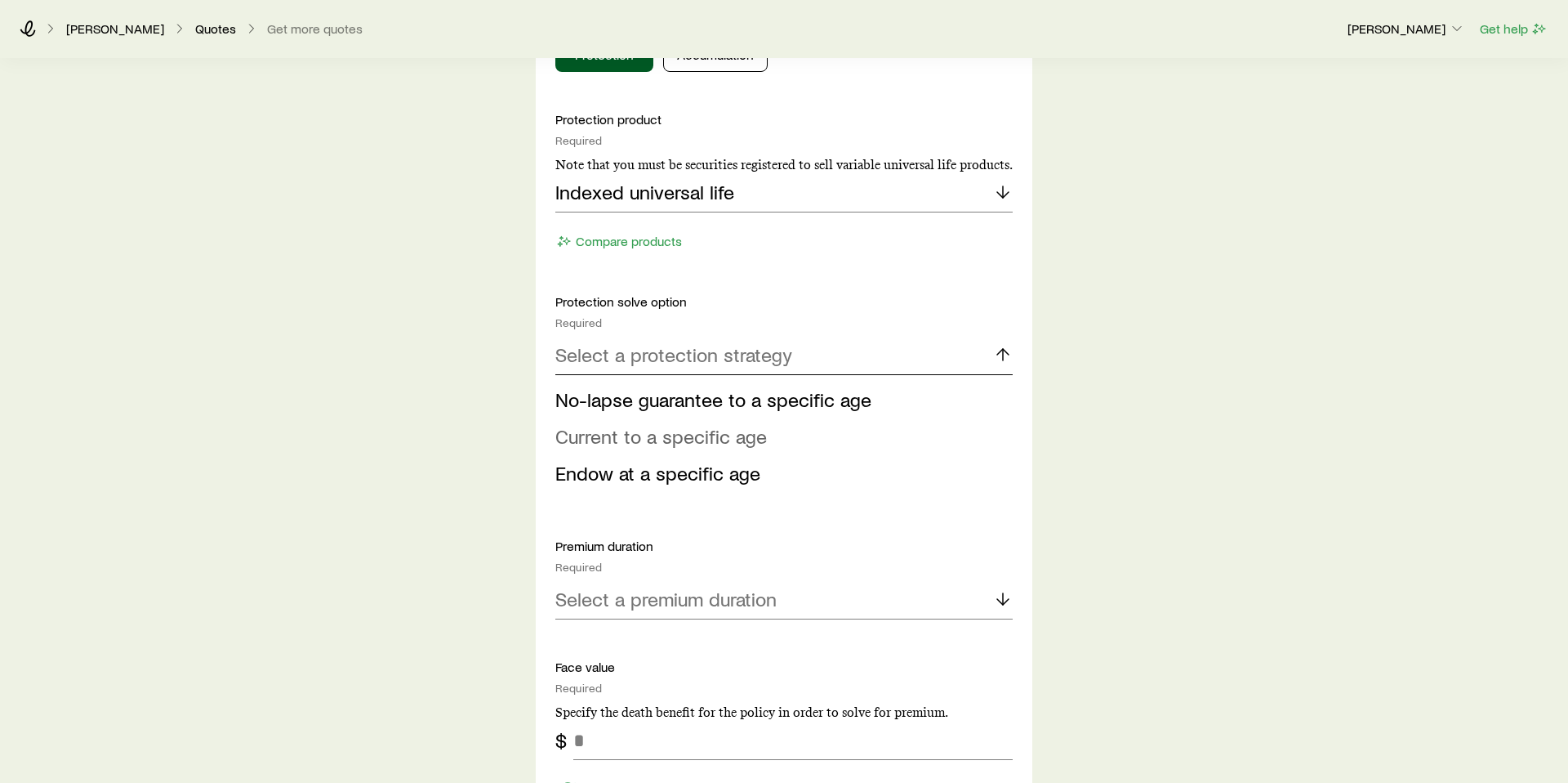
scroll to position [789, 0]
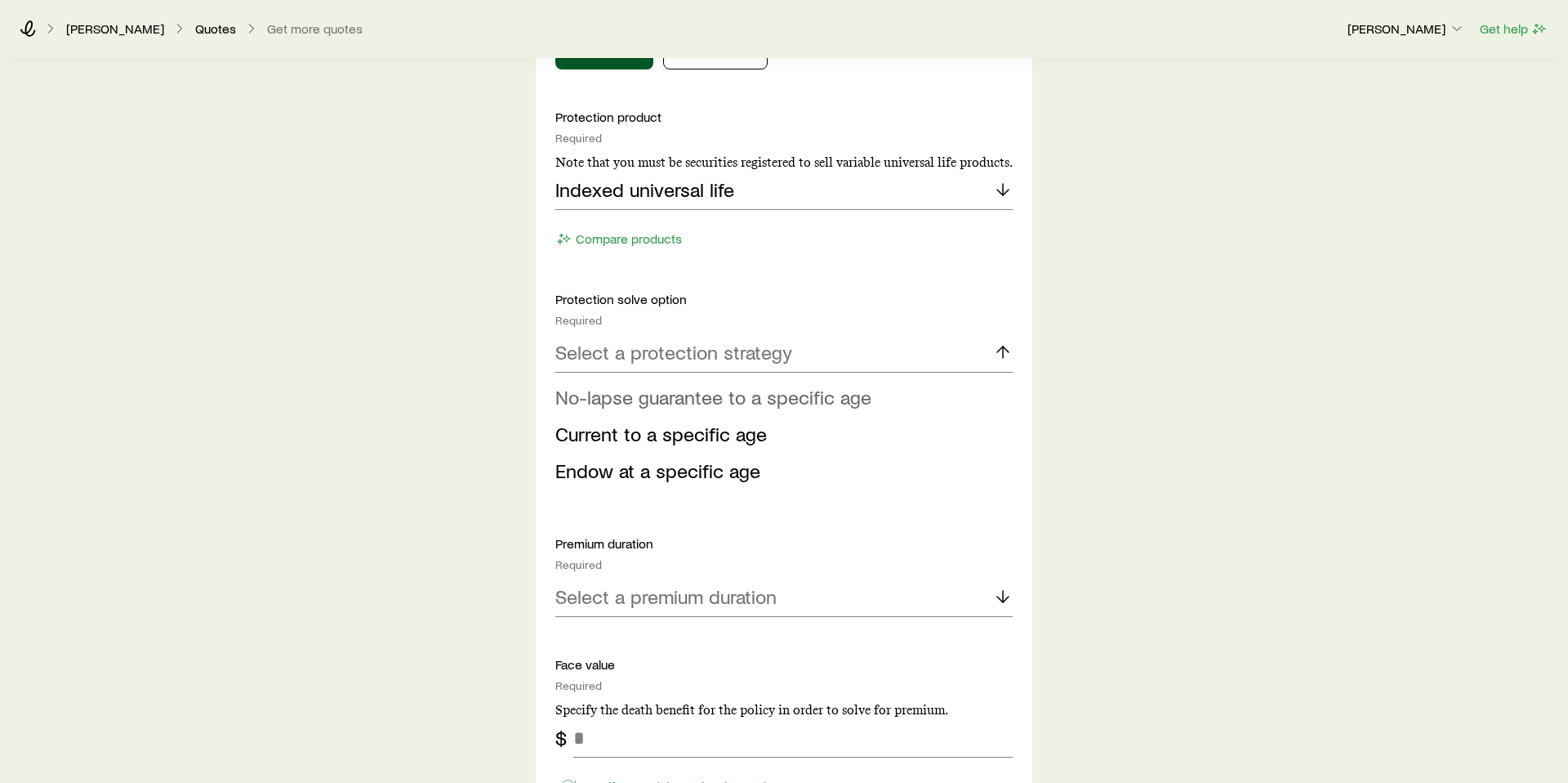
click at [781, 396] on span "No-lapse guarantee to a specific age" at bounding box center [713, 396] width 316 height 24
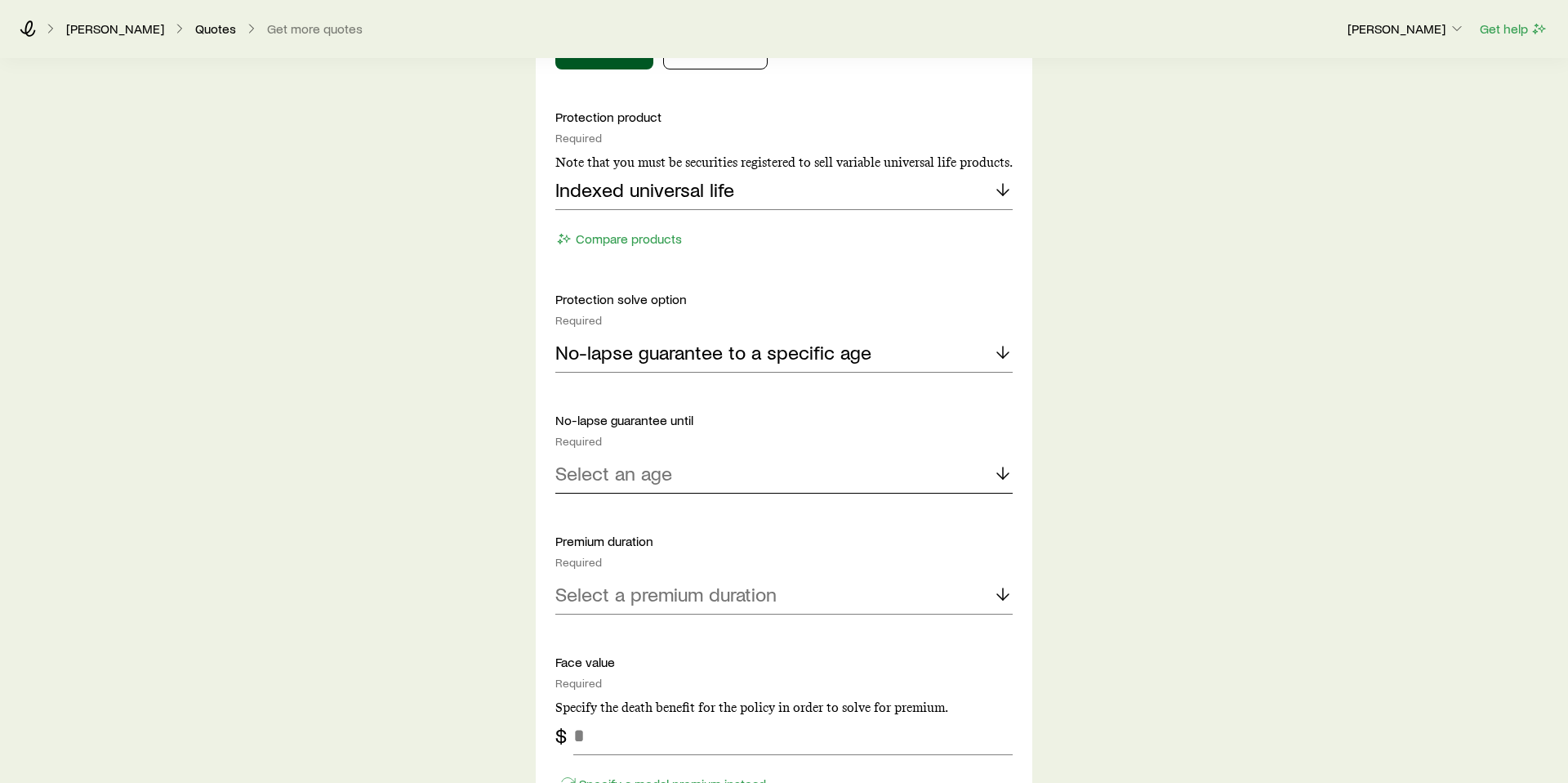
click at [672, 474] on div "Select an age" at bounding box center [784, 474] width 458 height 39
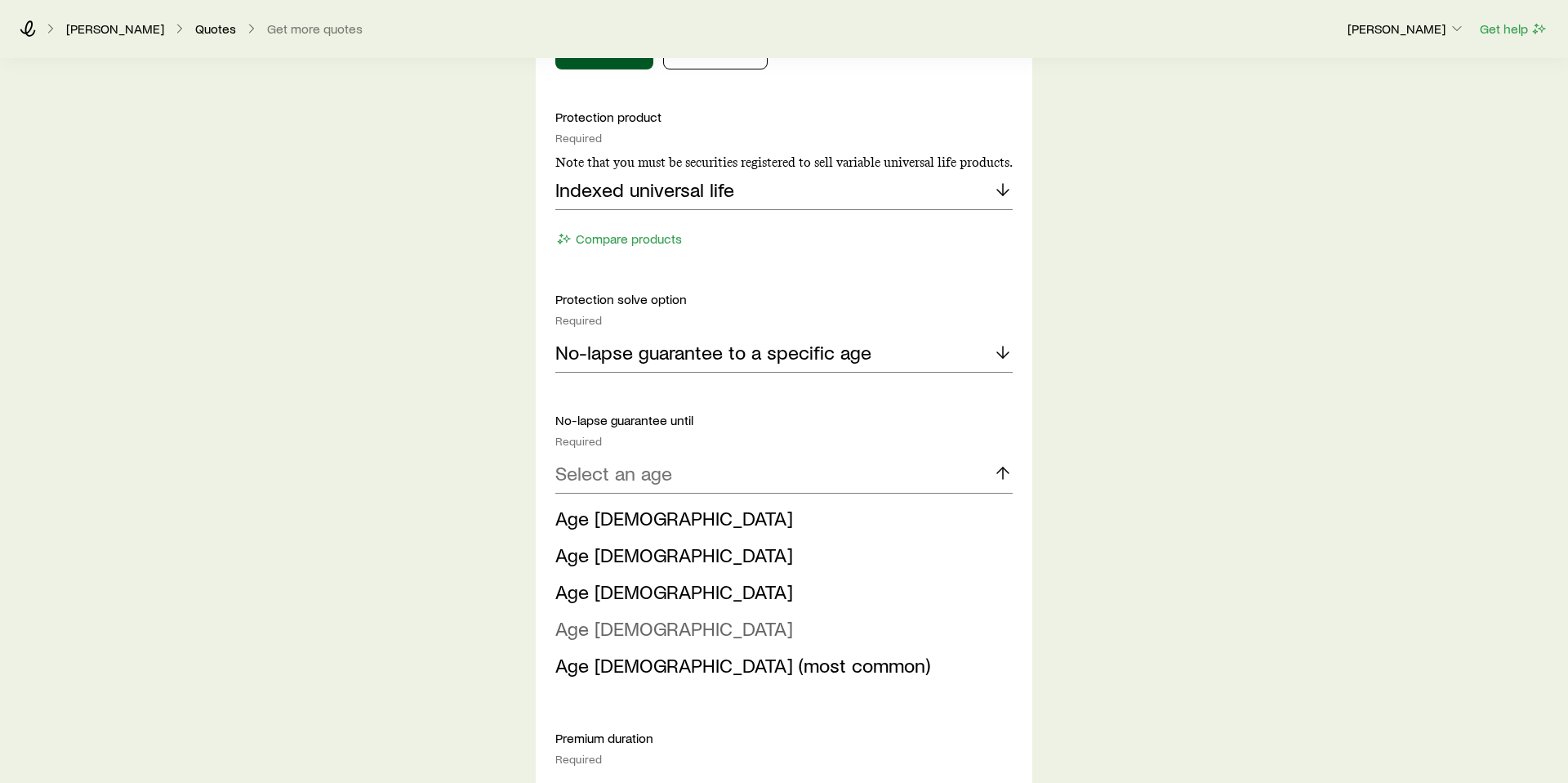
click at [608, 631] on span "Age 100" at bounding box center [674, 627] width 237 height 24
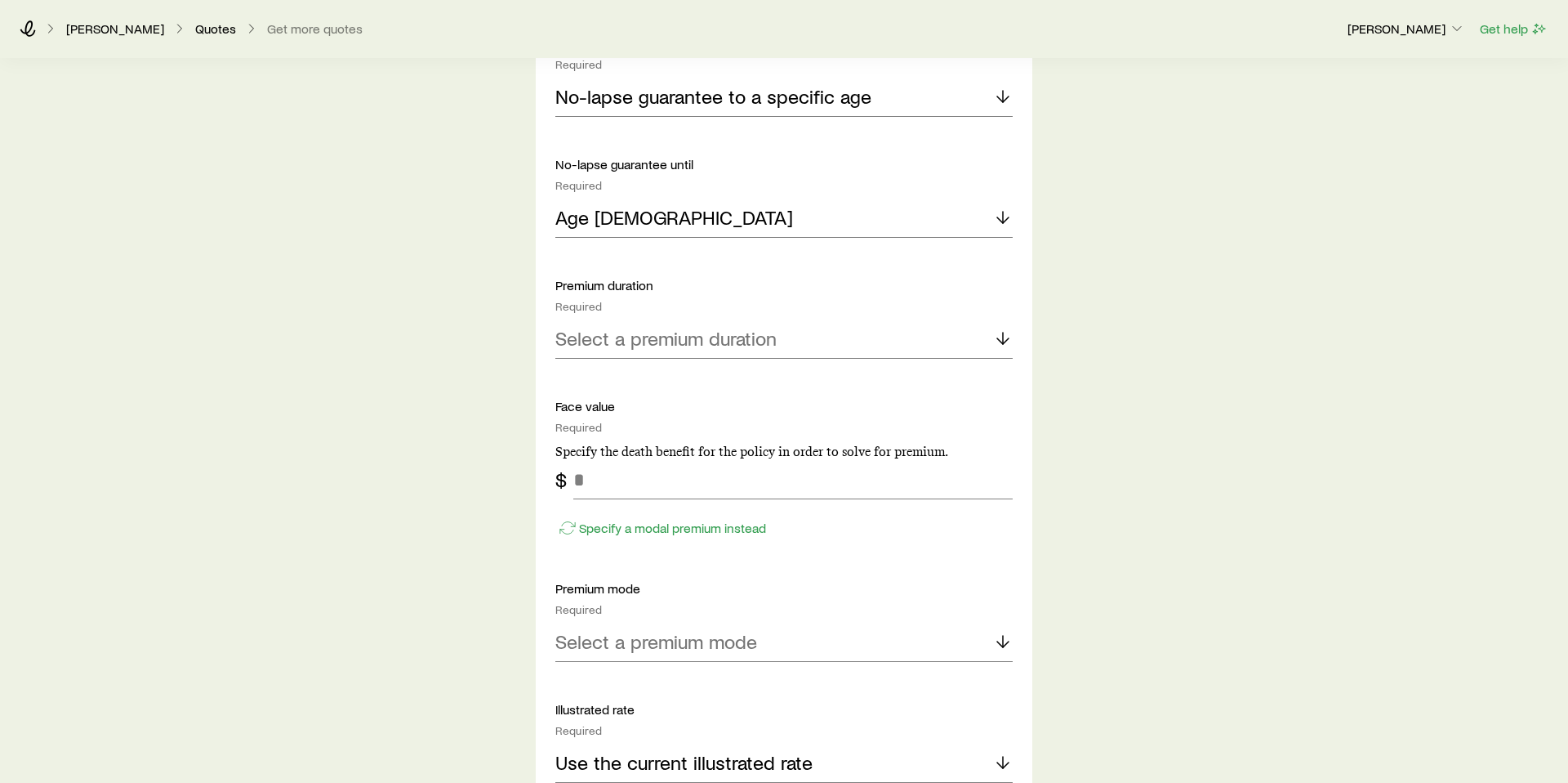
scroll to position [1051, 0]
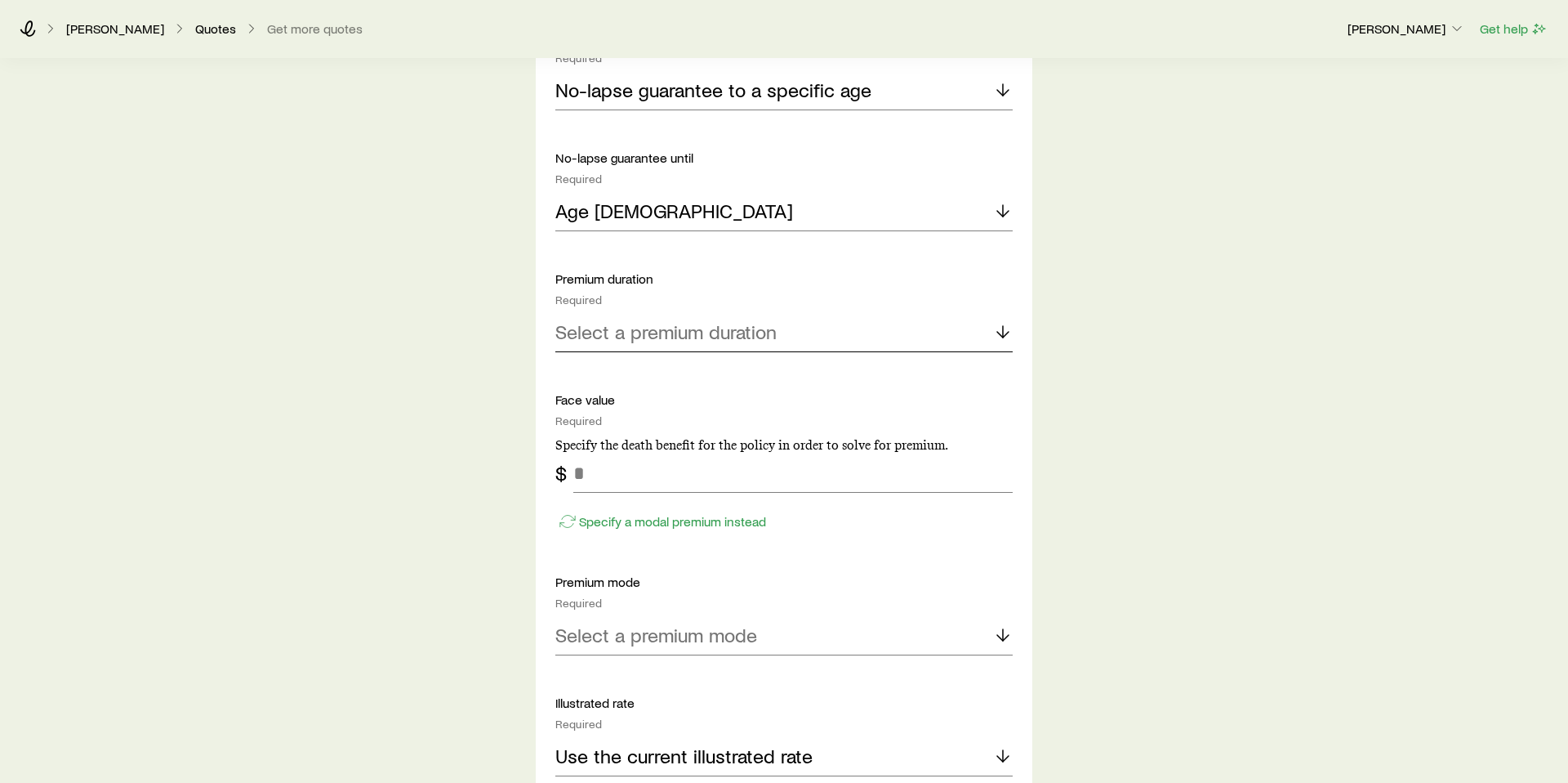
click at [1001, 334] on polyline at bounding box center [1003, 334] width 11 height 6
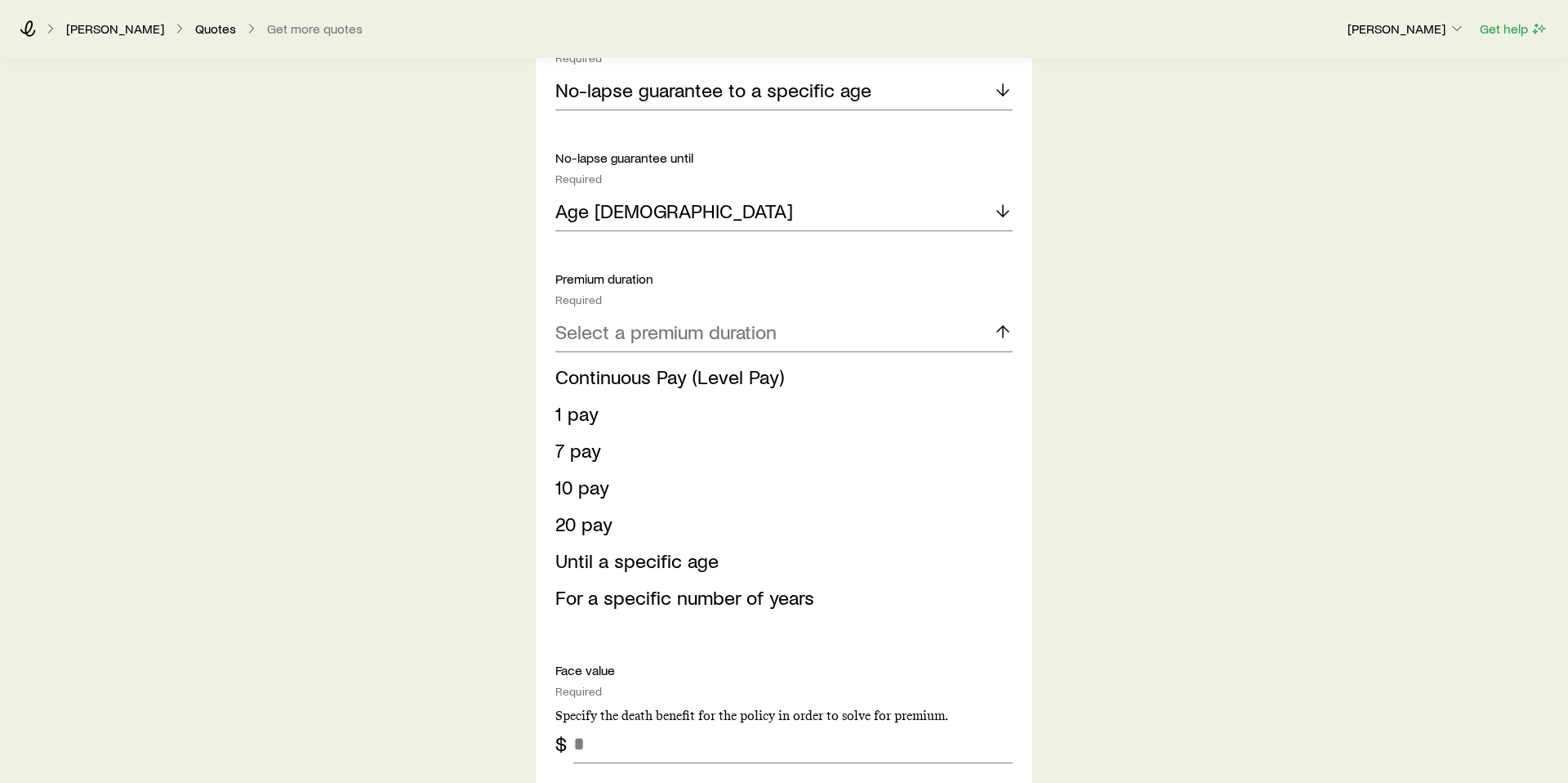
click at [1083, 354] on div "Insurance Selection What type of product are you looking for? At least one is r…" at bounding box center [784, 482] width 1568 height 2897
click at [1194, 472] on div "Insurance Selection What type of product are you looking for? At least one is r…" at bounding box center [784, 482] width 1568 height 2897
click at [350, 426] on div "Insurance Selection What type of product are you looking for? At least one is r…" at bounding box center [784, 482] width 1568 height 2897
click at [596, 527] on span "20 pay" at bounding box center [584, 523] width 57 height 24
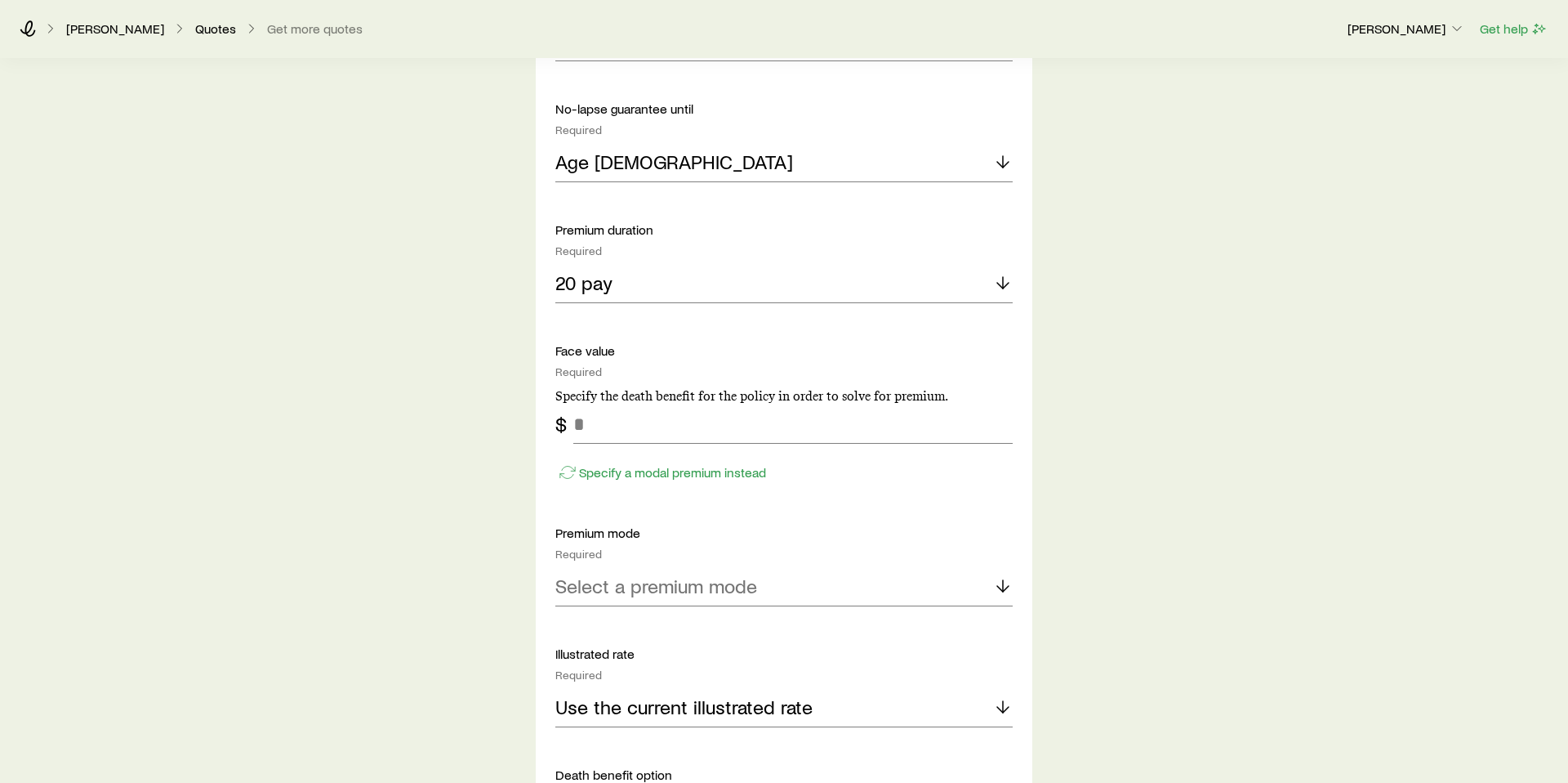
scroll to position [1113, 0]
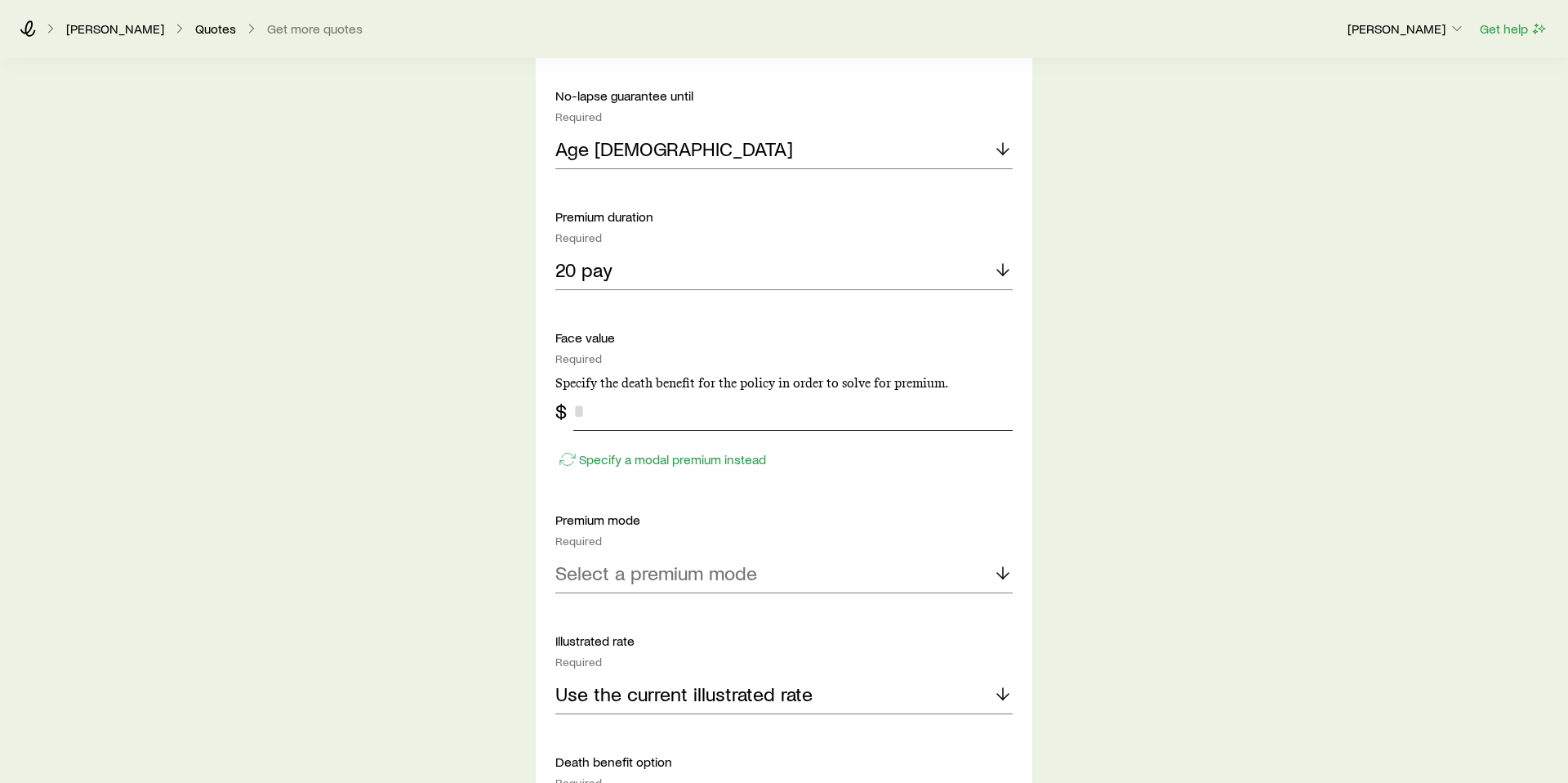
click at [673, 409] on input "tel" at bounding box center [793, 411] width 440 height 39
type input "*******"
drag, startPoint x: 416, startPoint y: 632, endPoint x: 448, endPoint y: 622, distance: 33.5
click at [417, 632] on div "Insurance Selection What type of product are you looking for? At least one is r…" at bounding box center [784, 285] width 1568 height 2627
click at [697, 558] on div "Select a premium mode" at bounding box center [784, 573] width 458 height 39
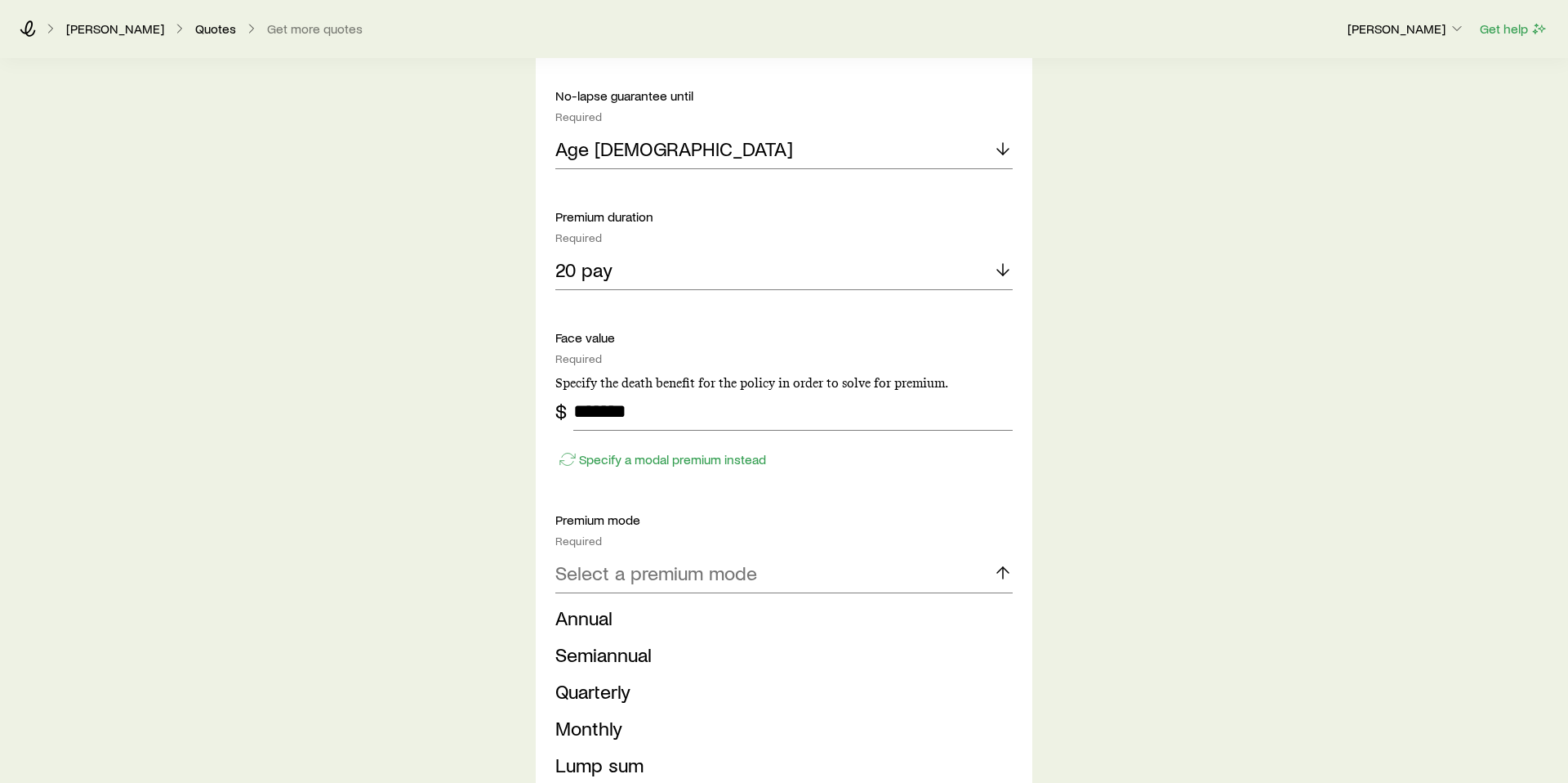
drag, startPoint x: 605, startPoint y: 623, endPoint x: 490, endPoint y: 616, distance: 115.2
click at [603, 623] on span "Annual" at bounding box center [584, 617] width 57 height 24
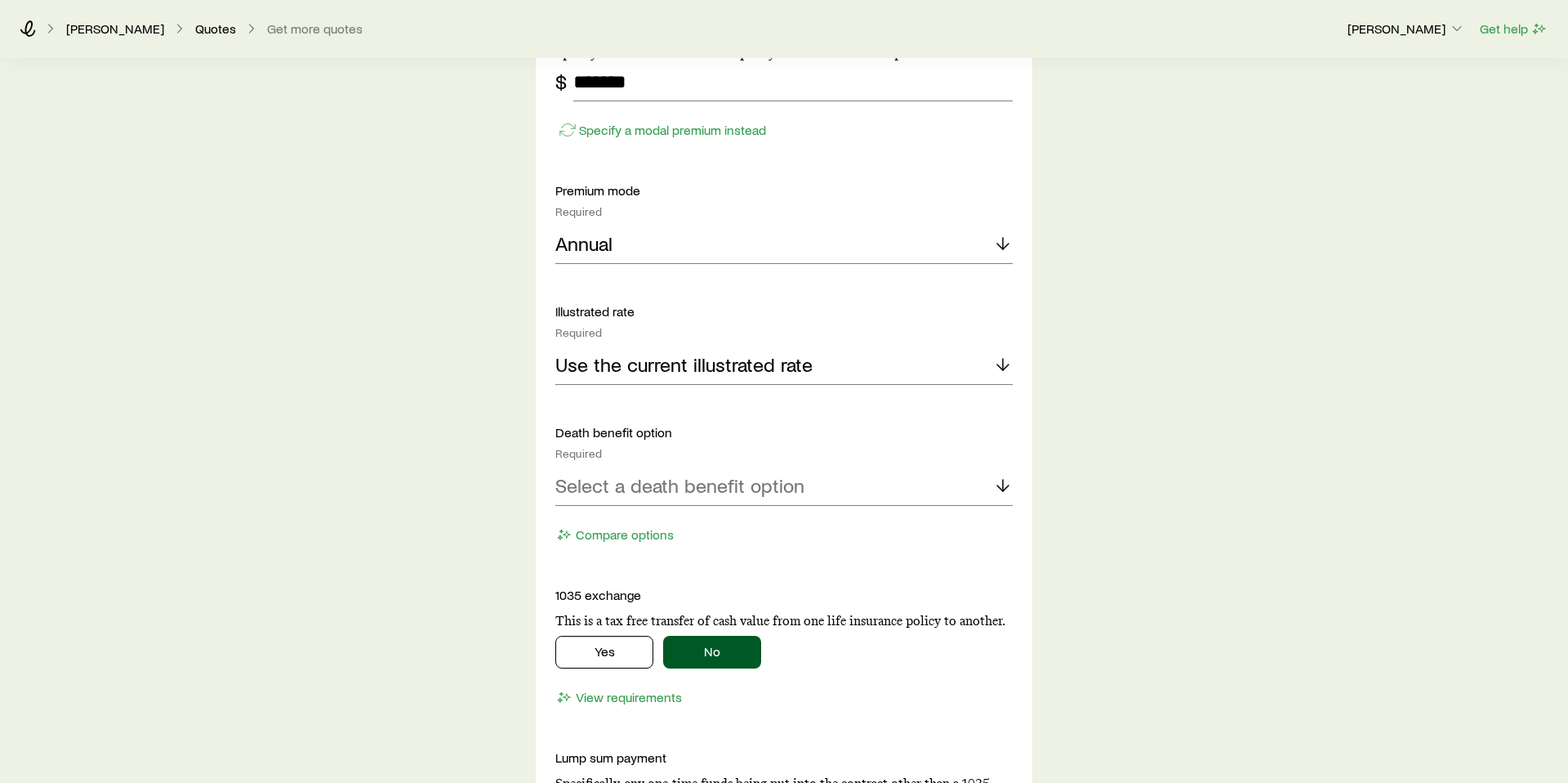
scroll to position [1488, 0]
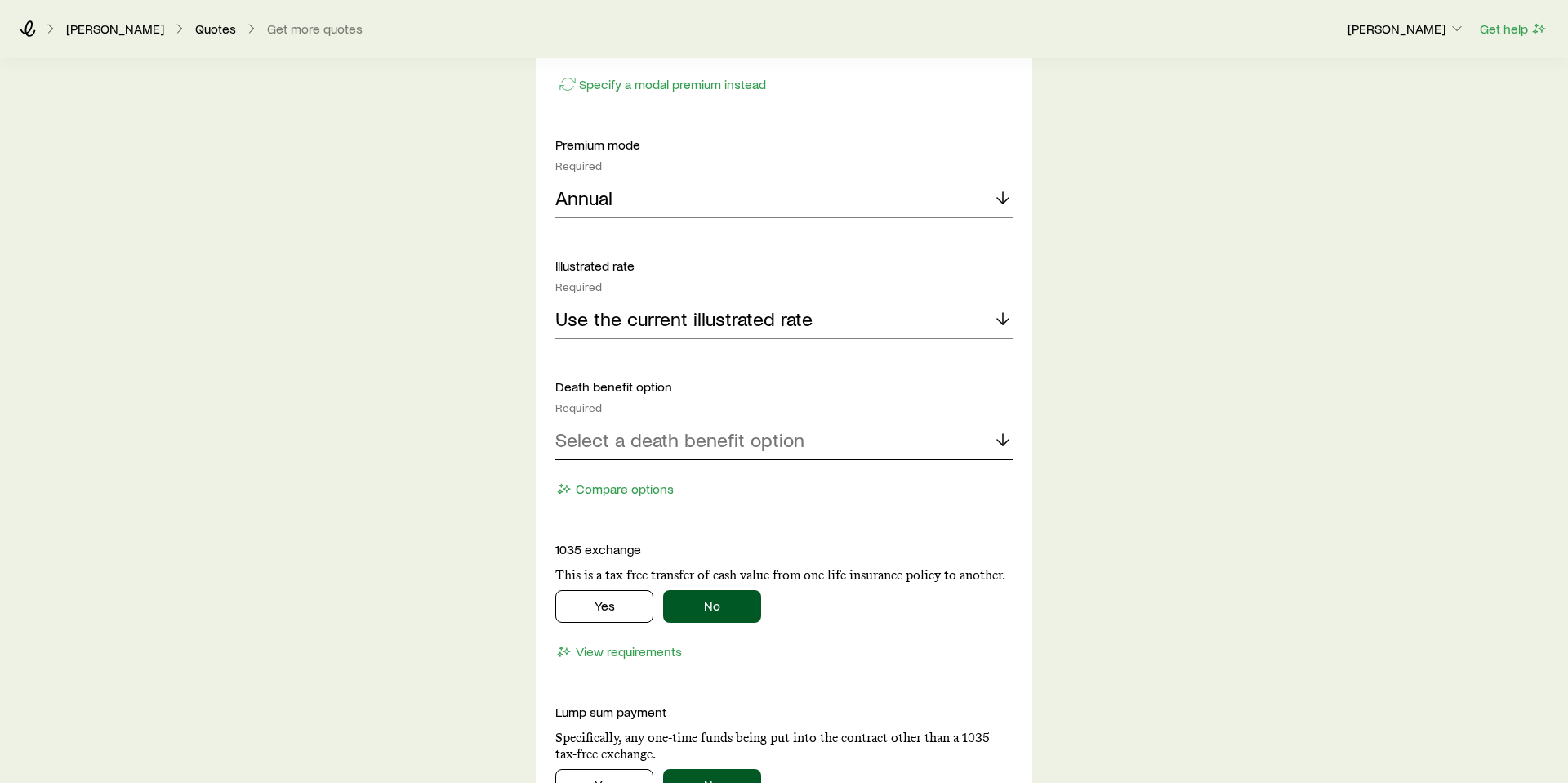
click at [926, 446] on div "Select a death benefit option" at bounding box center [784, 441] width 458 height 39
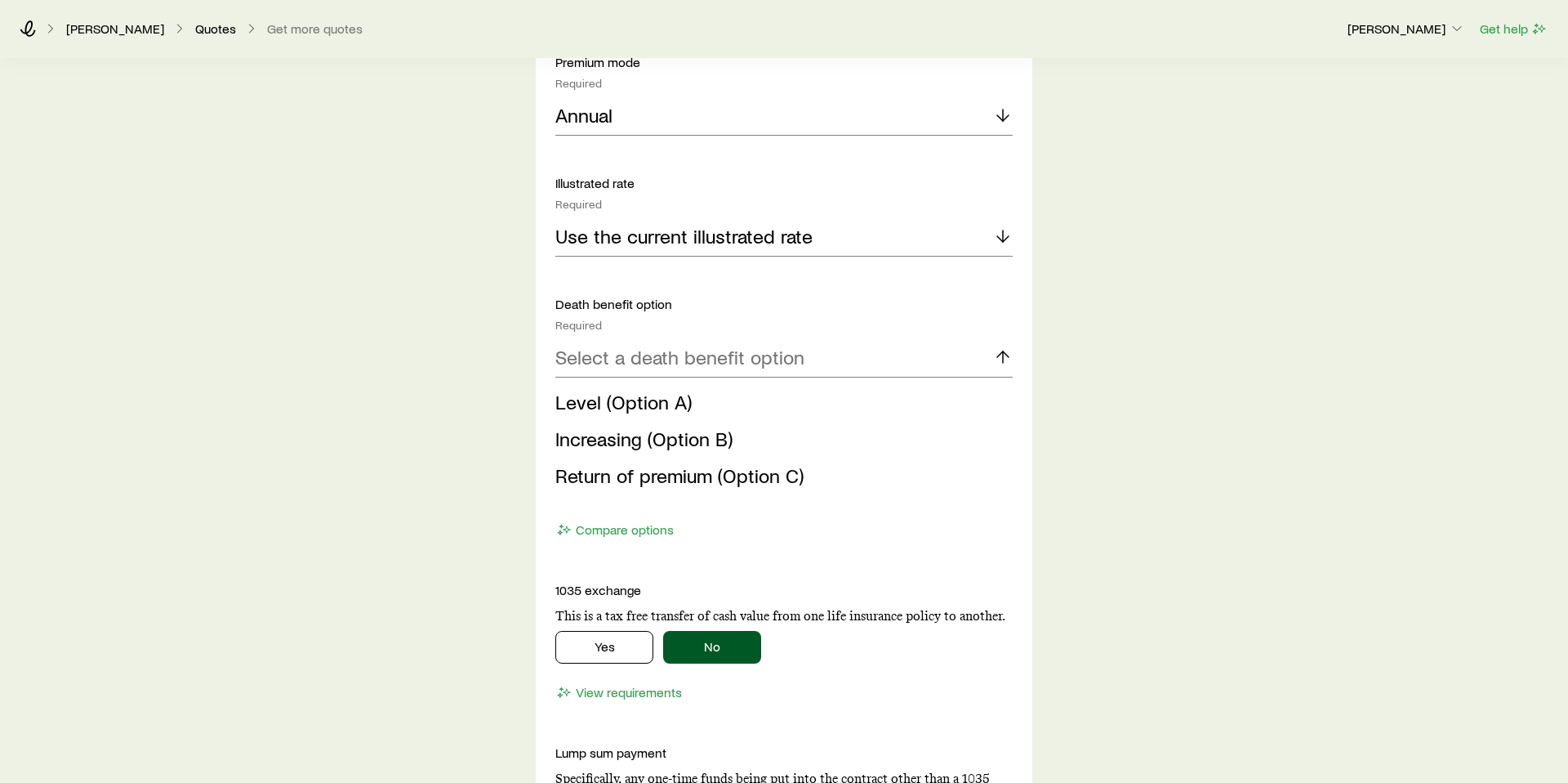
scroll to position [1575, 0]
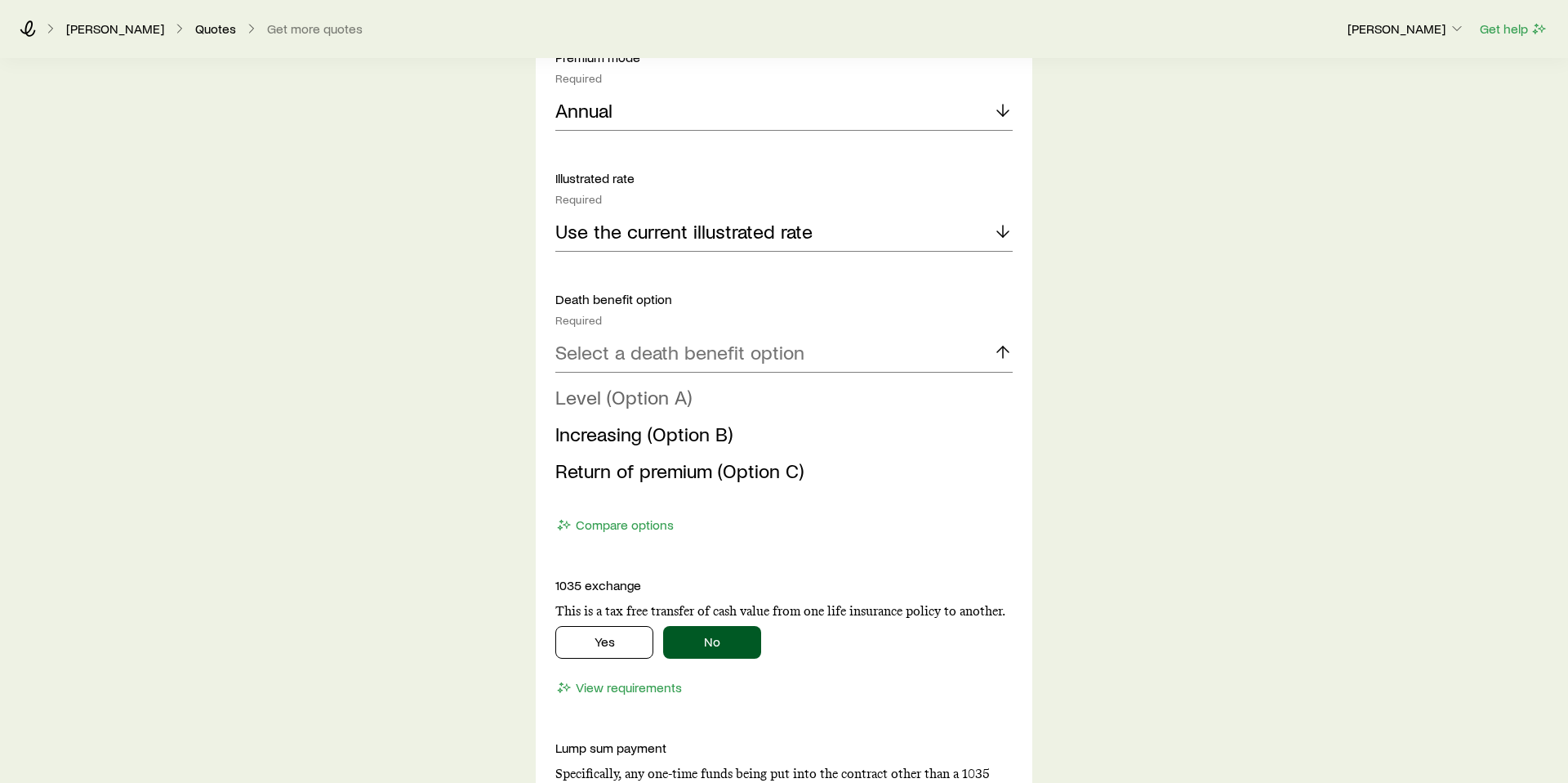
click at [645, 398] on span "Level (Option A)" at bounding box center [623, 396] width 137 height 24
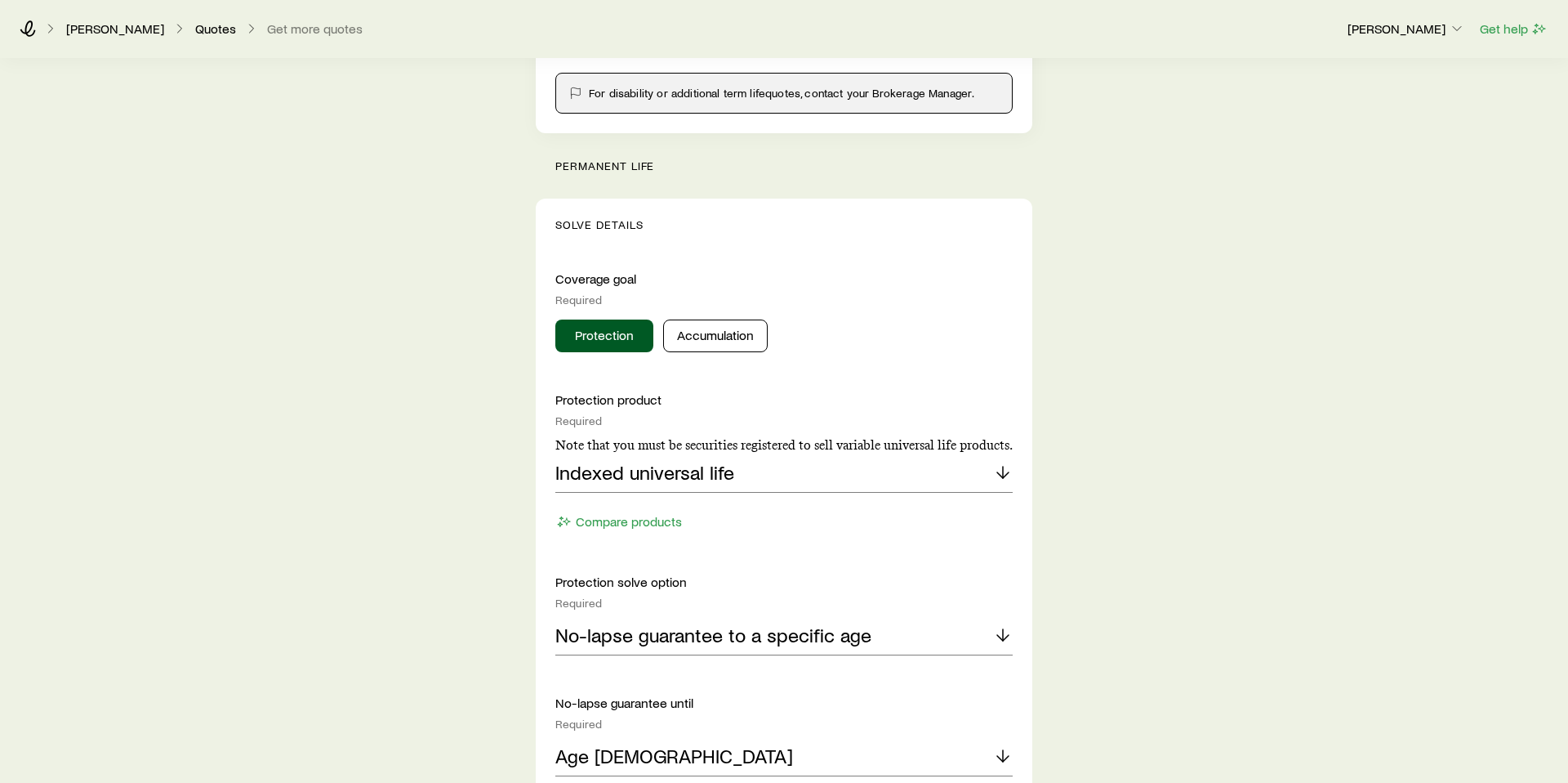
scroll to position [502, 0]
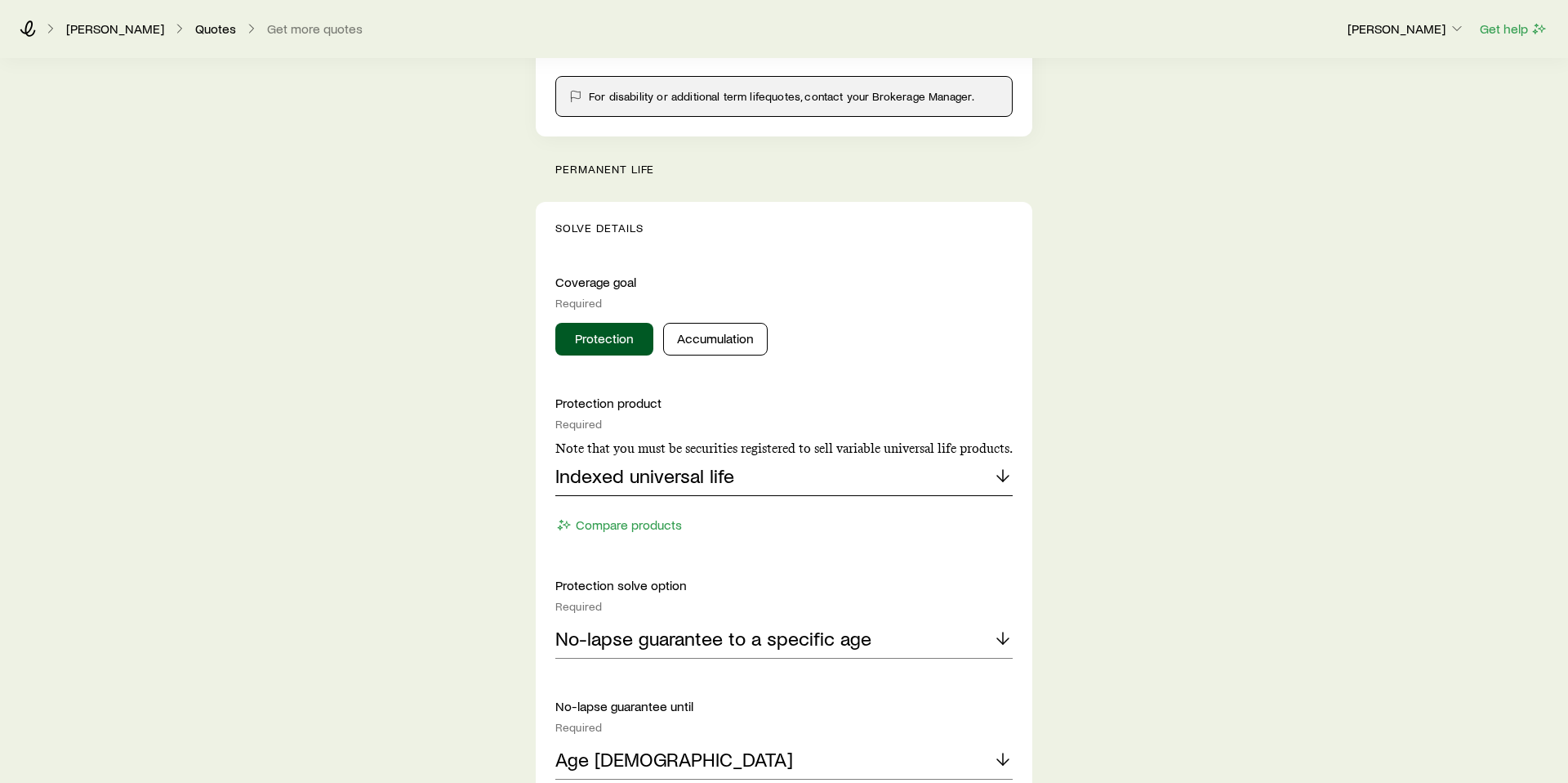
click at [690, 489] on div "Indexed universal life" at bounding box center [784, 477] width 458 height 39
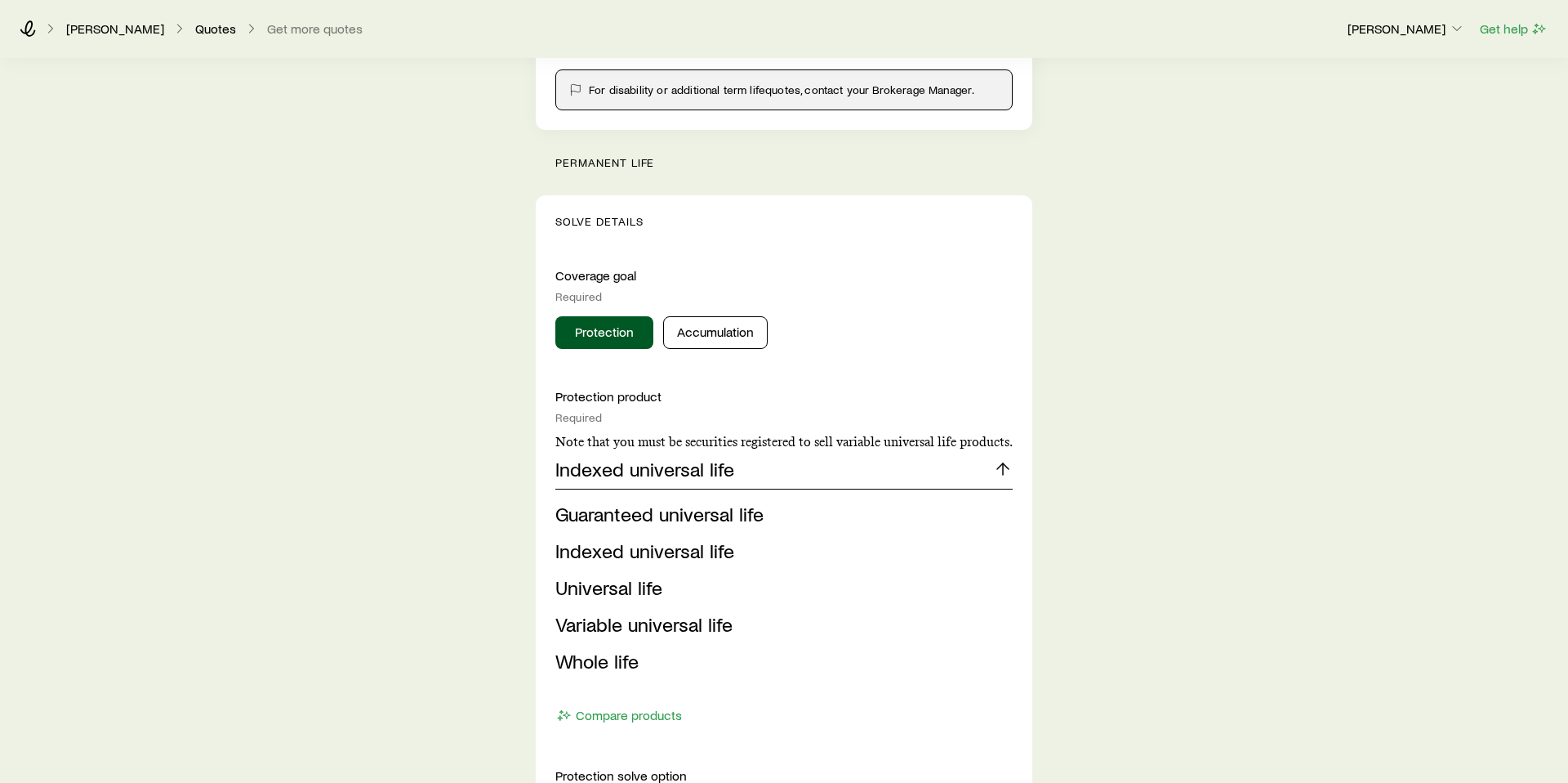
scroll to position [510, 0]
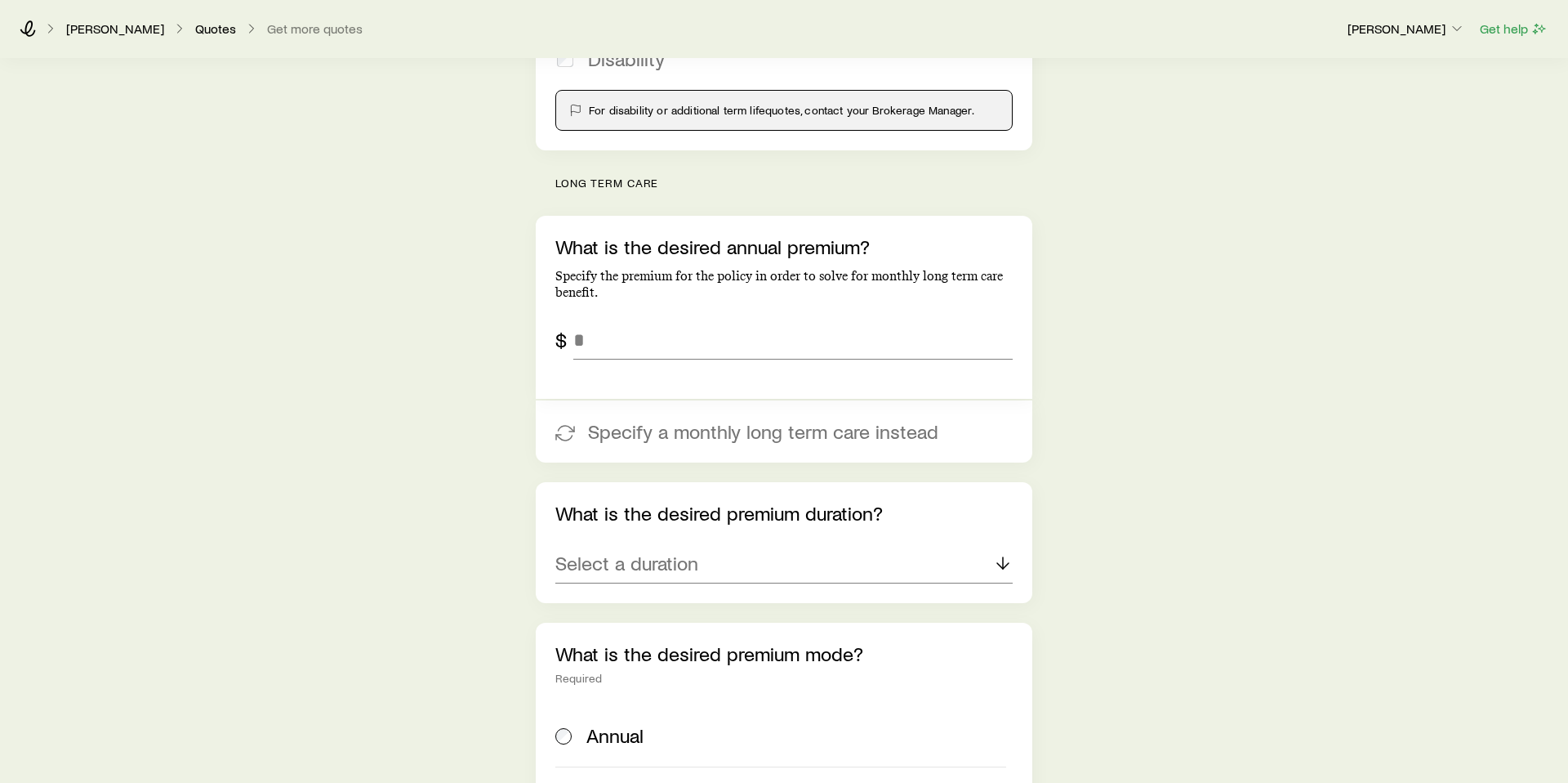
scroll to position [505, 0]
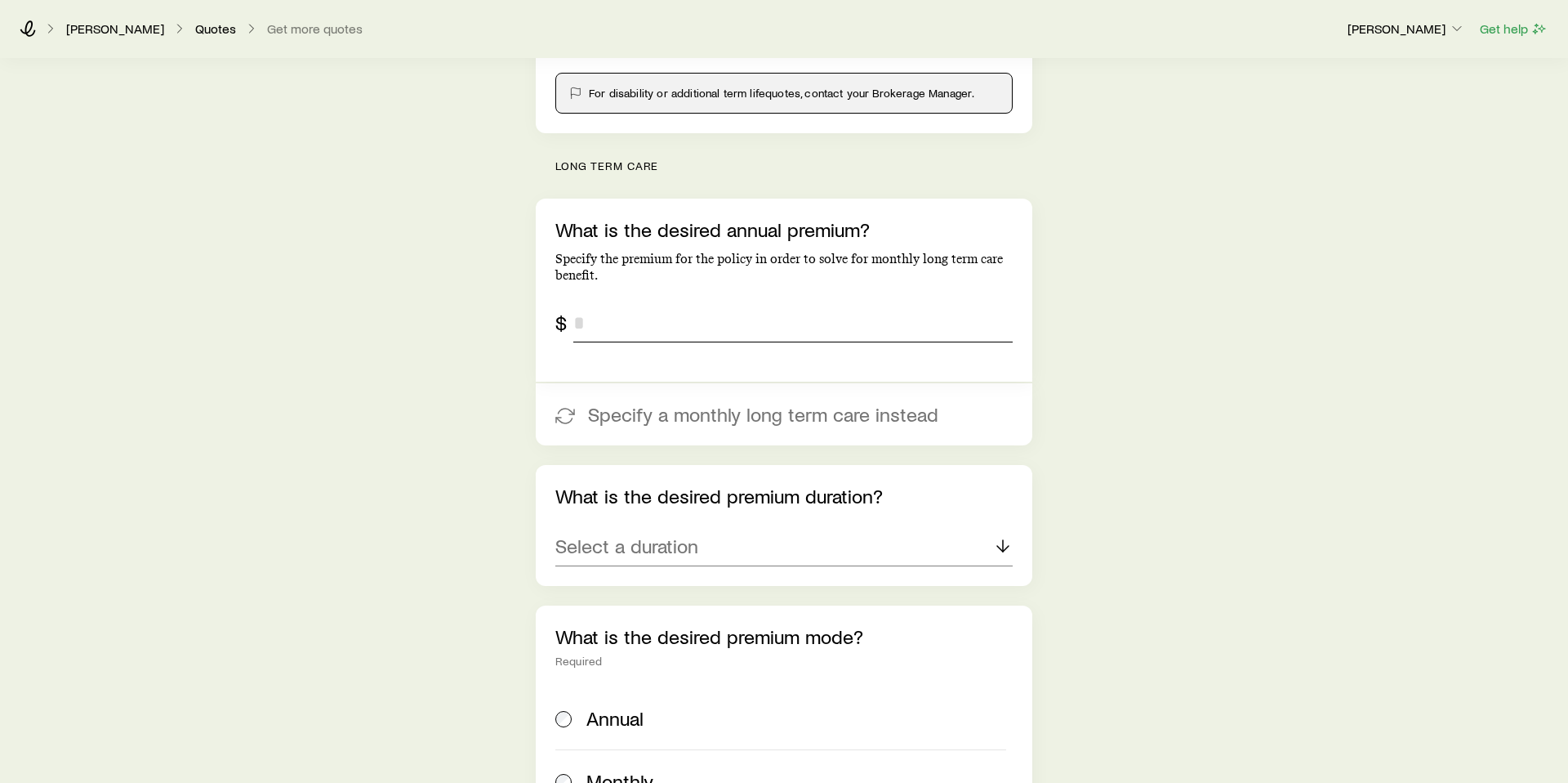
click at [644, 312] on input "tel" at bounding box center [793, 323] width 440 height 39
type input "*******"
click at [490, 545] on div "Insurance Selection What type of product are you looking for? At least one is r…" at bounding box center [784, 633] width 1568 height 2109
click at [650, 552] on p "Select a duration" at bounding box center [626, 545] width 143 height 23
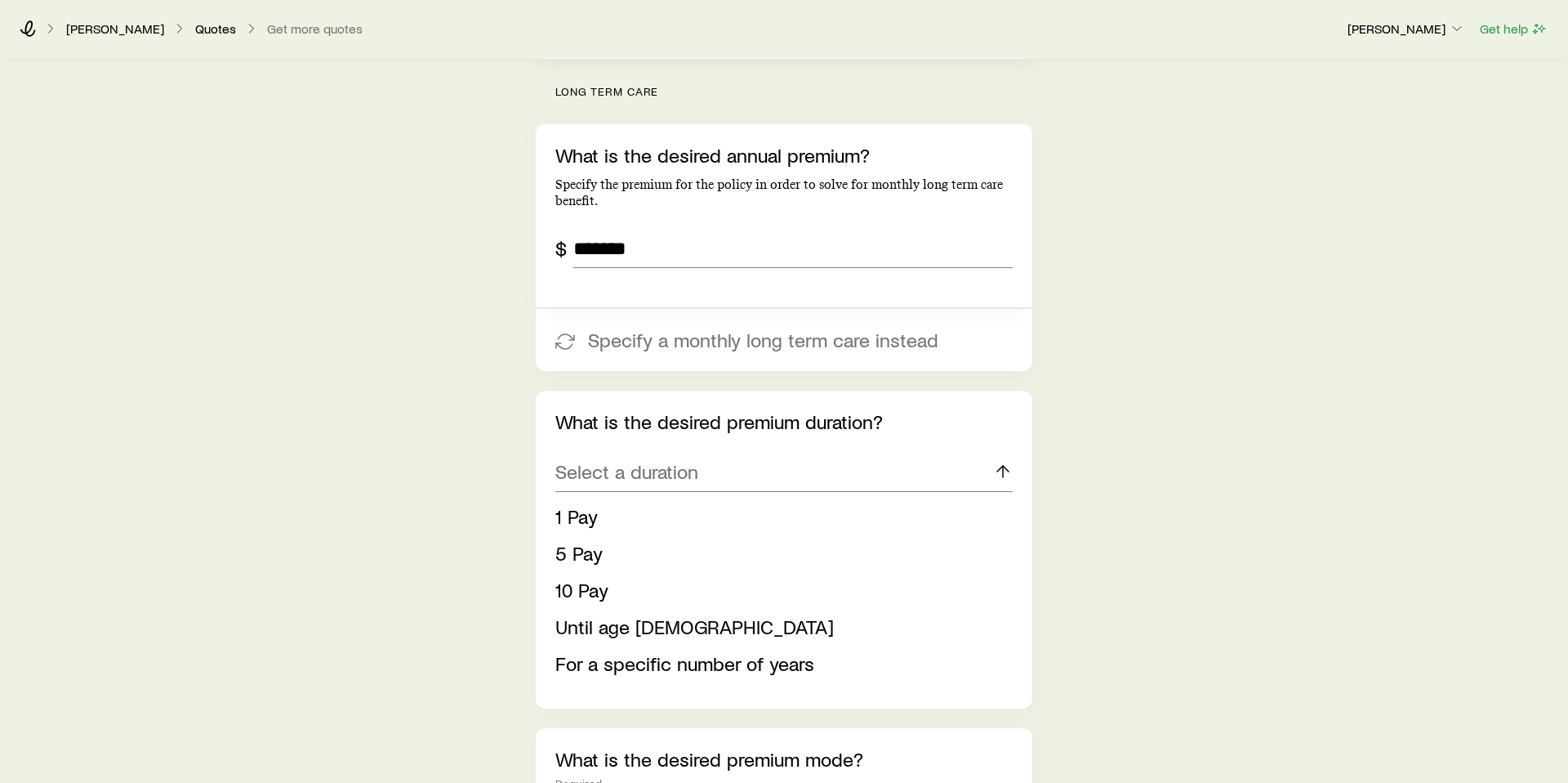
click at [1322, 558] on div "Insurance Selection What type of product are you looking for? At least one is r…" at bounding box center [784, 657] width 1568 height 2306
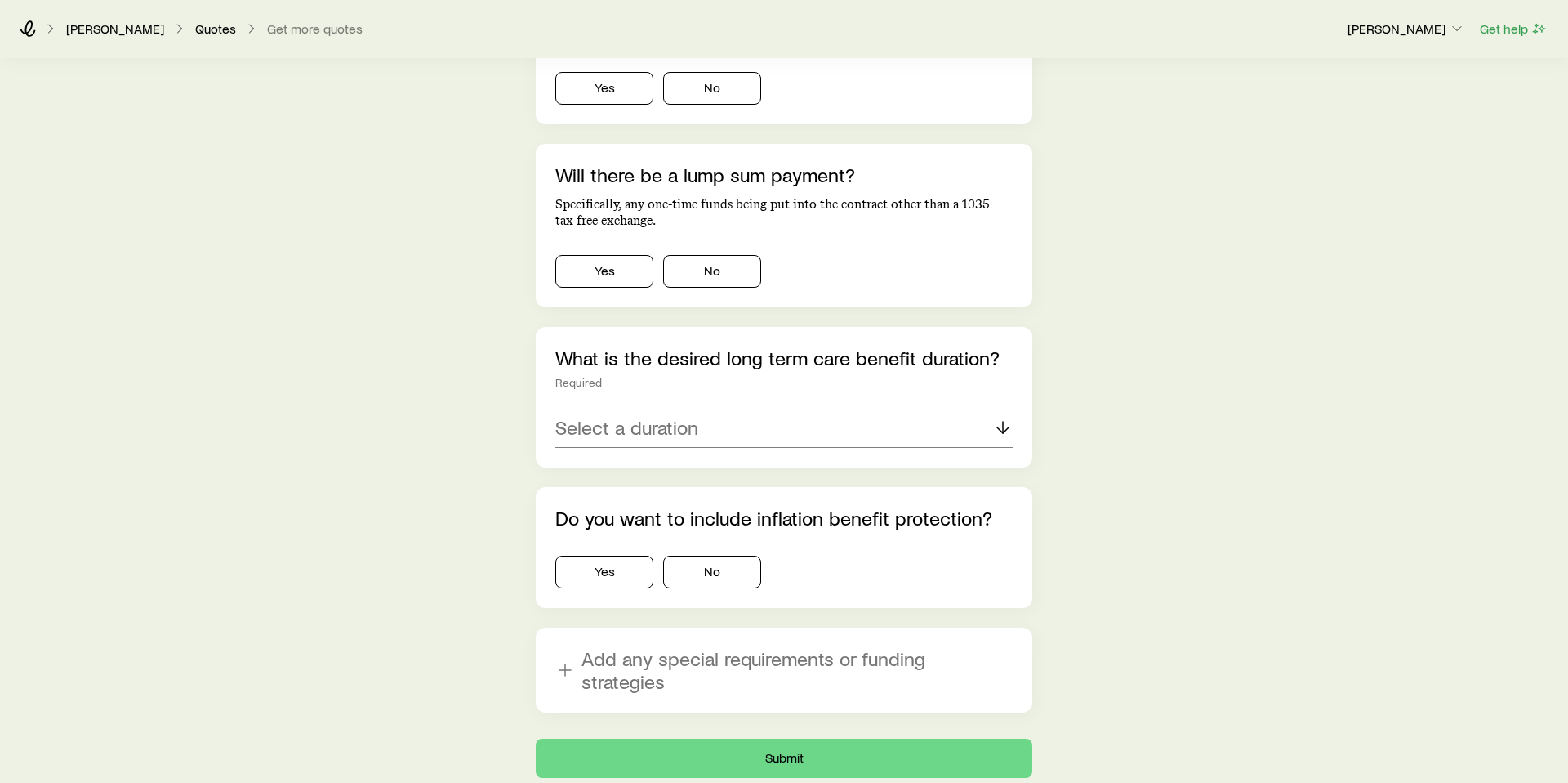
scroll to position [0, 0]
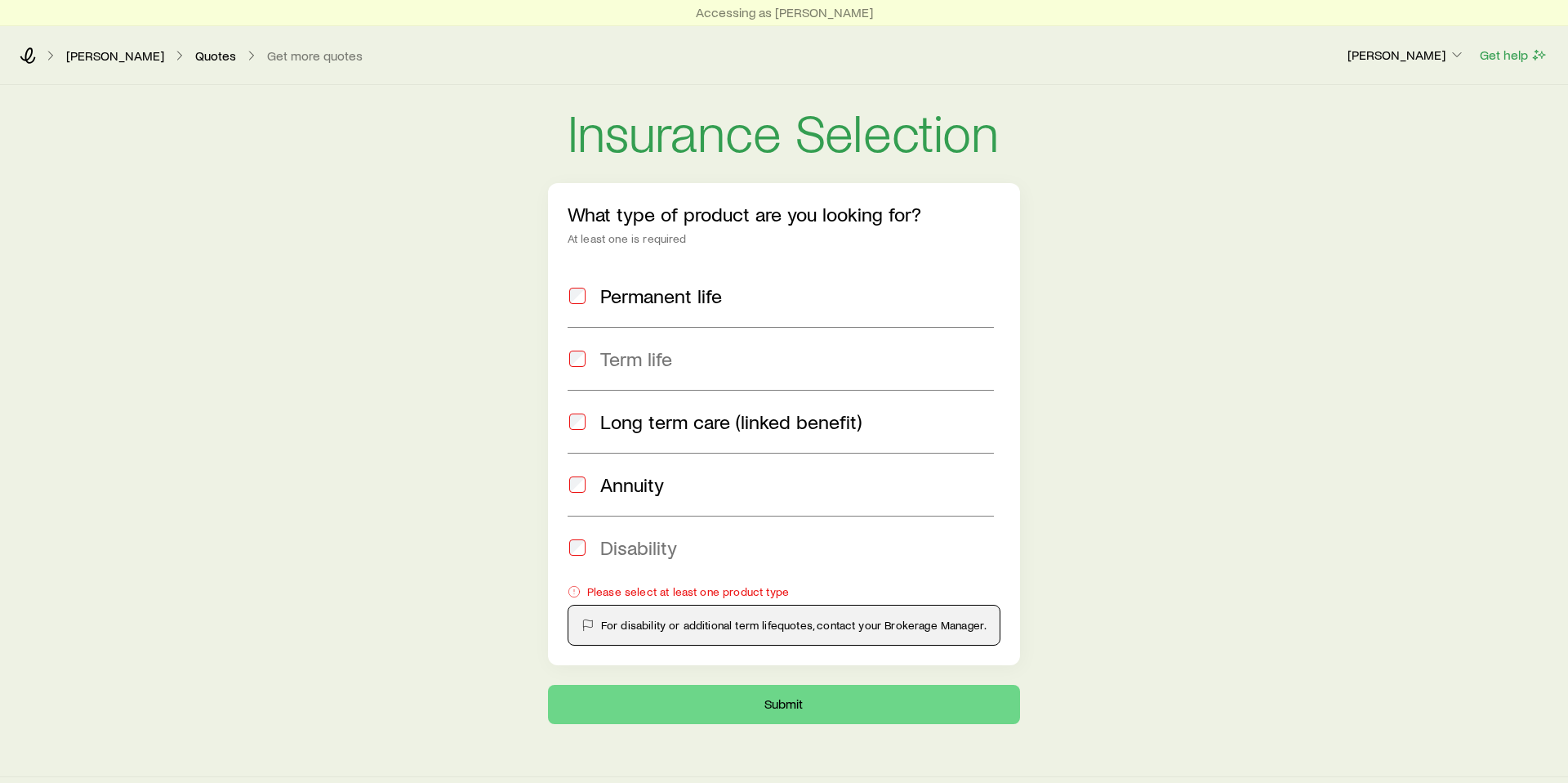
click at [581, 304] on span at bounding box center [577, 296] width 20 height 23
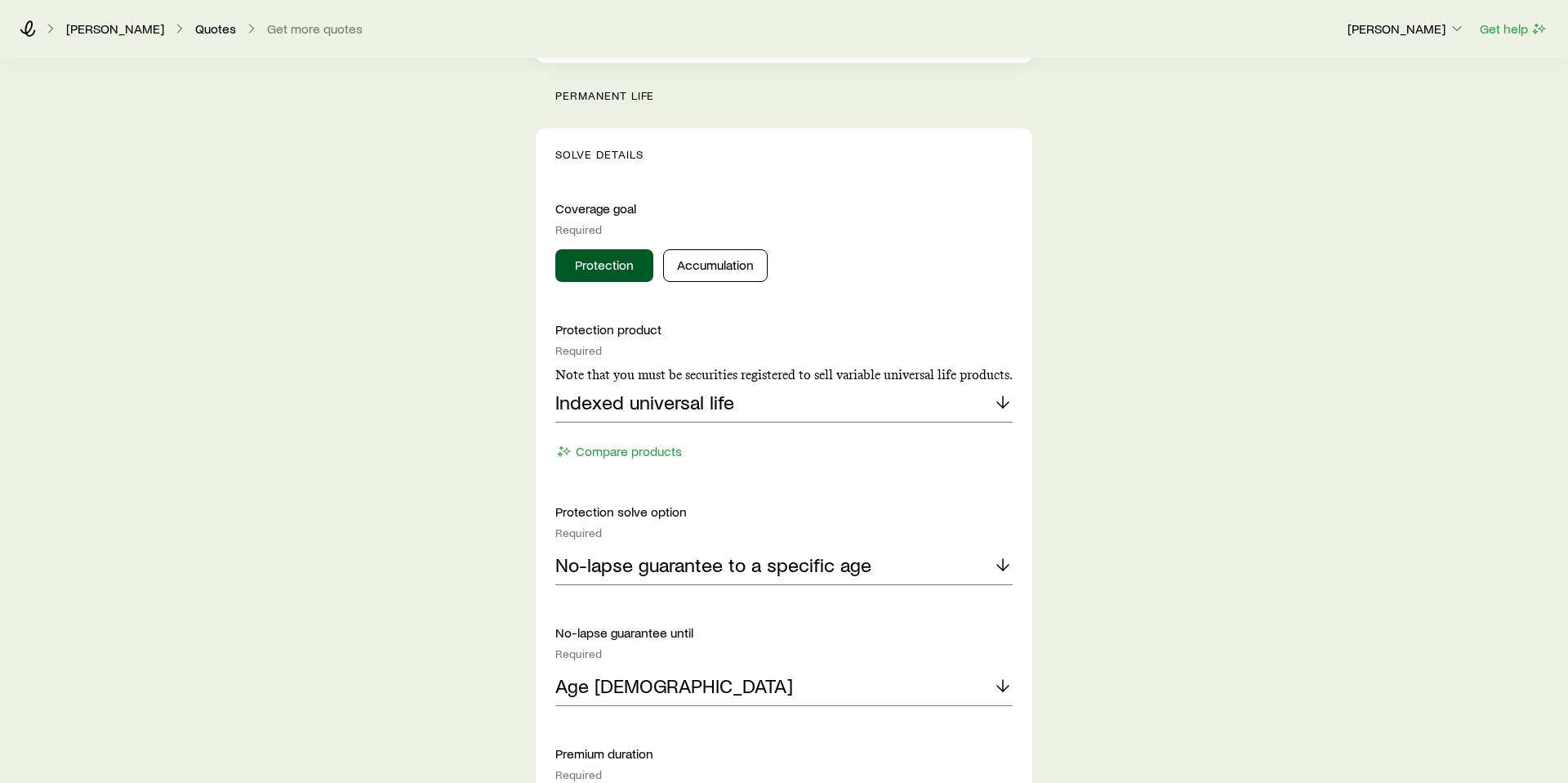
scroll to position [577, 0]
click at [798, 405] on div "Indexed universal life" at bounding box center [784, 402] width 458 height 39
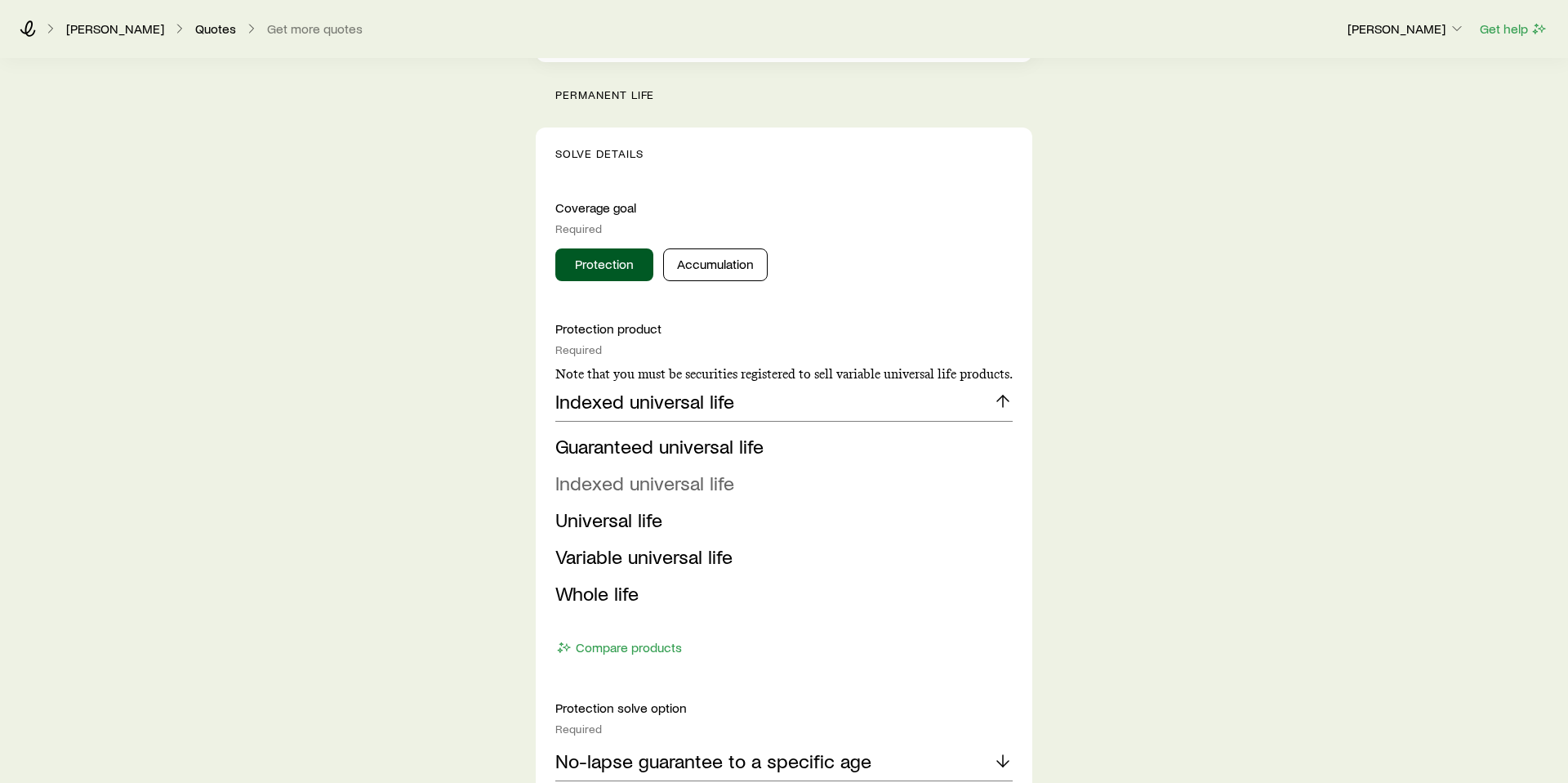
click at [676, 484] on span "Indexed universal life" at bounding box center [644, 482] width 178 height 24
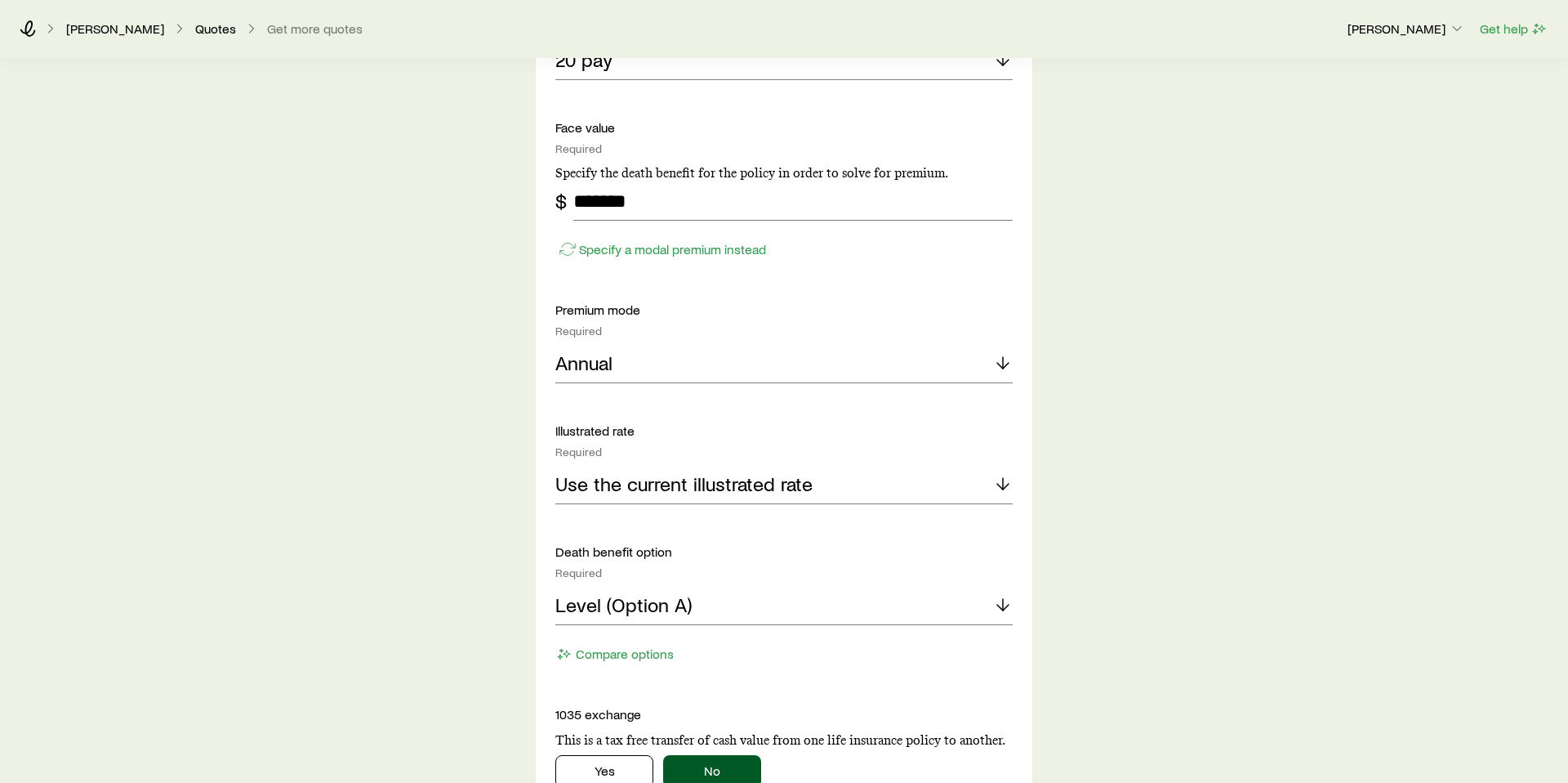
scroll to position [1325, 0]
click at [799, 477] on p "Use the current illustrated rate" at bounding box center [684, 482] width 257 height 23
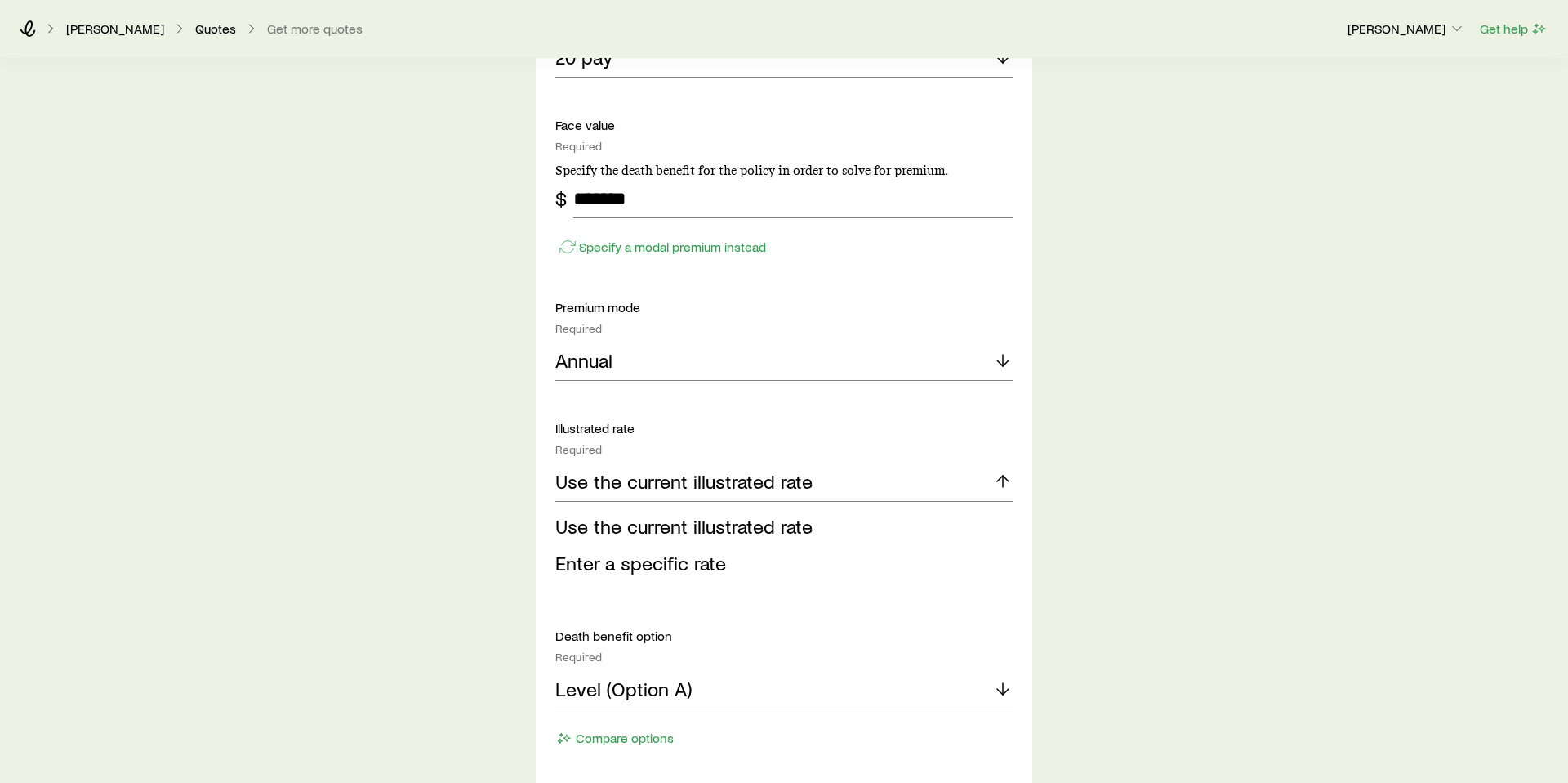
click at [1102, 468] on div "Insurance Selection What type of product are you looking for? At least one is r…" at bounding box center [784, 116] width 1568 height 2713
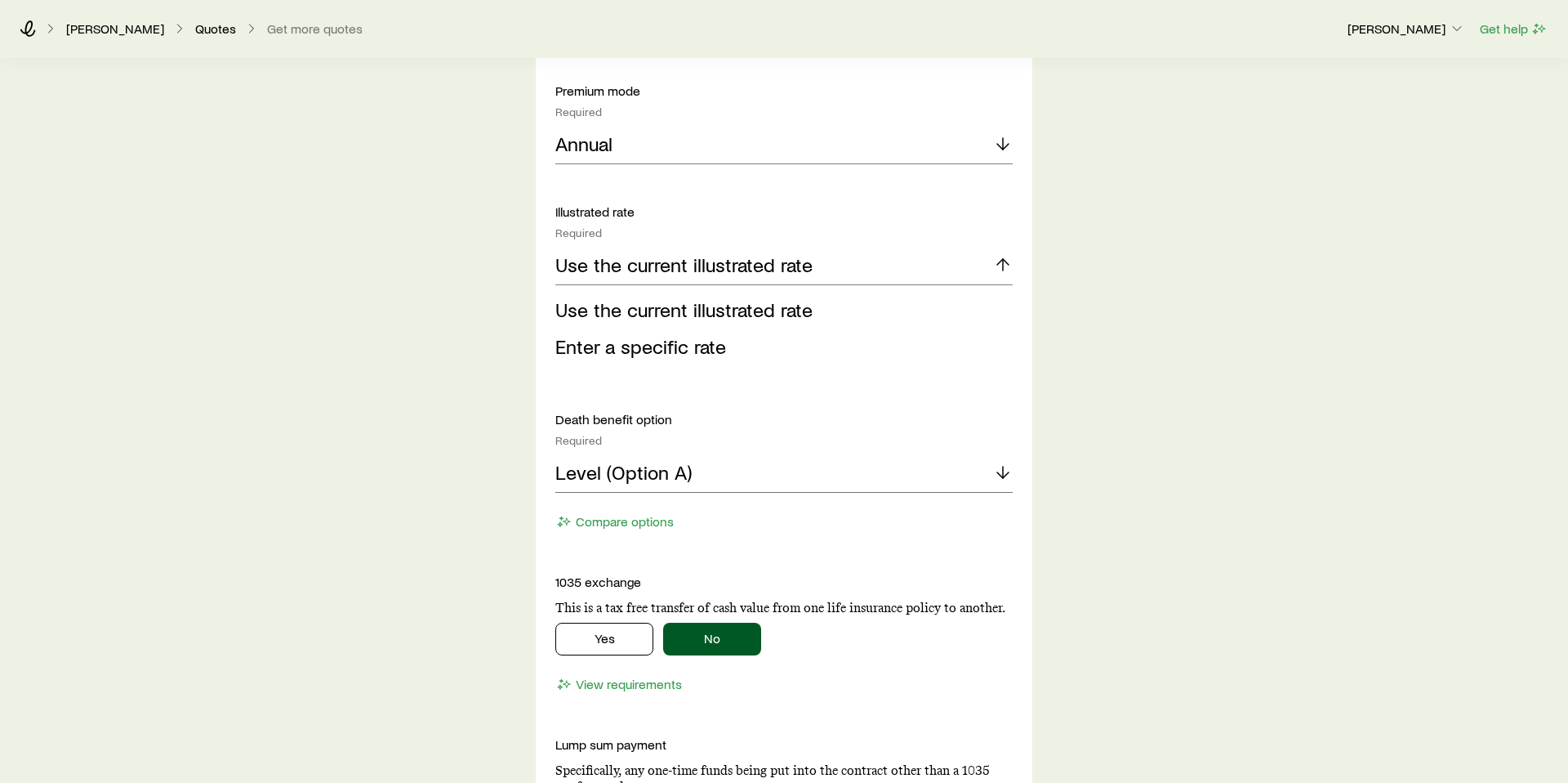
scroll to position [1552, 0]
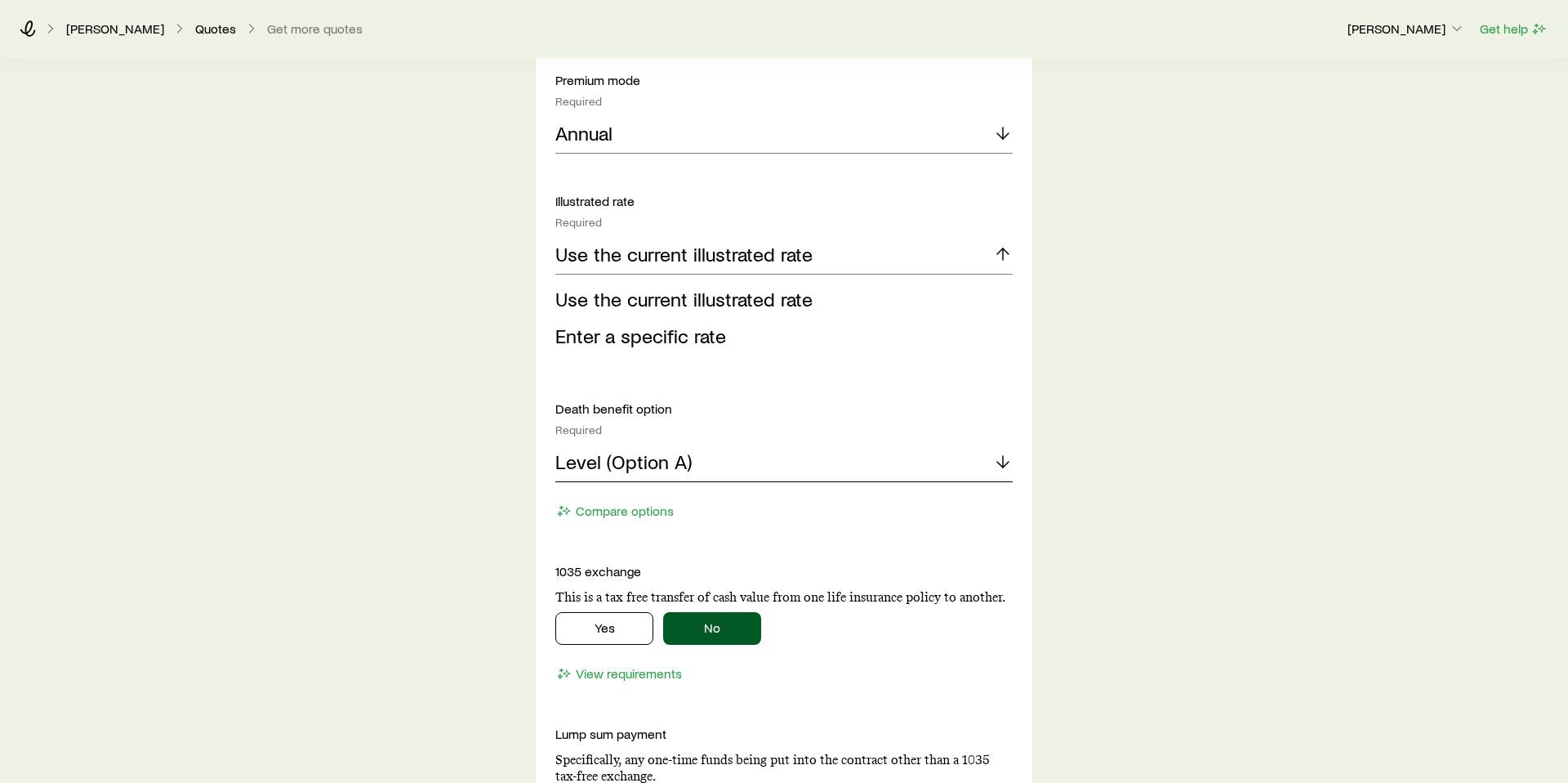
click at [840, 466] on div "Level (Option A)" at bounding box center [784, 463] width 458 height 39
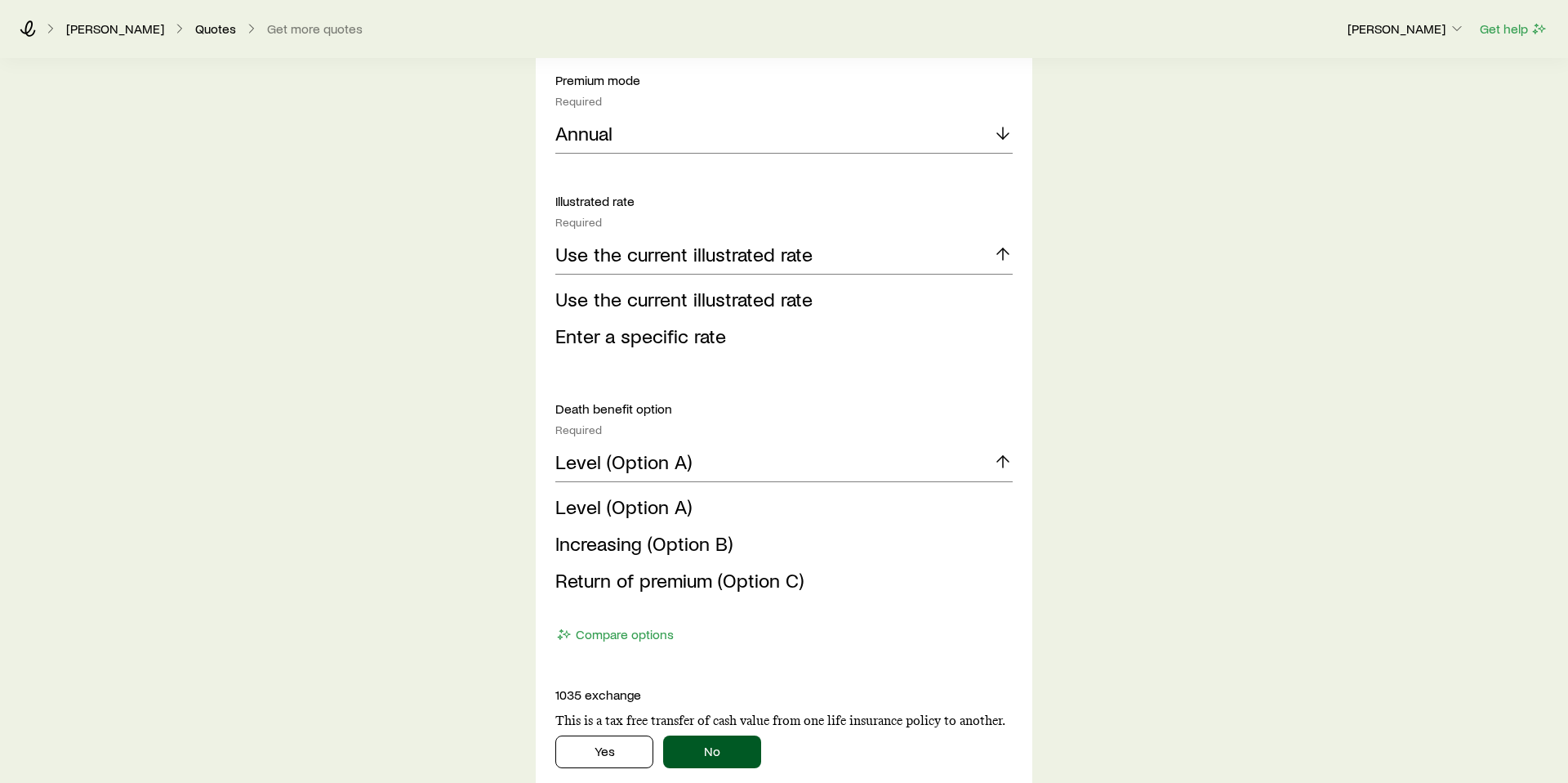
click at [1004, 464] on icon at bounding box center [1003, 462] width 20 height 20
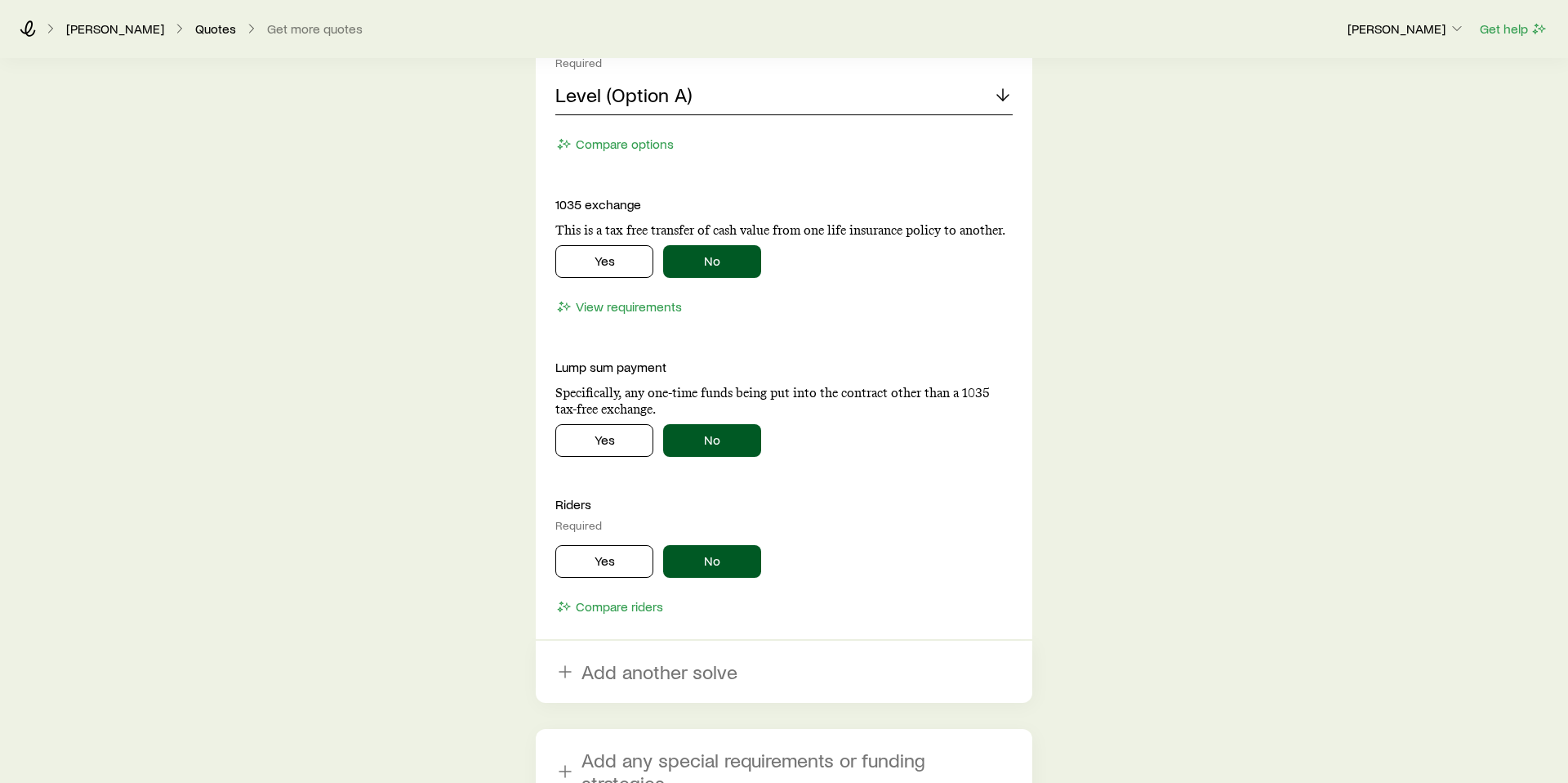
scroll to position [1921, 0]
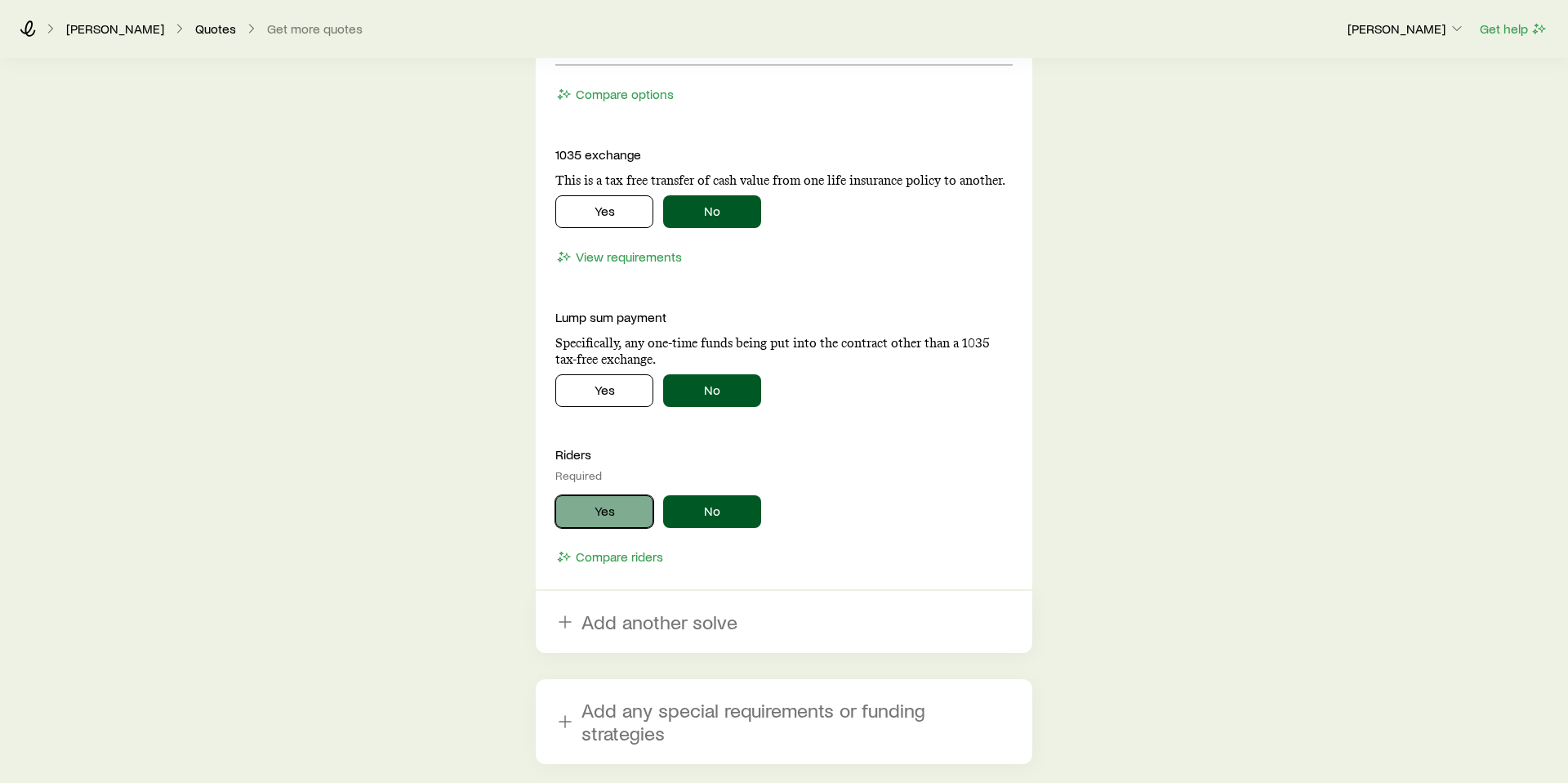
click at [587, 510] on button "Yes" at bounding box center [604, 512] width 98 height 33
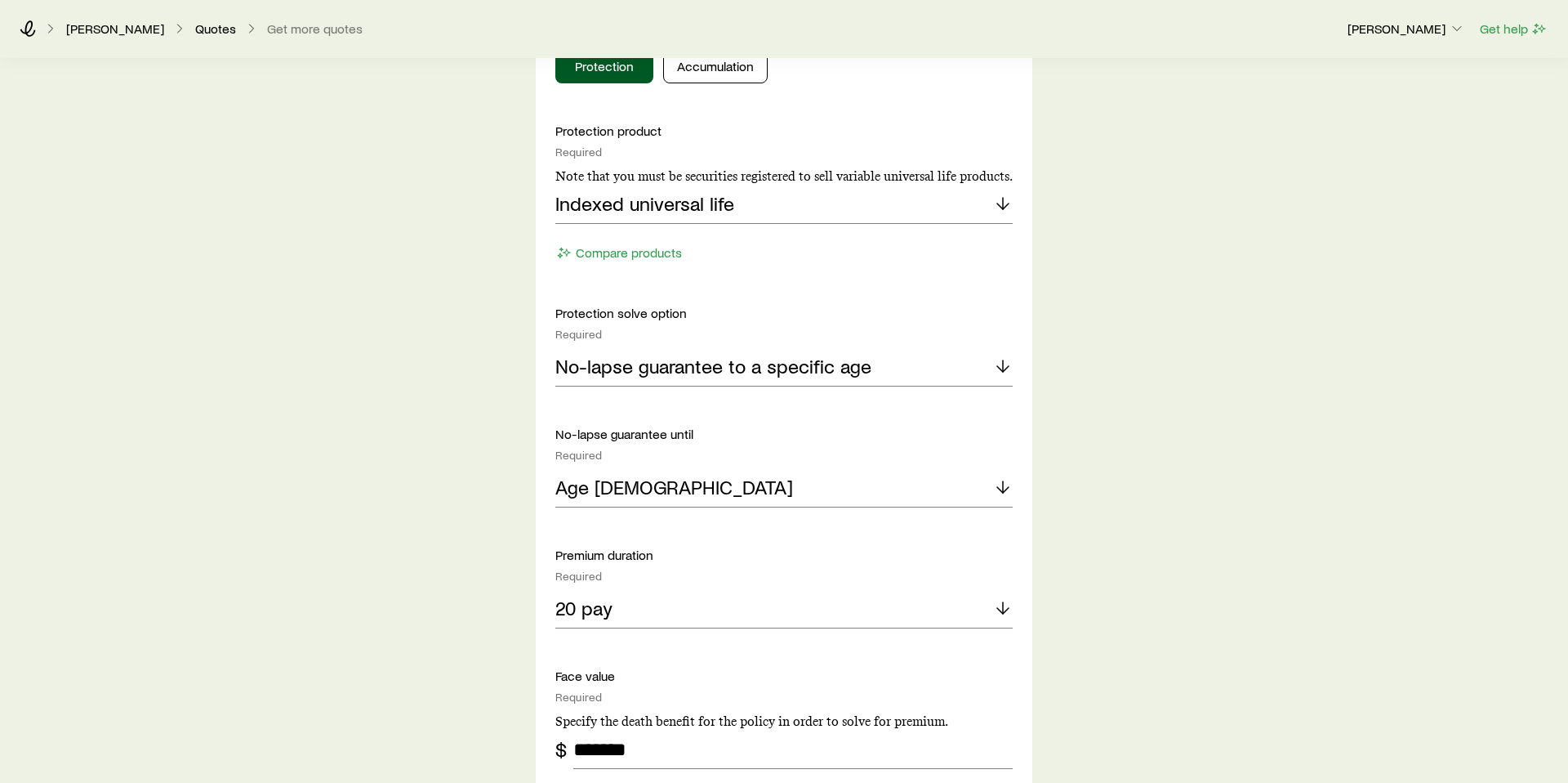
scroll to position [748, 0]
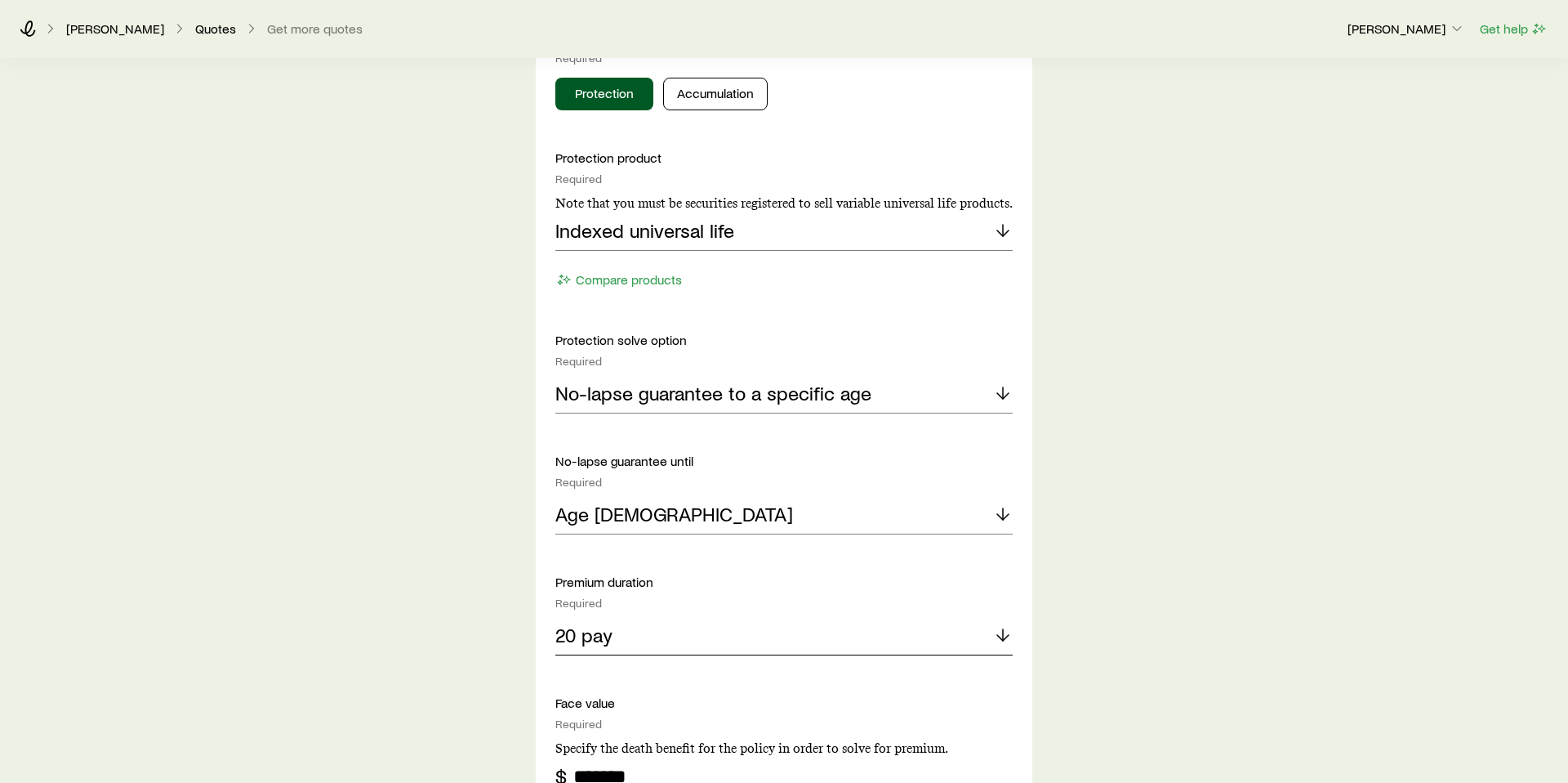
click at [796, 639] on div "20 pay" at bounding box center [784, 636] width 458 height 39
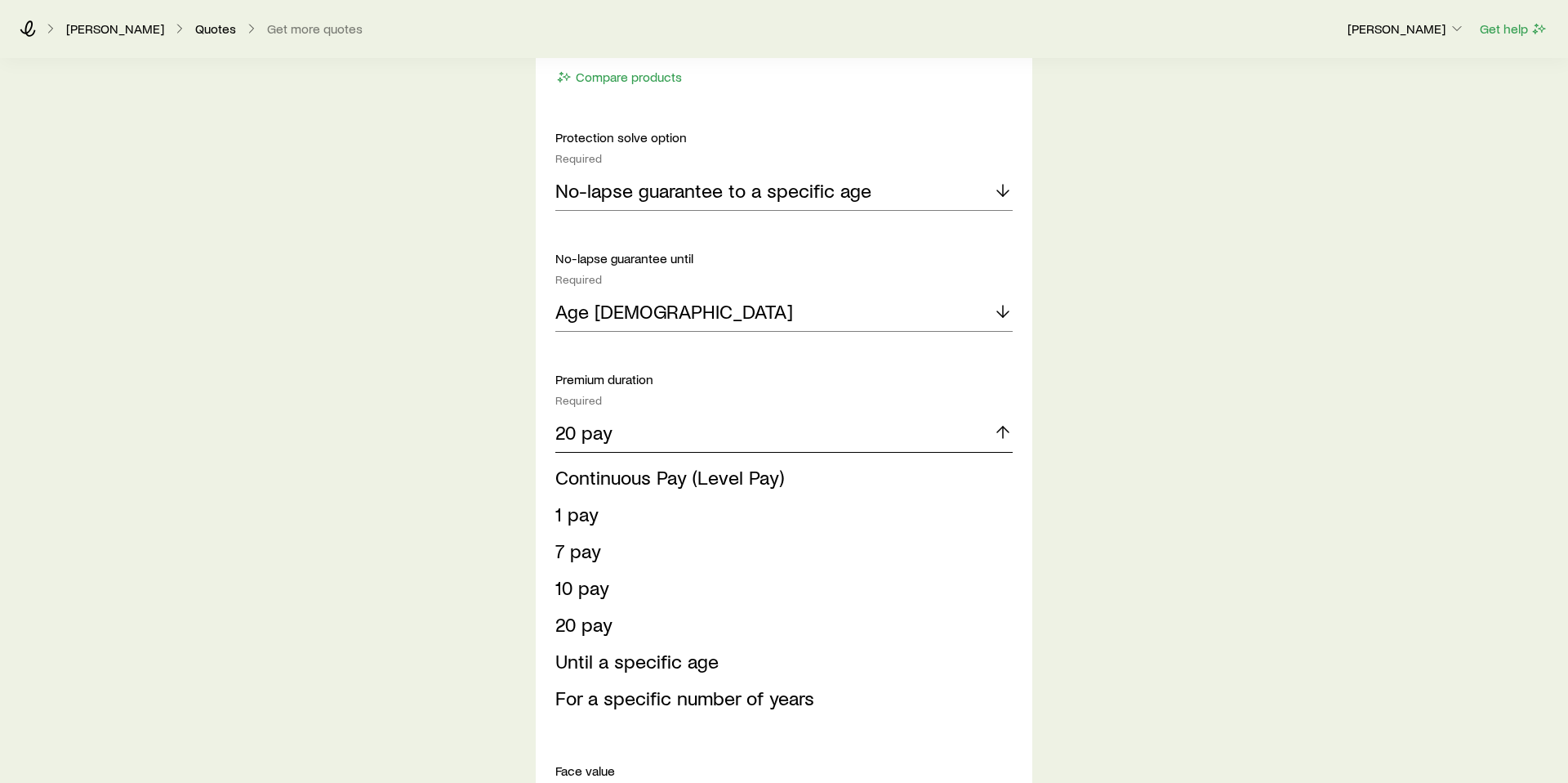
scroll to position [954, 0]
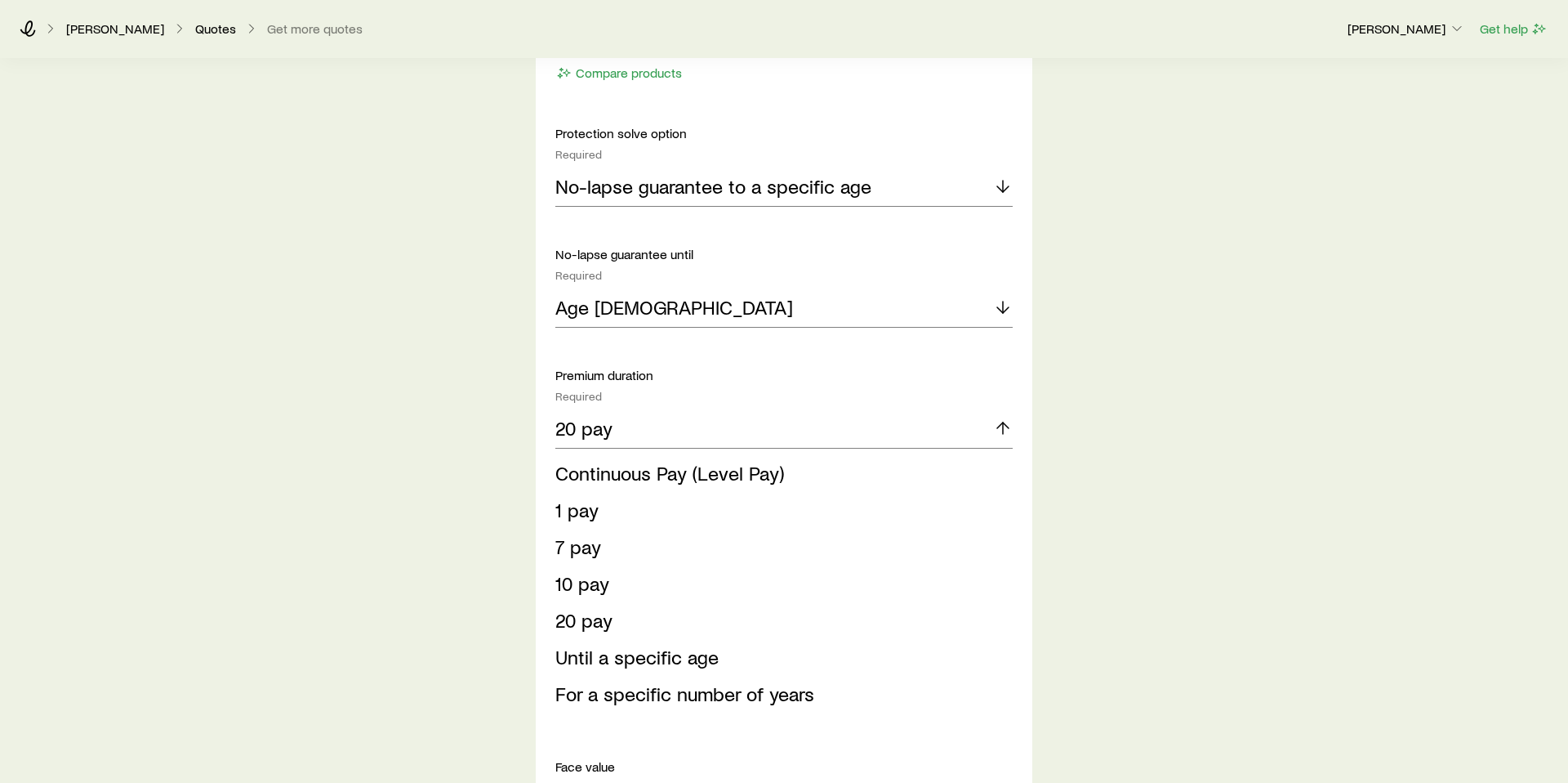
click at [997, 429] on icon at bounding box center [1003, 428] width 20 height 20
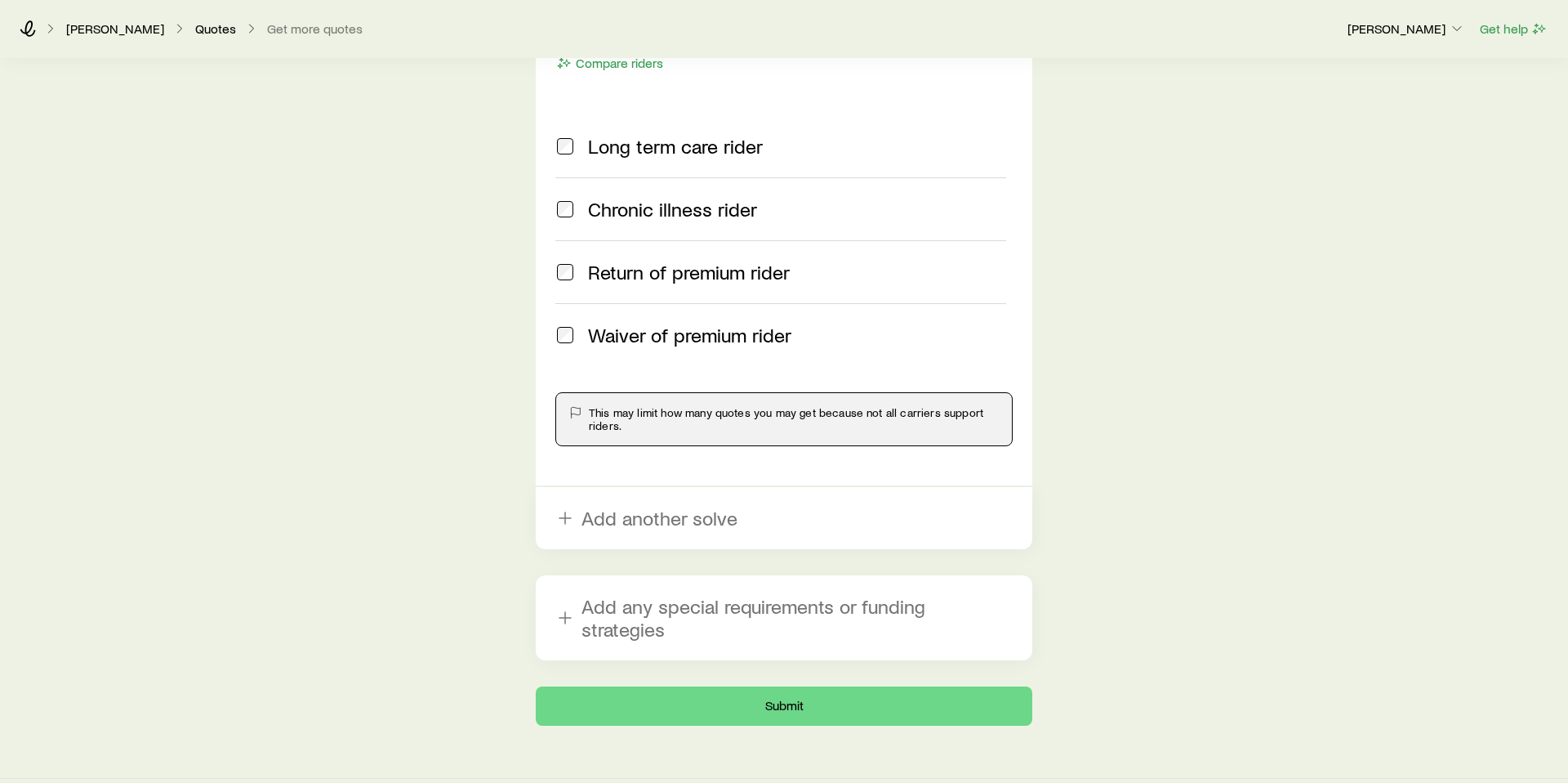
scroll to position [2475, 0]
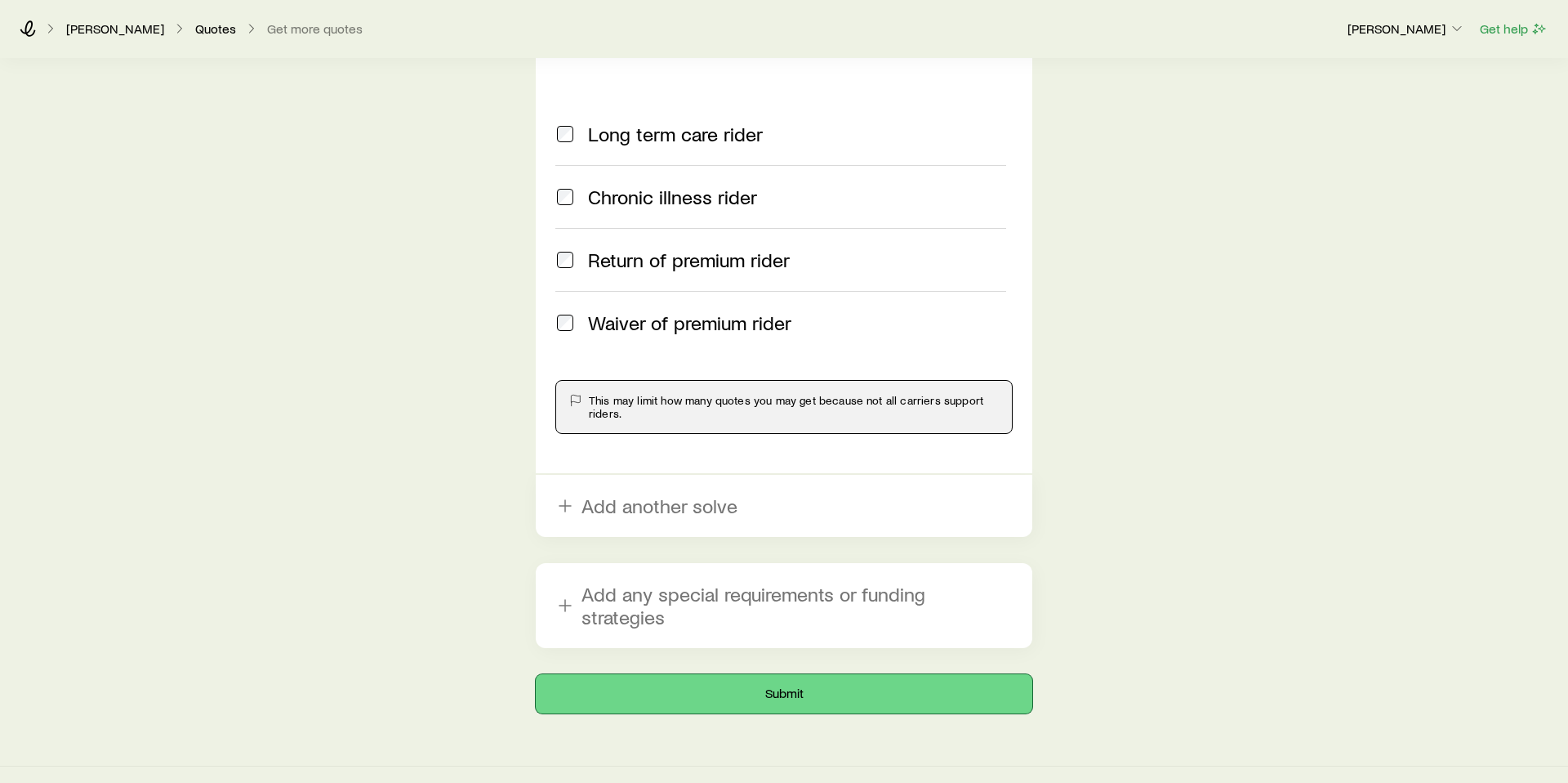
click at [754, 683] on button "Submit" at bounding box center [784, 694] width 497 height 39
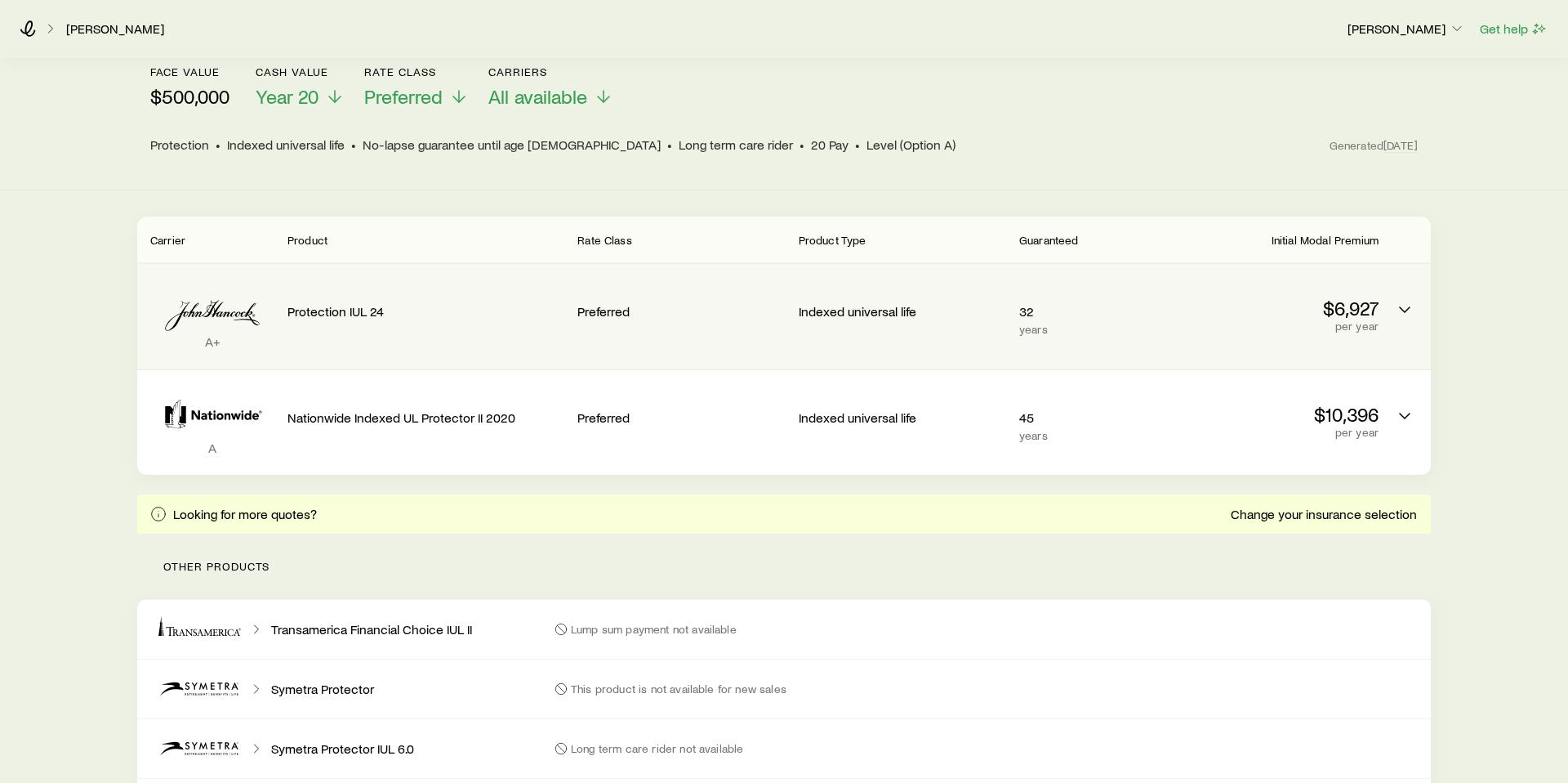
scroll to position [245, 0]
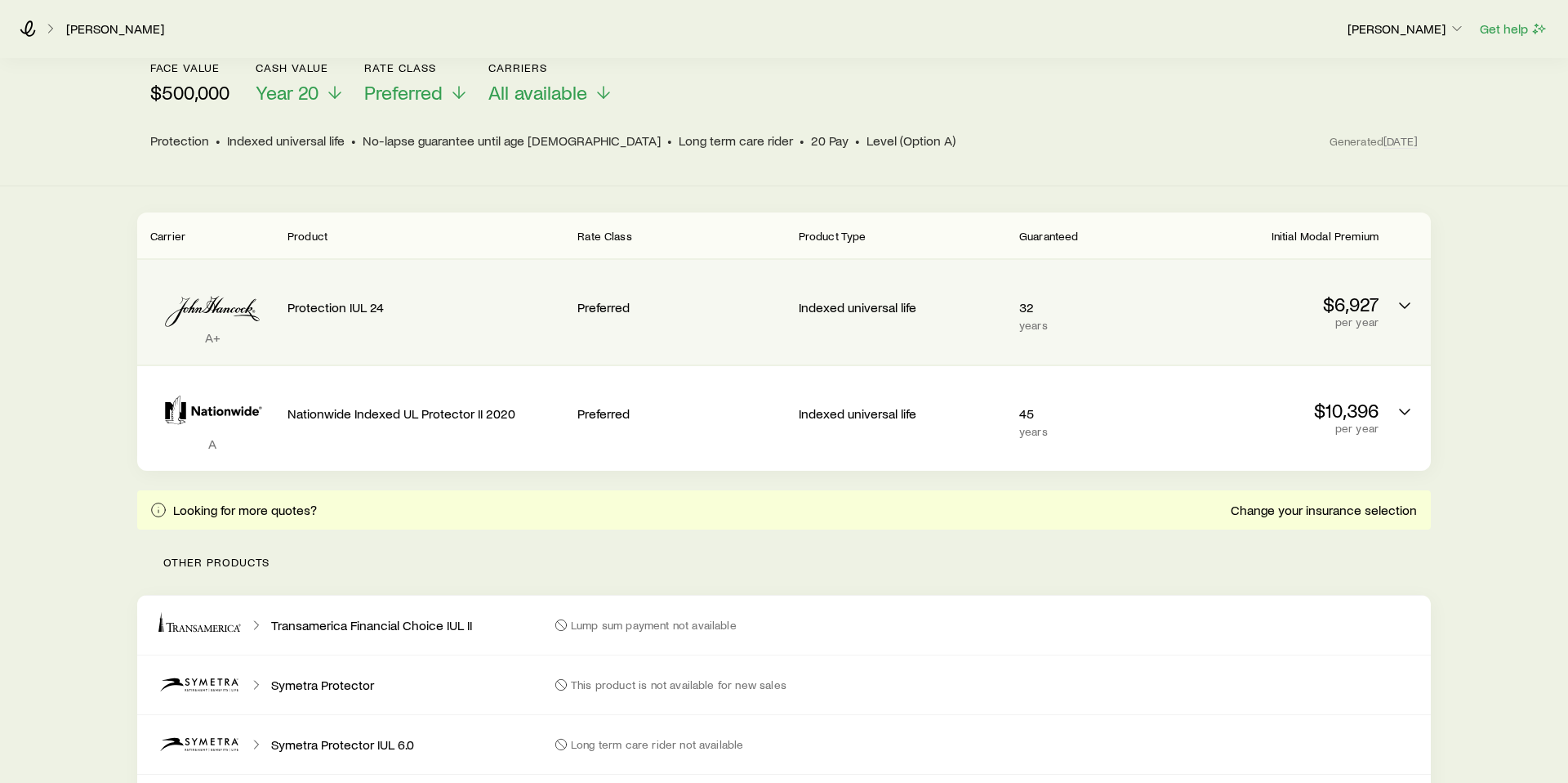
click at [980, 290] on div "Indexed universal life" at bounding box center [902, 304] width 207 height 62
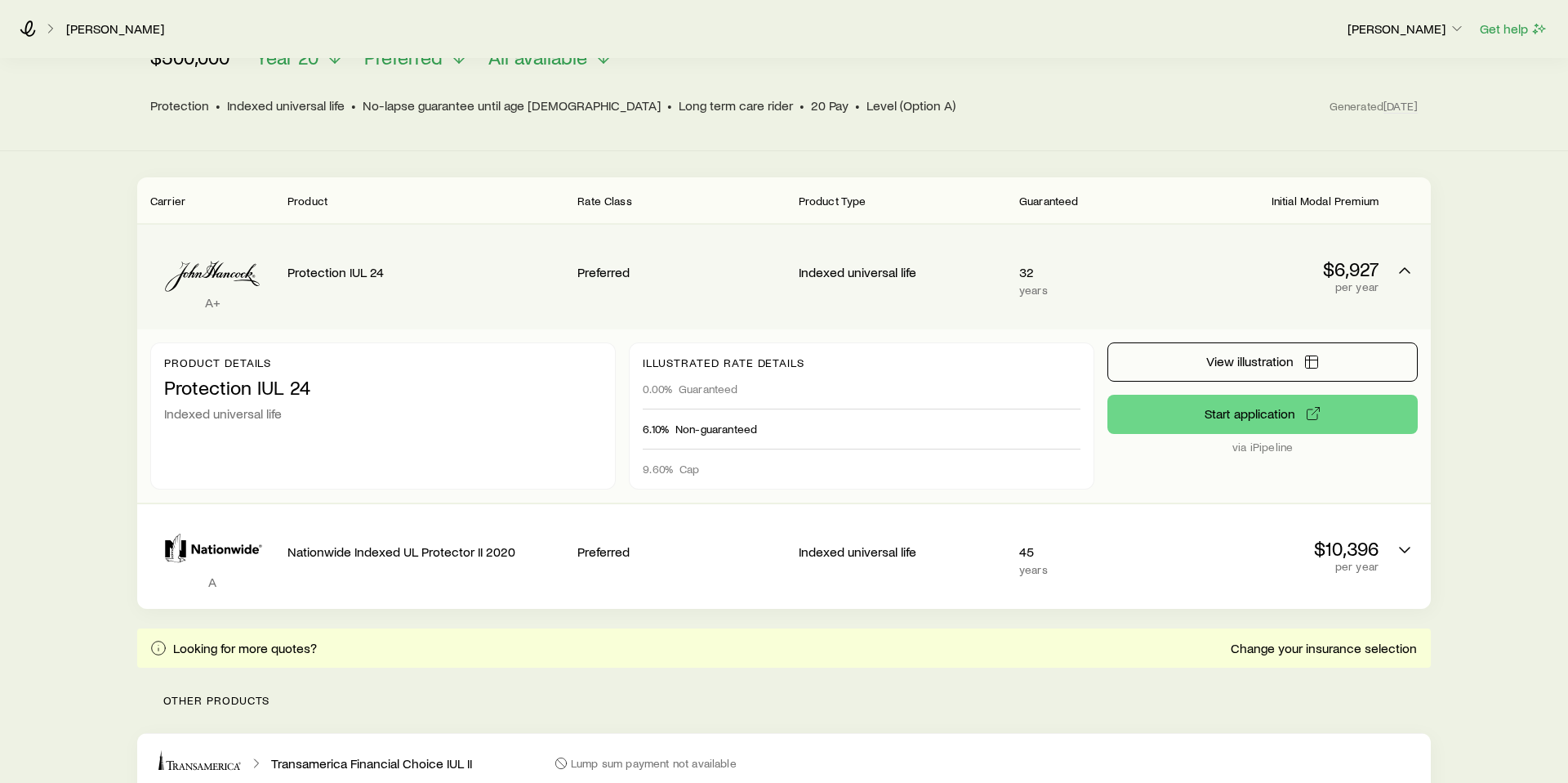
scroll to position [283, 0]
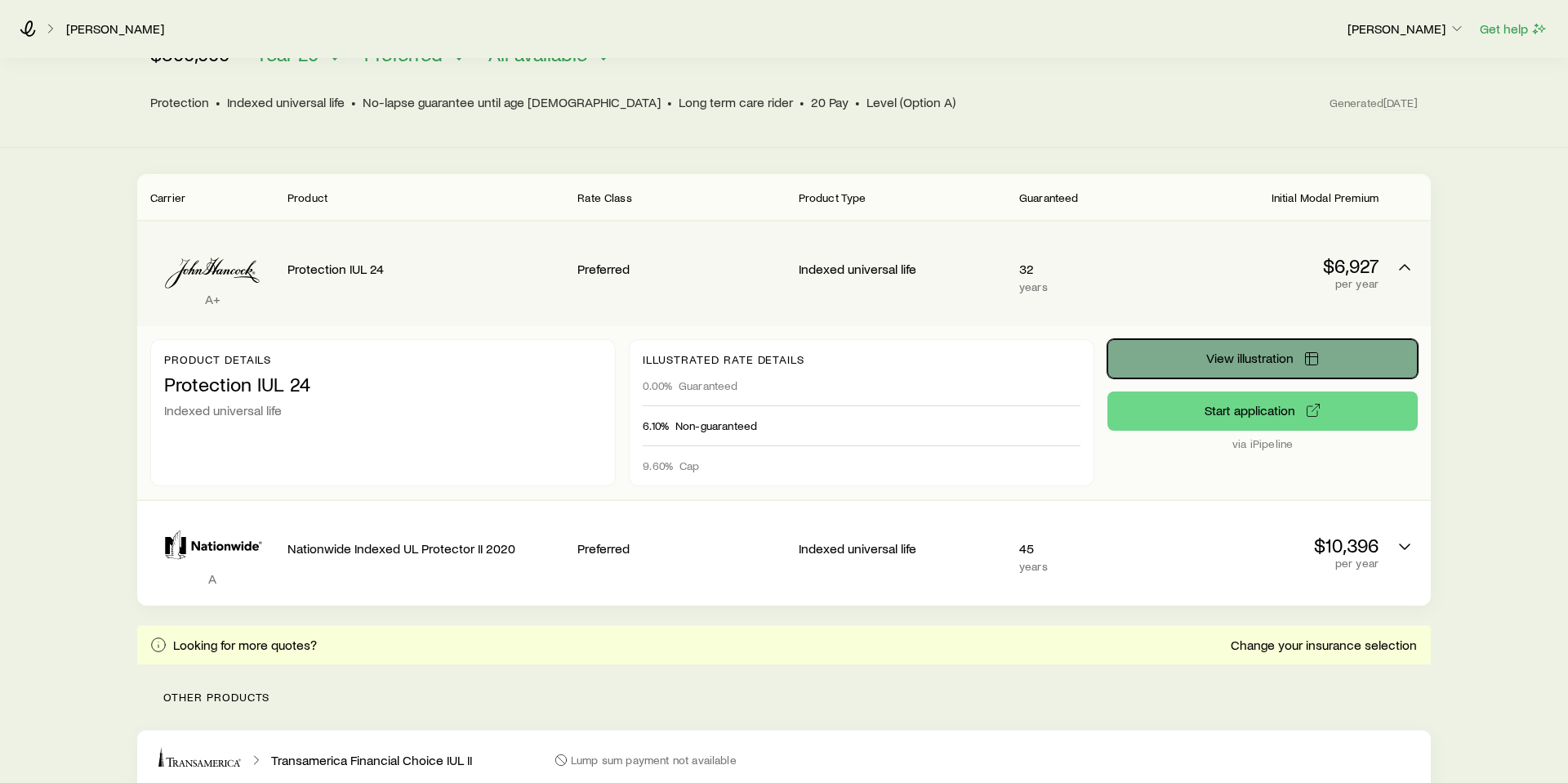
click at [1206, 351] on span "View illustration" at bounding box center [1249, 358] width 88 height 13
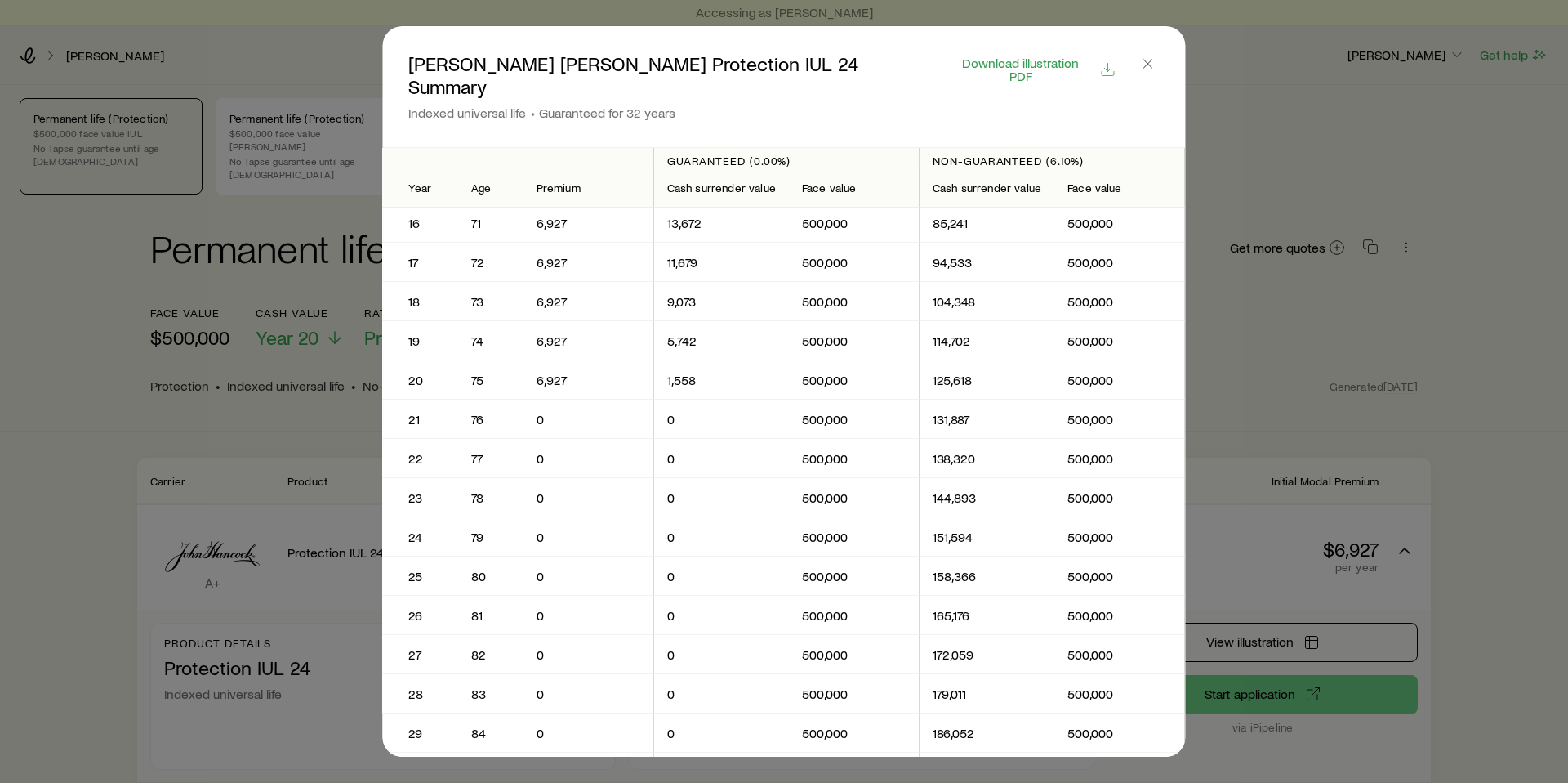
scroll to position [0, 0]
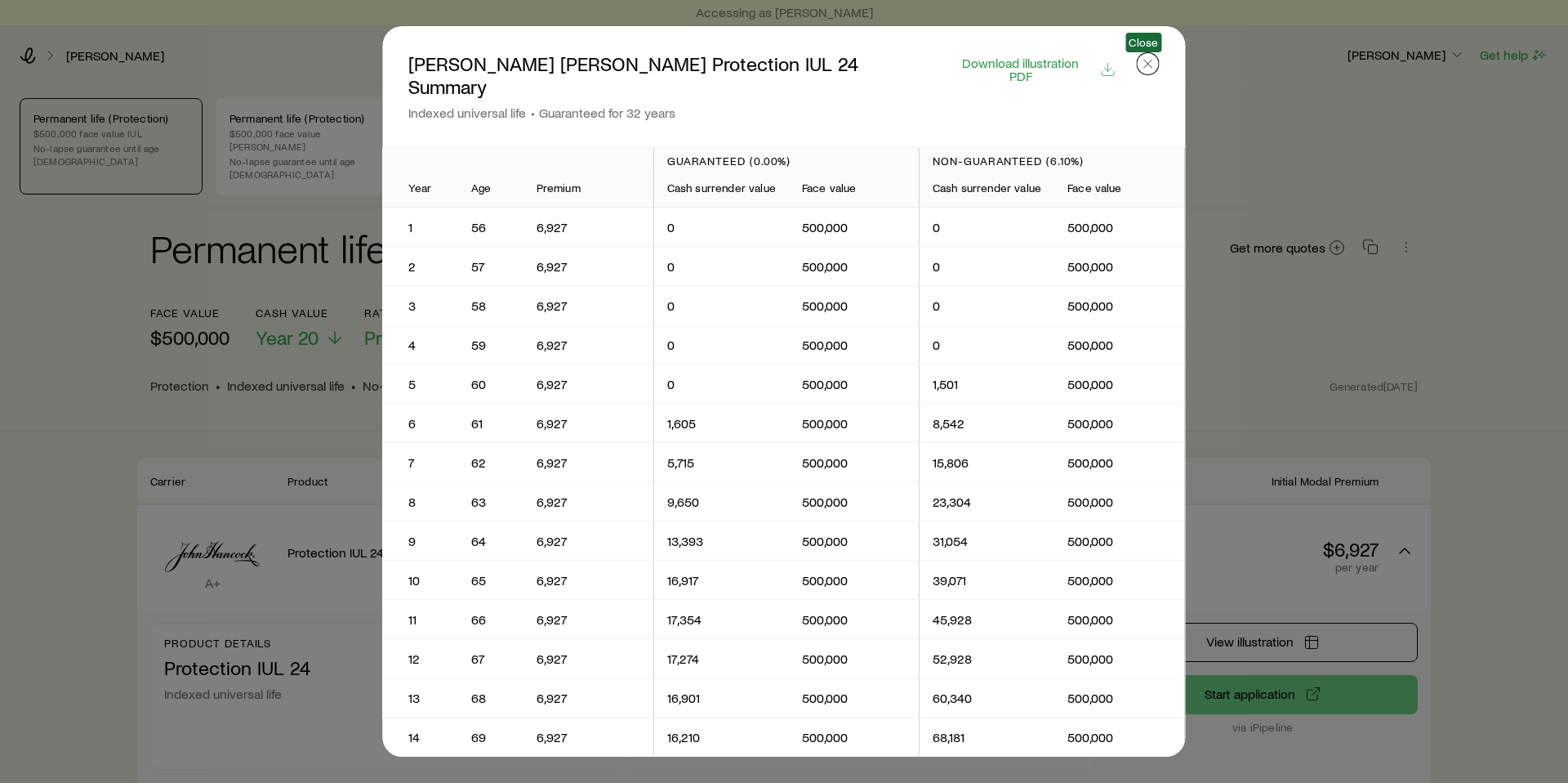
click at [1146, 66] on icon "button" at bounding box center [1149, 64] width 16 height 16
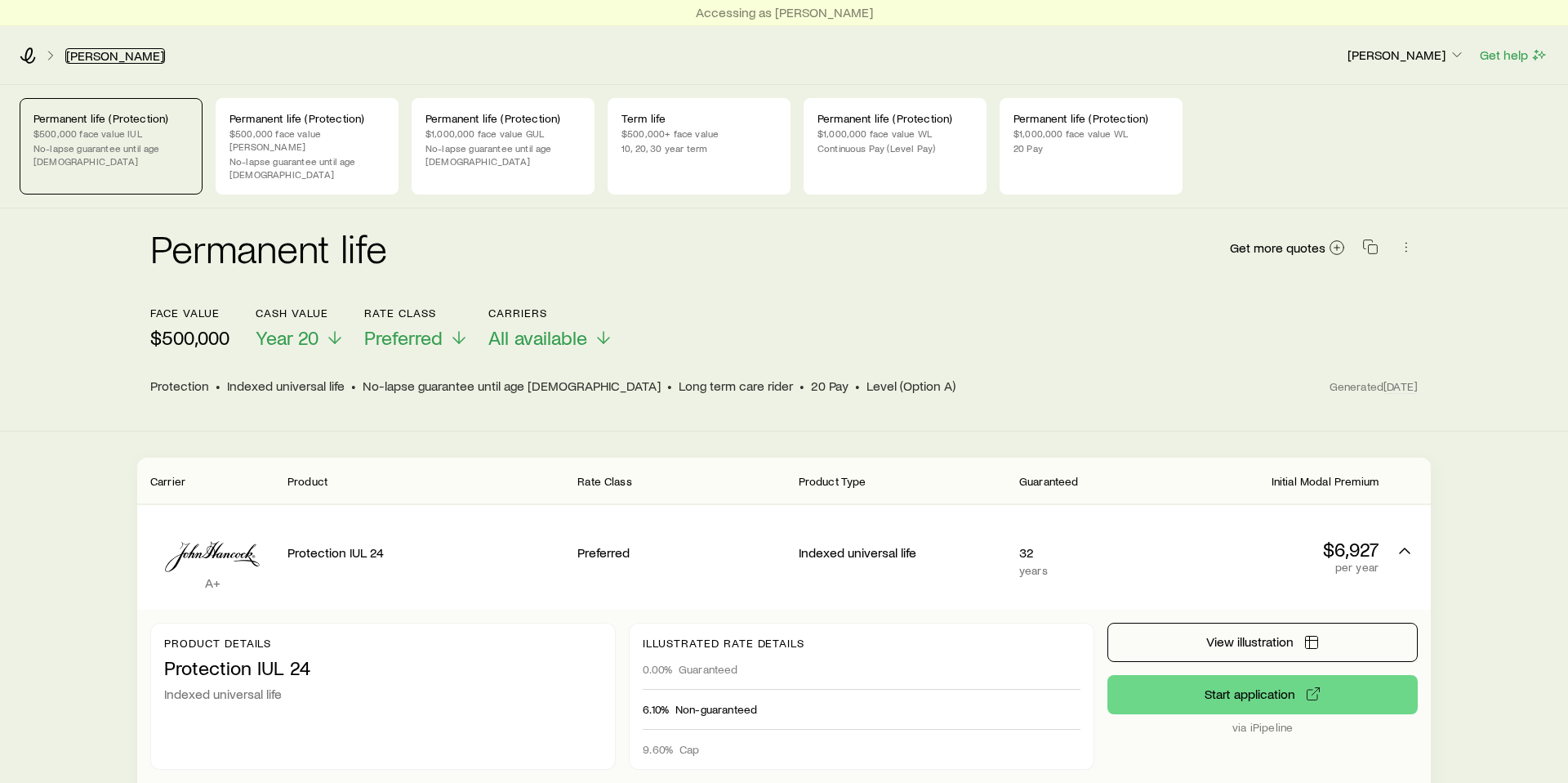
click at [96, 53] on link "[PERSON_NAME]" at bounding box center [115, 56] width 100 height 16
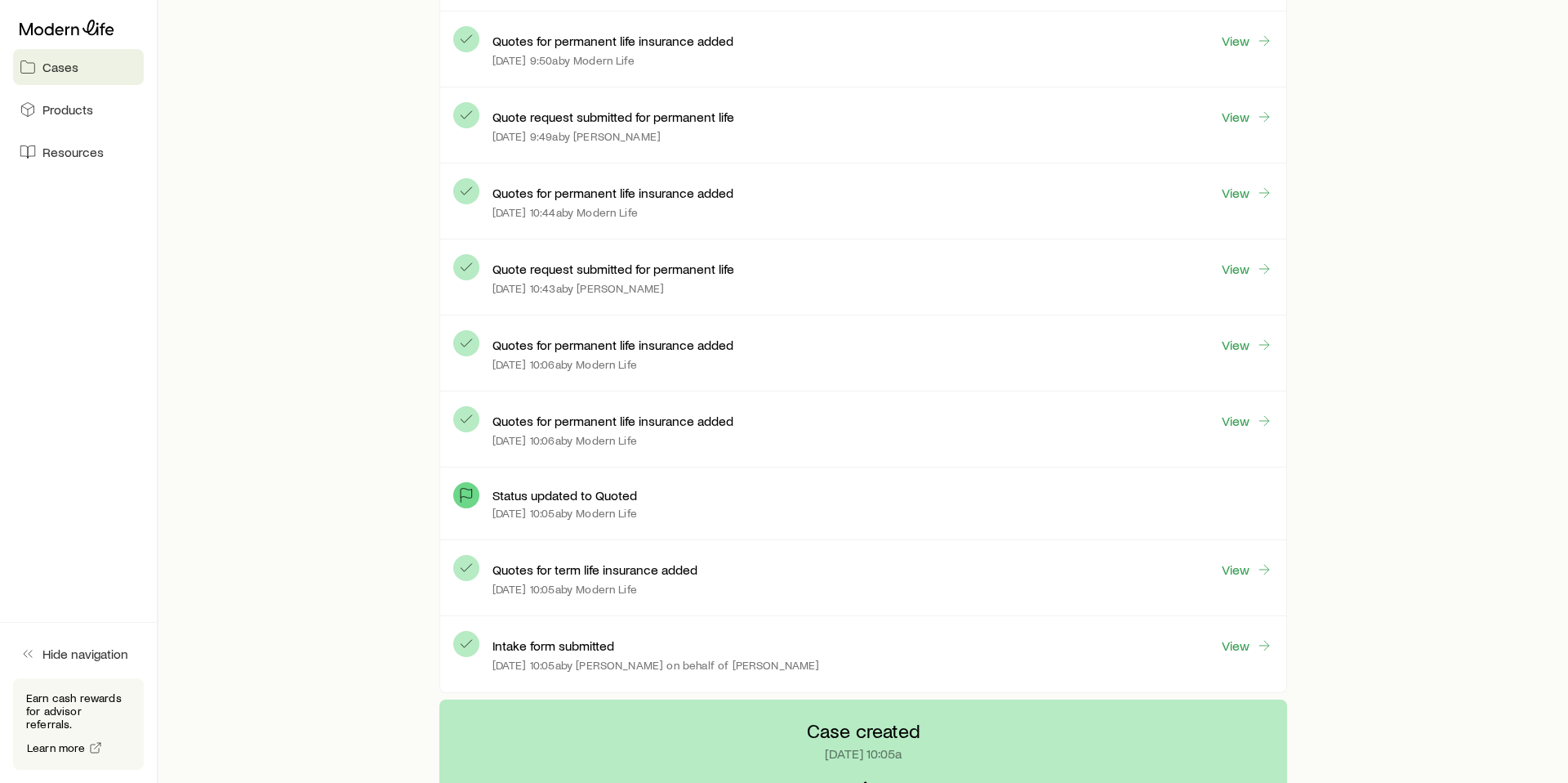
scroll to position [690, 0]
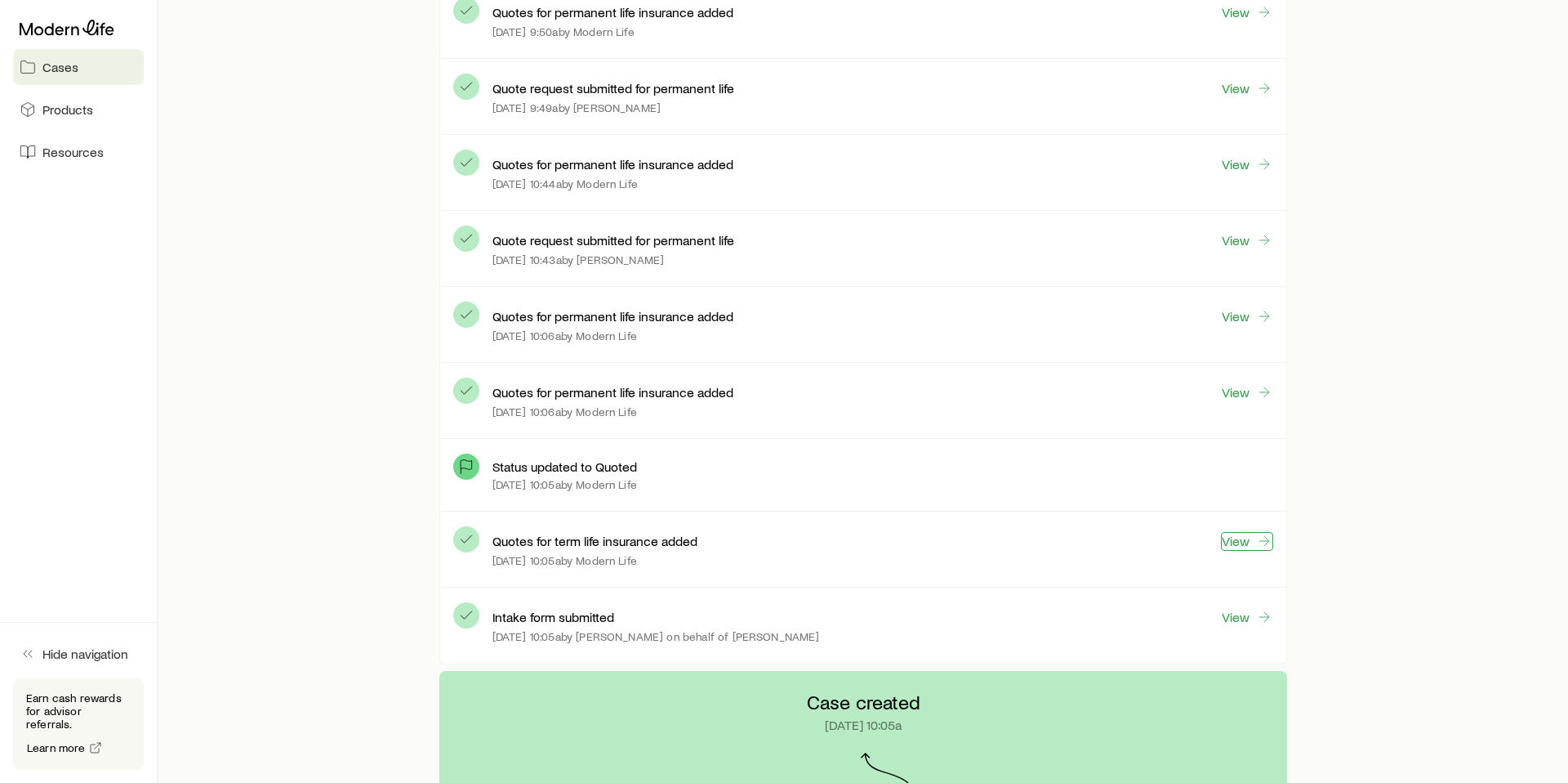
click at [1245, 541] on link "View" at bounding box center [1247, 541] width 52 height 19
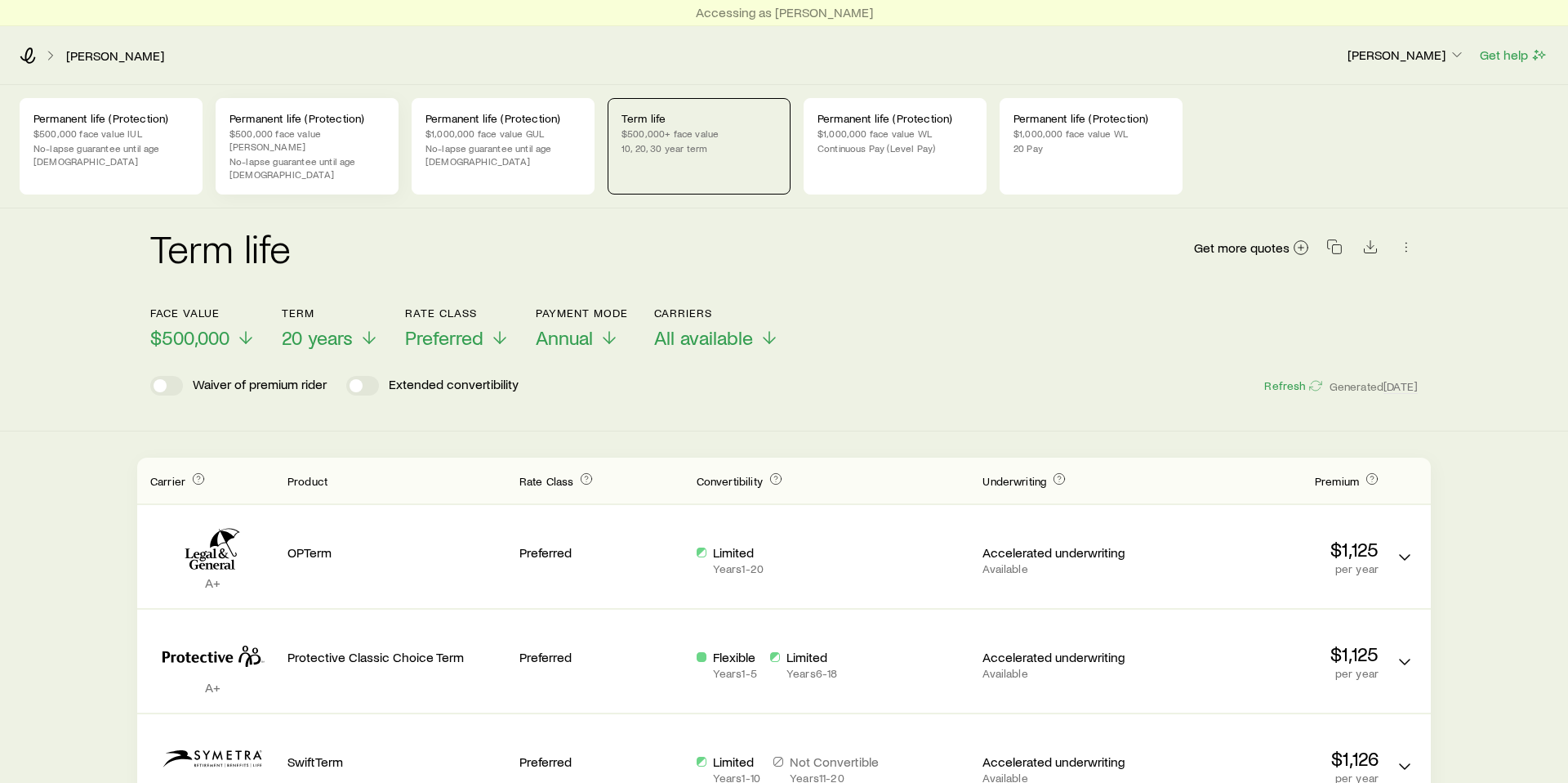
click at [322, 155] on p "No-lapse guarantee until age [DEMOGRAPHIC_DATA]" at bounding box center [307, 168] width 156 height 26
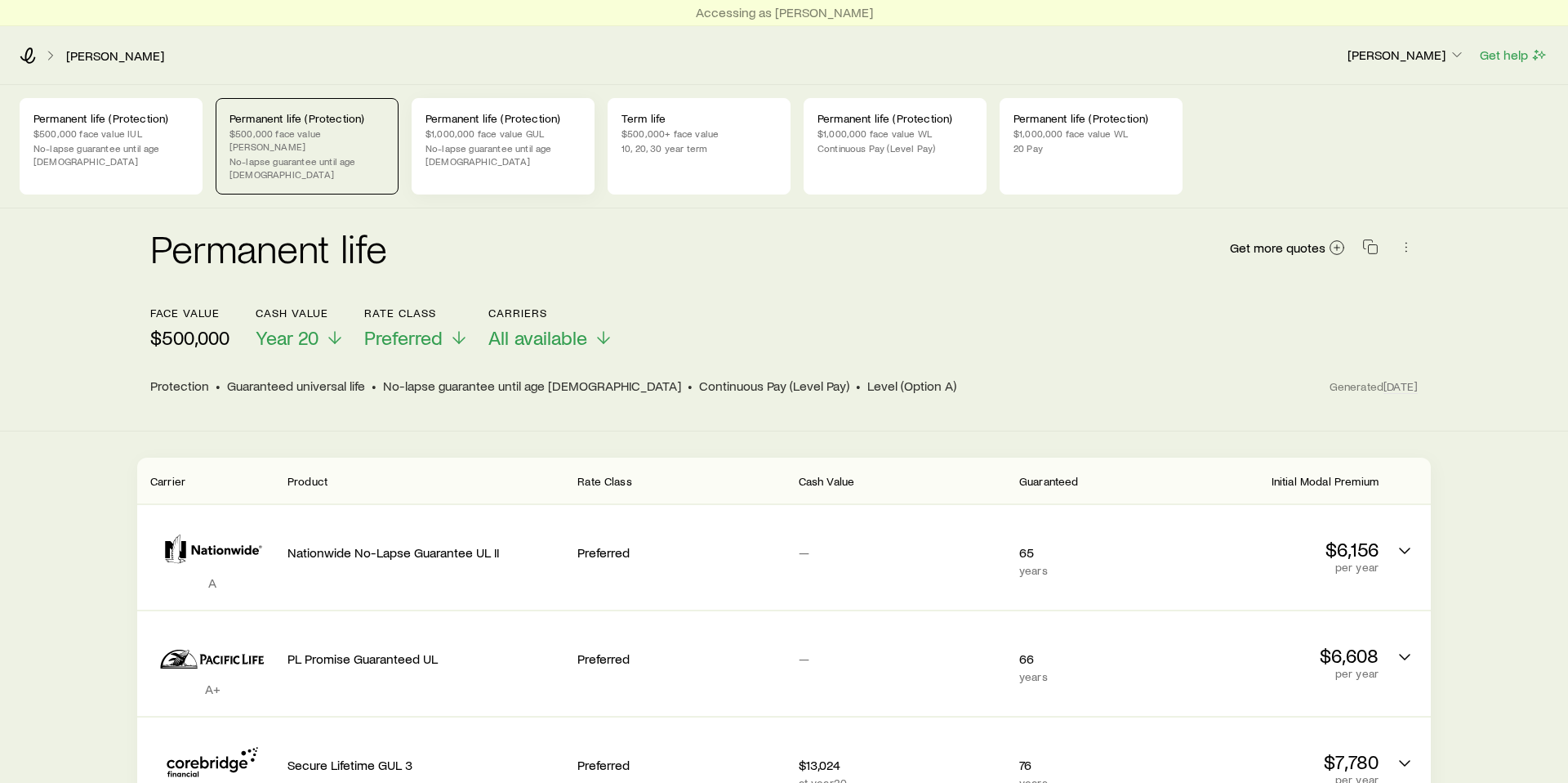
click at [486, 138] on p "$1,000,000 face value GUL" at bounding box center [504, 134] width 156 height 13
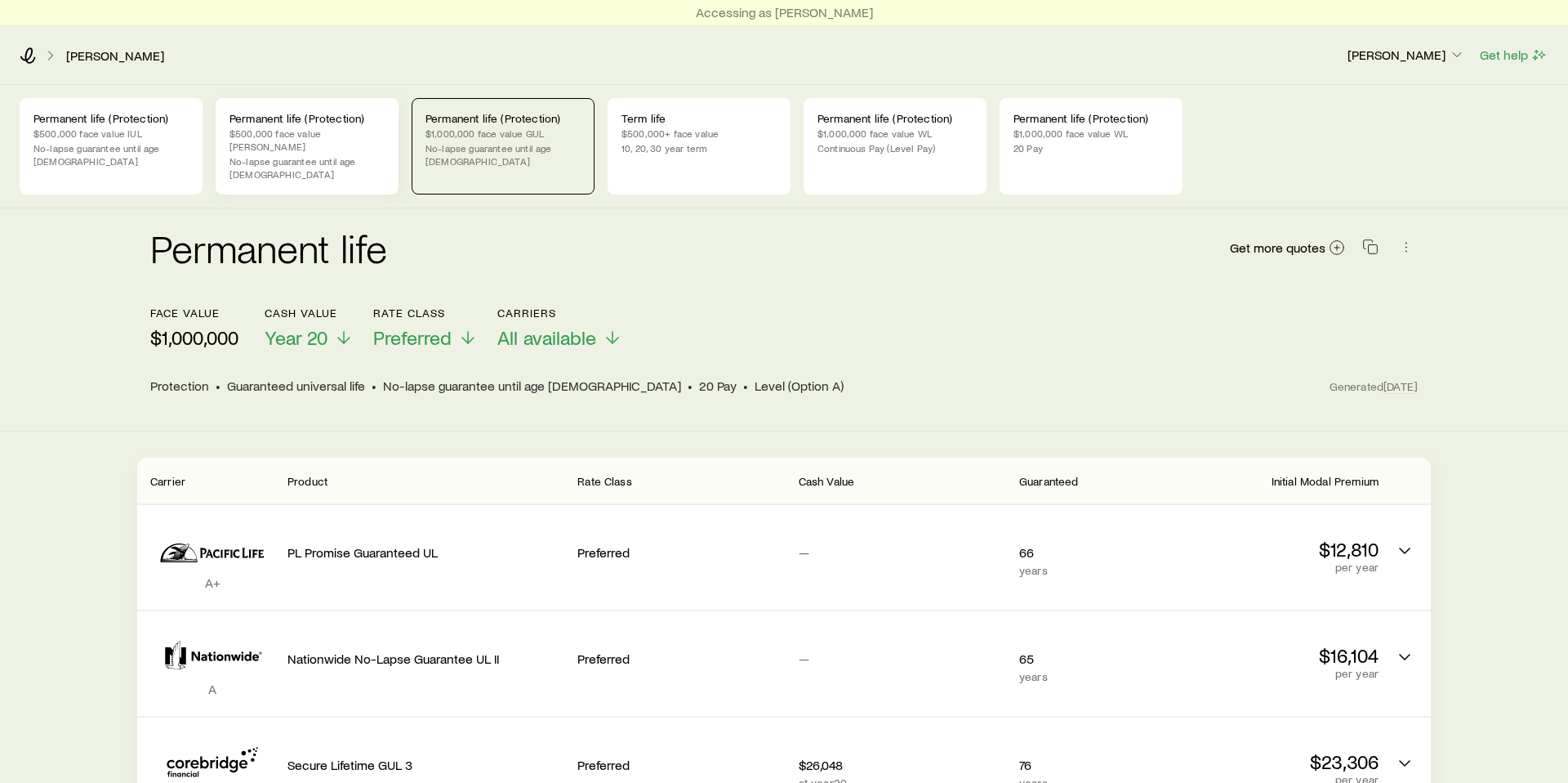
click at [334, 139] on p "$500,000 face value [PERSON_NAME]" at bounding box center [307, 140] width 156 height 26
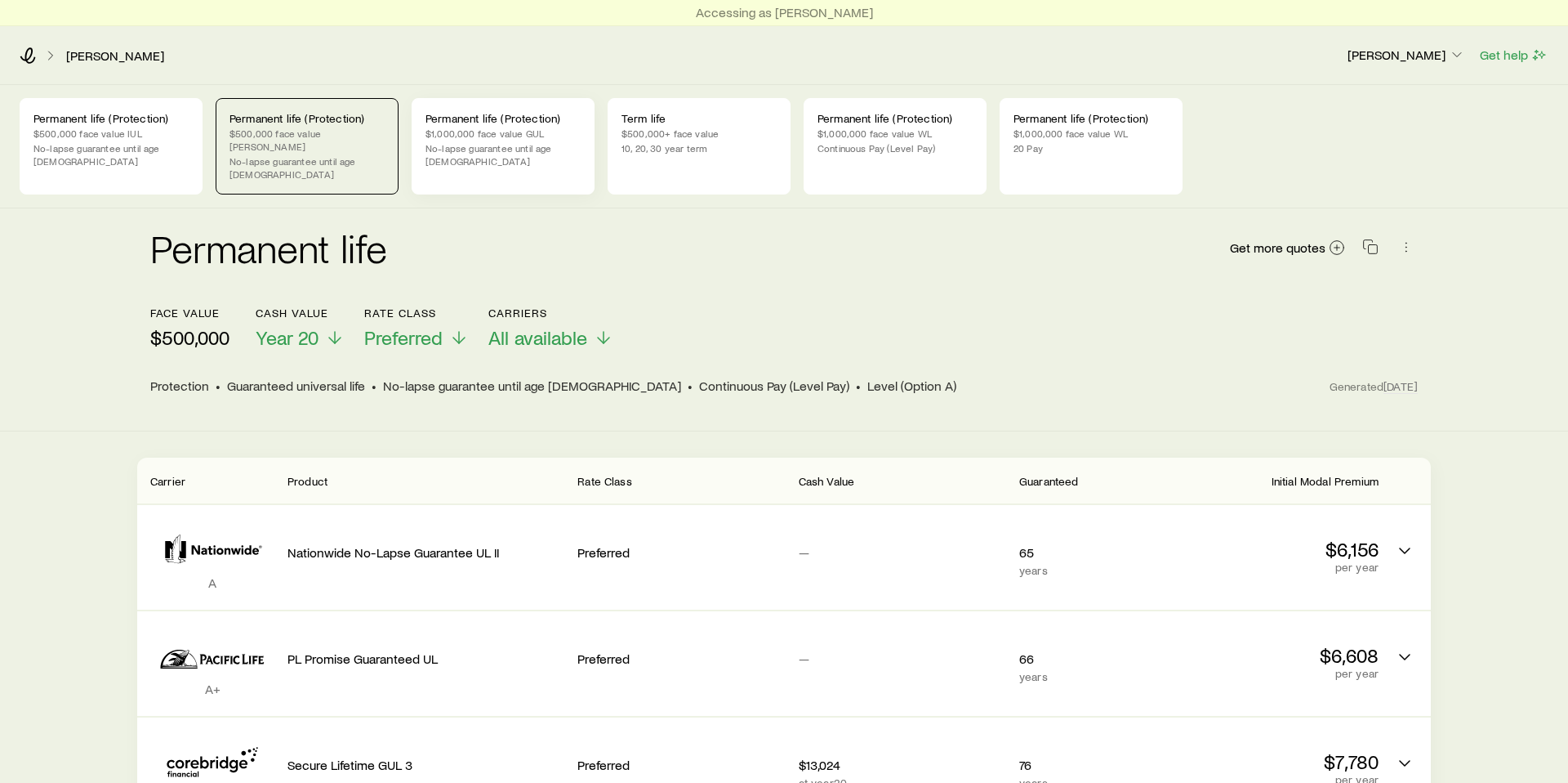
click at [526, 115] on p "Permanent life (Protection)" at bounding box center [504, 119] width 156 height 13
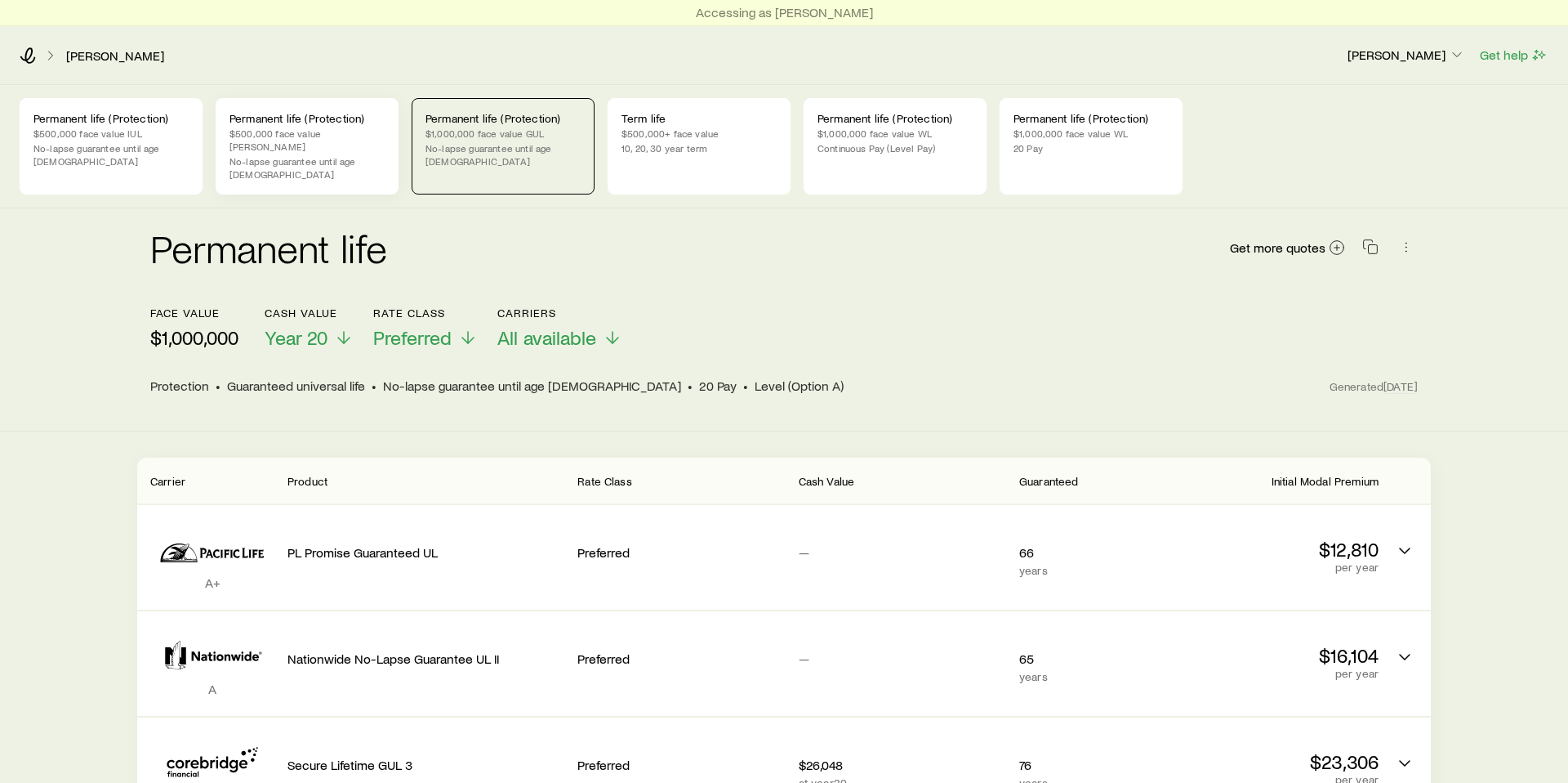
click at [291, 116] on p "Permanent life (Protection)" at bounding box center [307, 119] width 156 height 13
